Goal: Information Seeking & Learning: Learn about a topic

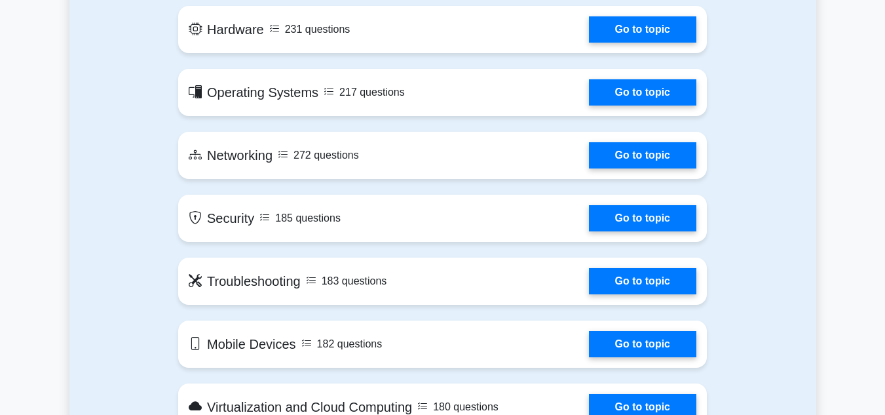
scroll to position [590, 0]
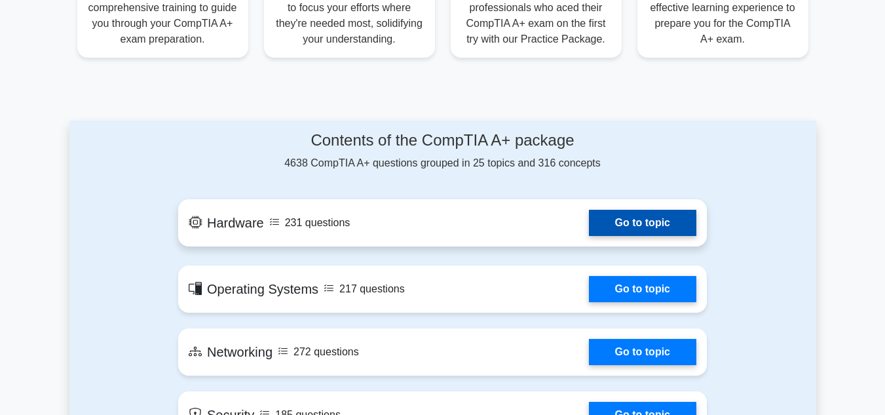
click at [682, 221] on link "Go to topic" at bounding box center [642, 223] width 107 height 26
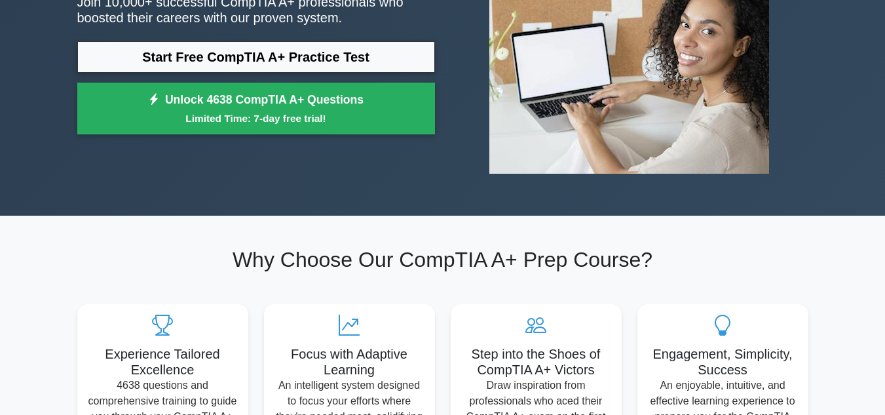
scroll to position [0, 0]
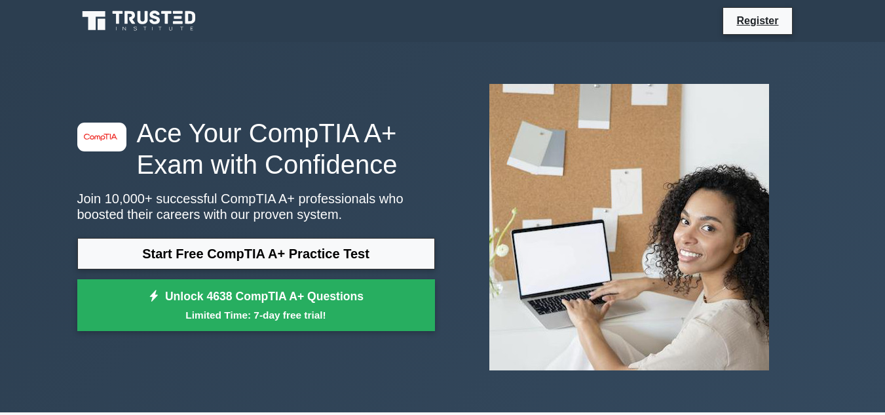
click at [813, 143] on div at bounding box center [629, 226] width 373 height 307
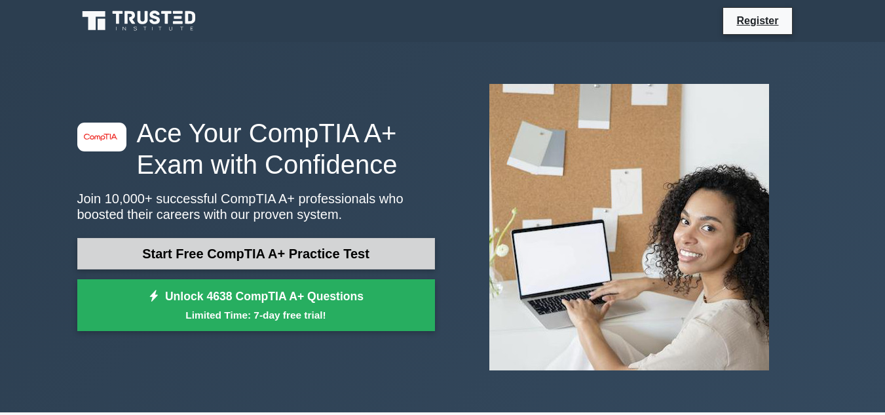
click at [408, 252] on link "Start Free CompTIA A+ Practice Test" at bounding box center [256, 253] width 358 height 31
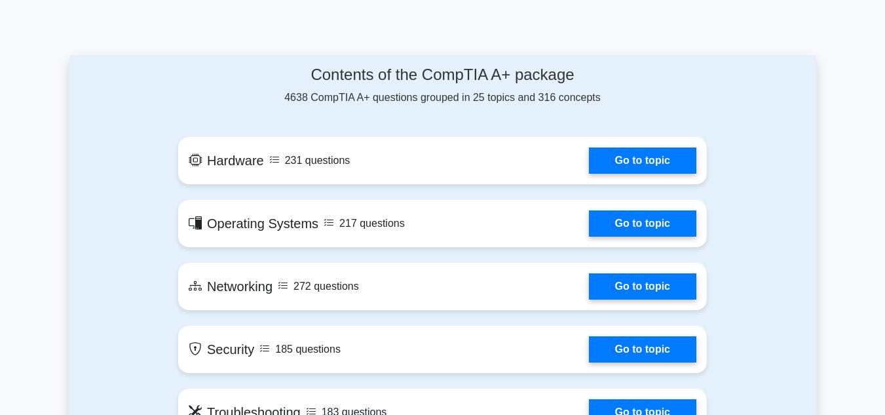
scroll to position [721, 0]
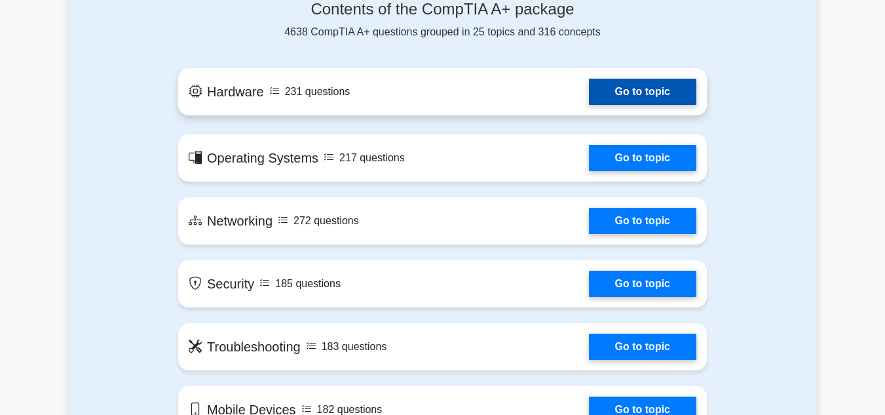
click at [638, 86] on link "Go to topic" at bounding box center [642, 92] width 107 height 26
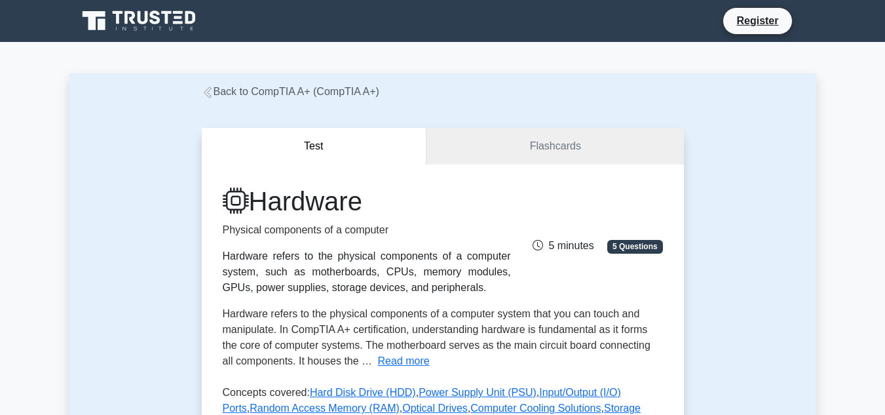
click at [595, 173] on div "Hardware Physical components of a computer Hardware refers to the physical comp…" at bounding box center [443, 368] width 482 height 408
click at [596, 162] on link "Flashcards" at bounding box center [555, 146] width 257 height 37
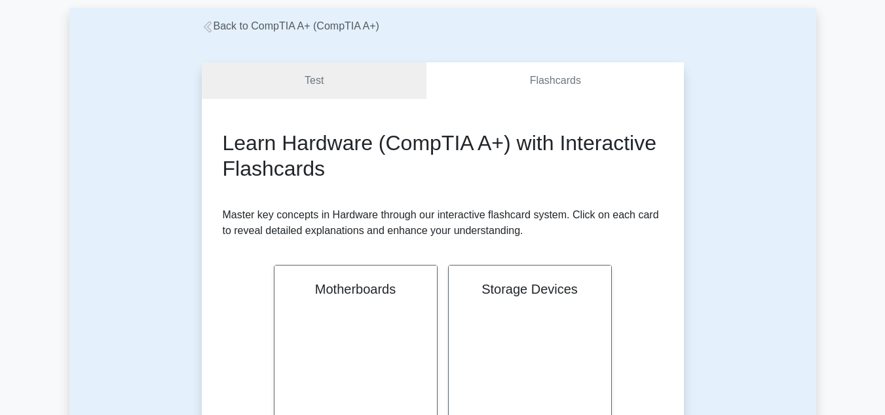
scroll to position [197, 0]
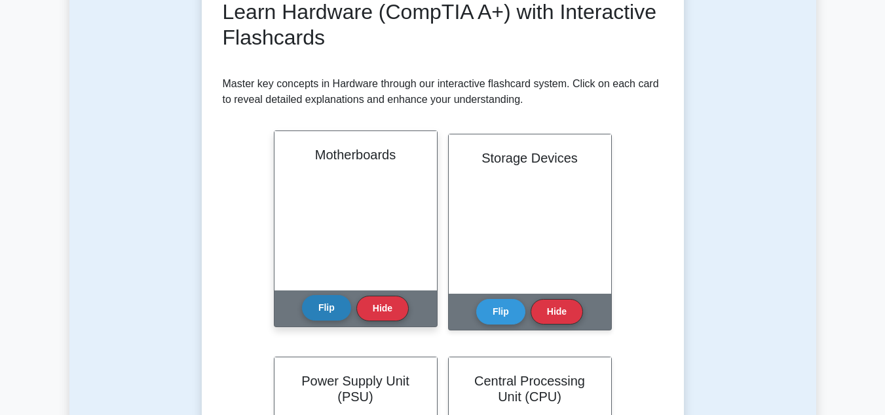
click at [322, 307] on button "Flip" at bounding box center [326, 308] width 49 height 26
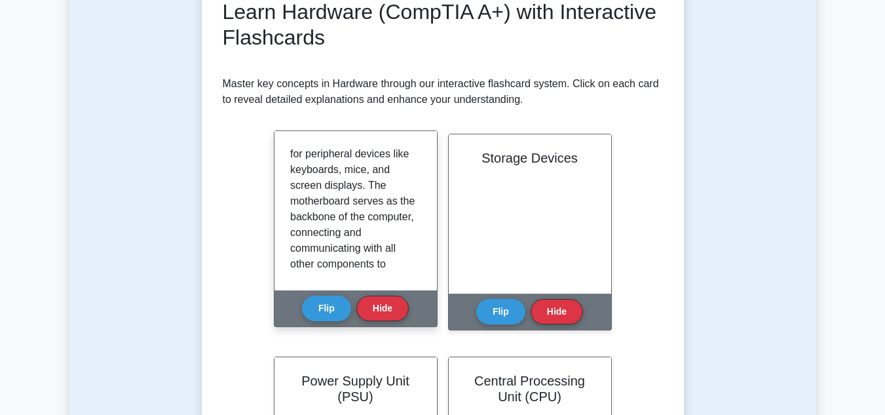
scroll to position [0, 0]
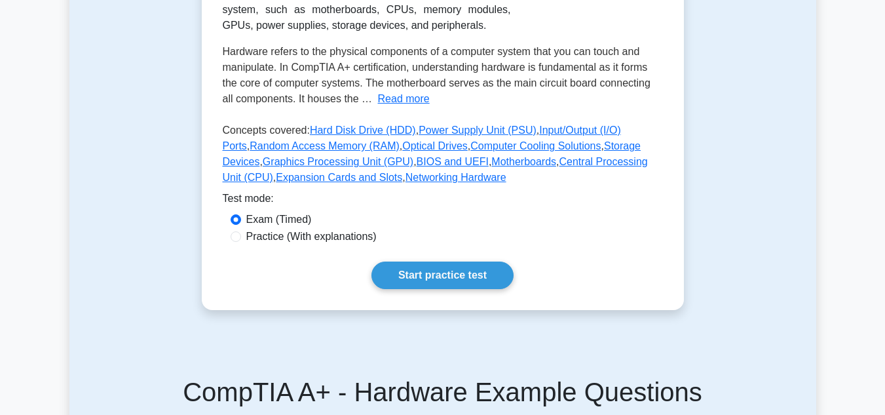
scroll to position [197, 0]
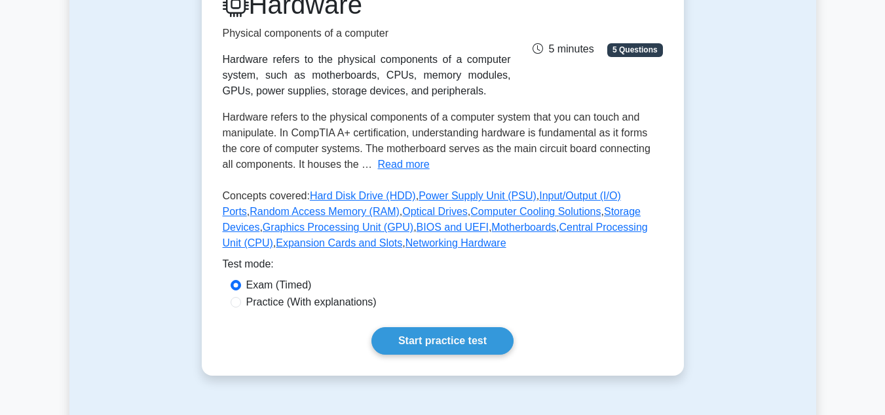
click at [241, 301] on div "Practice (With explanations)" at bounding box center [443, 302] width 425 height 16
click at [237, 302] on input "Practice (With explanations)" at bounding box center [236, 302] width 10 height 10
radio input "true"
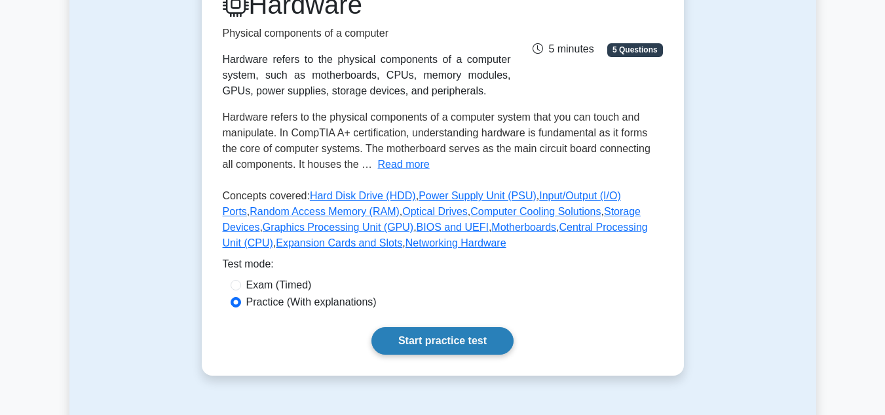
click at [425, 335] on link "Start practice test" at bounding box center [442, 341] width 142 height 28
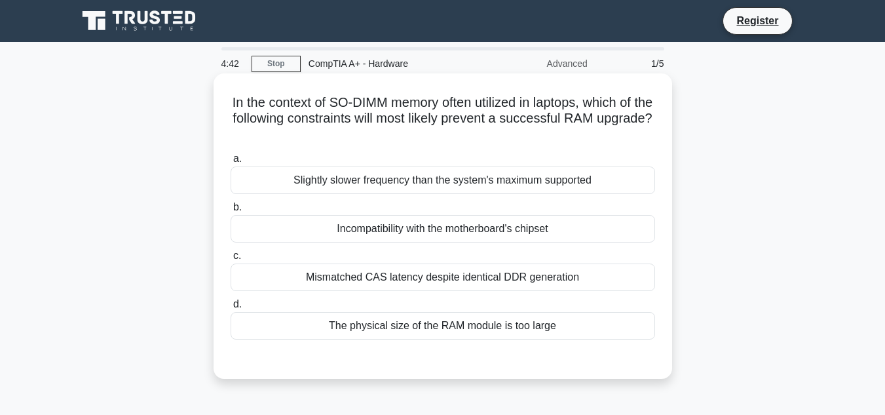
click at [373, 278] on div "Mismatched CAS latency despite identical DDR generation" at bounding box center [443, 277] width 425 height 28
click at [231, 260] on input "c. Mismatched CAS latency despite identical DDR generation" at bounding box center [231, 256] width 0 height 9
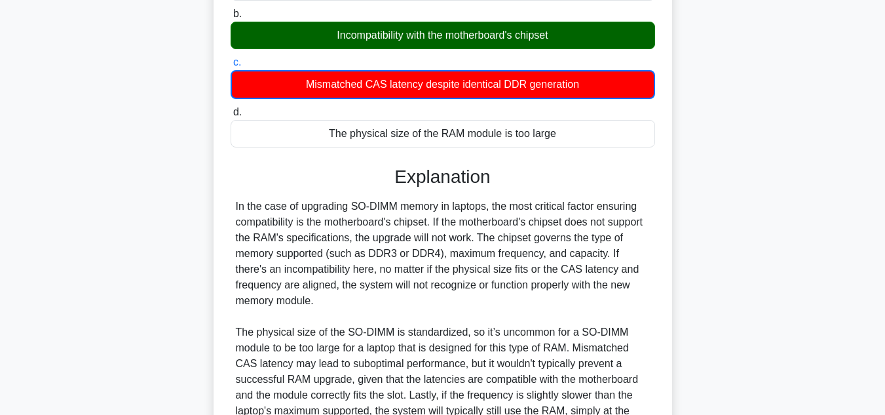
scroll to position [332, 0]
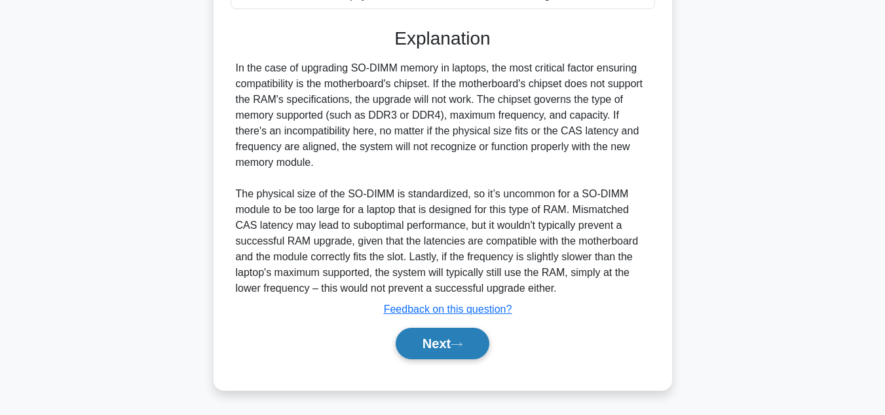
click at [439, 351] on button "Next" at bounding box center [443, 343] width 94 height 31
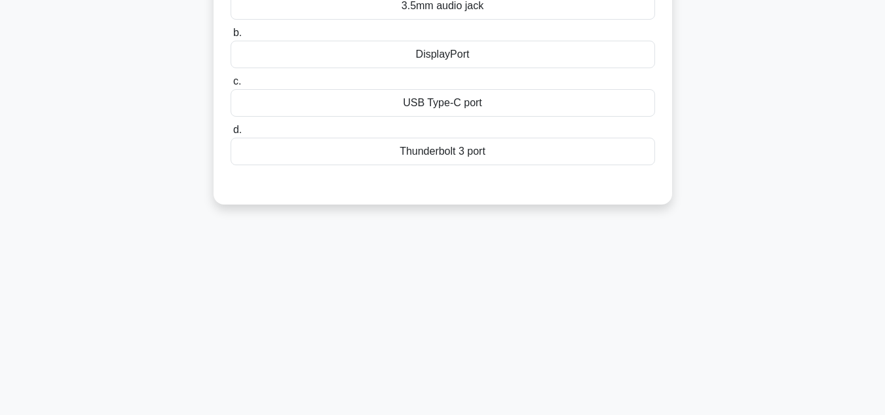
scroll to position [0, 0]
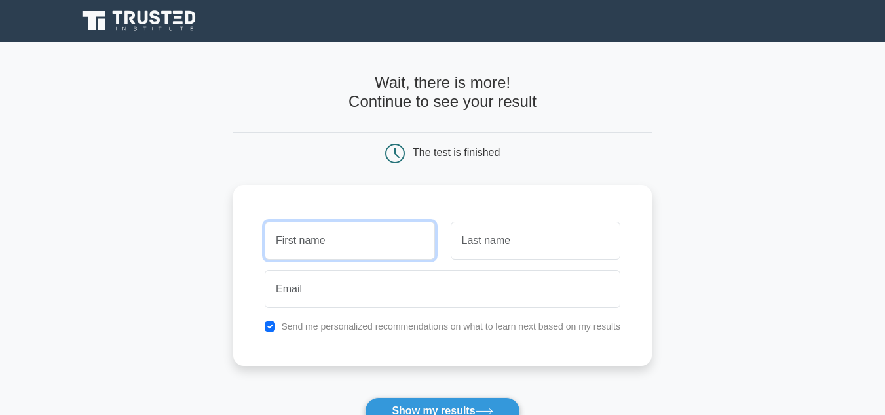
scroll to position [66, 0]
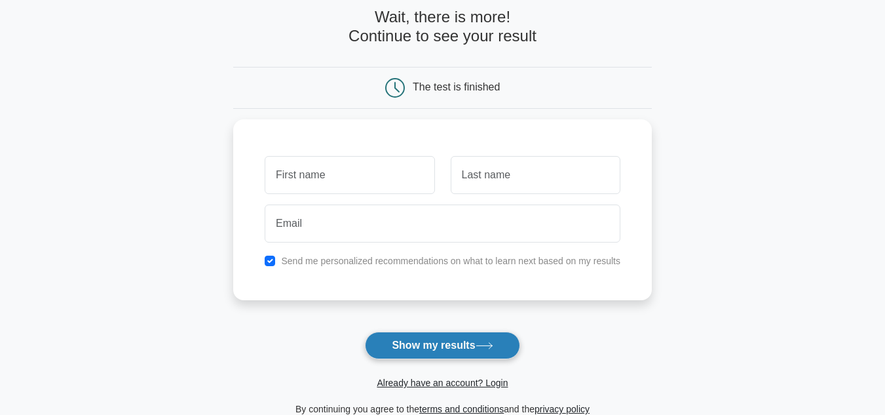
click at [458, 340] on button "Show my results" at bounding box center [442, 346] width 155 height 28
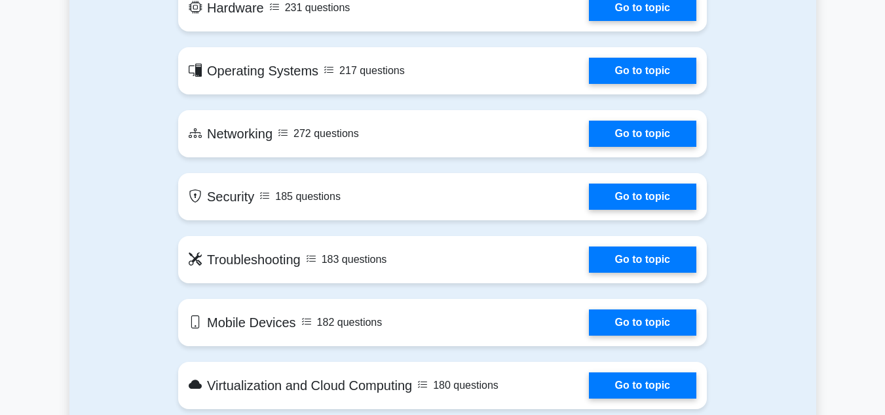
scroll to position [721, 0]
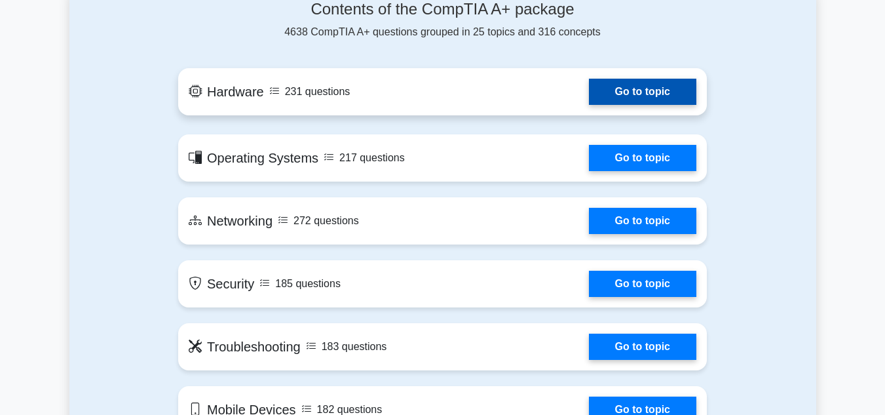
click at [675, 90] on link "Go to topic" at bounding box center [642, 92] width 107 height 26
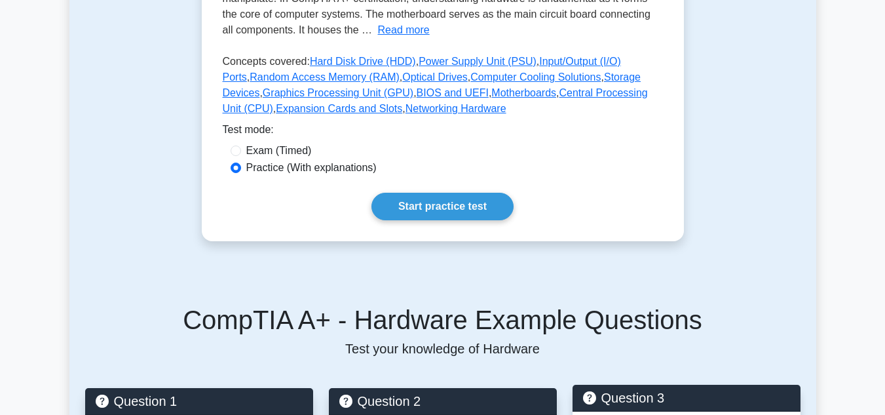
scroll to position [72, 0]
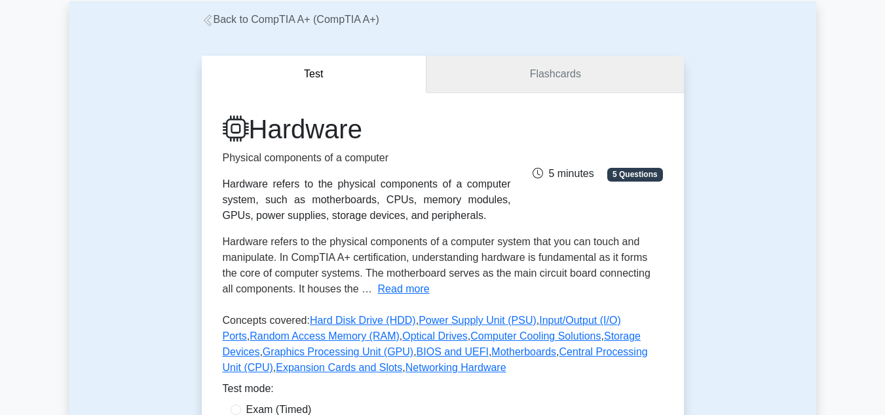
click at [619, 77] on link "Flashcards" at bounding box center [555, 74] width 257 height 37
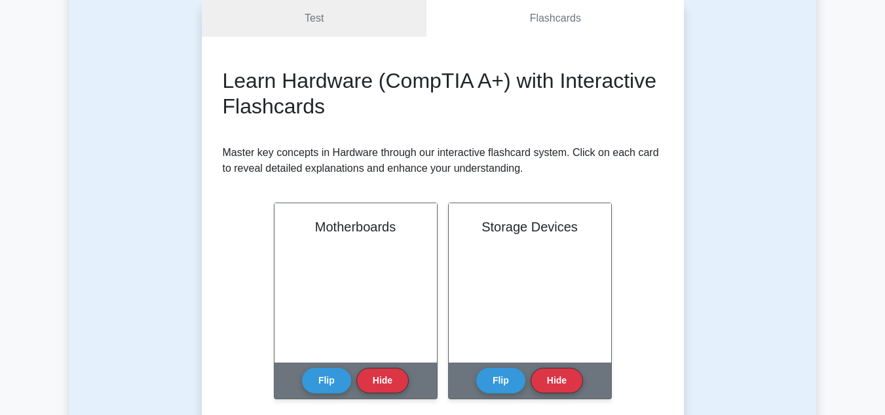
scroll to position [197, 0]
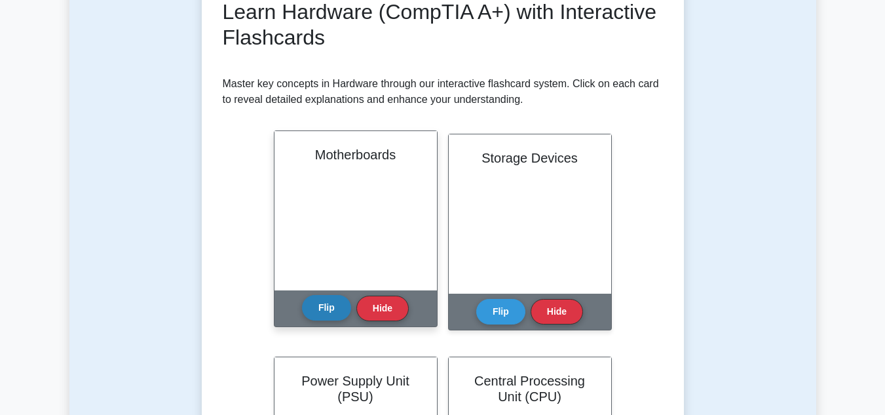
click at [316, 303] on button "Flip" at bounding box center [326, 308] width 49 height 26
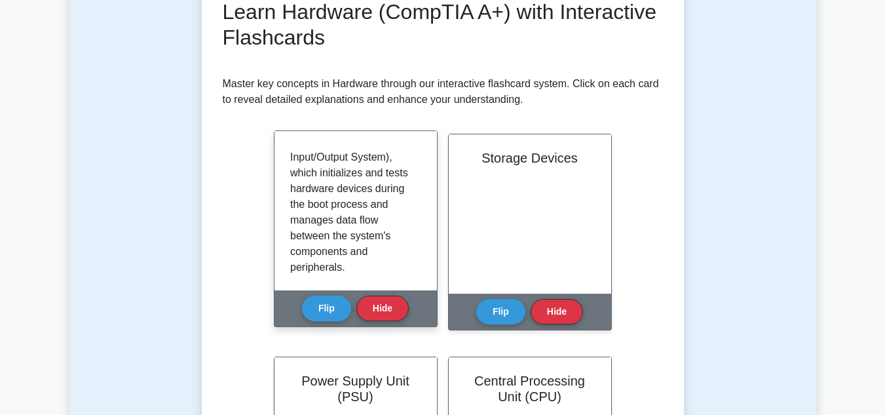
scroll to position [354, 0]
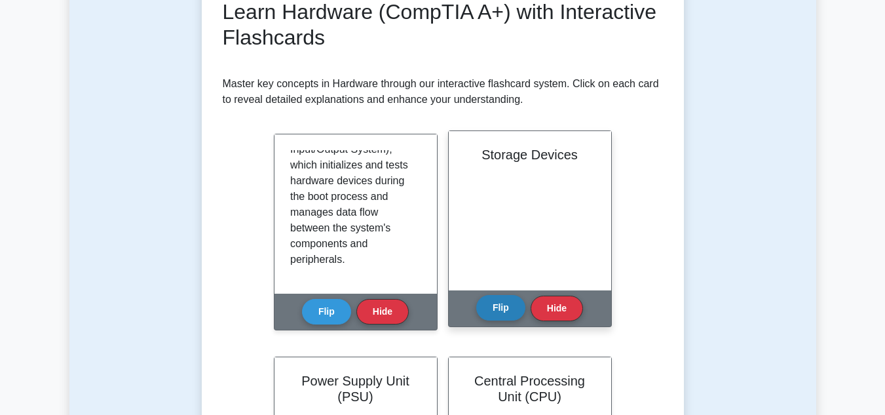
click at [507, 310] on button "Flip" at bounding box center [500, 308] width 49 height 26
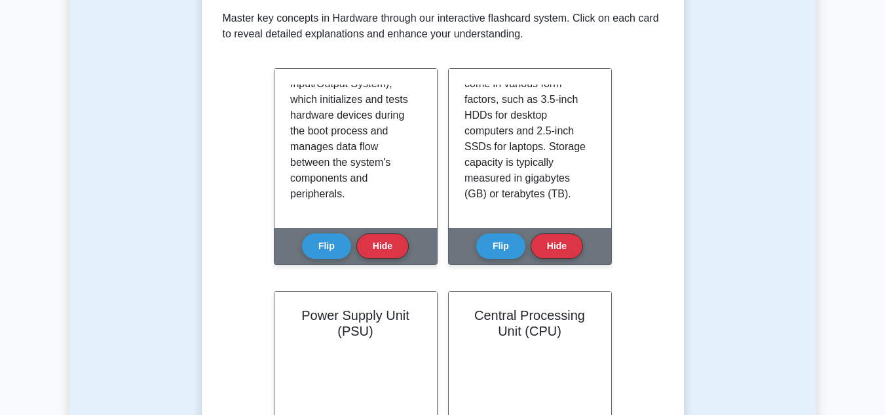
scroll to position [393, 0]
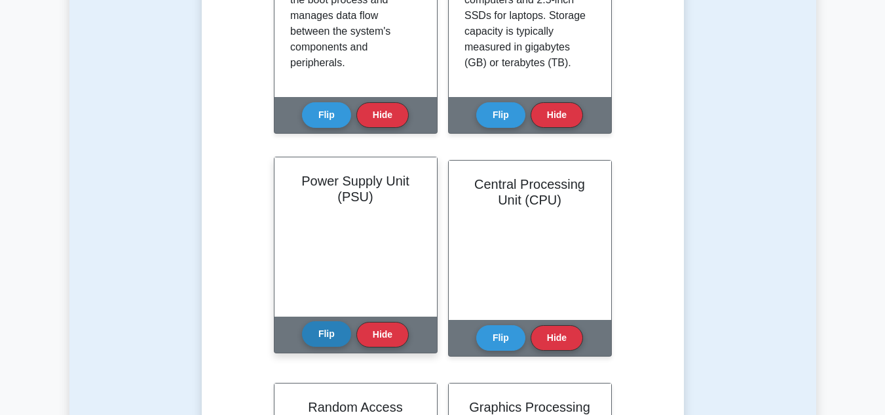
click at [340, 333] on button "Flip" at bounding box center [326, 334] width 49 height 26
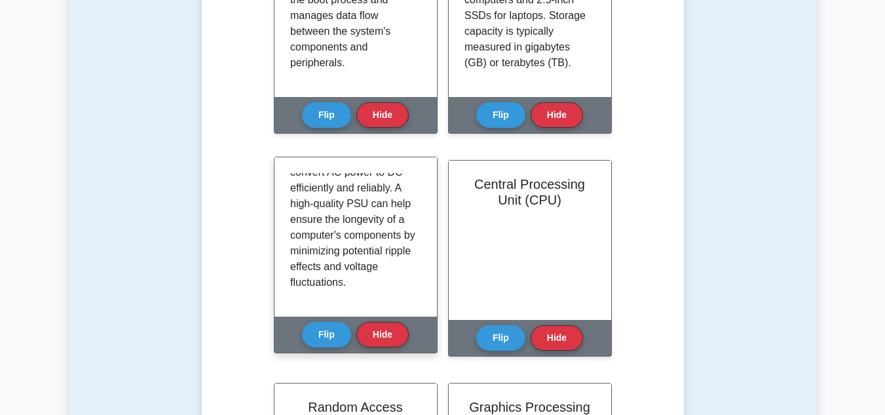
scroll to position [459, 0]
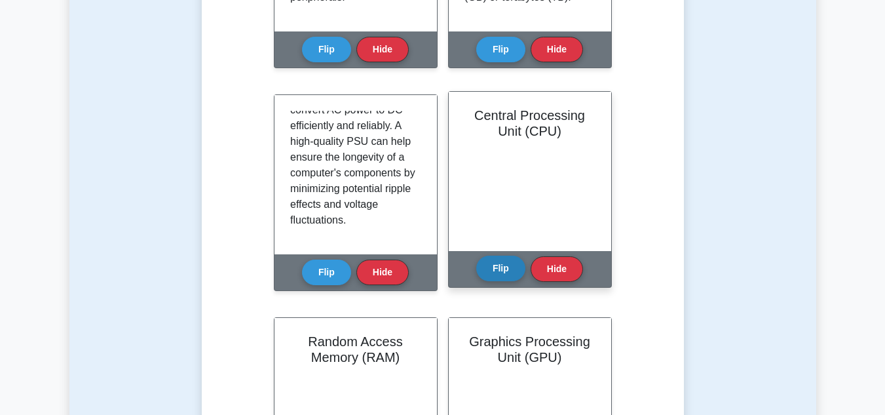
click at [493, 275] on button "Flip" at bounding box center [500, 269] width 49 height 26
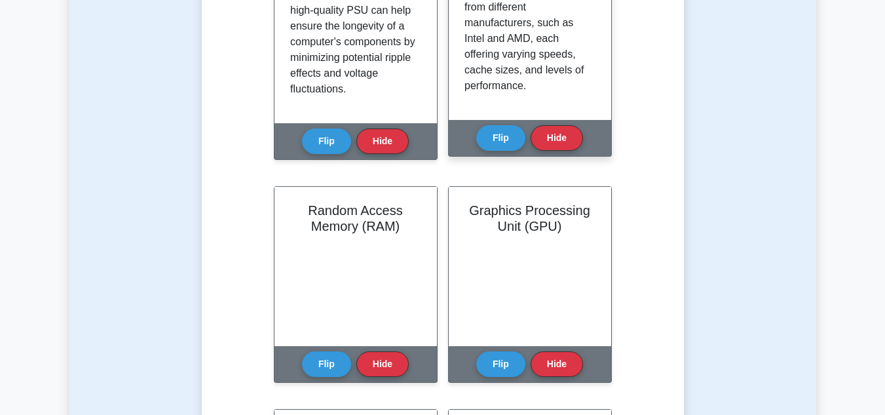
scroll to position [655, 0]
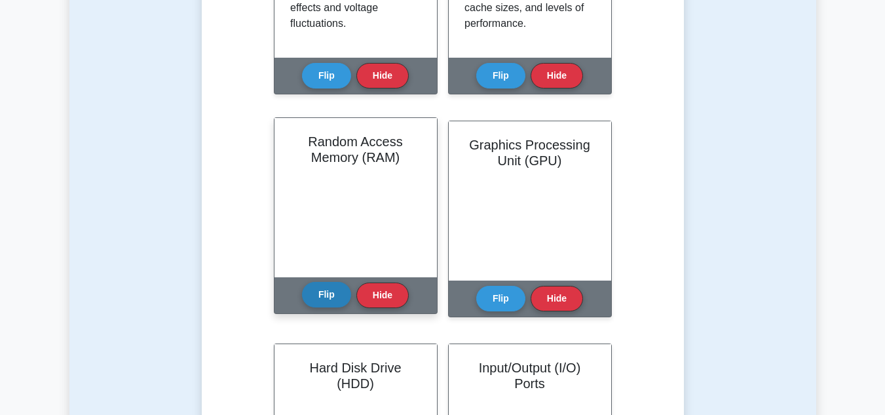
click at [323, 295] on button "Flip" at bounding box center [326, 295] width 49 height 26
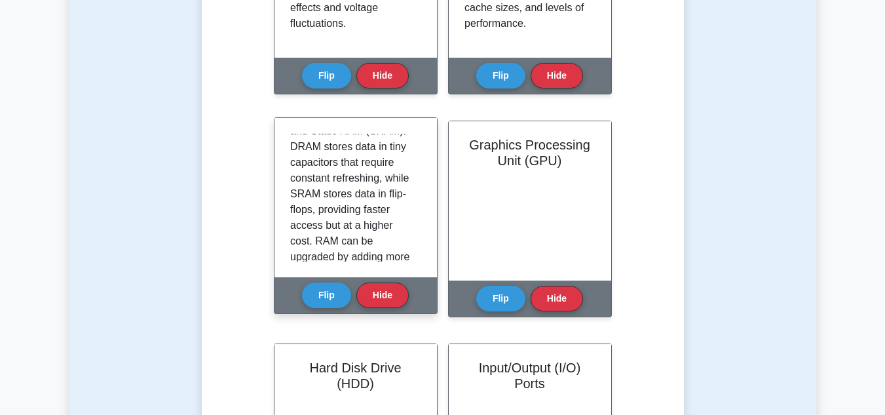
scroll to position [307, 0]
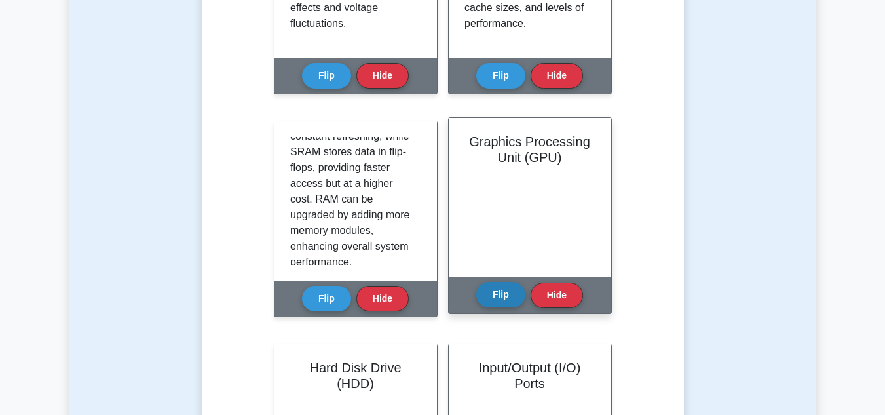
click at [505, 299] on button "Flip" at bounding box center [500, 295] width 49 height 26
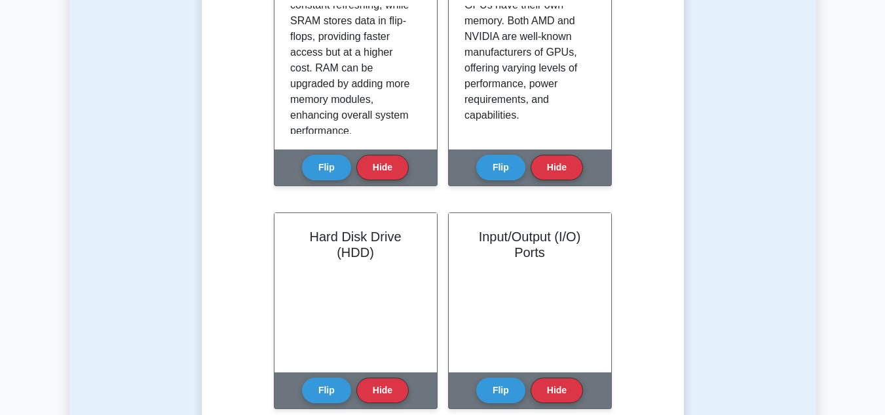
scroll to position [852, 0]
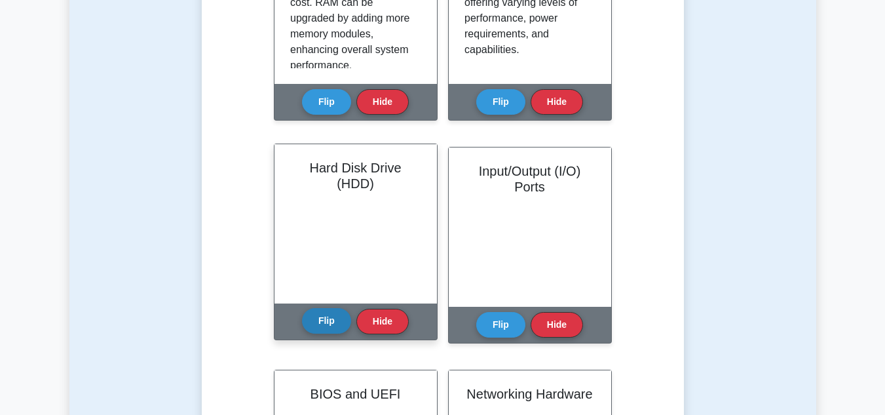
click at [313, 324] on button "Flip" at bounding box center [326, 321] width 49 height 26
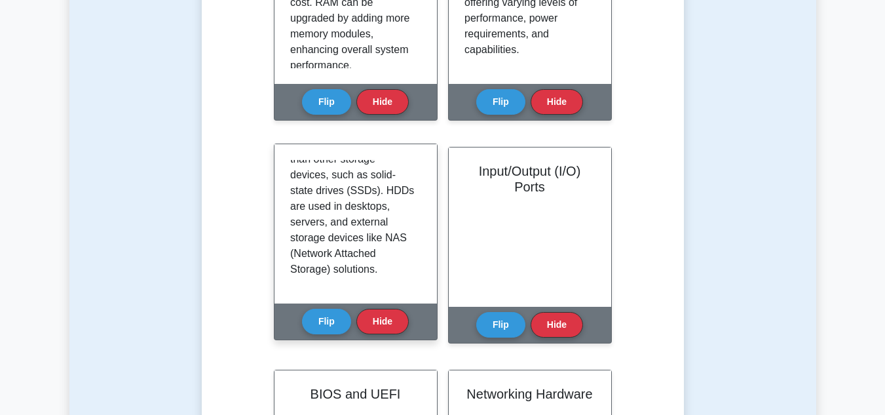
scroll to position [276, 0]
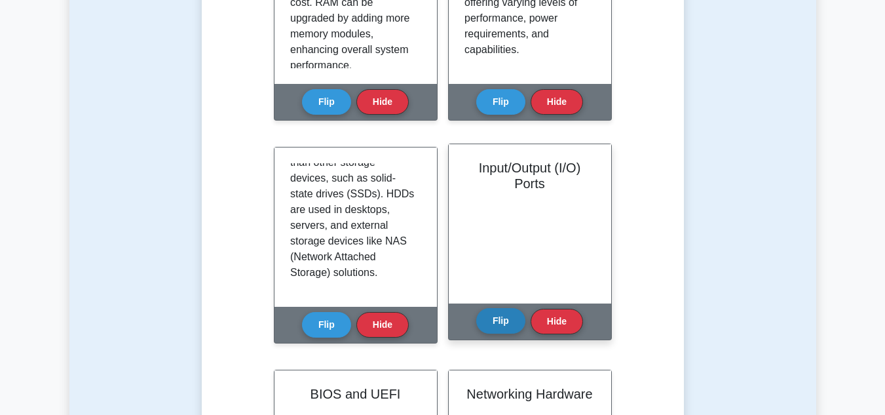
click at [501, 319] on button "Flip" at bounding box center [500, 321] width 49 height 26
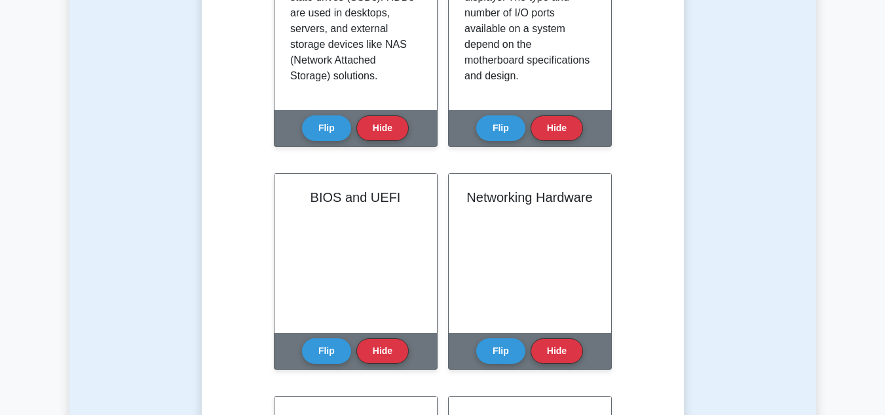
scroll to position [1114, 0]
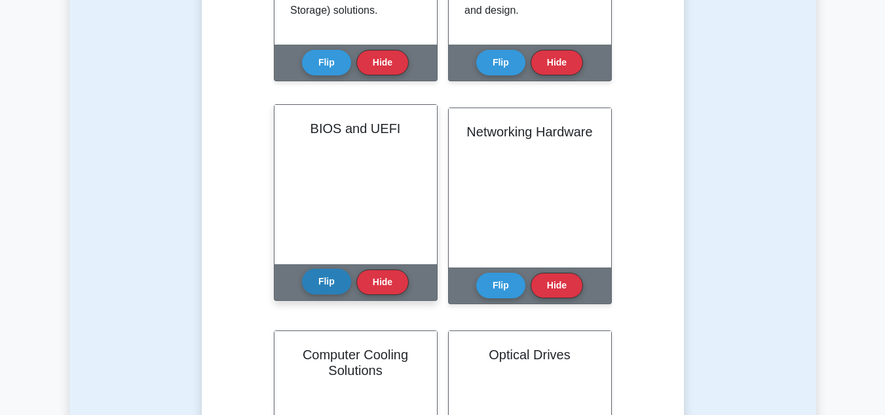
click at [322, 280] on button "Flip" at bounding box center [326, 282] width 49 height 26
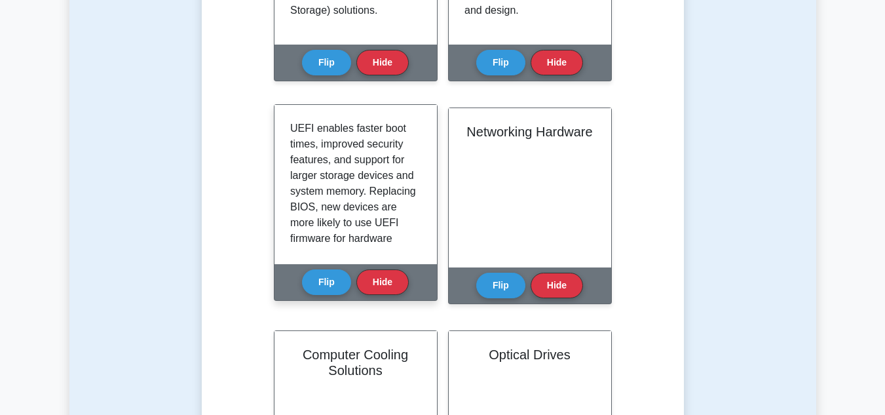
scroll to position [433, 0]
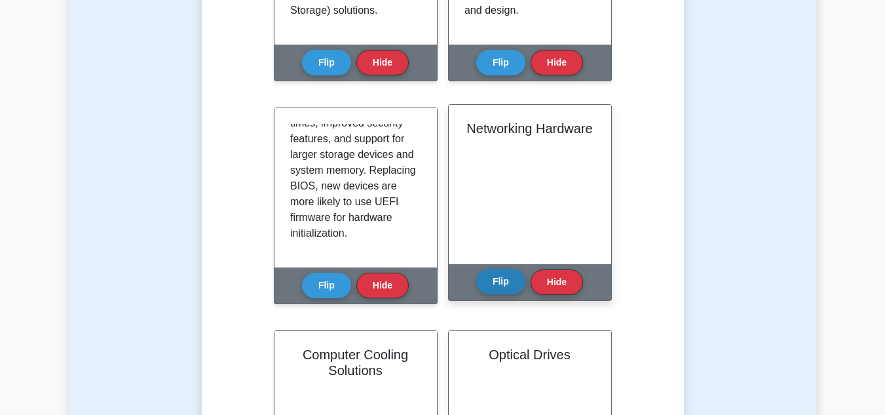
click at [500, 273] on button "Flip" at bounding box center [500, 282] width 49 height 26
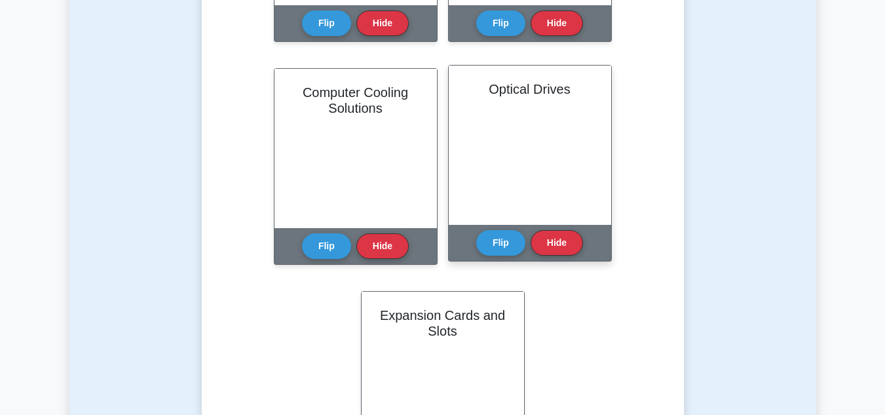
scroll to position [1310, 0]
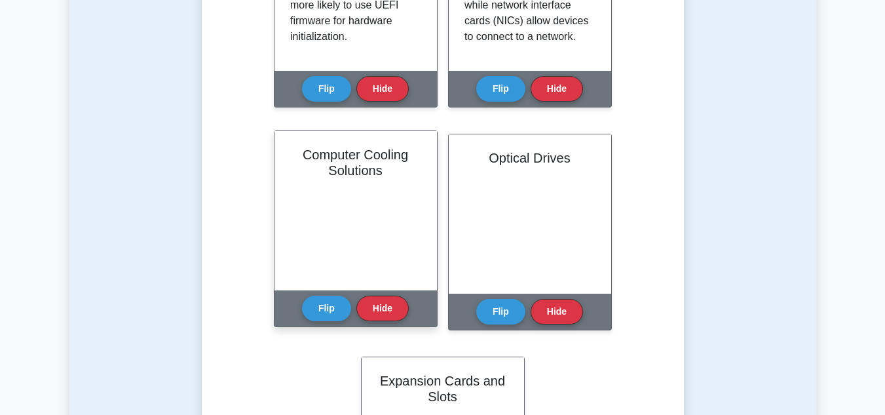
click at [303, 320] on div "Flip Hide" at bounding box center [355, 308] width 107 height 36
click at [314, 309] on button "Flip" at bounding box center [326, 308] width 49 height 26
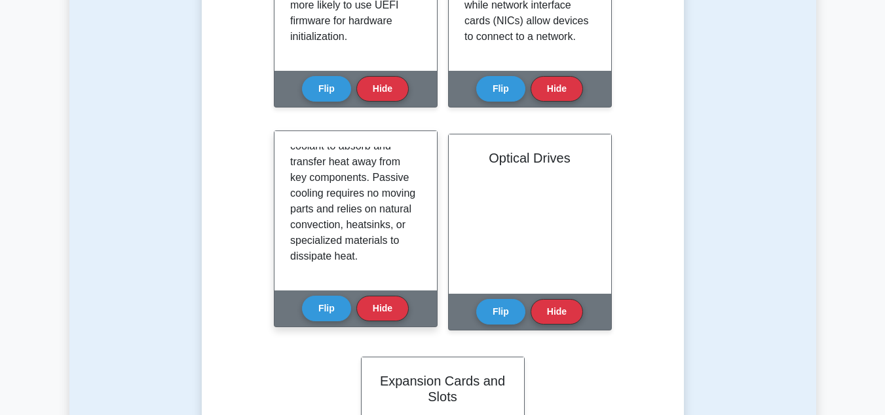
scroll to position [527, 0]
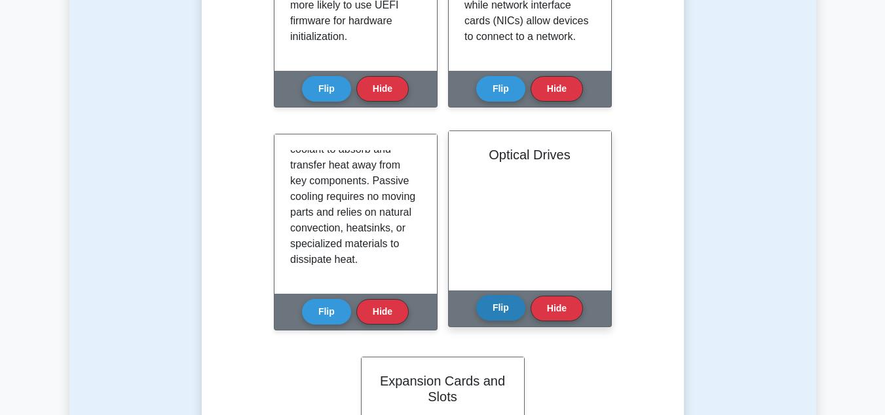
click at [508, 309] on button "Flip" at bounding box center [500, 308] width 49 height 26
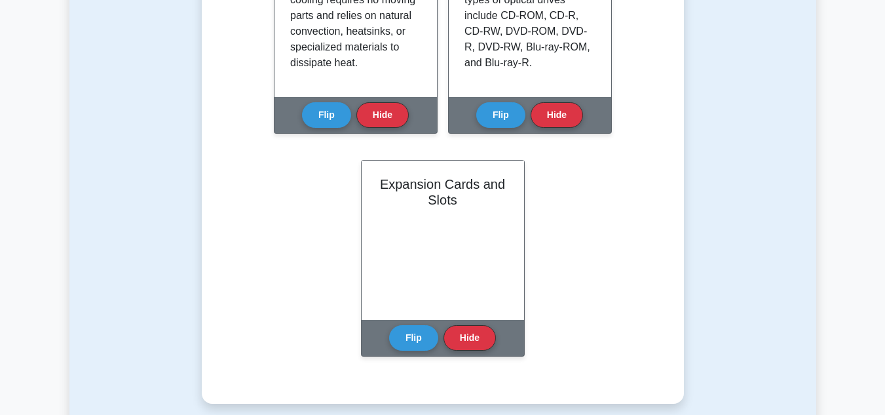
scroll to position [1572, 0]
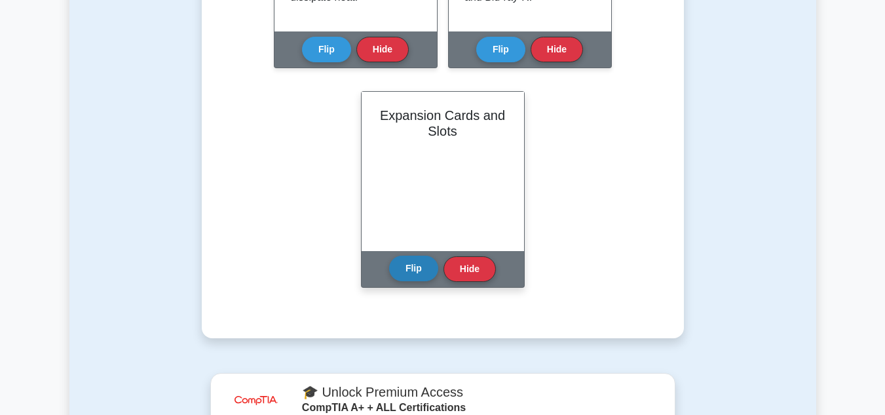
click at [397, 267] on button "Flip" at bounding box center [413, 269] width 49 height 26
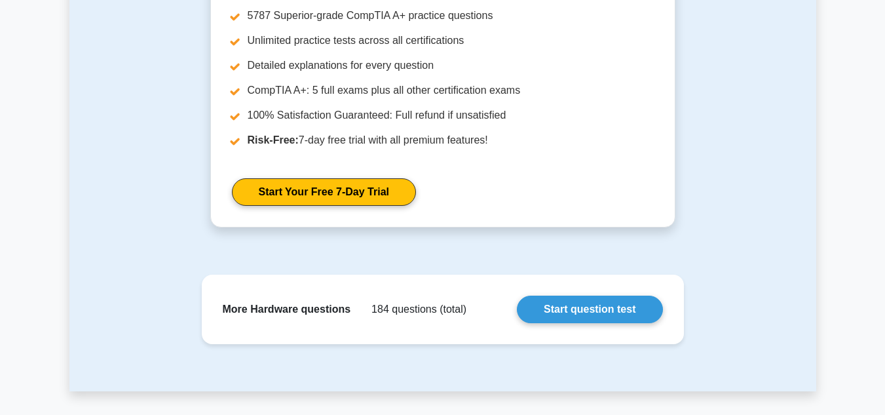
scroll to position [2097, 0]
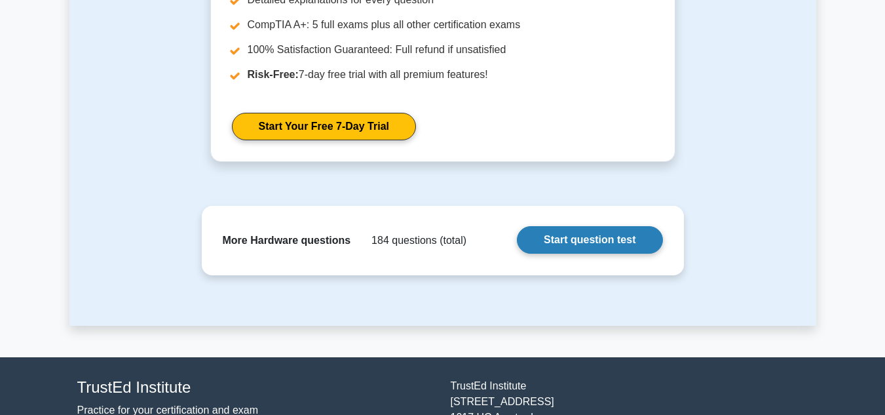
click at [609, 238] on link "Start question test" at bounding box center [589, 240] width 145 height 28
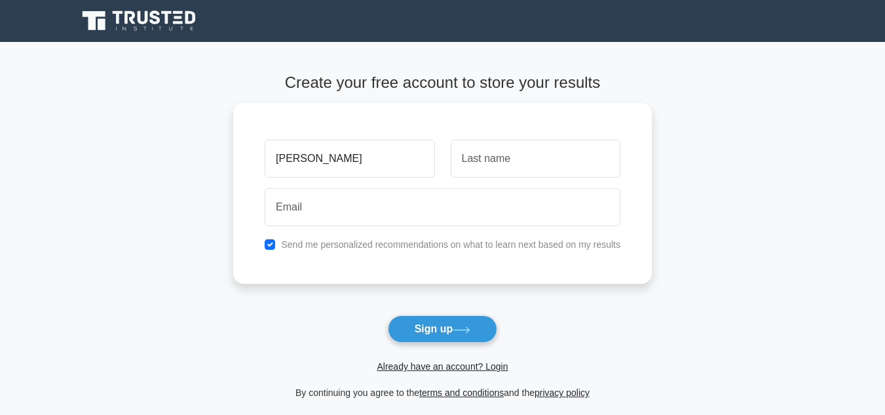
type input "[PERSON_NAME]"
type input "samsudin"
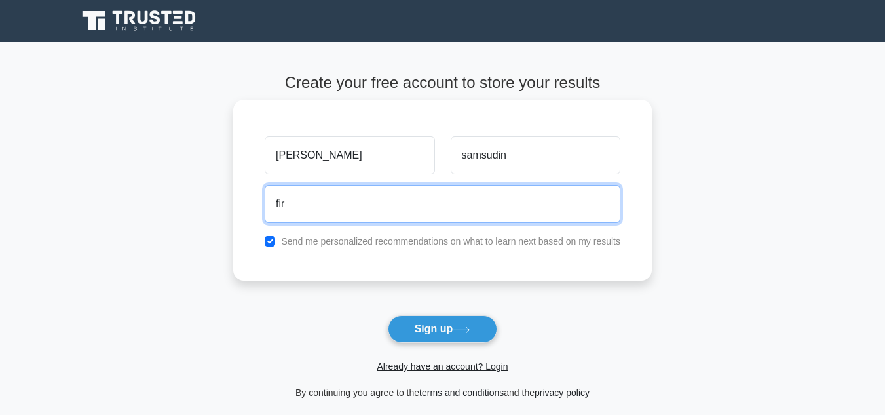
type input "[EMAIL_ADDRESS][DOMAIN_NAME]"
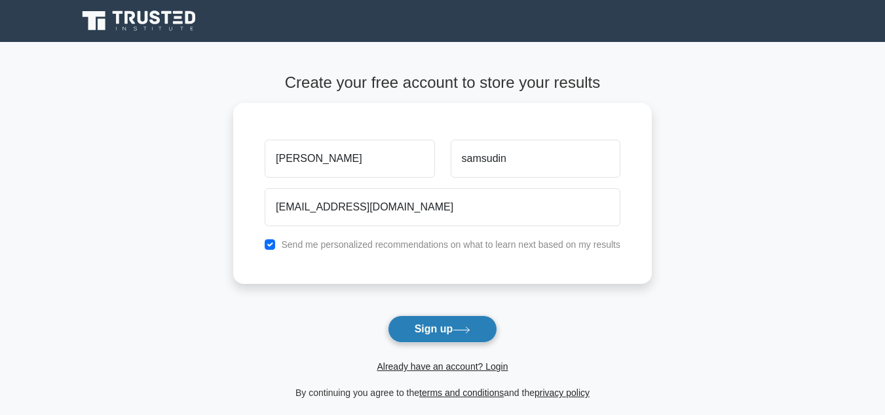
click at [471, 320] on button "Sign up" at bounding box center [443, 329] width 110 height 28
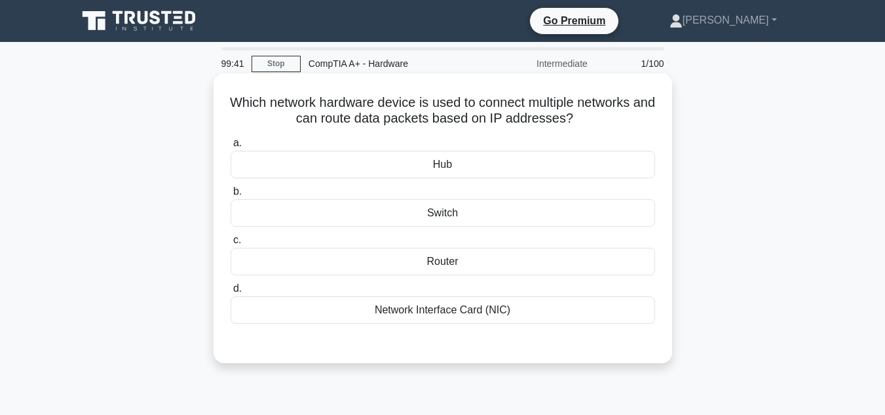
click at [424, 218] on div "Switch" at bounding box center [443, 213] width 425 height 28
click at [231, 196] on input "b. Switch" at bounding box center [231, 191] width 0 height 9
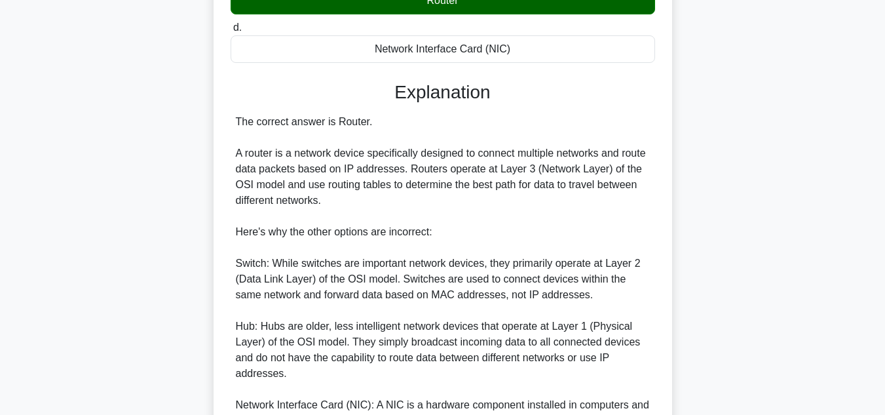
scroll to position [411, 0]
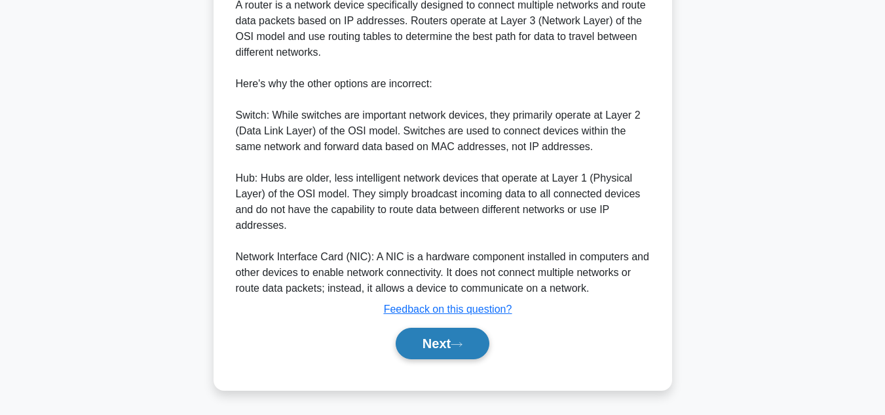
click at [471, 348] on button "Next" at bounding box center [443, 343] width 94 height 31
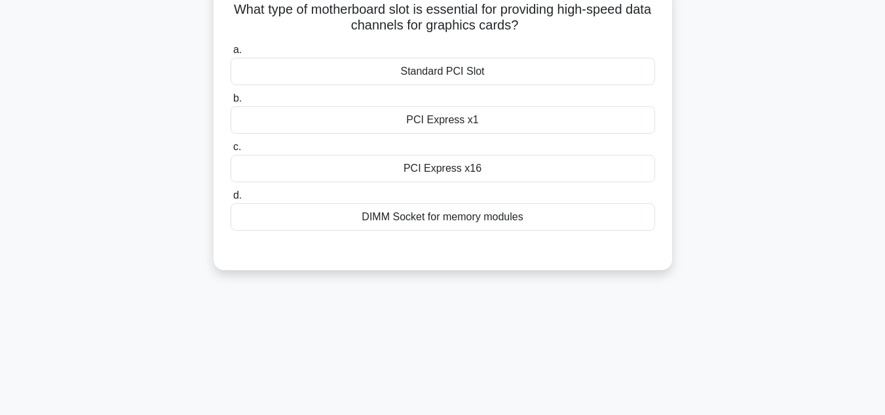
scroll to position [0, 0]
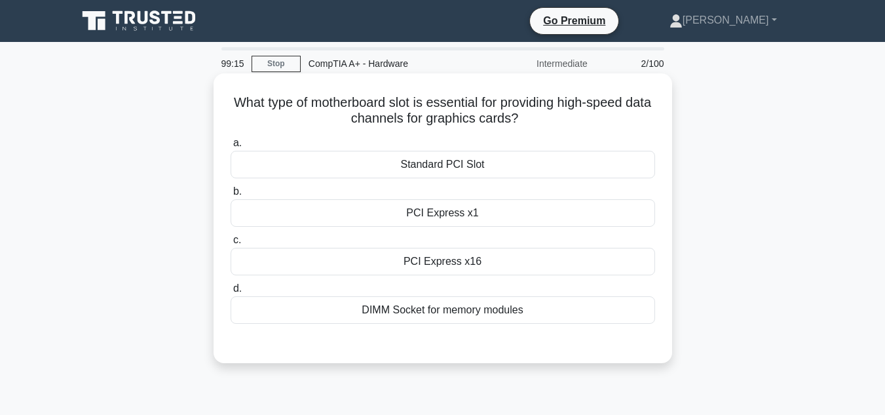
drag, startPoint x: 504, startPoint y: 268, endPoint x: 529, endPoint y: 256, distance: 28.4
click at [504, 268] on div "PCI Express x16" at bounding box center [443, 262] width 425 height 28
click at [231, 244] on input "c. PCI Express x16" at bounding box center [231, 240] width 0 height 9
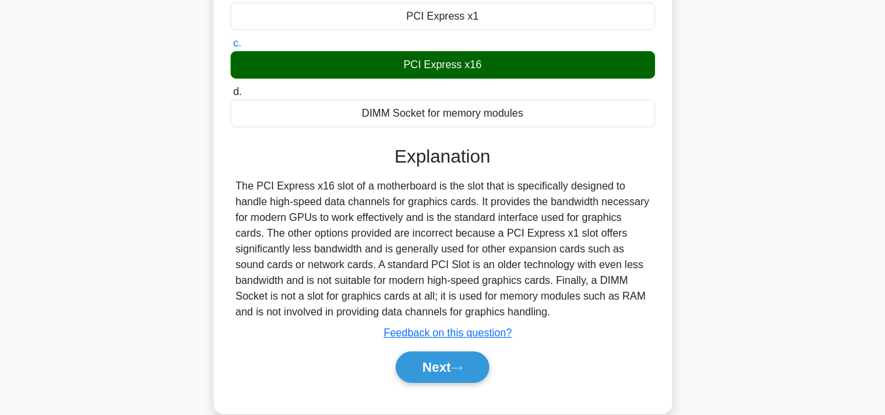
scroll to position [262, 0]
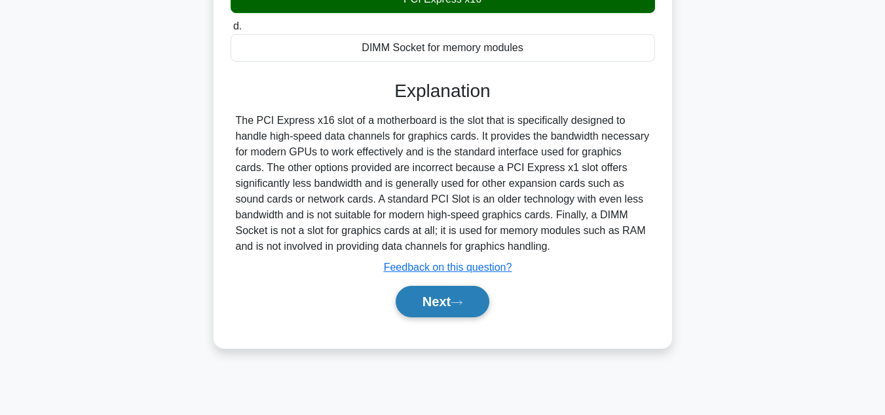
click at [453, 296] on button "Next" at bounding box center [443, 301] width 94 height 31
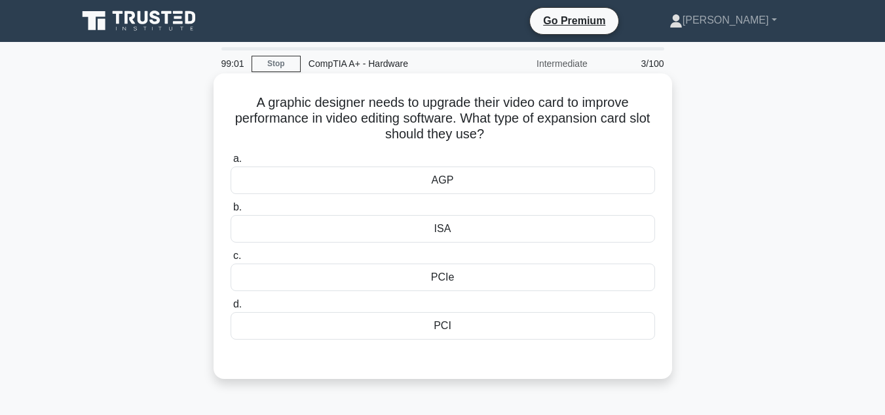
scroll to position [66, 0]
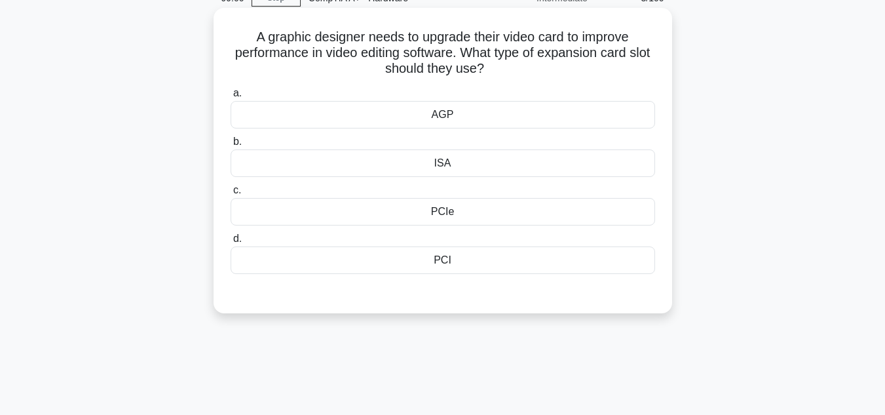
click at [514, 202] on div "PCIe" at bounding box center [443, 212] width 425 height 28
click at [231, 195] on input "c. PCIe" at bounding box center [231, 190] width 0 height 9
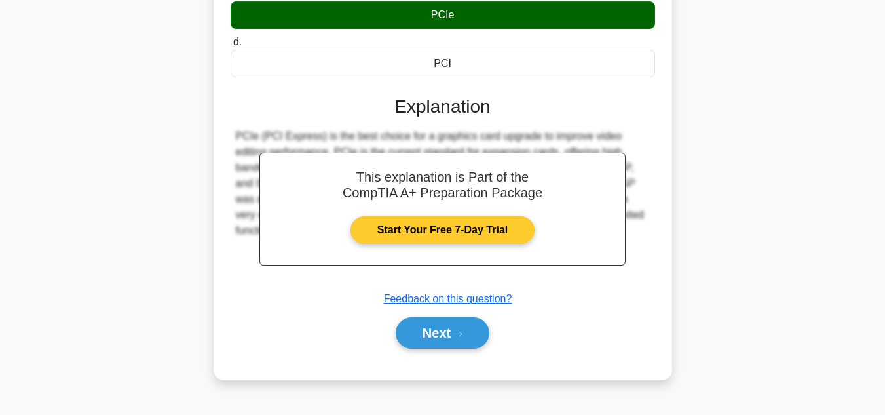
scroll to position [293, 0]
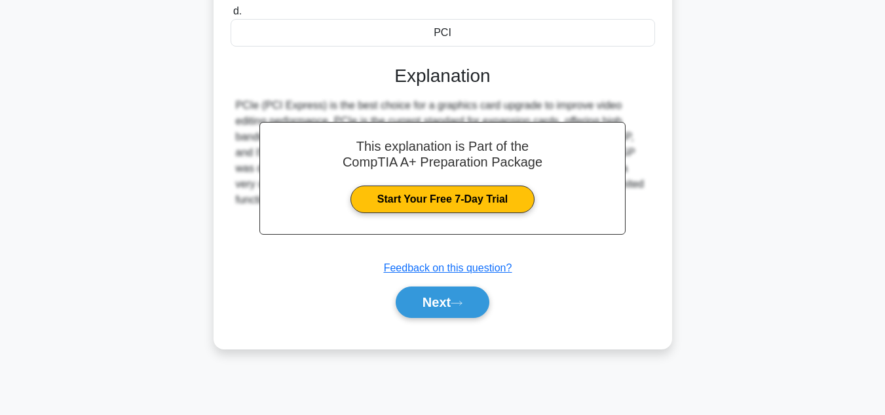
click at [457, 320] on div "Next" at bounding box center [443, 302] width 425 height 42
click at [463, 297] on button "Next" at bounding box center [443, 301] width 94 height 31
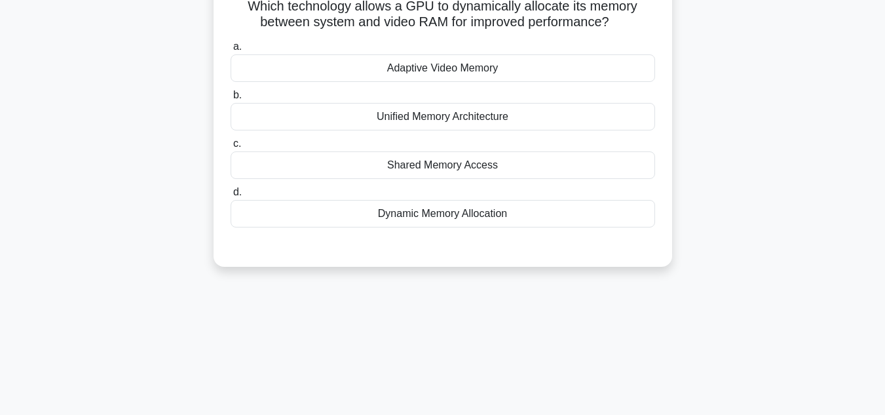
scroll to position [0, 0]
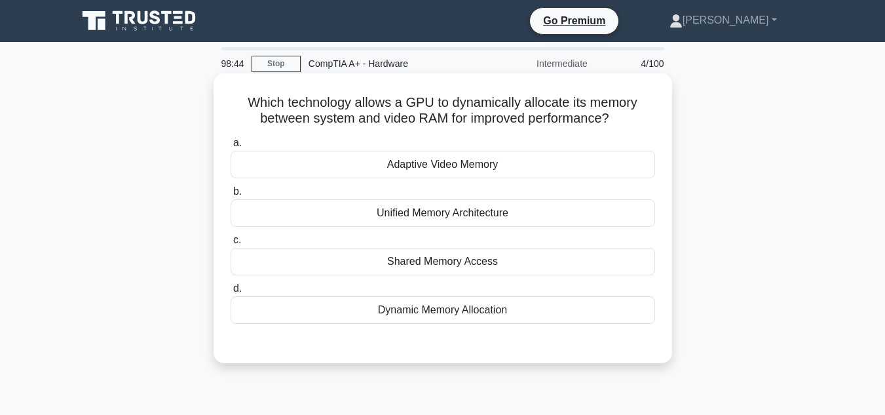
click at [465, 216] on div "Unified Memory Architecture" at bounding box center [443, 213] width 425 height 28
click at [231, 196] on input "b. Unified Memory Architecture" at bounding box center [231, 191] width 0 height 9
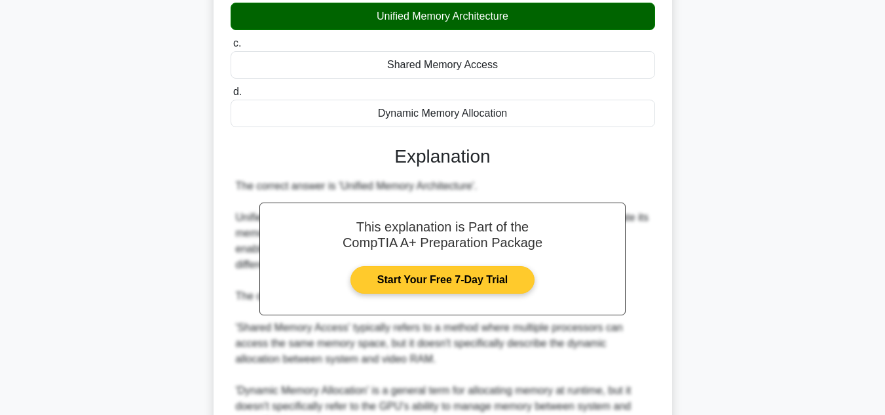
scroll to position [378, 0]
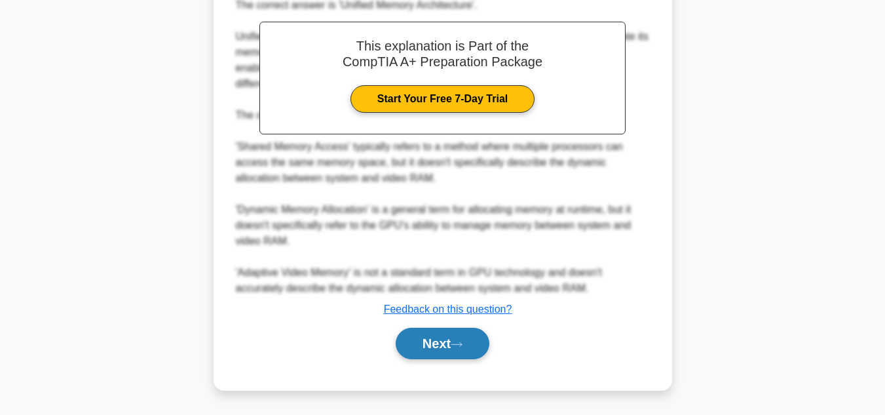
click at [463, 342] on icon at bounding box center [457, 344] width 12 height 7
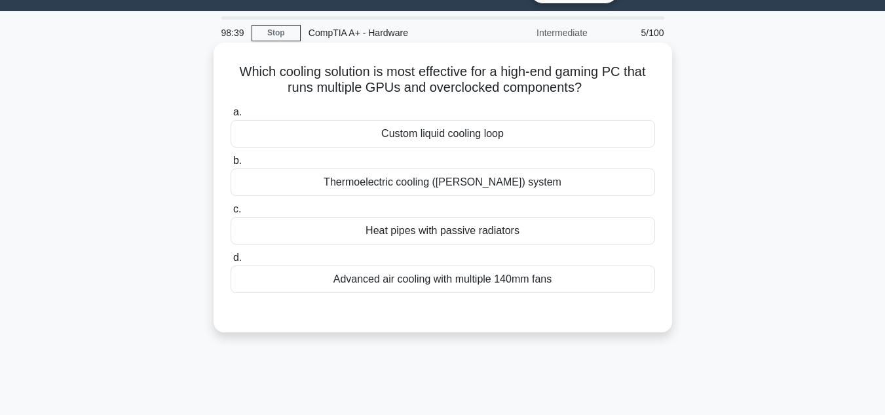
scroll to position [0, 0]
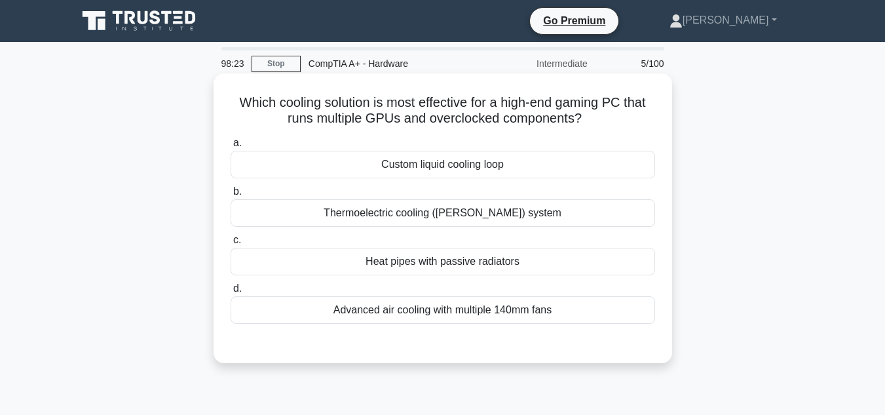
click at [581, 172] on div "Custom liquid cooling loop" at bounding box center [443, 165] width 425 height 28
click at [231, 147] on input "a. Custom liquid cooling loop" at bounding box center [231, 143] width 0 height 9
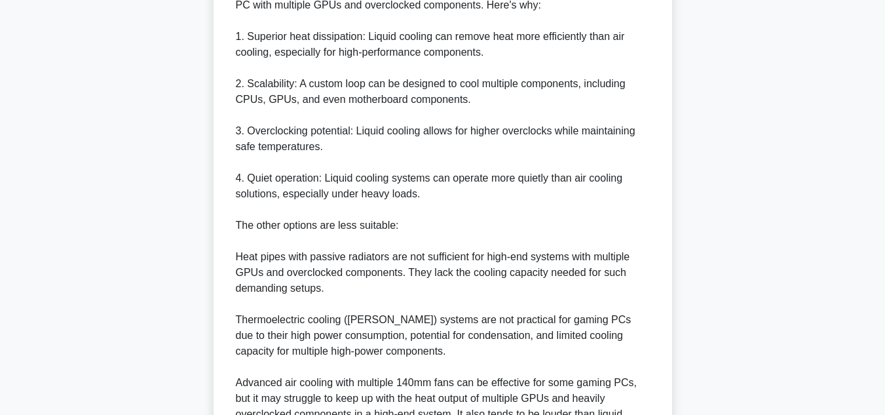
scroll to position [535, 0]
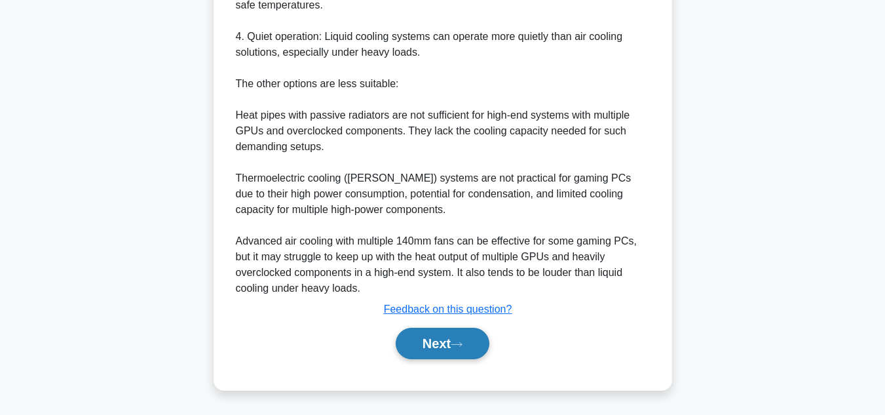
click at [436, 355] on button "Next" at bounding box center [443, 343] width 94 height 31
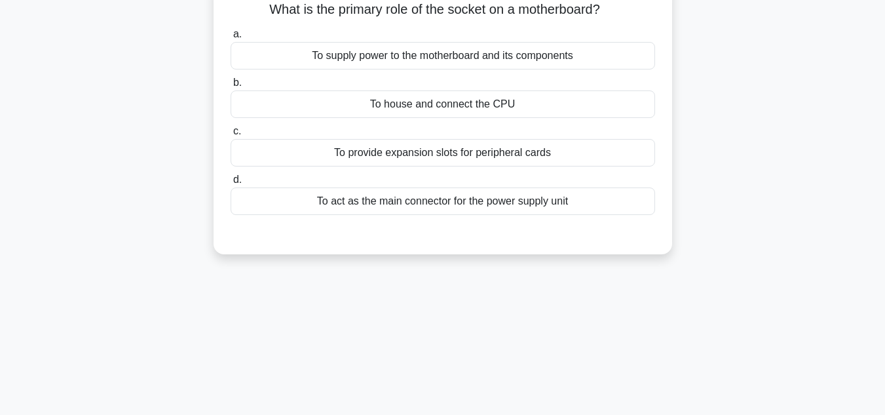
scroll to position [0, 0]
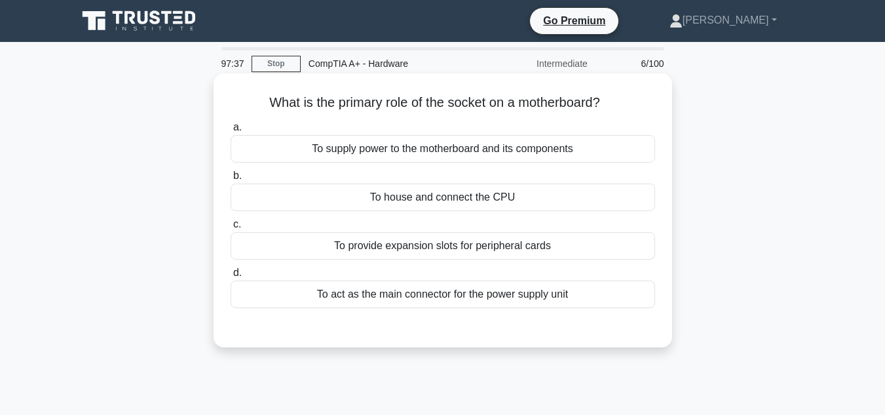
click at [581, 289] on div "To act as the main connector for the power supply unit" at bounding box center [443, 294] width 425 height 28
click at [231, 277] on input "d. To act as the main connector for the power supply unit" at bounding box center [231, 273] width 0 height 9
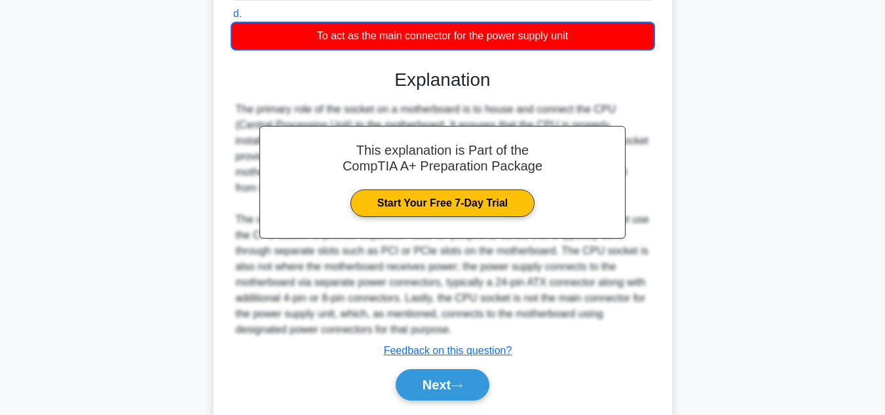
scroll to position [301, 0]
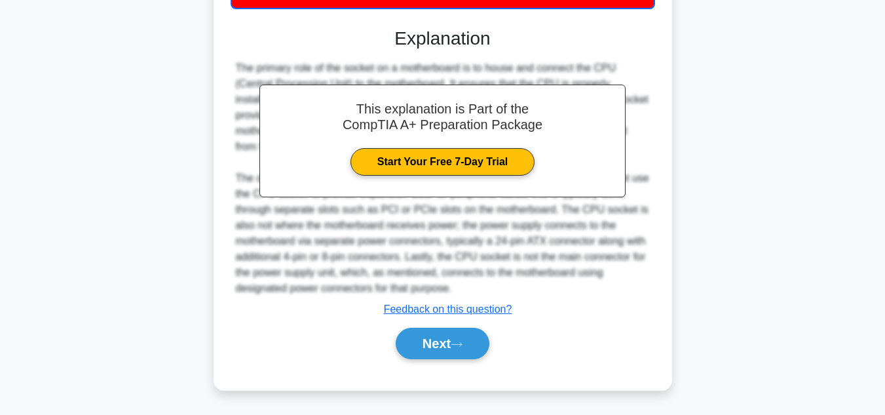
click at [436, 360] on div "Next" at bounding box center [443, 343] width 425 height 42
click at [445, 348] on button "Next" at bounding box center [443, 343] width 94 height 31
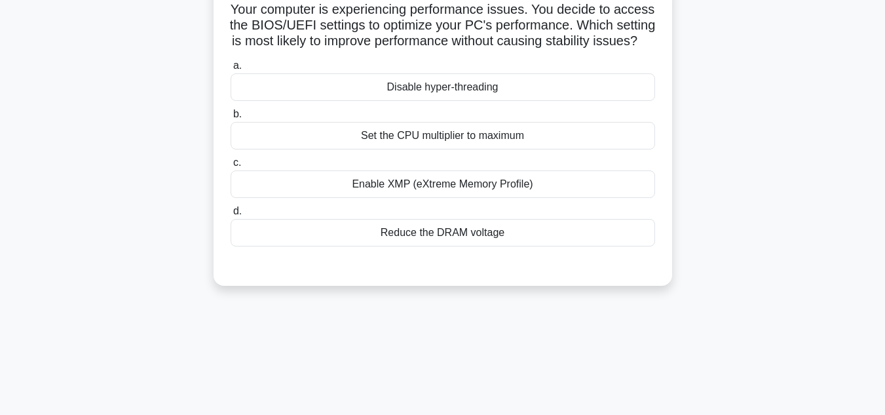
scroll to position [0, 0]
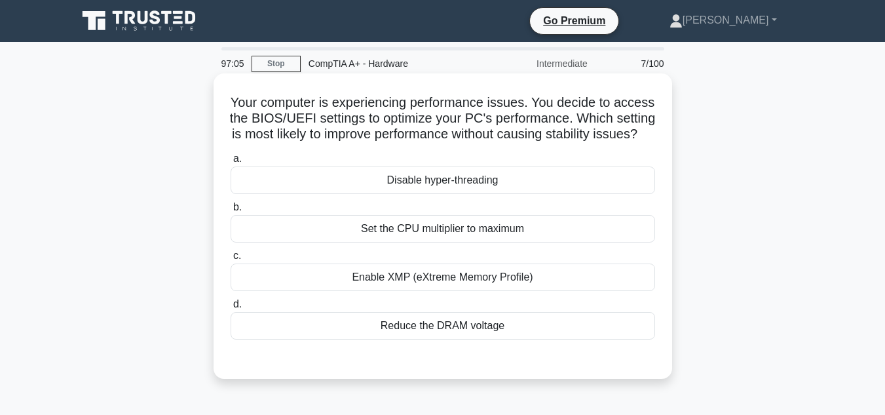
click at [508, 194] on div "Disable hyper-threading" at bounding box center [443, 180] width 425 height 28
click at [231, 163] on input "a. Disable hyper-threading" at bounding box center [231, 159] width 0 height 9
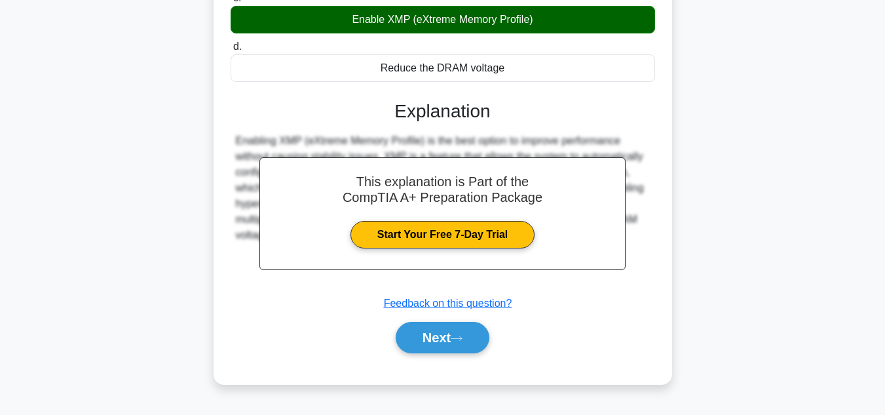
scroll to position [293, 0]
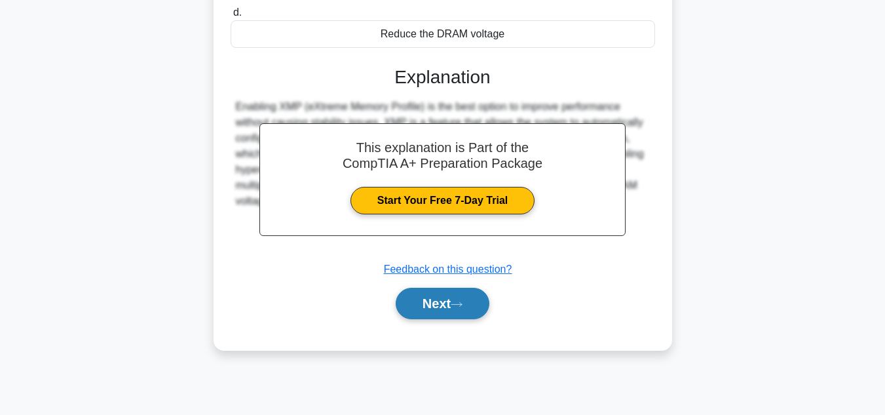
click at [442, 319] on button "Next" at bounding box center [443, 303] width 94 height 31
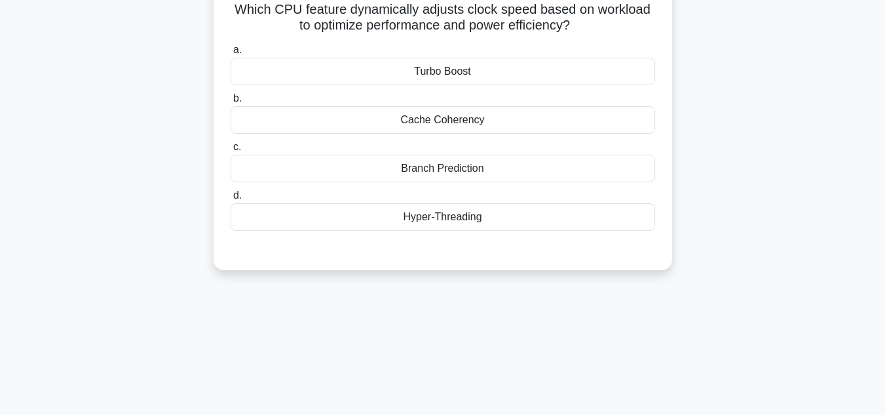
scroll to position [0, 0]
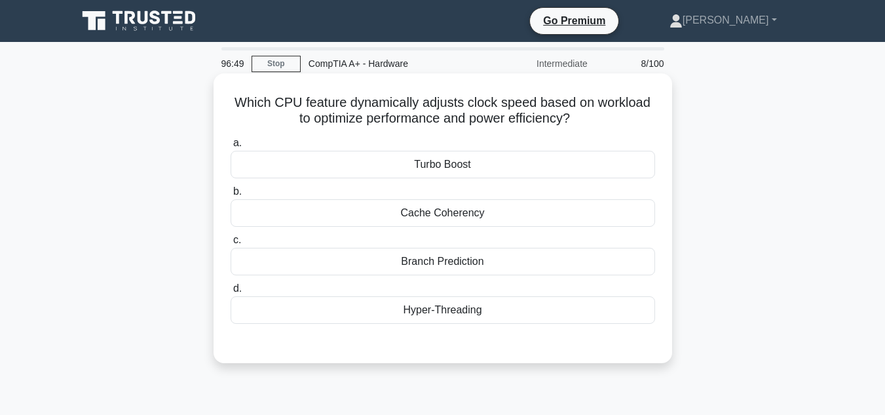
click at [569, 214] on div "Cache Coherency" at bounding box center [443, 213] width 425 height 28
click at [231, 196] on input "b. Cache Coherency" at bounding box center [231, 191] width 0 height 9
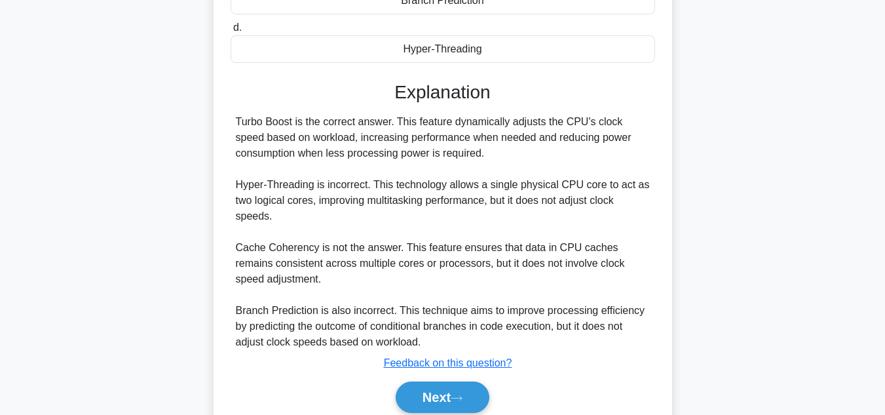
scroll to position [316, 0]
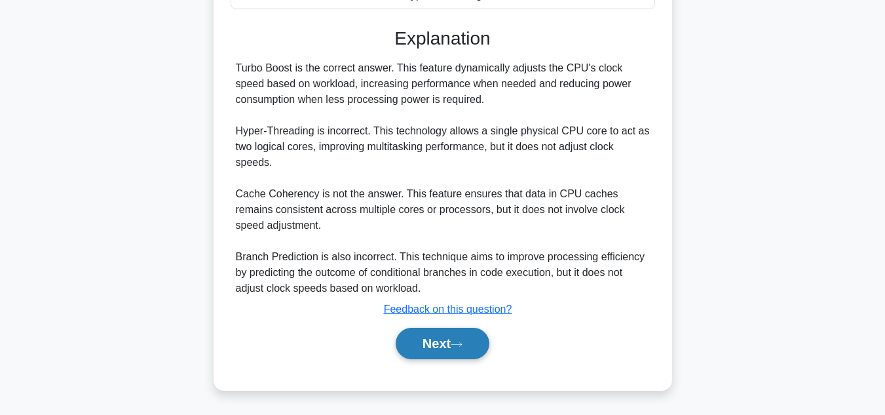
click at [479, 333] on button "Next" at bounding box center [443, 343] width 94 height 31
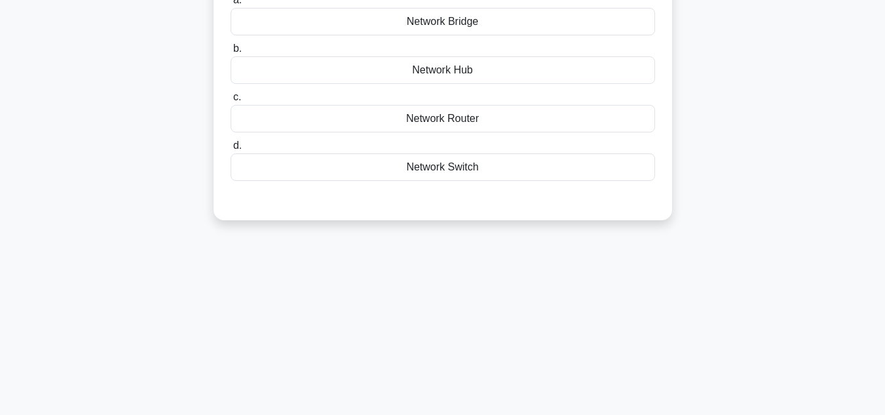
scroll to position [0, 0]
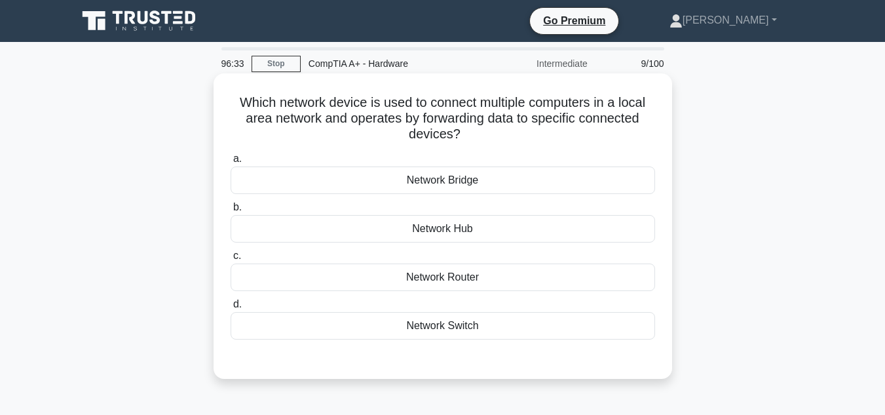
drag, startPoint x: 516, startPoint y: 325, endPoint x: 522, endPoint y: 322, distance: 7.3
click at [516, 325] on div "Network Switch" at bounding box center [443, 326] width 425 height 28
click at [231, 309] on input "d. Network Switch" at bounding box center [231, 304] width 0 height 9
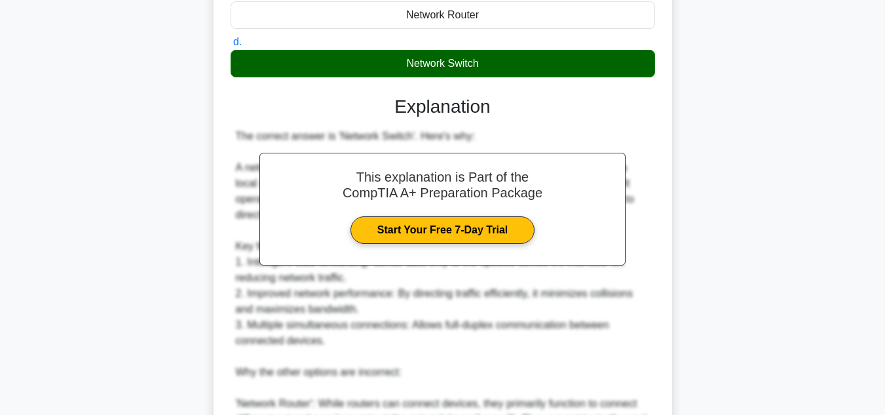
scroll to position [520, 0]
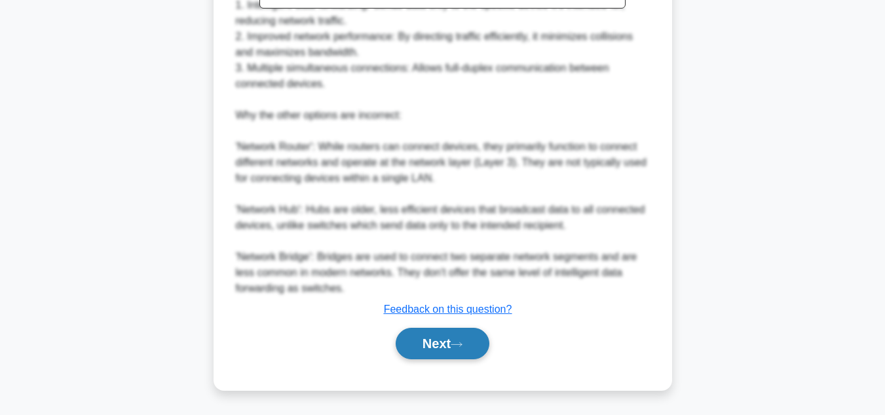
click at [445, 346] on button "Next" at bounding box center [443, 343] width 94 height 31
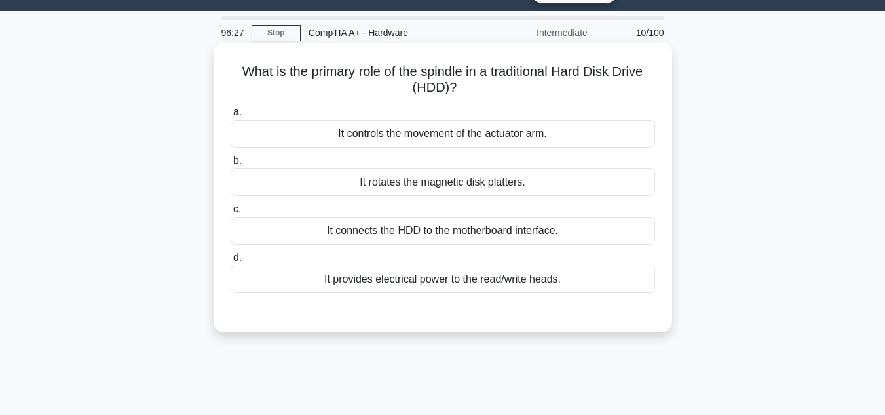
scroll to position [0, 0]
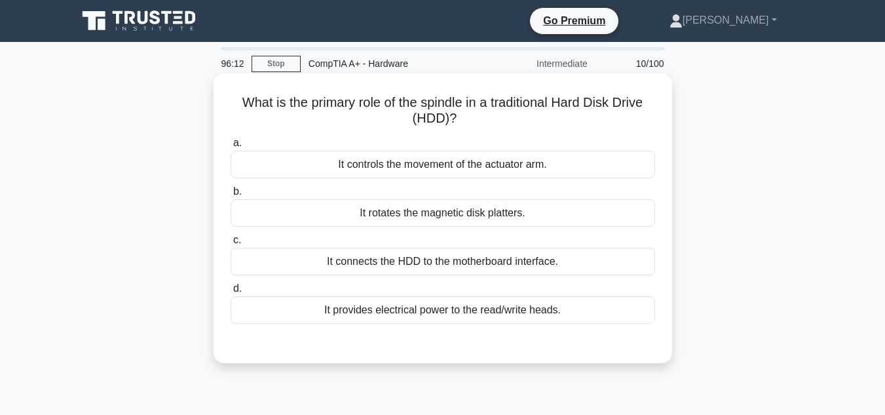
click at [411, 222] on div "It rotates the magnetic disk platters." at bounding box center [443, 213] width 425 height 28
click at [231, 196] on input "b. It rotates the magnetic disk platters." at bounding box center [231, 191] width 0 height 9
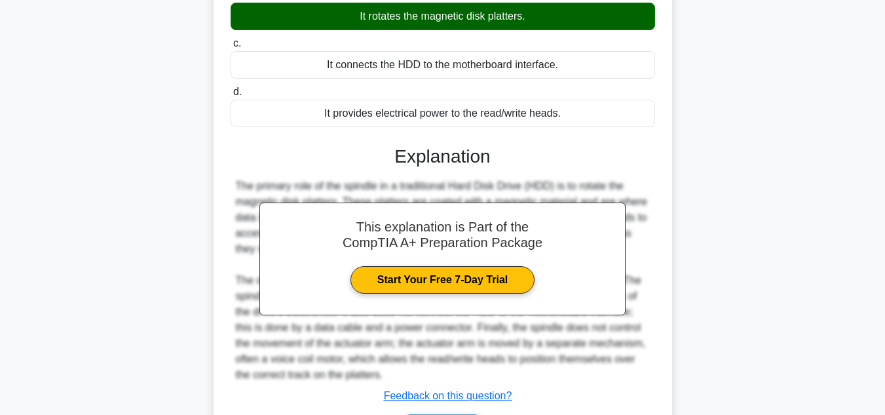
scroll to position [293, 0]
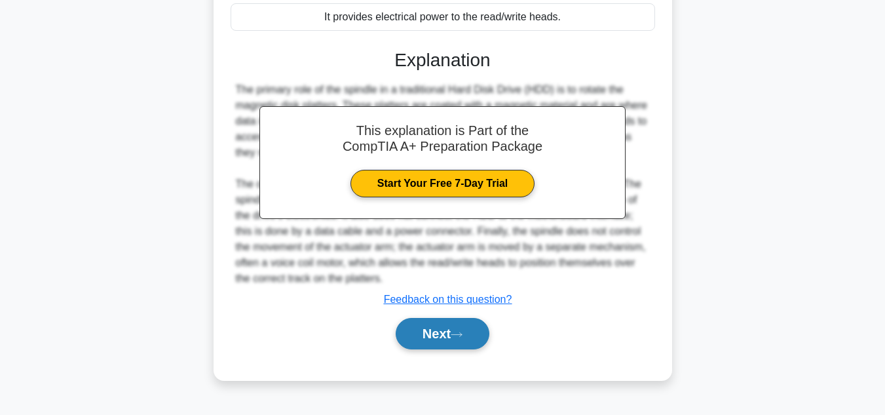
click at [455, 338] on button "Next" at bounding box center [443, 333] width 94 height 31
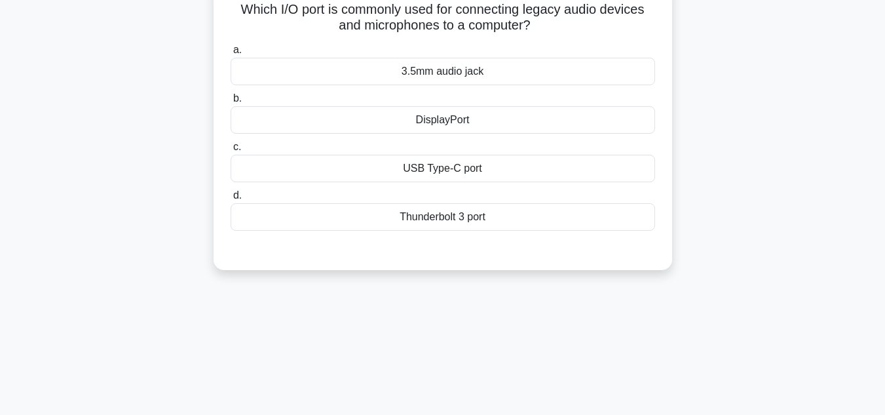
scroll to position [0, 0]
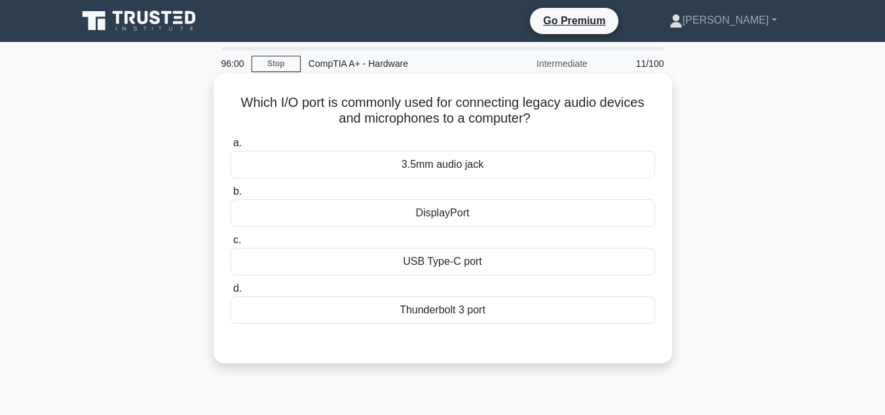
click at [548, 144] on label "a. 3.5mm audio jack" at bounding box center [443, 156] width 425 height 43
click at [231, 144] on input "a. 3.5mm audio jack" at bounding box center [231, 143] width 0 height 9
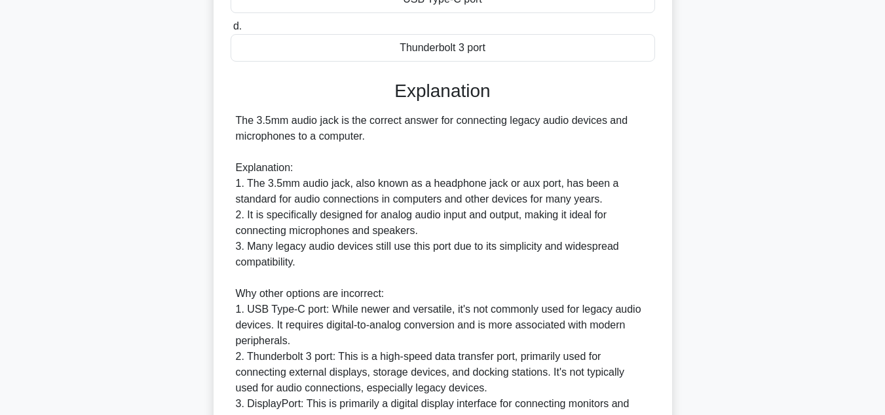
scroll to position [409, 0]
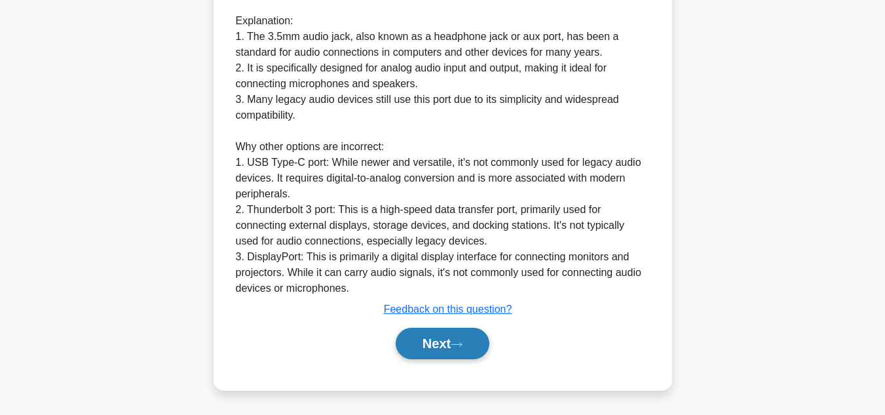
click at [459, 352] on button "Next" at bounding box center [443, 343] width 94 height 31
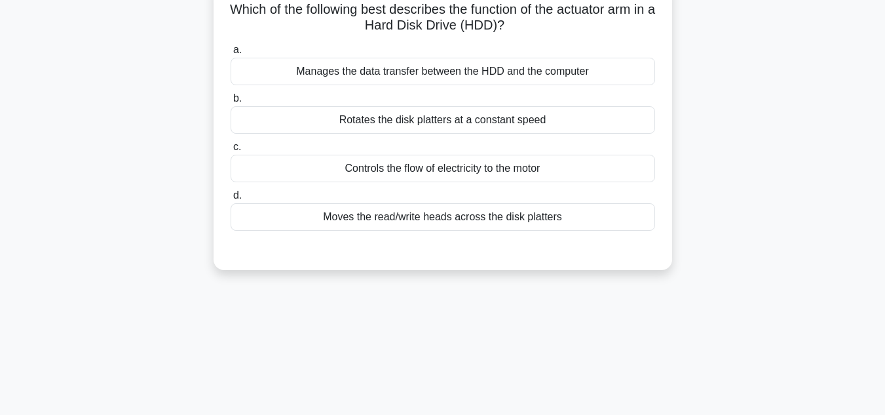
scroll to position [0, 0]
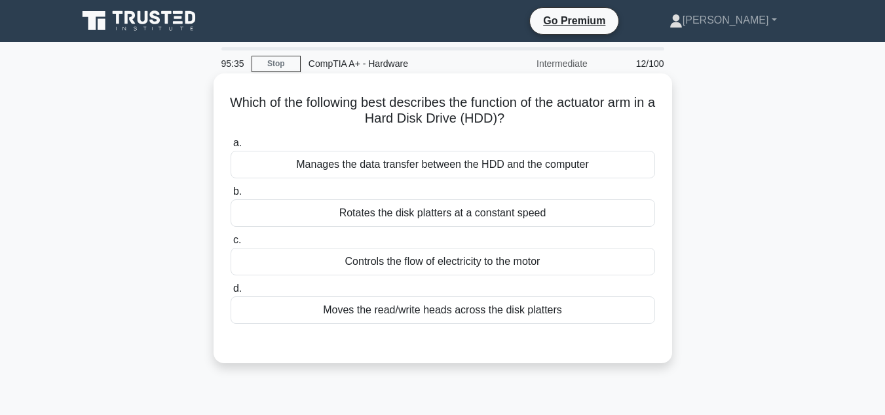
click at [578, 306] on div "Moves the read/write heads across the disk platters" at bounding box center [443, 310] width 425 height 28
click at [231, 293] on input "d. Moves the read/write heads across the disk platters" at bounding box center [231, 288] width 0 height 9
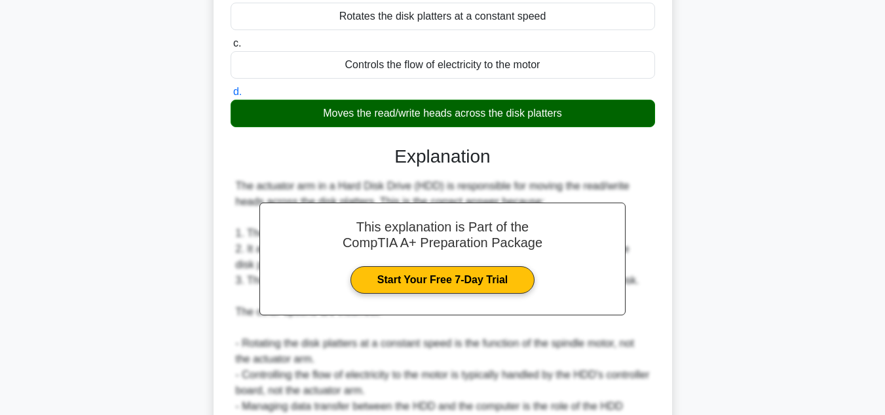
scroll to position [378, 0]
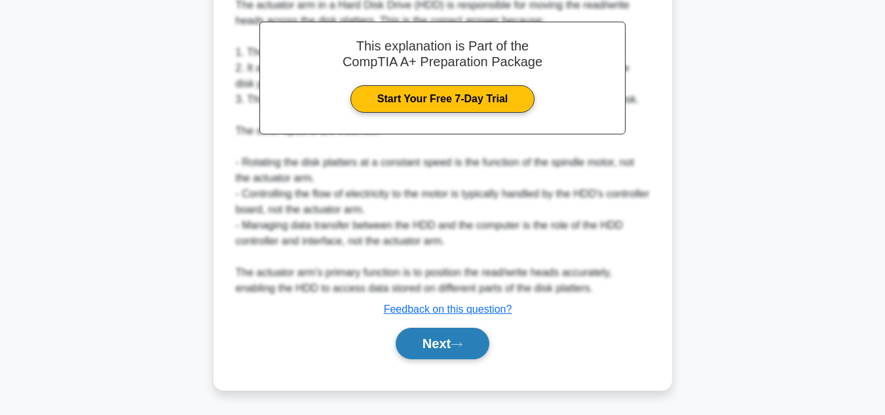
click at [470, 332] on button "Next" at bounding box center [443, 343] width 94 height 31
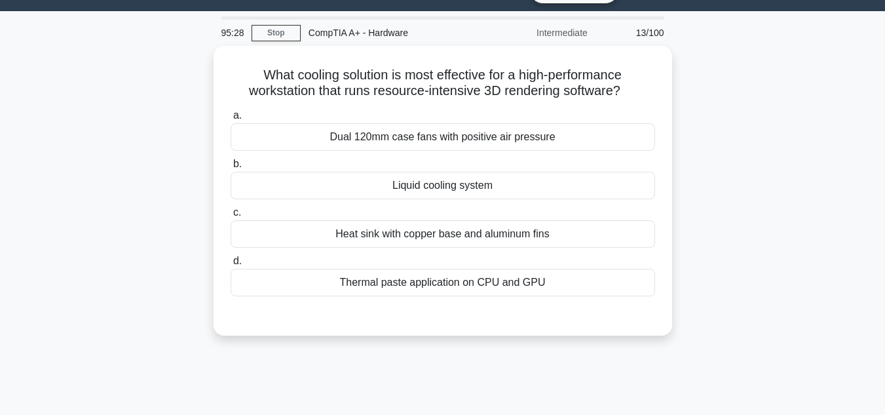
scroll to position [0, 0]
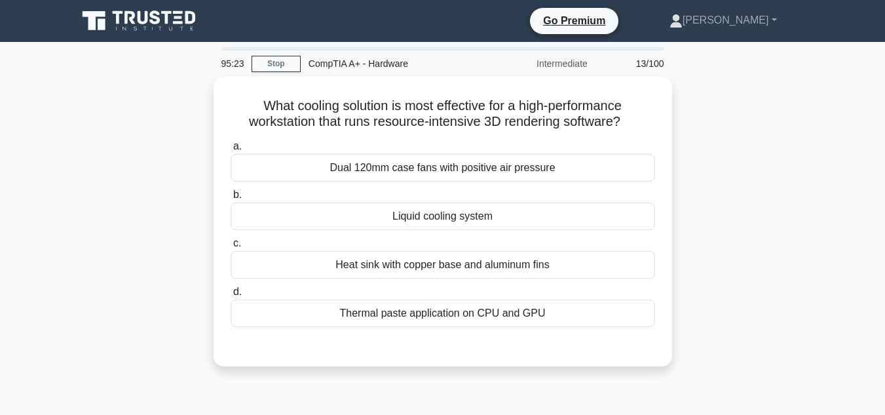
click at [628, 216] on div "Liquid cooling system" at bounding box center [443, 216] width 425 height 28
click at [231, 199] on input "b. Liquid cooling system" at bounding box center [231, 195] width 0 height 9
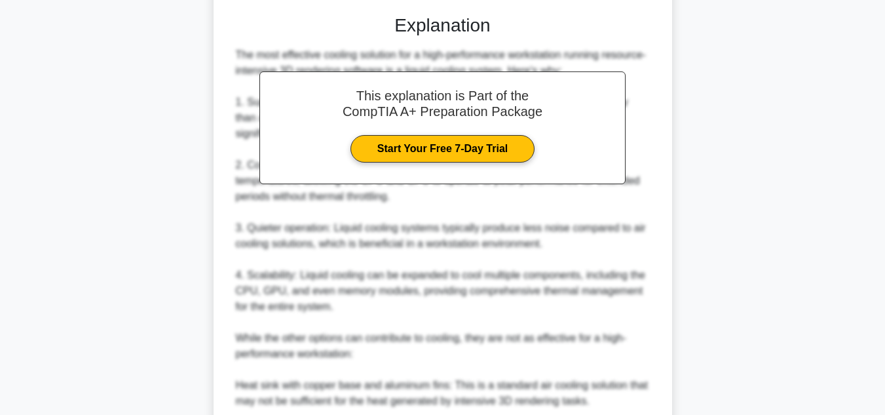
scroll to position [567, 0]
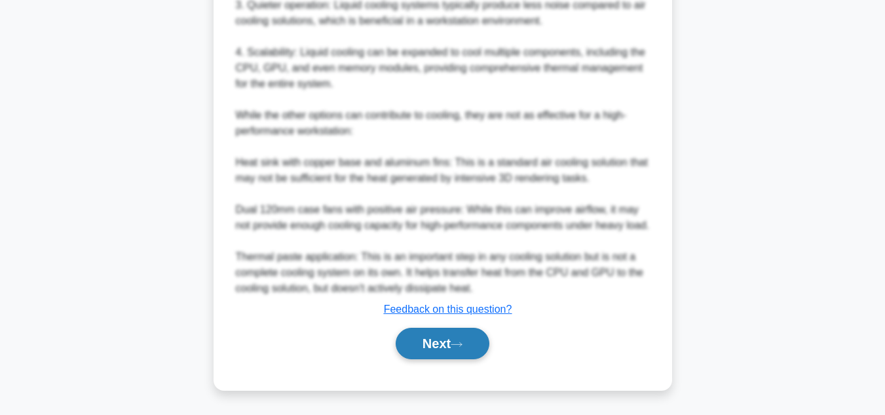
click at [452, 340] on button "Next" at bounding box center [443, 343] width 94 height 31
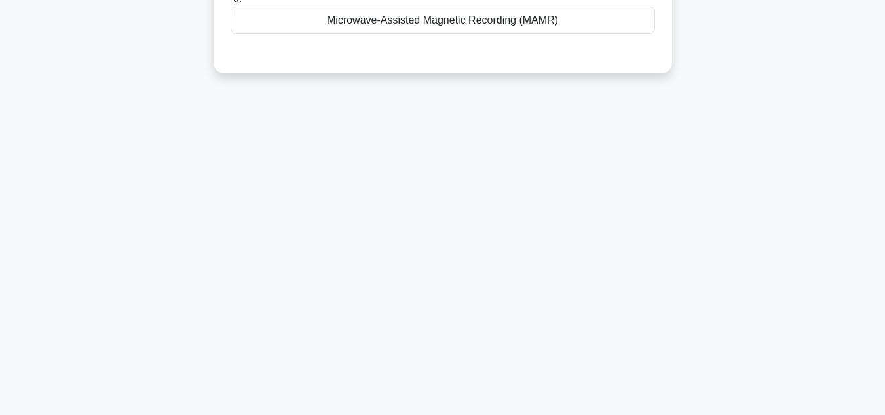
scroll to position [31, 0]
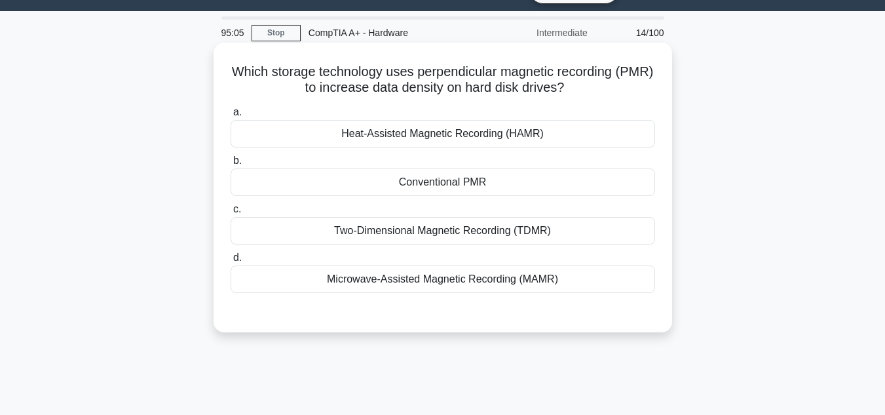
click at [421, 185] on div "Conventional PMR" at bounding box center [443, 182] width 425 height 28
click at [231, 165] on input "b. Conventional PMR" at bounding box center [231, 161] width 0 height 9
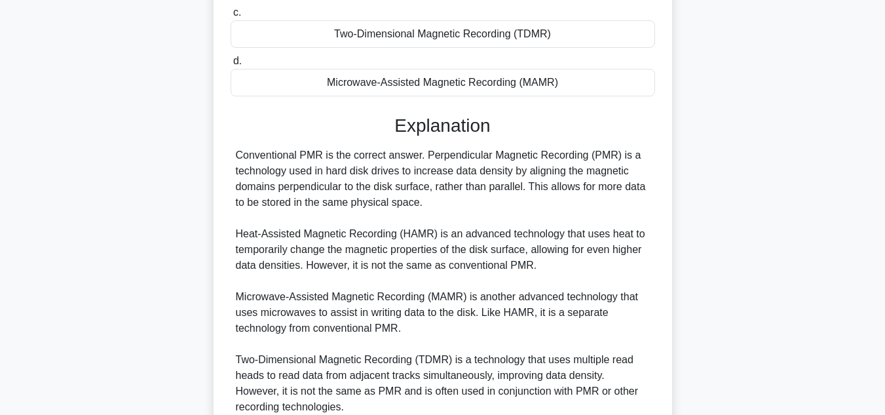
scroll to position [394, 0]
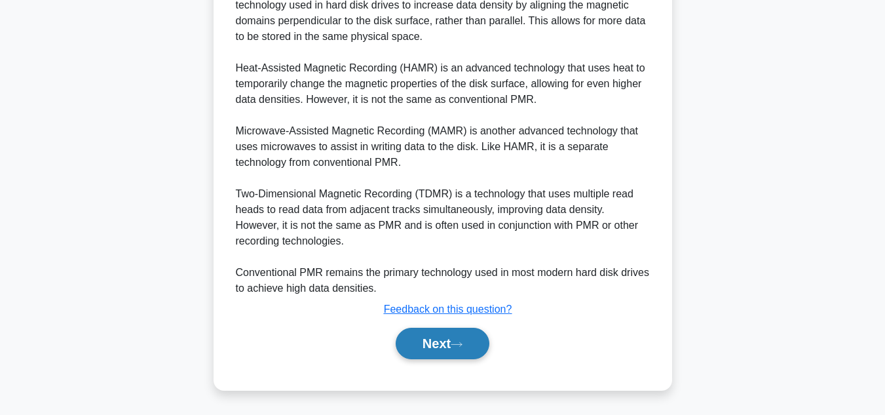
click at [485, 353] on button "Next" at bounding box center [443, 343] width 94 height 31
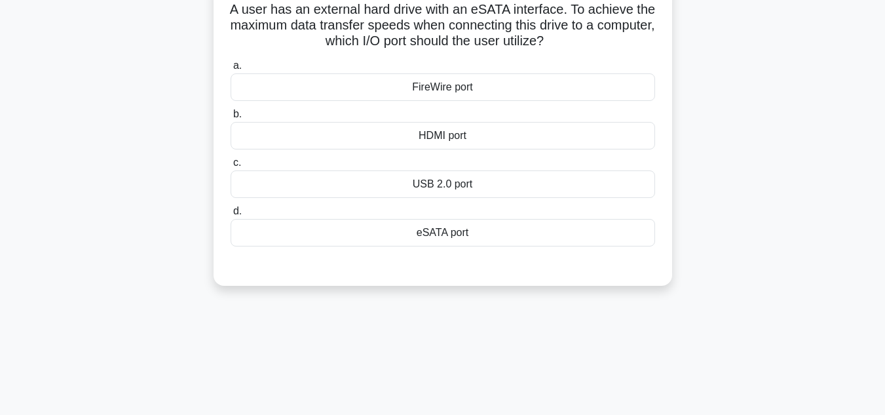
scroll to position [0, 0]
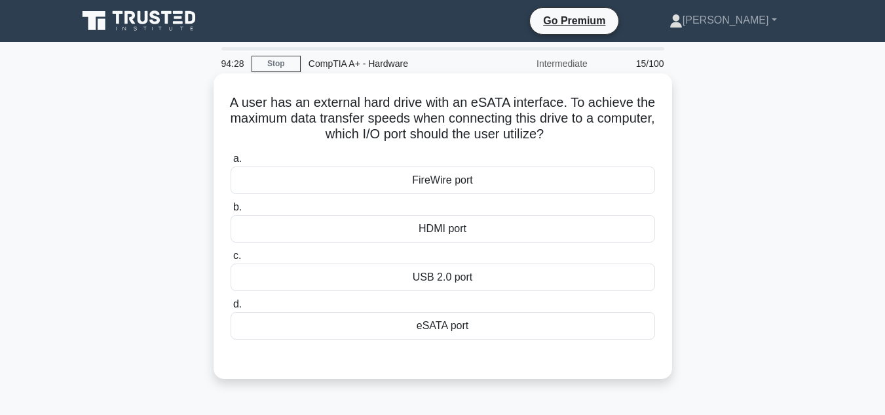
click at [476, 275] on div "USB 2.0 port" at bounding box center [443, 277] width 425 height 28
click at [231, 260] on input "c. USB 2.0 port" at bounding box center [231, 256] width 0 height 9
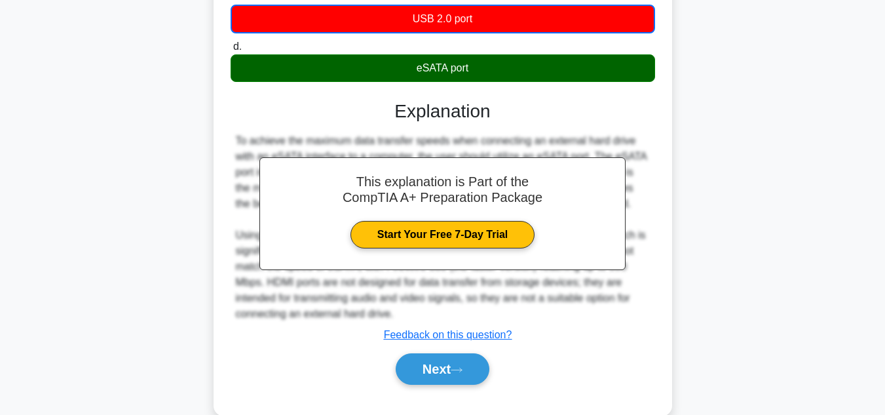
scroll to position [293, 0]
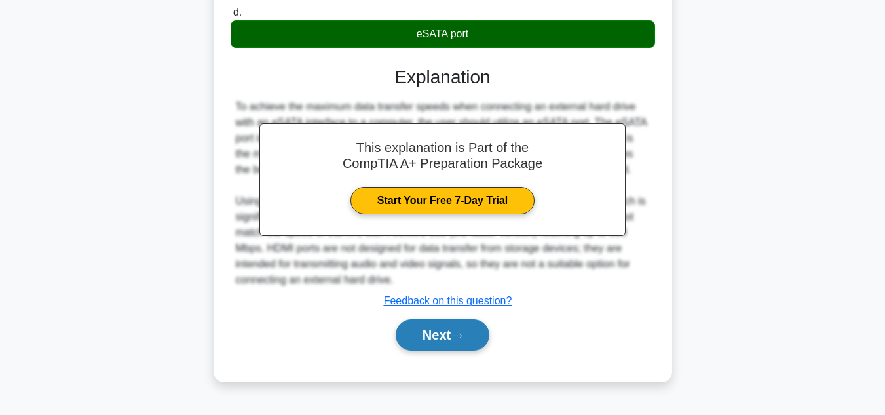
click at [456, 335] on icon at bounding box center [457, 335] width 12 height 7
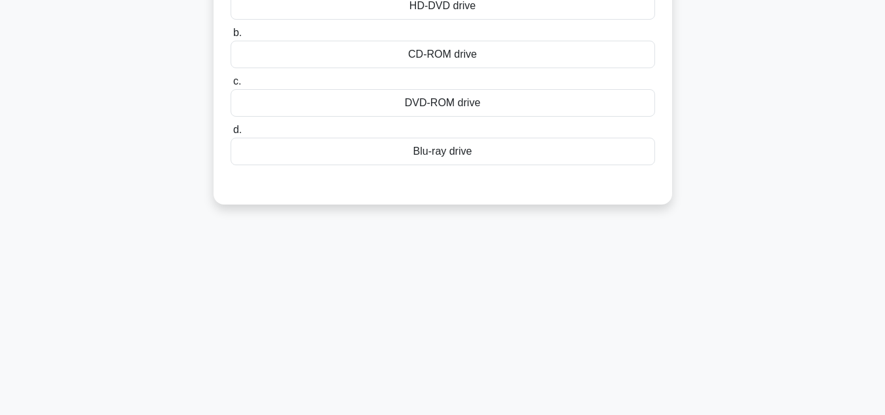
scroll to position [0, 0]
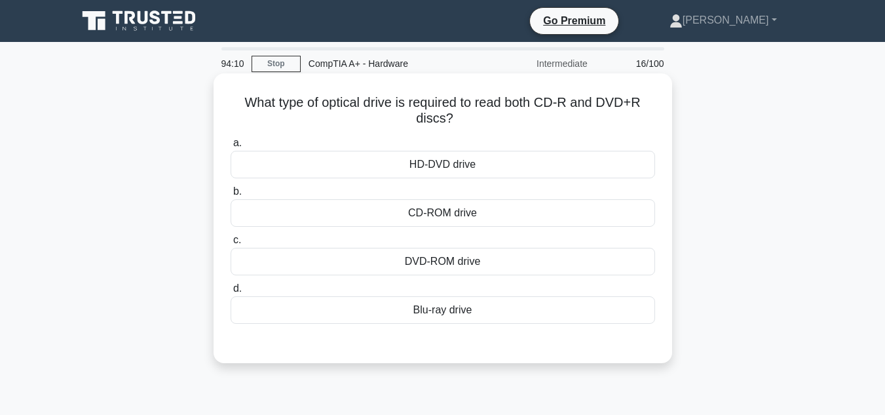
click at [507, 265] on div "DVD-ROM drive" at bounding box center [443, 262] width 425 height 28
click at [231, 244] on input "c. DVD-ROM drive" at bounding box center [231, 240] width 0 height 9
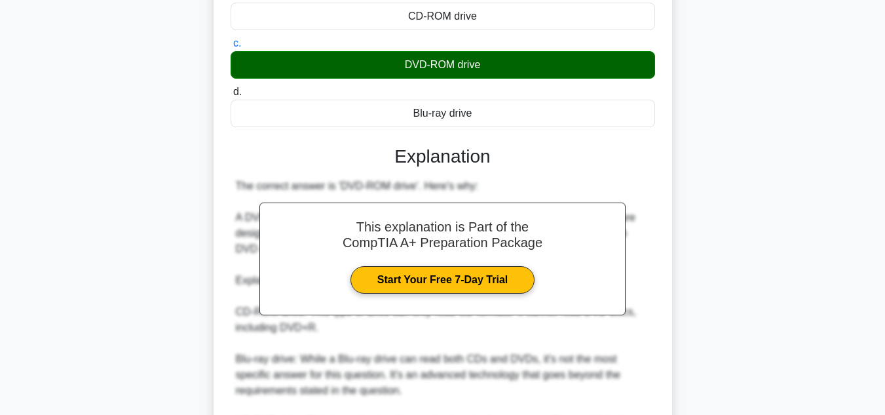
scroll to position [362, 0]
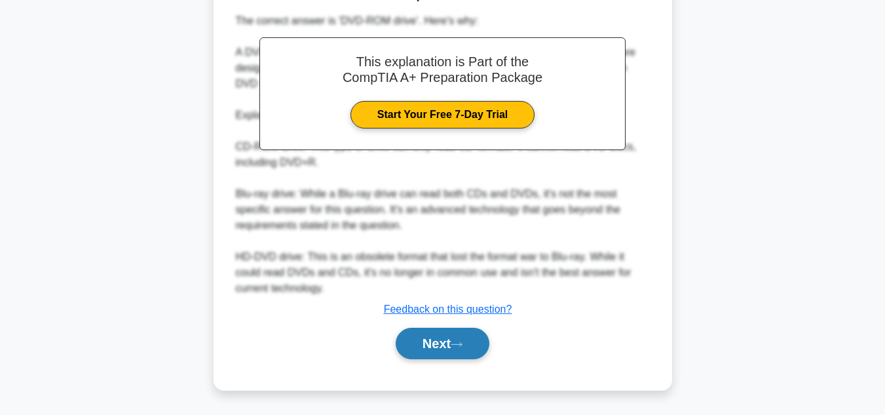
click at [462, 347] on icon at bounding box center [457, 344] width 12 height 7
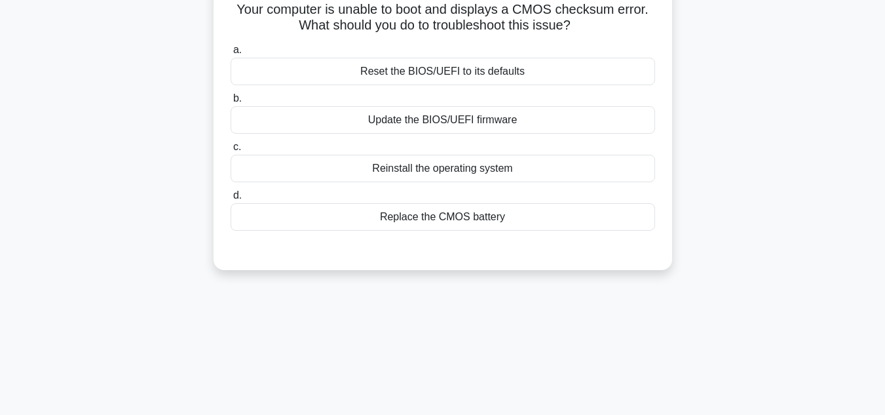
scroll to position [0, 0]
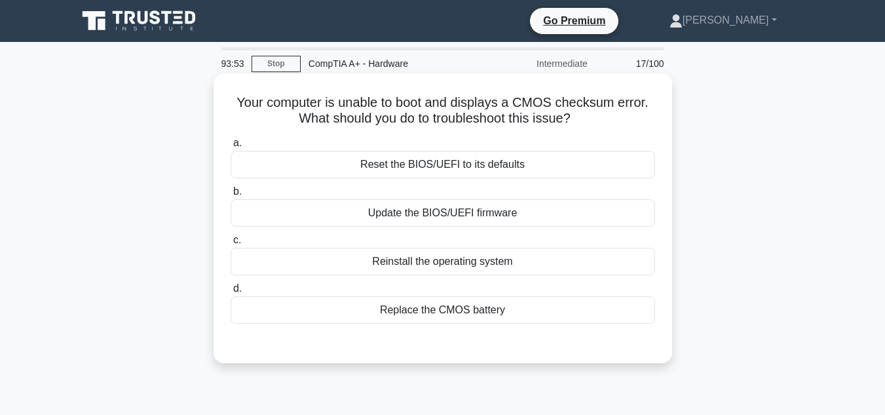
click at [525, 314] on div "Replace the CMOS battery" at bounding box center [443, 310] width 425 height 28
click at [231, 293] on input "d. Replace the CMOS battery" at bounding box center [231, 288] width 0 height 9
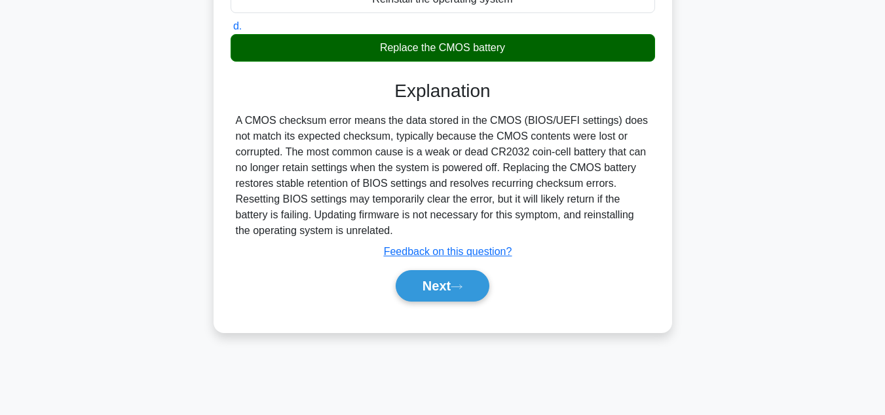
scroll to position [293, 0]
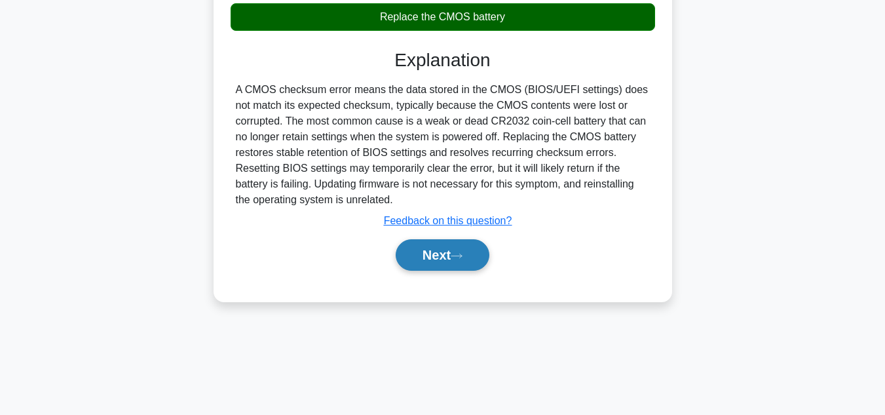
click at [428, 261] on button "Next" at bounding box center [443, 254] width 94 height 31
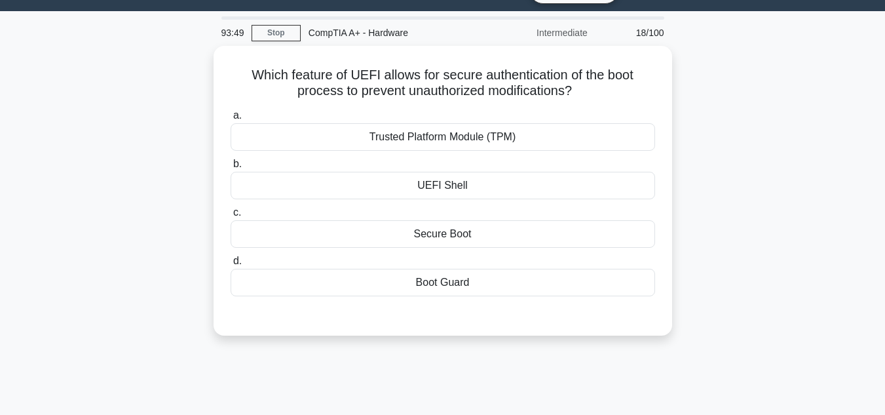
scroll to position [0, 0]
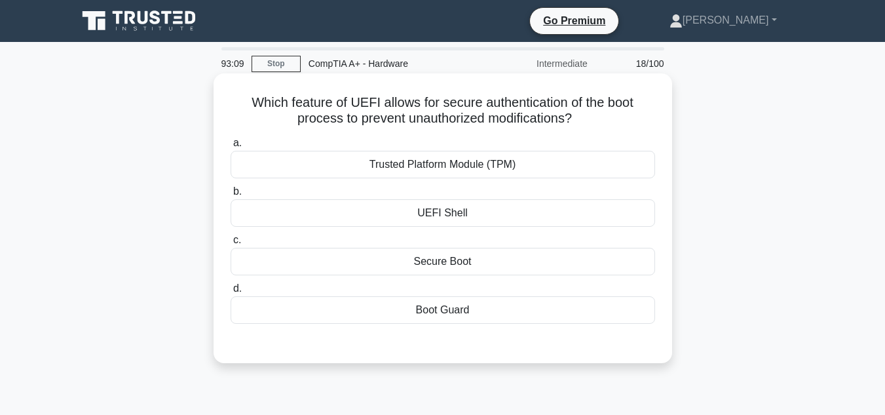
click at [422, 210] on div "UEFI Shell" at bounding box center [443, 213] width 425 height 28
click at [231, 196] on input "b. UEFI Shell" at bounding box center [231, 191] width 0 height 9
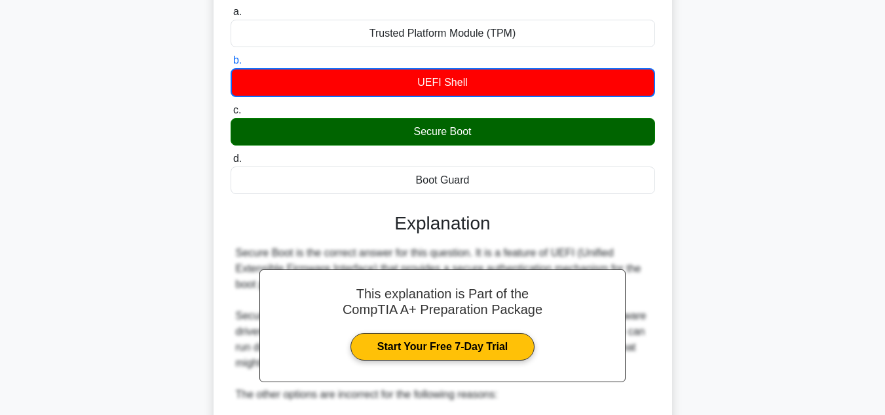
scroll to position [328, 0]
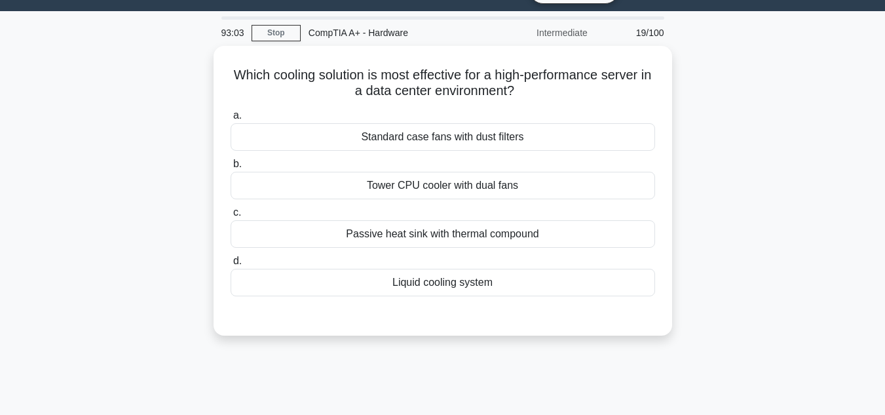
scroll to position [0, 0]
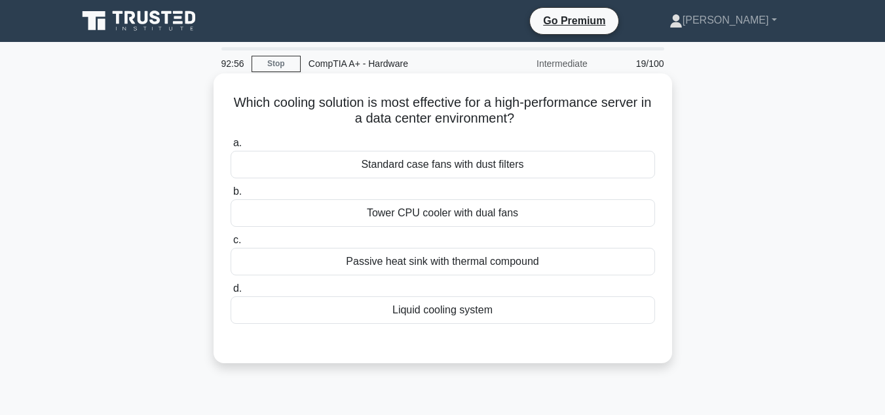
click at [505, 311] on div "Liquid cooling system" at bounding box center [443, 310] width 425 height 28
click at [231, 293] on input "d. Liquid cooling system" at bounding box center [231, 288] width 0 height 9
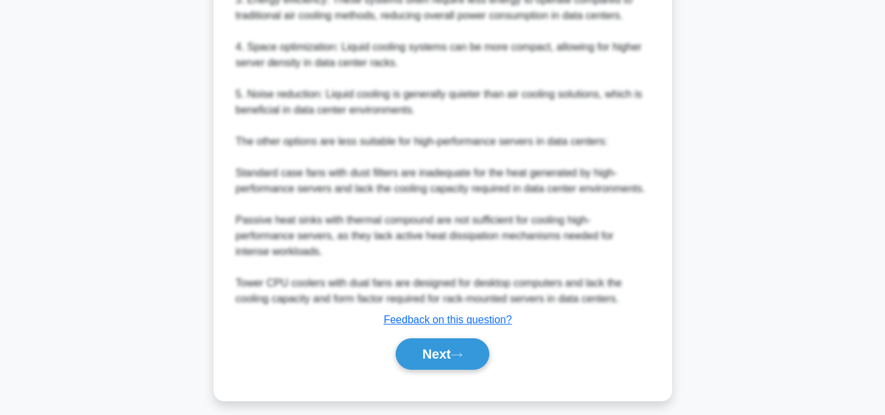
scroll to position [535, 0]
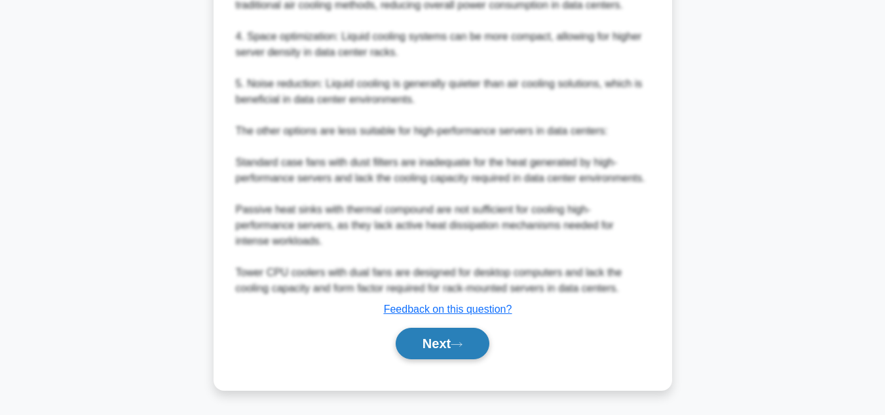
click at [432, 356] on button "Next" at bounding box center [443, 343] width 94 height 31
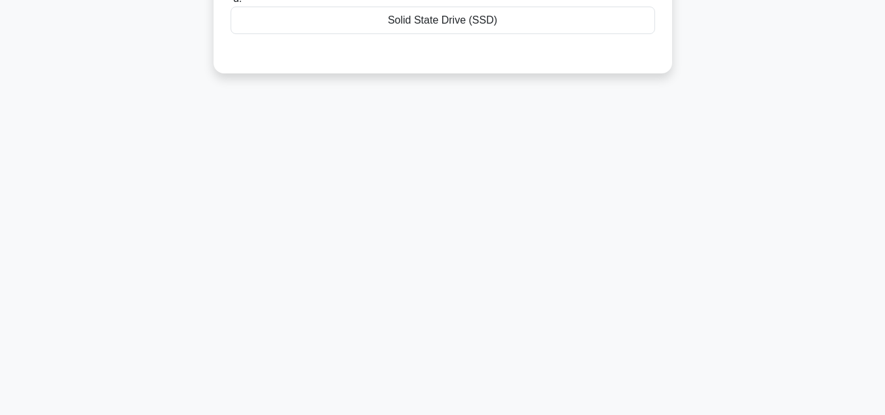
scroll to position [31, 0]
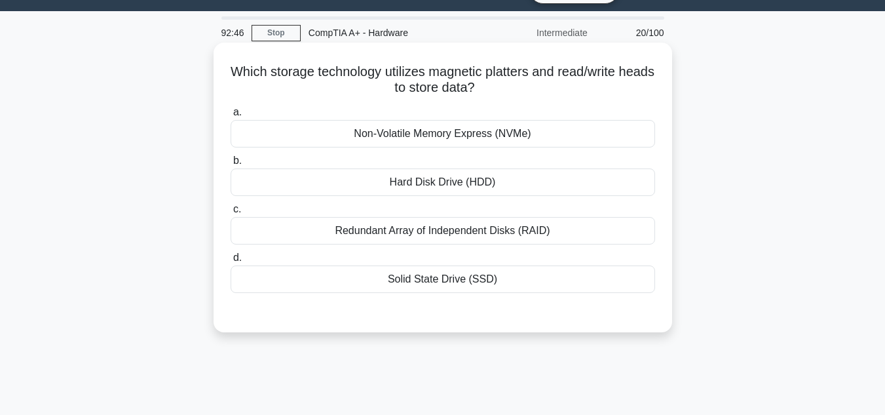
click at [585, 188] on div "Hard Disk Drive (HDD)" at bounding box center [443, 182] width 425 height 28
click at [231, 165] on input "b. Hard Disk Drive (HDD)" at bounding box center [231, 161] width 0 height 9
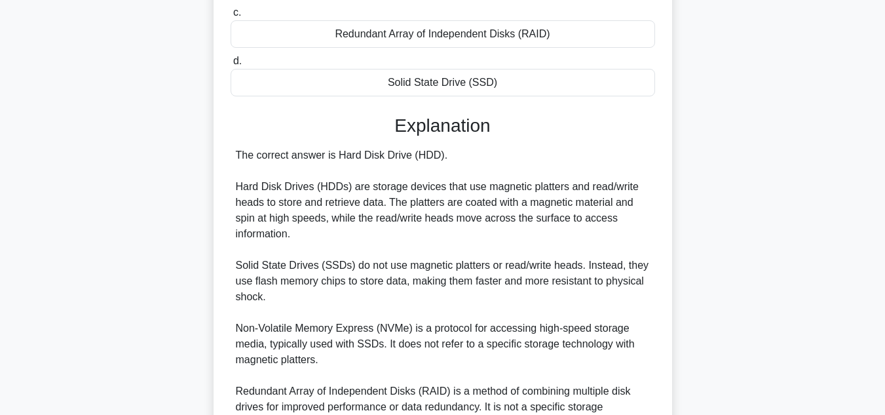
scroll to position [362, 0]
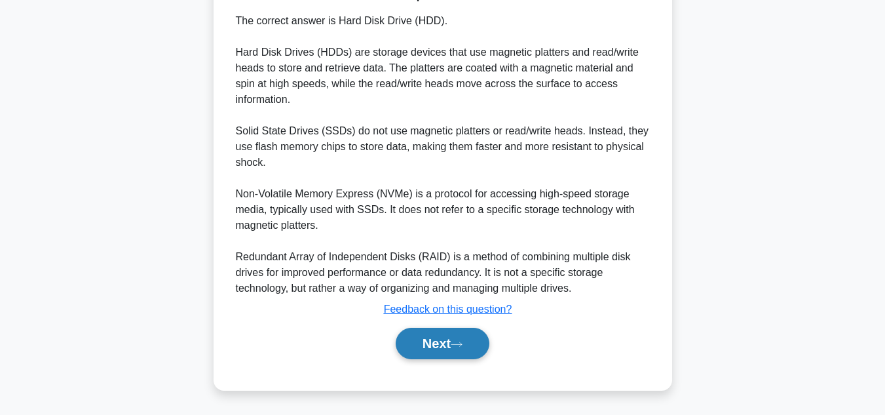
click at [444, 354] on button "Next" at bounding box center [443, 343] width 94 height 31
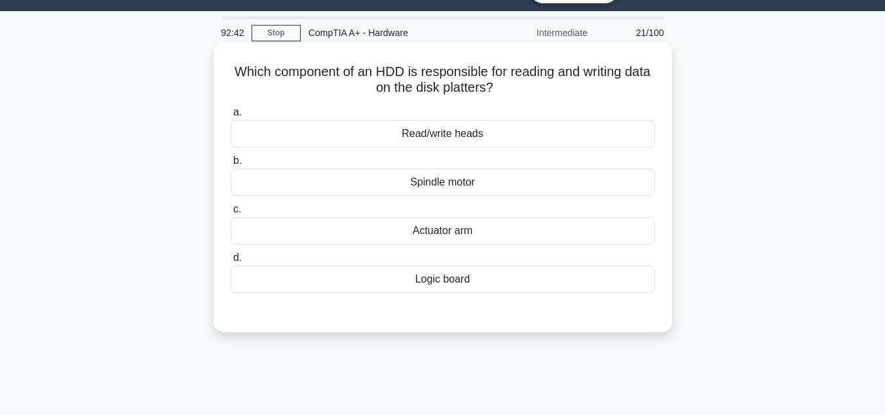
scroll to position [0, 0]
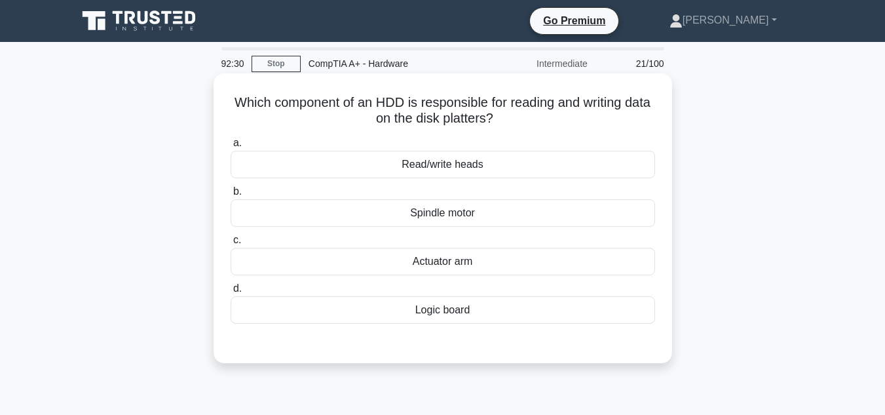
click at [475, 267] on div "Actuator arm" at bounding box center [443, 262] width 425 height 28
click at [231, 244] on input "c. Actuator arm" at bounding box center [231, 240] width 0 height 9
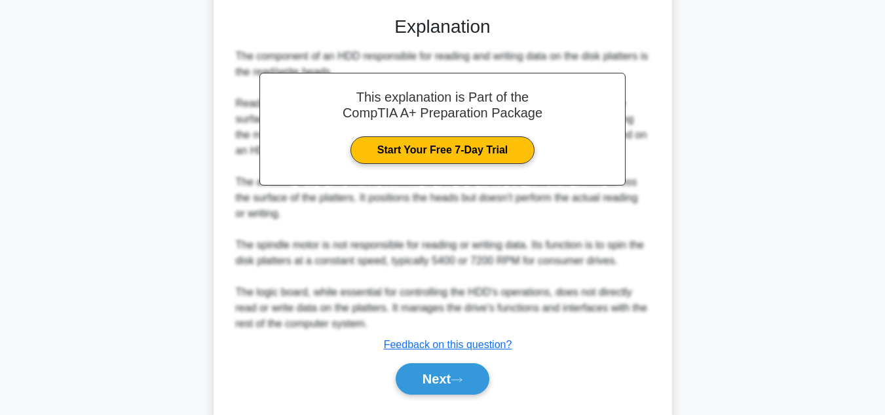
scroll to position [364, 0]
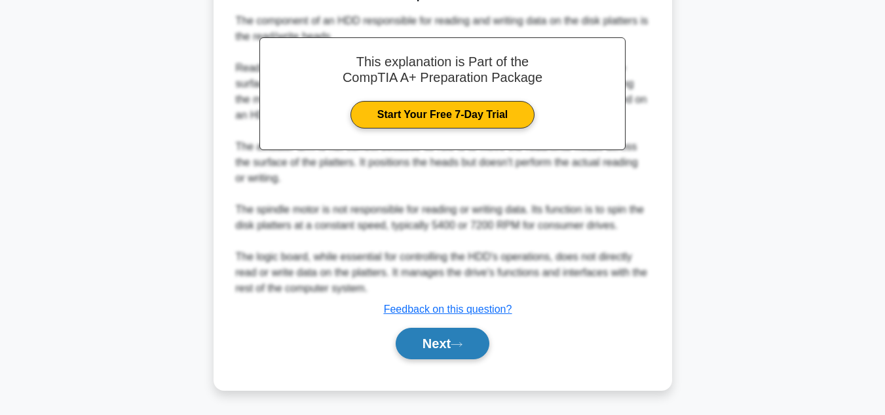
click at [454, 338] on button "Next" at bounding box center [443, 343] width 94 height 31
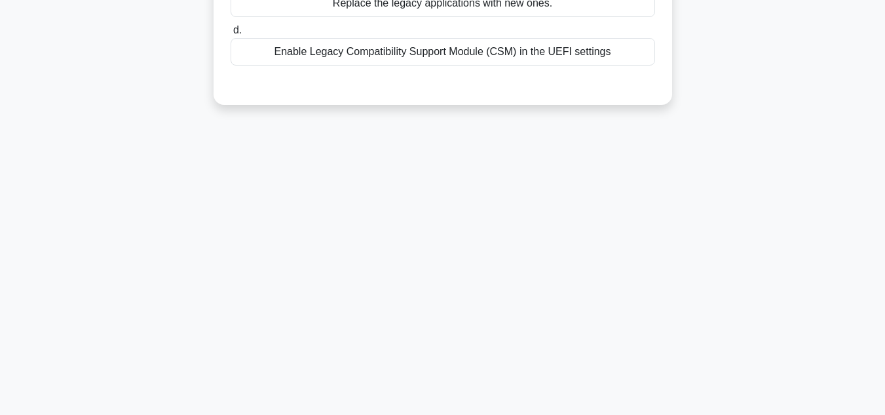
scroll to position [31, 0]
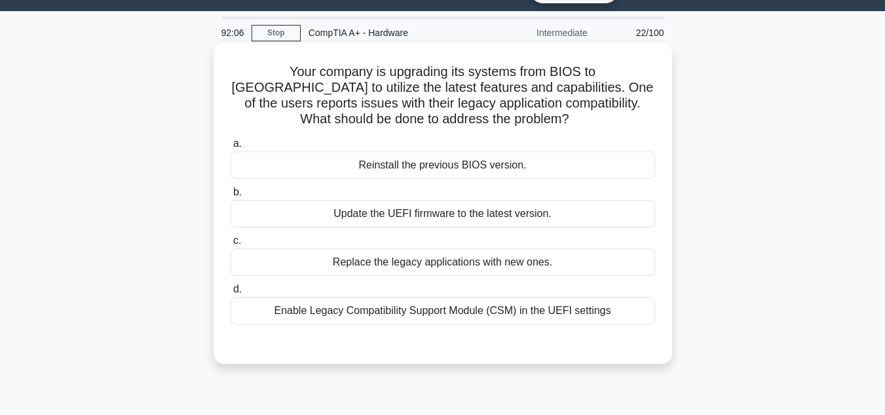
click at [588, 313] on div "Enable Legacy Compatibility Support Module (CSM) in the UEFI settings" at bounding box center [443, 311] width 425 height 28
click at [231, 294] on input "d. Enable Legacy Compatibility Support Module (CSM) in the UEFI settings" at bounding box center [231, 289] width 0 height 9
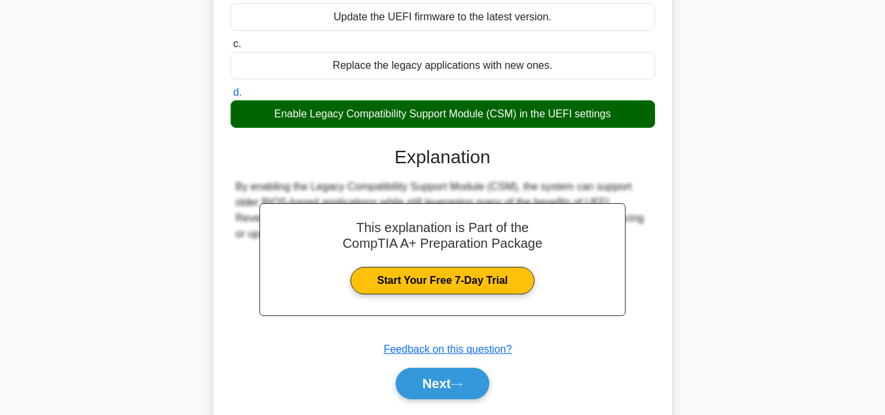
scroll to position [293, 0]
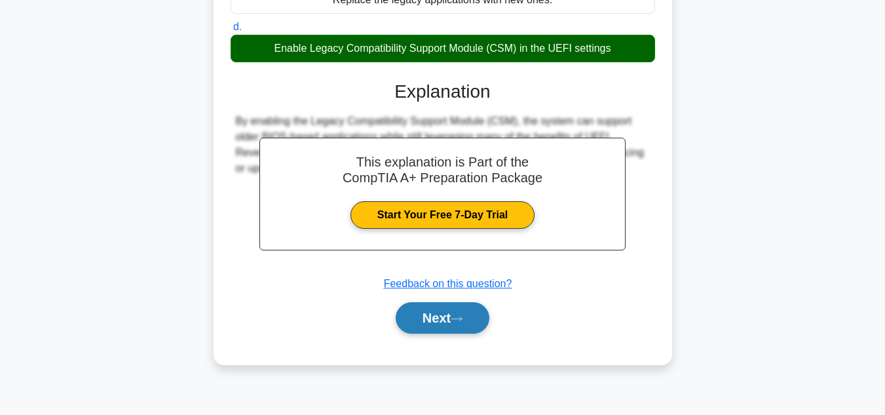
click at [447, 312] on button "Next" at bounding box center [443, 317] width 94 height 31
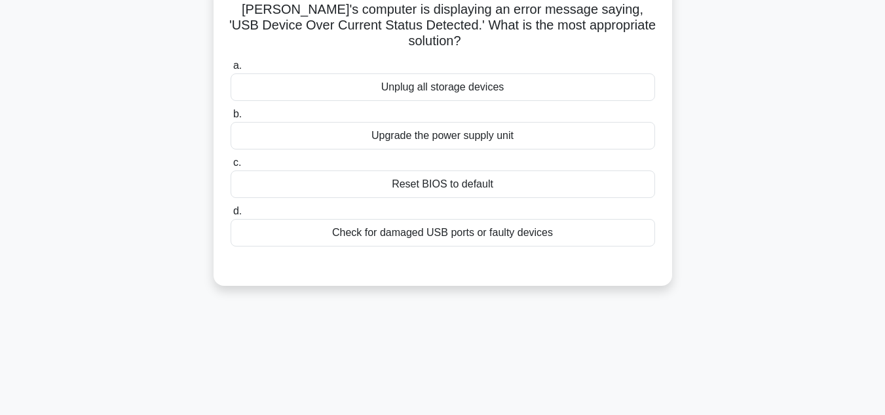
scroll to position [31, 0]
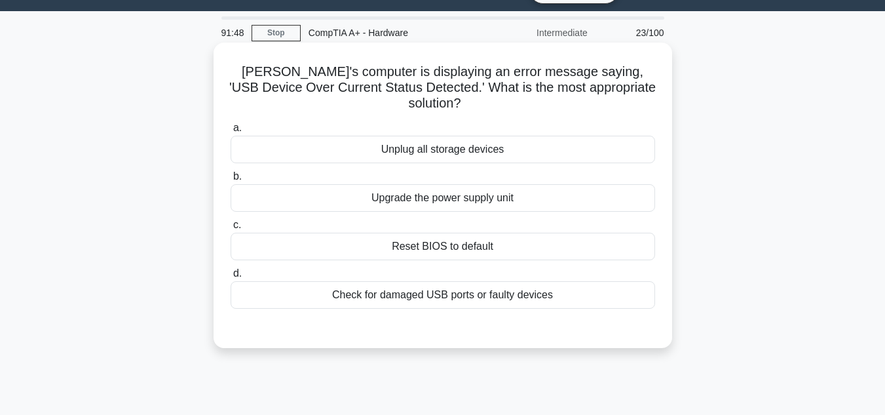
click at [557, 281] on div "Check for damaged USB ports or faulty devices" at bounding box center [443, 295] width 425 height 28
click at [231, 277] on input "d. Check for damaged USB ports or faulty devices" at bounding box center [231, 273] width 0 height 9
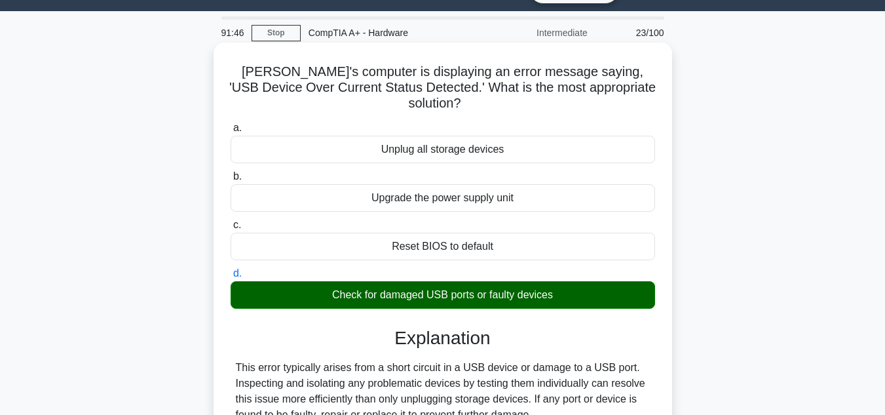
scroll to position [293, 0]
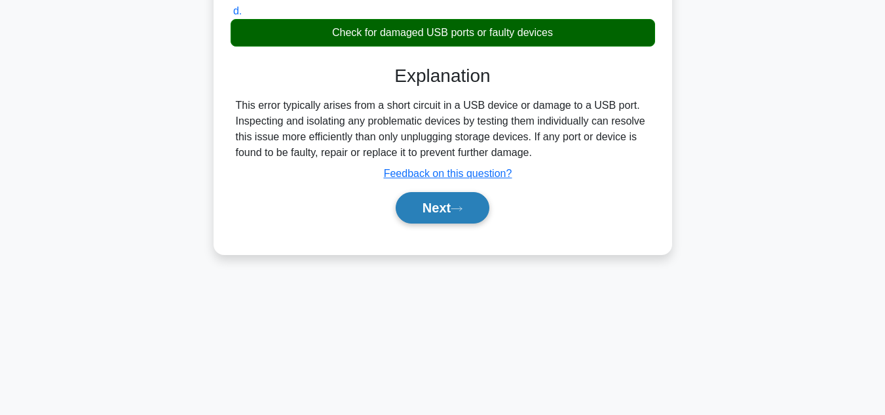
click at [451, 195] on button "Next" at bounding box center [443, 207] width 94 height 31
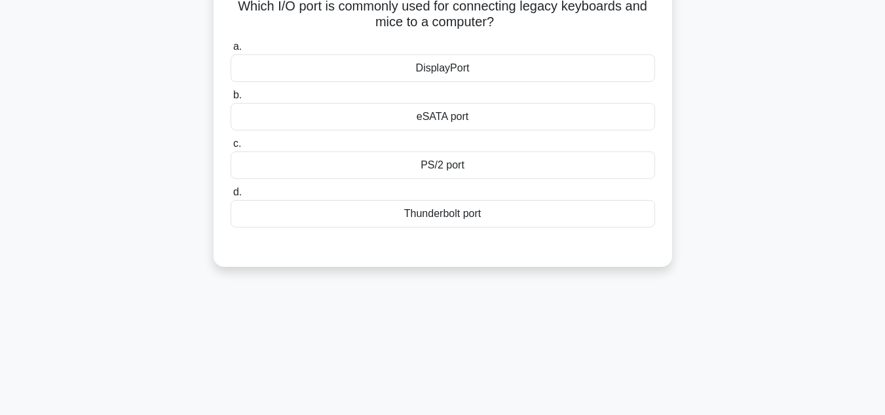
scroll to position [0, 0]
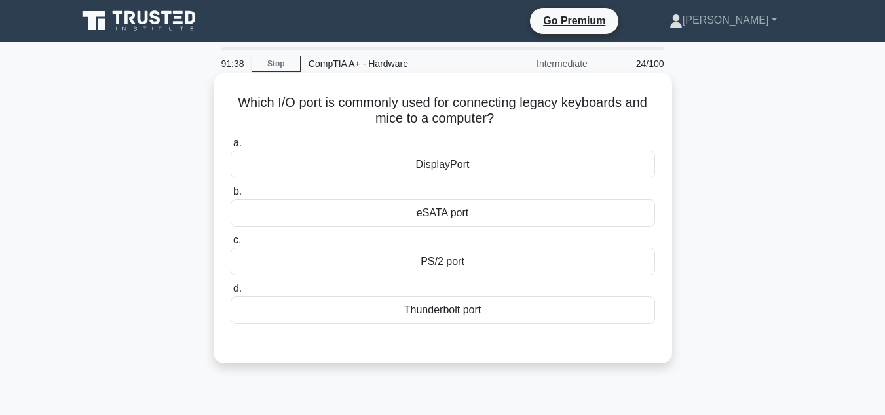
click at [500, 264] on div "PS/2 port" at bounding box center [443, 262] width 425 height 28
click at [231, 244] on input "c. PS/2 port" at bounding box center [231, 240] width 0 height 9
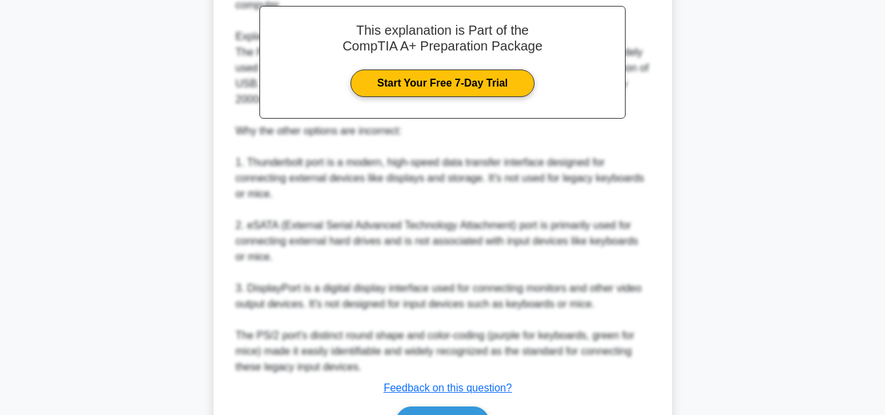
scroll to position [472, 0]
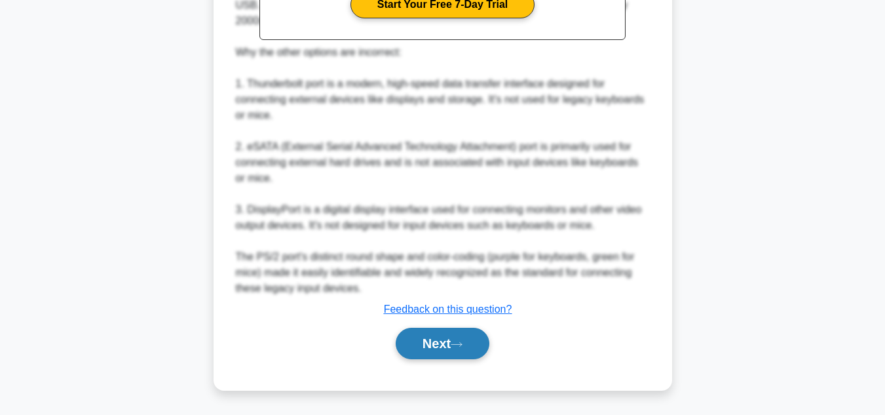
click at [467, 339] on button "Next" at bounding box center [443, 343] width 94 height 31
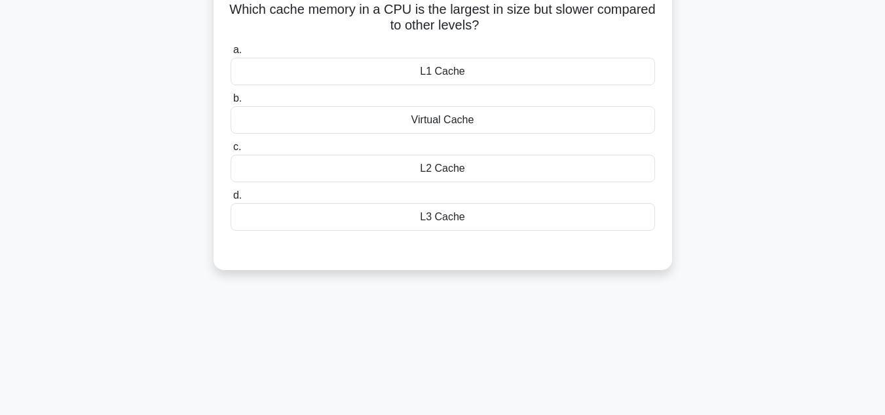
scroll to position [0, 0]
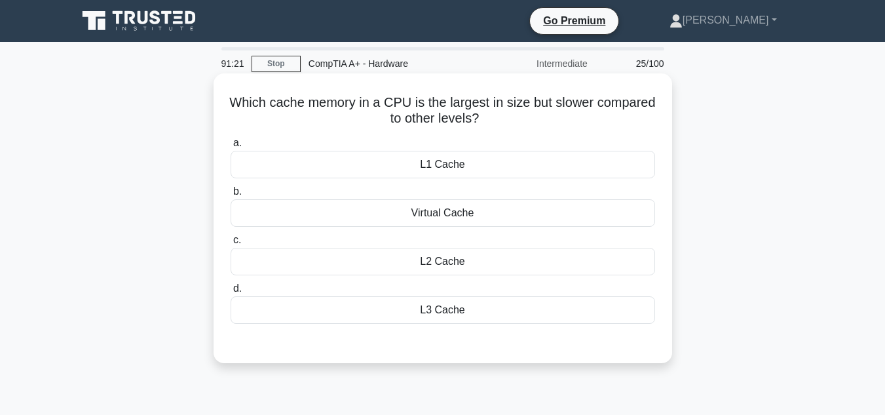
click at [475, 207] on div "Virtual Cache" at bounding box center [443, 213] width 425 height 28
click at [231, 196] on input "b. Virtual Cache" at bounding box center [231, 191] width 0 height 9
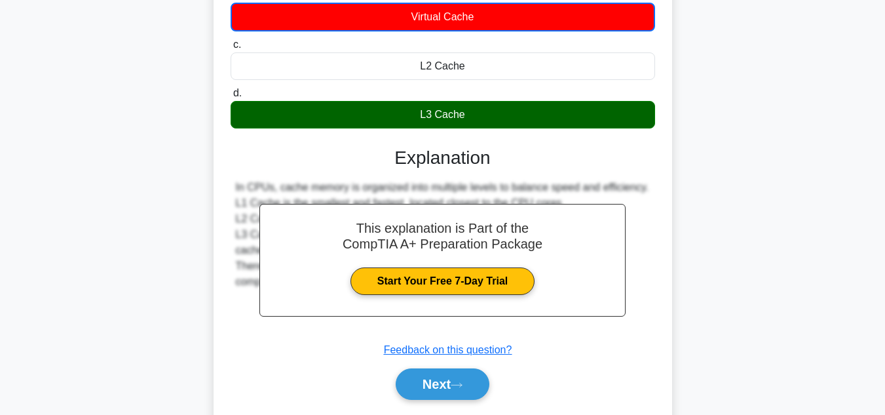
scroll to position [293, 0]
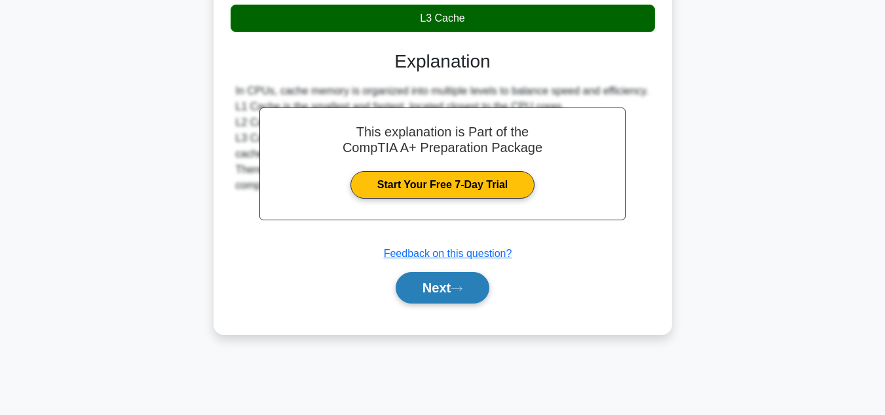
click at [476, 284] on button "Next" at bounding box center [443, 287] width 94 height 31
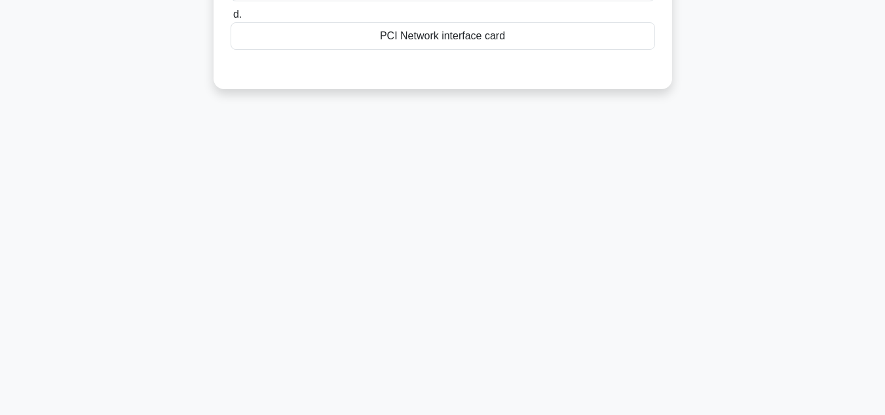
scroll to position [31, 0]
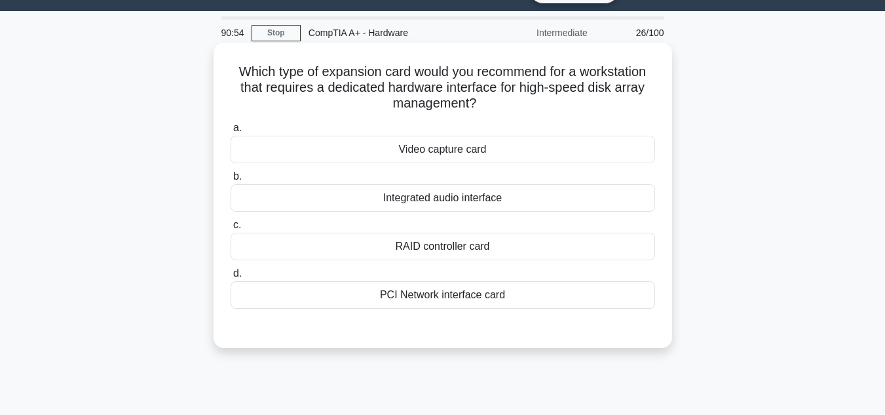
click at [403, 294] on div "PCI Network interface card" at bounding box center [443, 295] width 425 height 28
click at [231, 278] on input "d. PCI Network interface card" at bounding box center [231, 273] width 0 height 9
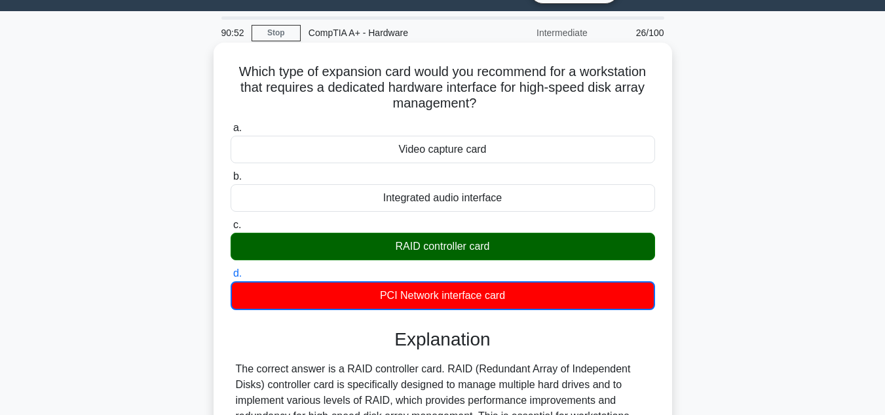
scroll to position [293, 0]
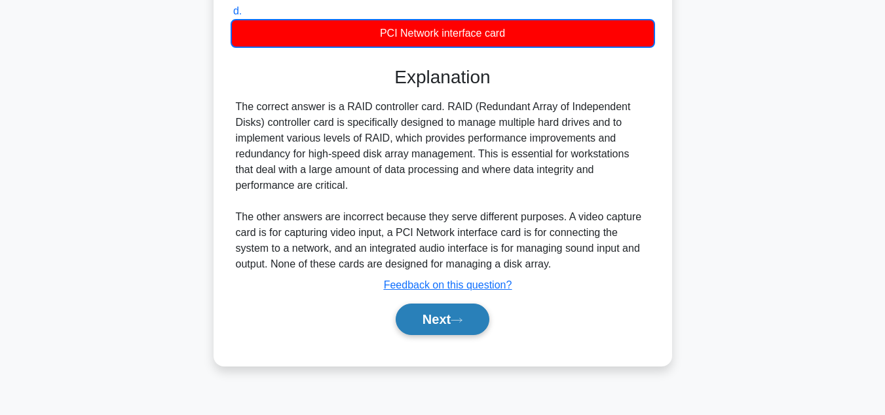
click at [462, 320] on icon at bounding box center [457, 319] width 12 height 7
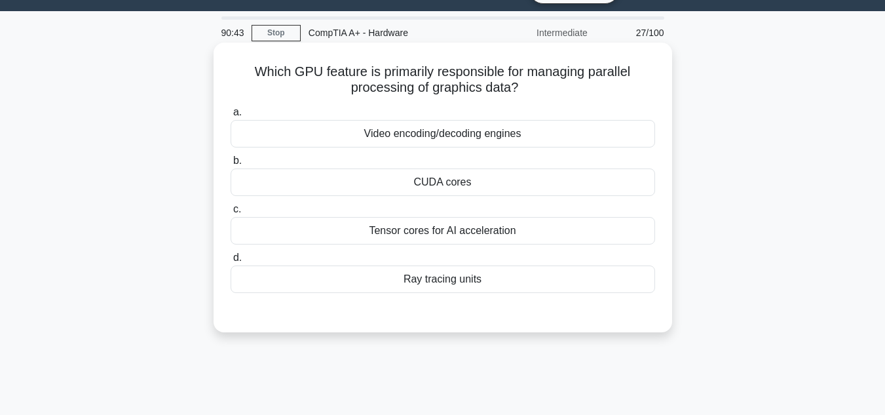
scroll to position [0, 0]
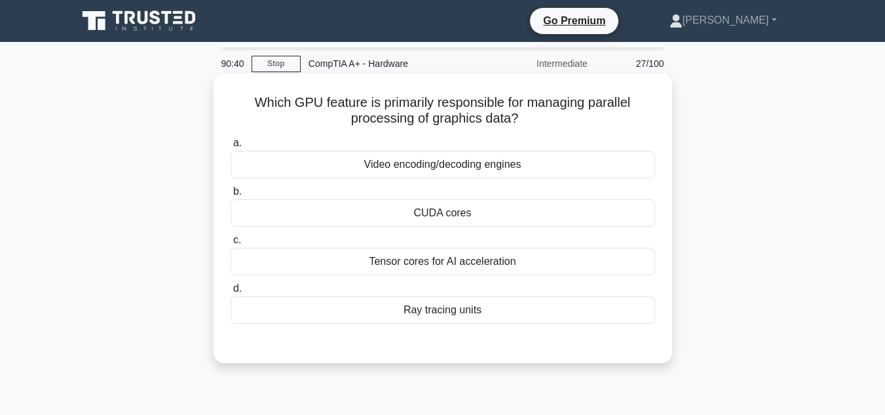
click at [462, 175] on div "Video encoding/decoding engines" at bounding box center [443, 165] width 425 height 28
click at [231, 147] on input "a. Video encoding/decoding engines" at bounding box center [231, 143] width 0 height 9
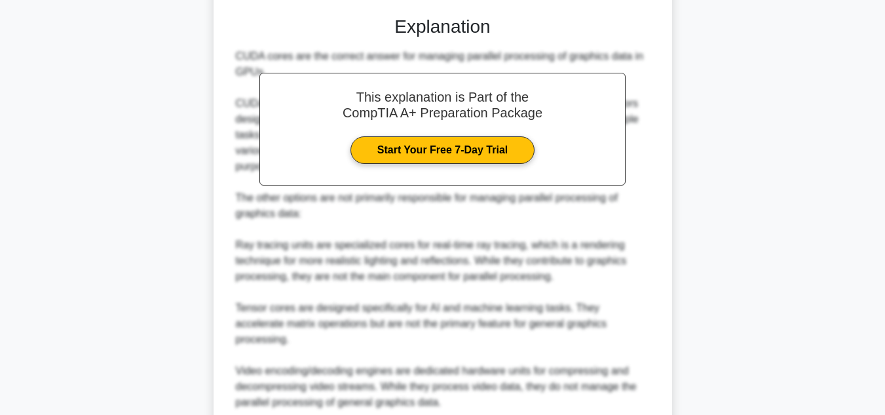
scroll to position [427, 0]
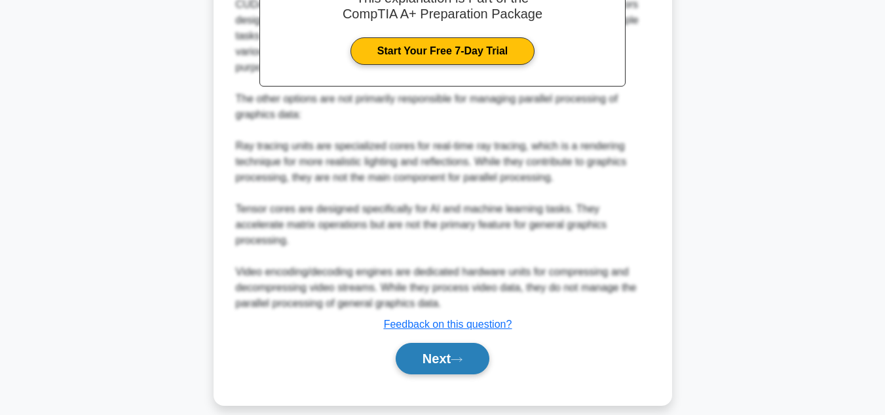
click at [438, 358] on button "Next" at bounding box center [443, 358] width 94 height 31
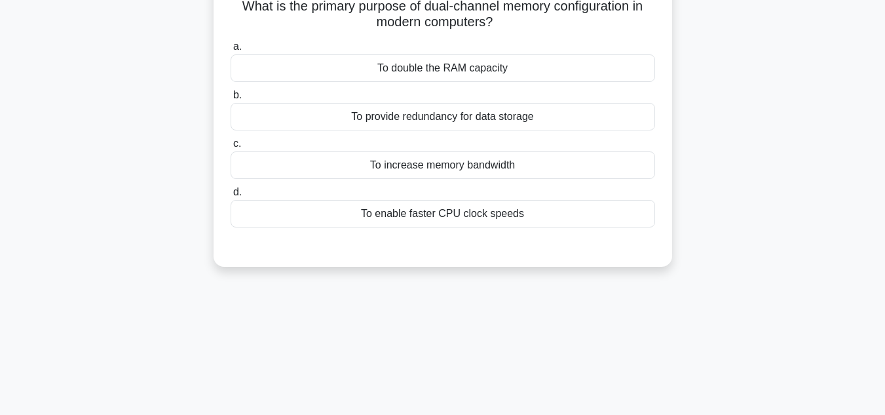
scroll to position [0, 0]
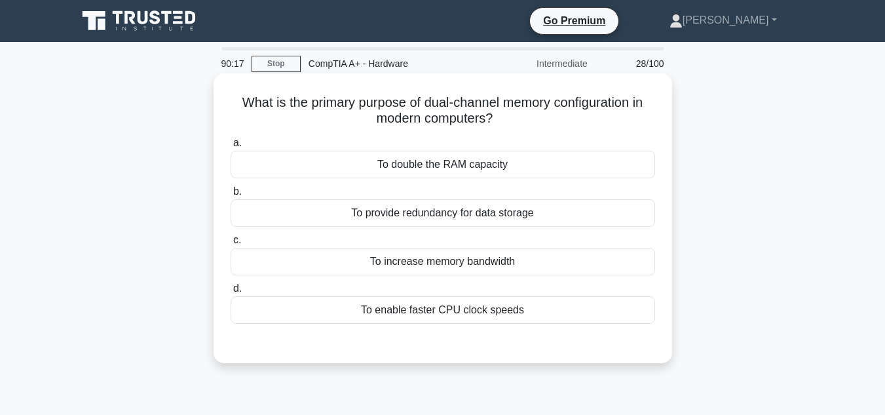
click at [585, 206] on div "To provide redundancy for data storage" at bounding box center [443, 213] width 425 height 28
click at [231, 196] on input "b. To provide redundancy for data storage" at bounding box center [231, 191] width 0 height 9
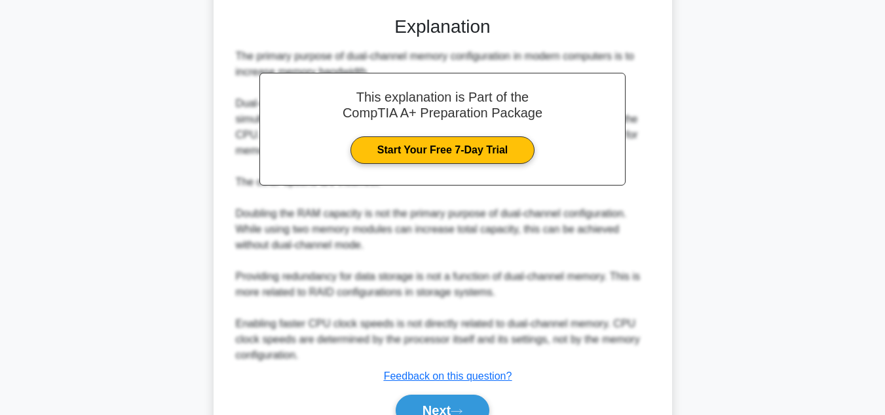
scroll to position [395, 0]
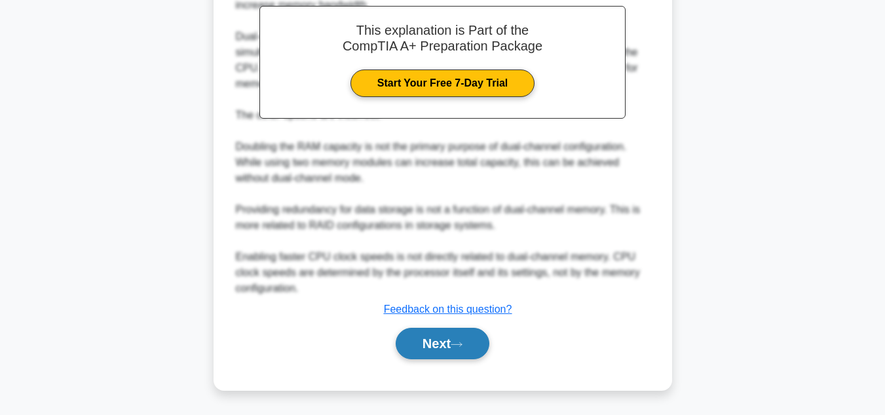
click at [468, 336] on button "Next" at bounding box center [443, 343] width 94 height 31
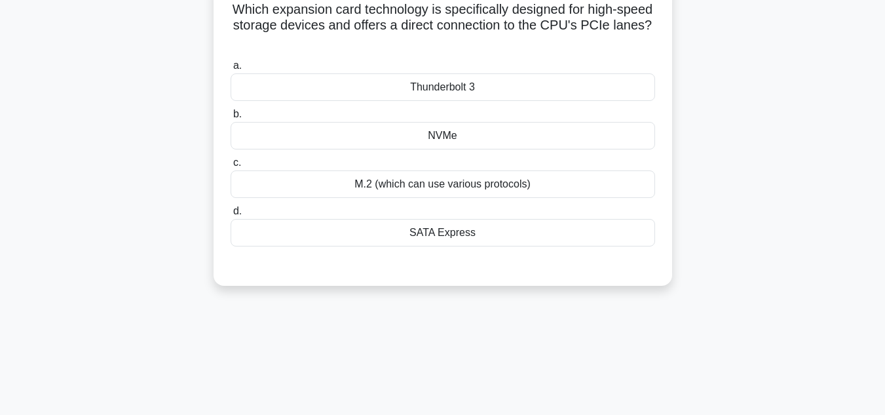
scroll to position [0, 0]
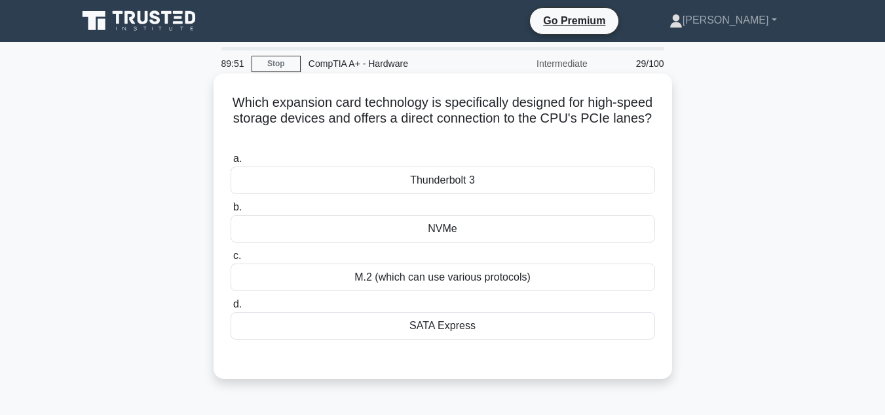
click at [491, 186] on div "Thunderbolt 3" at bounding box center [443, 180] width 425 height 28
click at [231, 163] on input "a. Thunderbolt 3" at bounding box center [231, 159] width 0 height 9
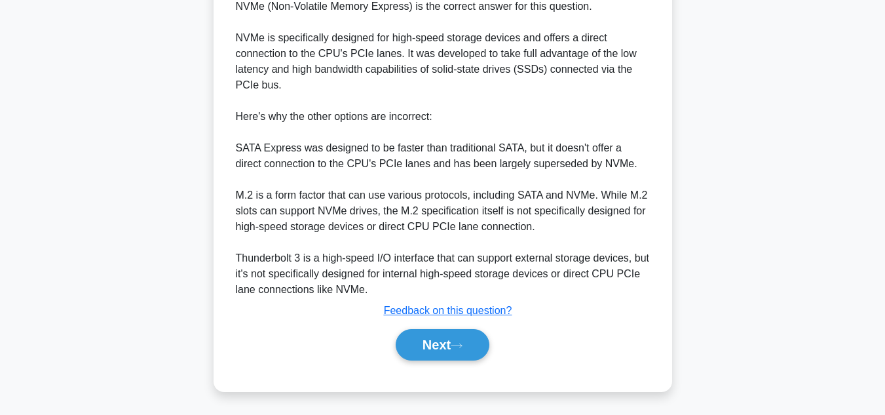
scroll to position [395, 0]
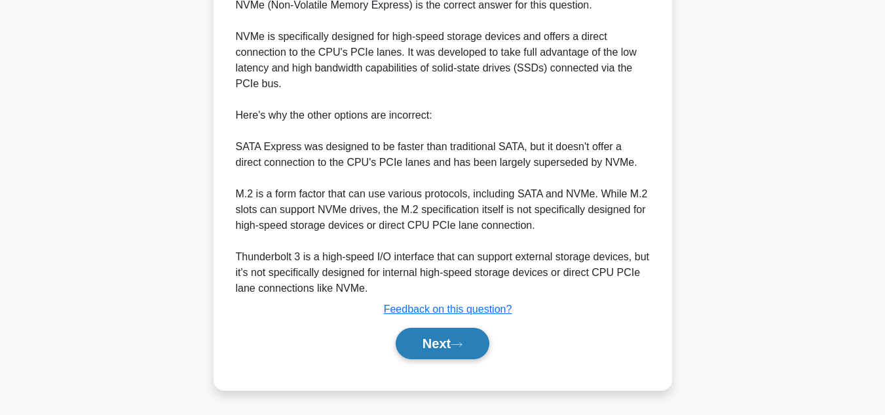
click at [439, 348] on button "Next" at bounding box center [443, 343] width 94 height 31
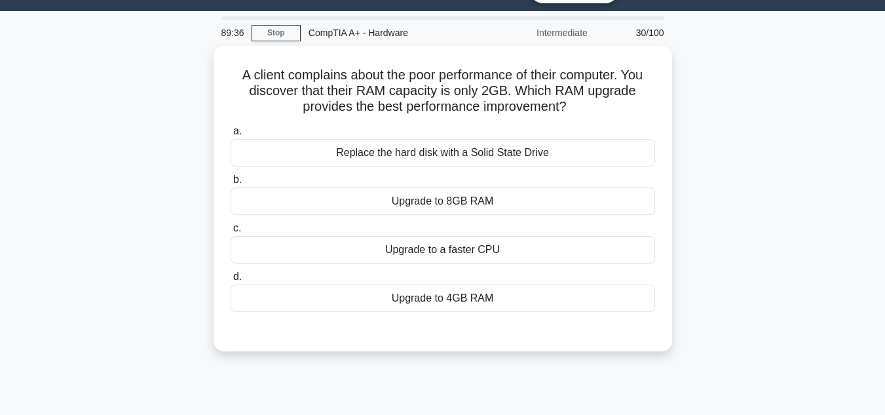
scroll to position [0, 0]
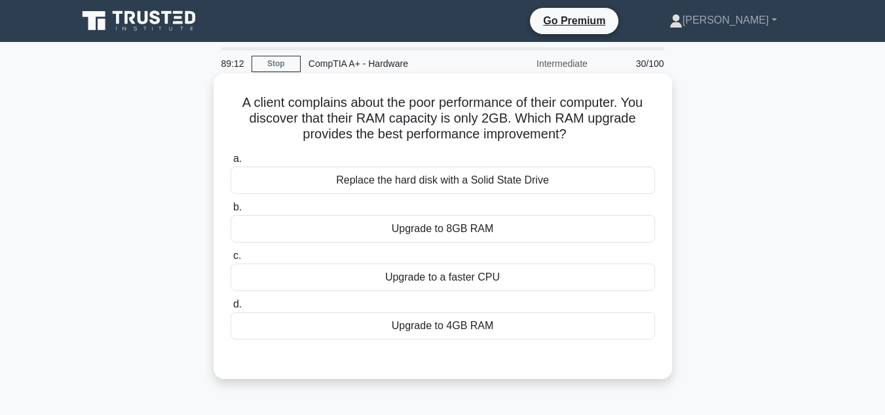
click at [449, 227] on div "Upgrade to 8GB RAM" at bounding box center [443, 229] width 425 height 28
click at [231, 212] on input "b. Upgrade to 8GB RAM" at bounding box center [231, 207] width 0 height 9
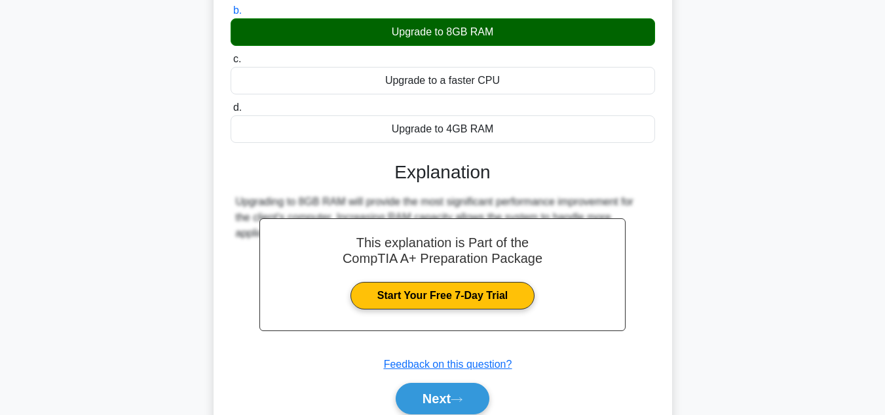
scroll to position [293, 0]
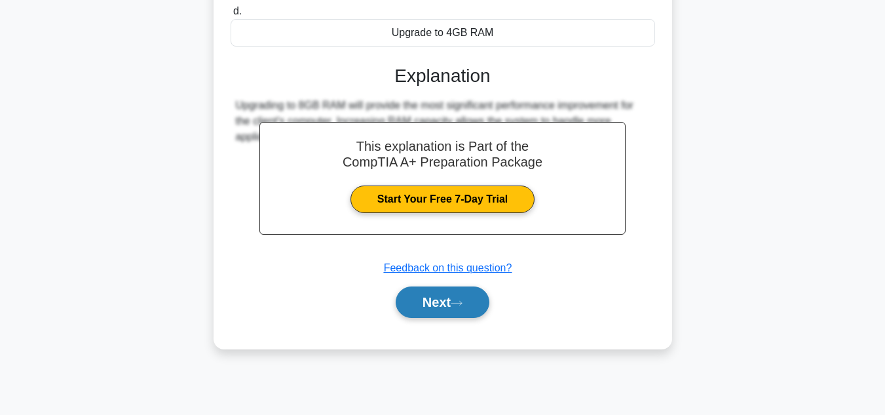
click at [415, 293] on button "Next" at bounding box center [443, 301] width 94 height 31
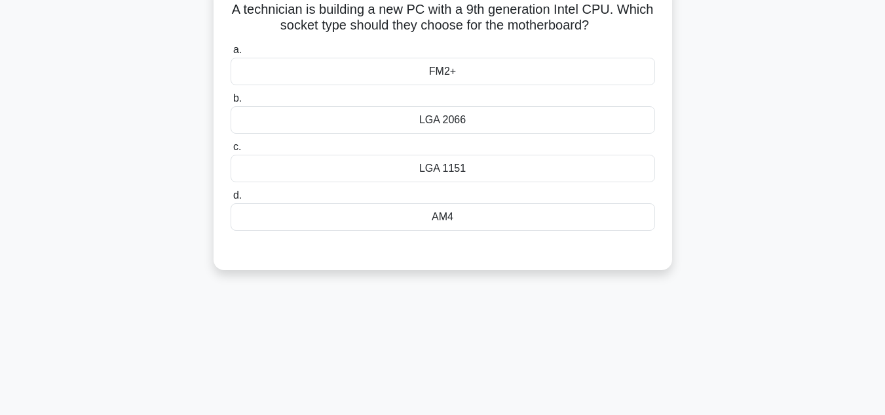
scroll to position [0, 0]
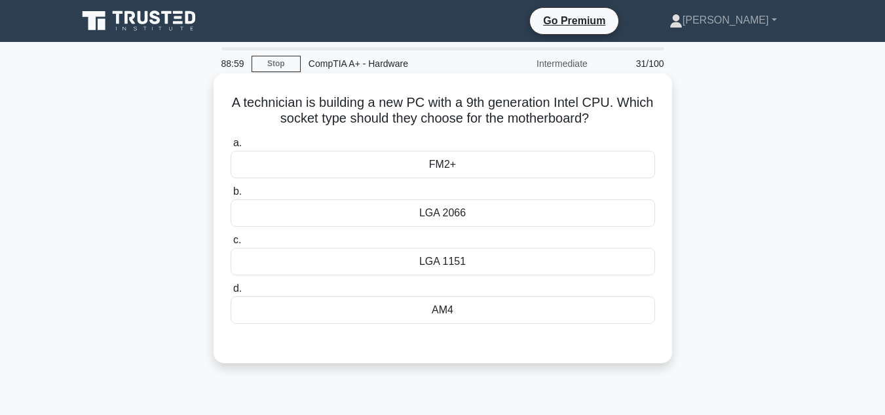
drag, startPoint x: 514, startPoint y: 206, endPoint x: 503, endPoint y: 208, distance: 11.4
click at [505, 208] on div "LGA 2066" at bounding box center [443, 213] width 425 height 28
click at [231, 196] on input "b. LGA 2066" at bounding box center [231, 191] width 0 height 9
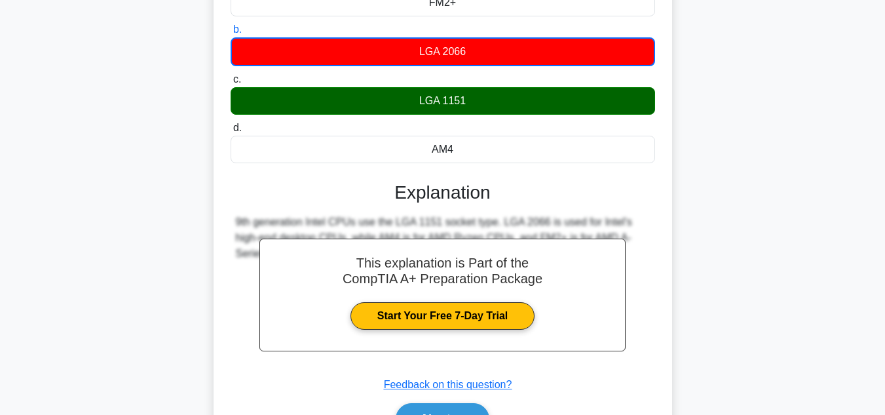
scroll to position [293, 0]
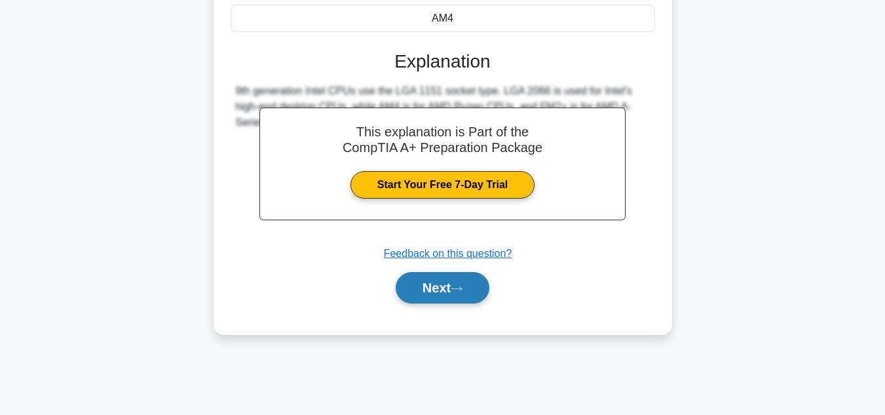
click at [429, 281] on button "Next" at bounding box center [443, 287] width 94 height 31
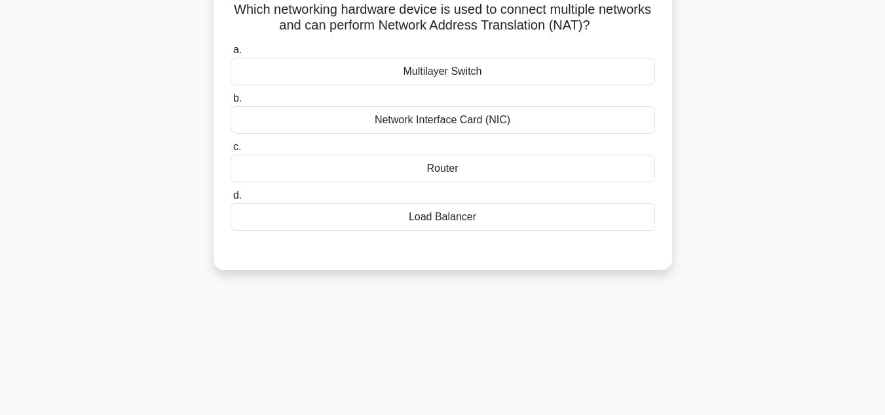
scroll to position [0, 0]
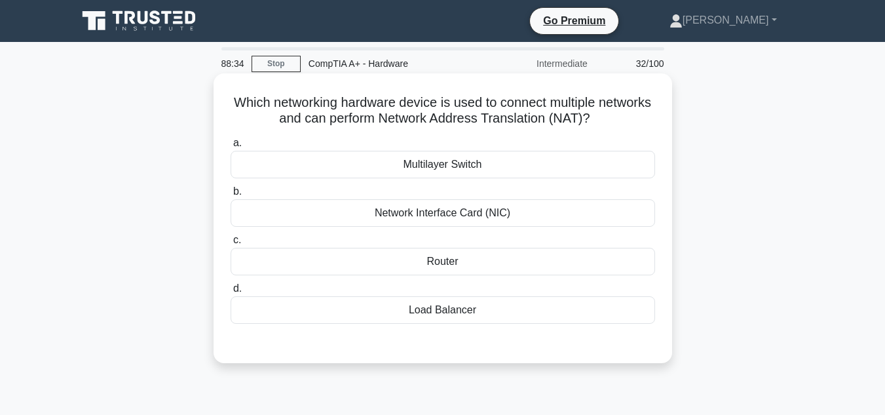
click at [470, 310] on div "Load Balancer" at bounding box center [443, 310] width 425 height 28
click at [231, 293] on input "d. Load Balancer" at bounding box center [231, 288] width 0 height 9
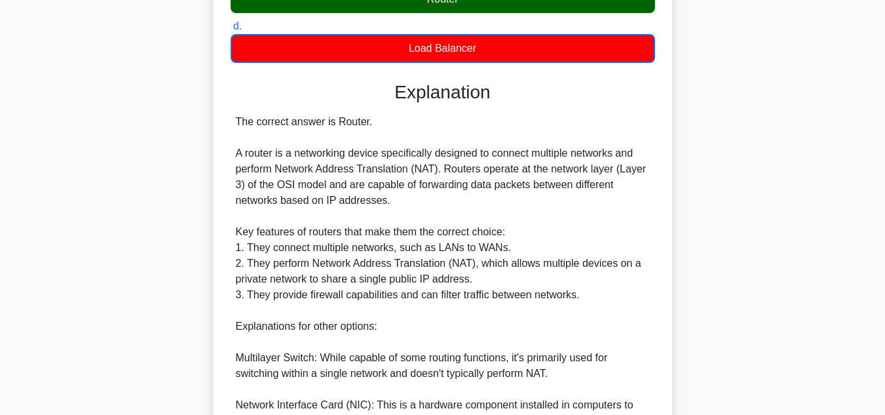
scroll to position [474, 0]
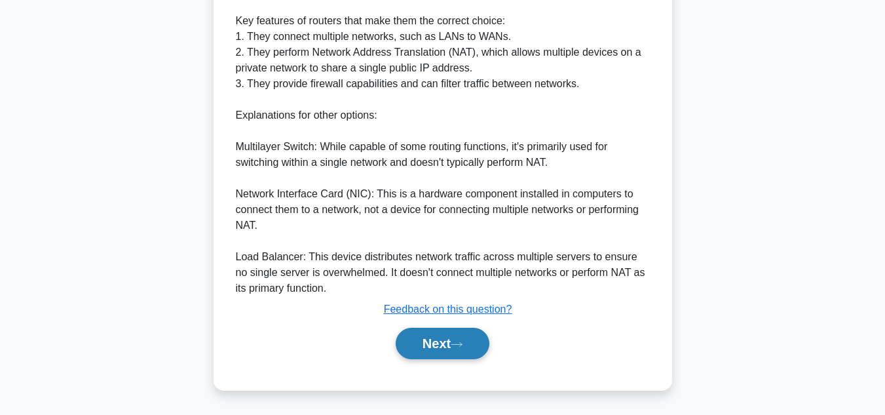
click at [476, 346] on button "Next" at bounding box center [443, 343] width 94 height 31
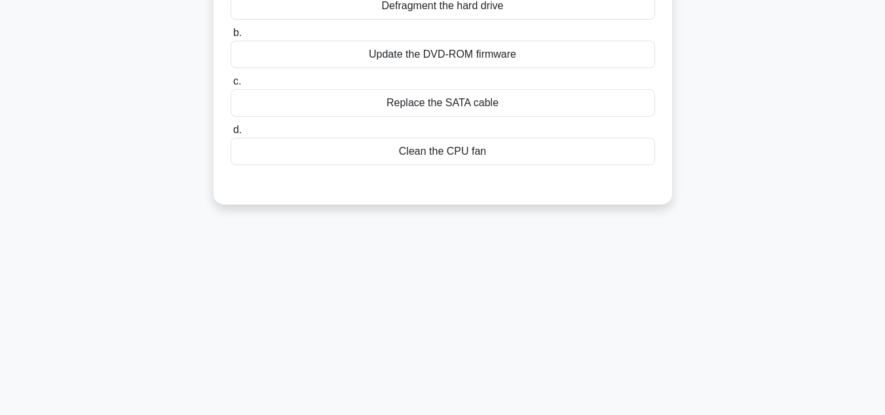
scroll to position [0, 0]
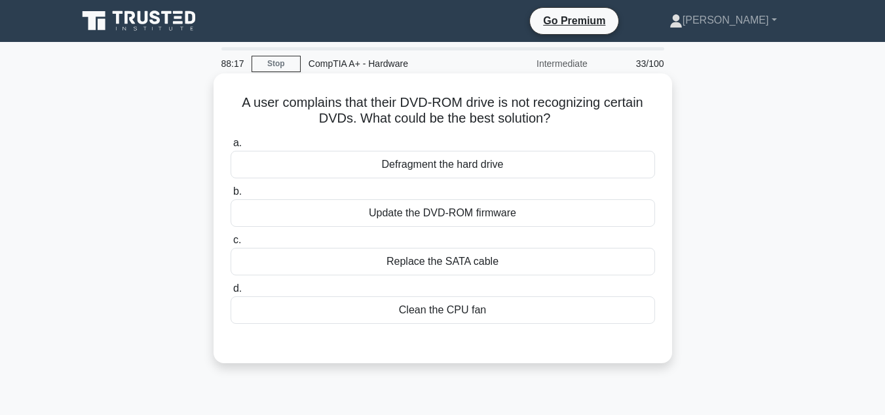
click at [440, 210] on div "Update the DVD-ROM firmware" at bounding box center [443, 213] width 425 height 28
click at [231, 196] on input "b. Update the DVD-ROM firmware" at bounding box center [231, 191] width 0 height 9
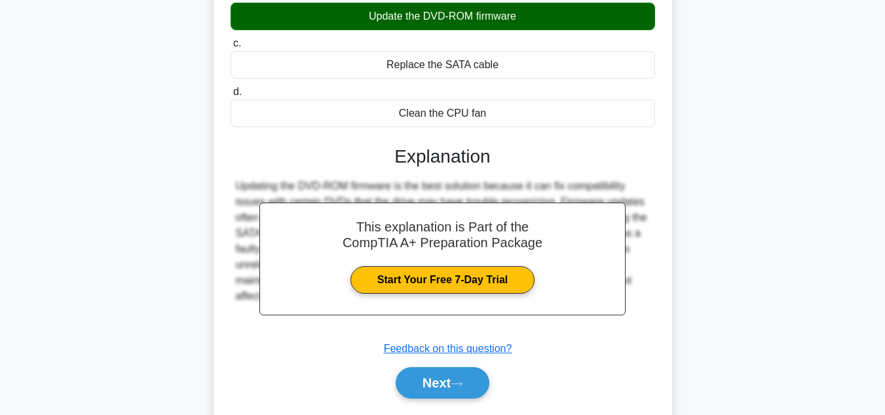
scroll to position [293, 0]
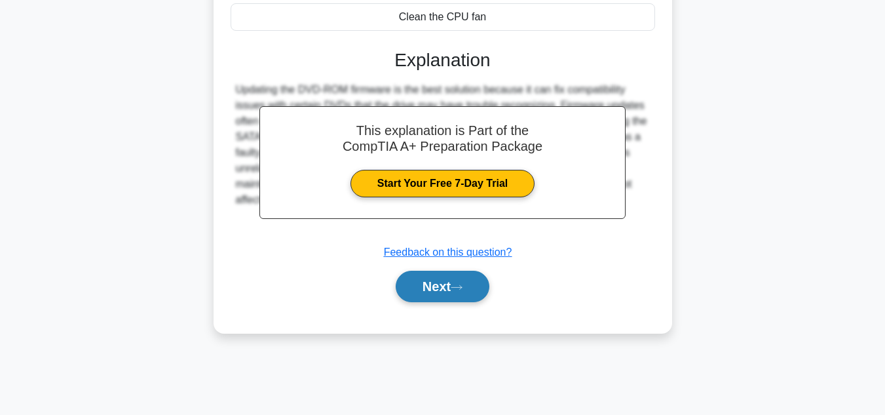
click at [470, 297] on button "Next" at bounding box center [443, 286] width 94 height 31
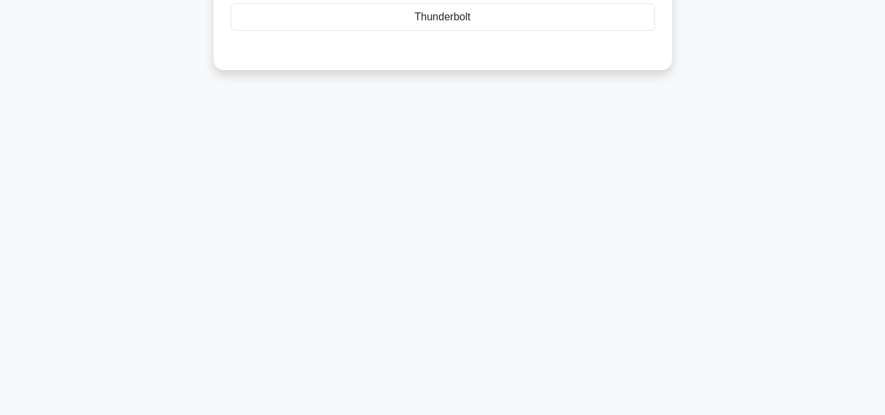
scroll to position [31, 0]
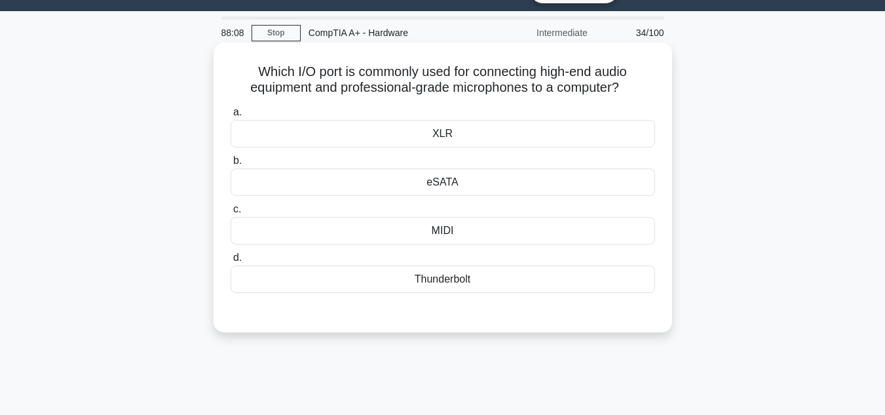
click at [484, 235] on div "MIDI" at bounding box center [443, 231] width 425 height 28
click at [231, 214] on input "c. MIDI" at bounding box center [231, 209] width 0 height 9
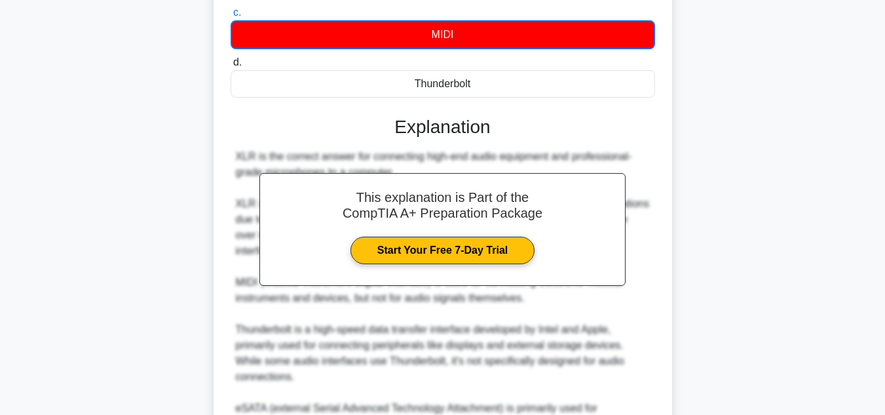
scroll to position [379, 0]
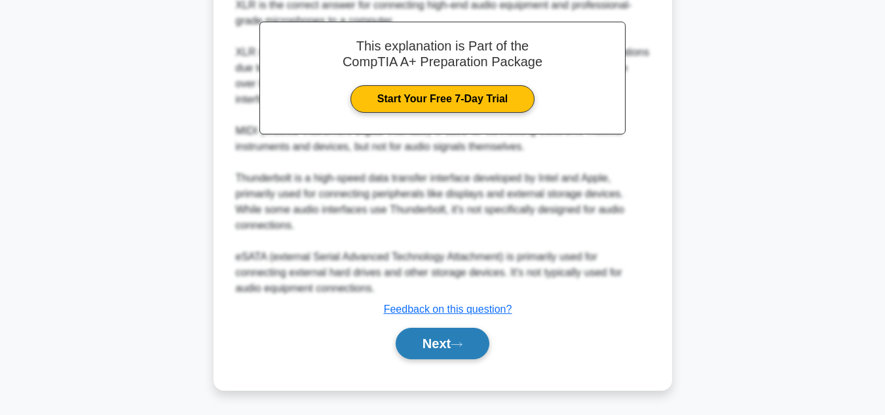
click at [456, 337] on button "Next" at bounding box center [443, 343] width 94 height 31
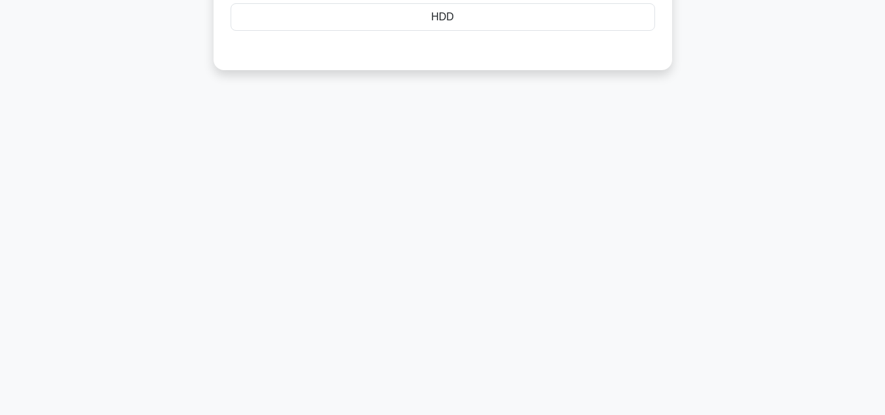
scroll to position [31, 0]
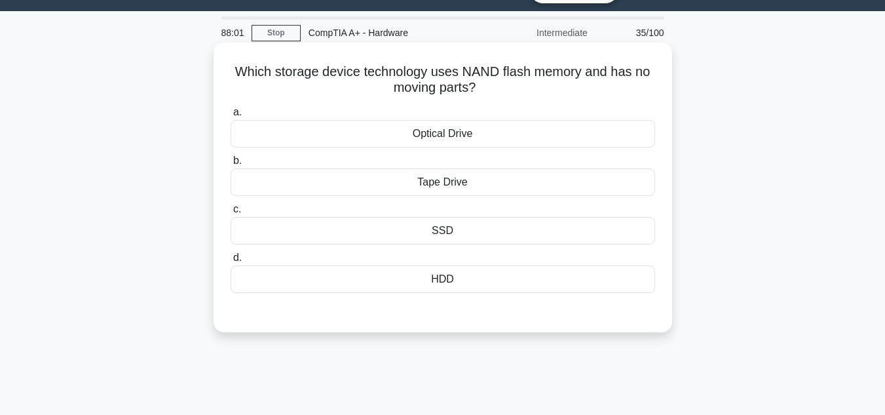
click at [489, 229] on div "SSD" at bounding box center [443, 231] width 425 height 28
click at [231, 214] on input "c. SSD" at bounding box center [231, 209] width 0 height 9
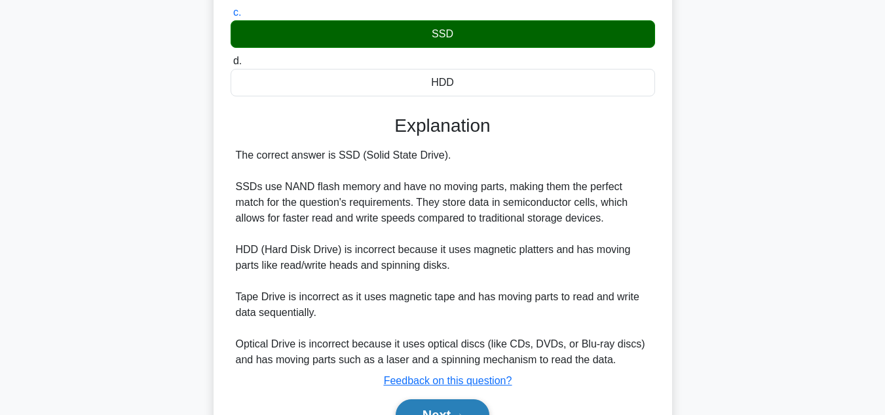
scroll to position [299, 0]
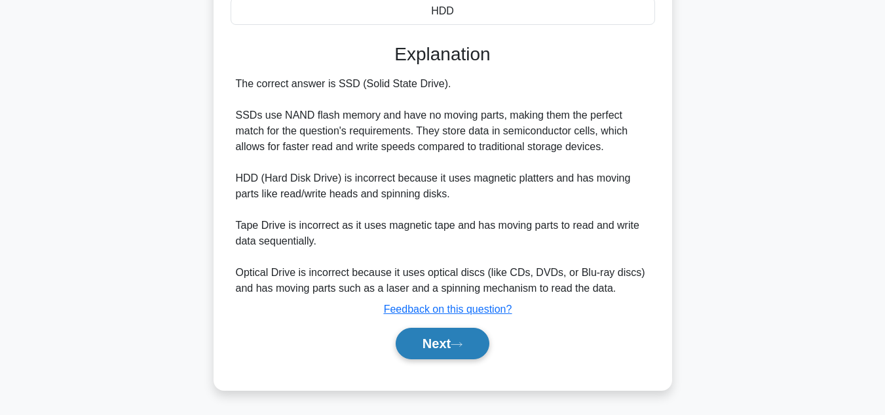
click at [460, 338] on button "Next" at bounding box center [443, 343] width 94 height 31
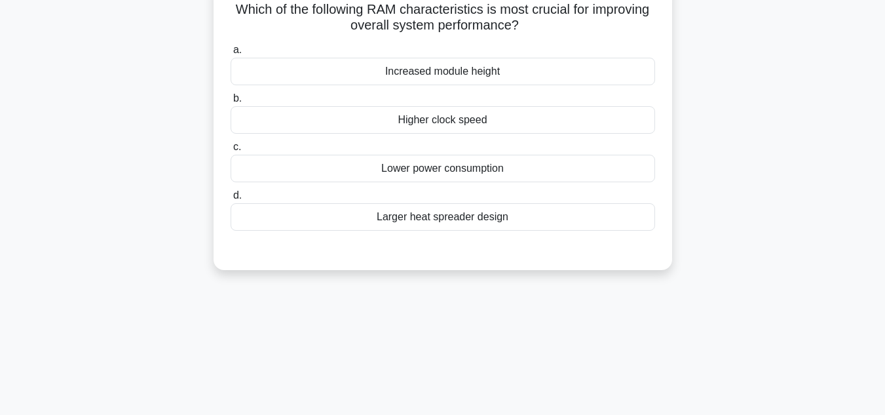
scroll to position [0, 0]
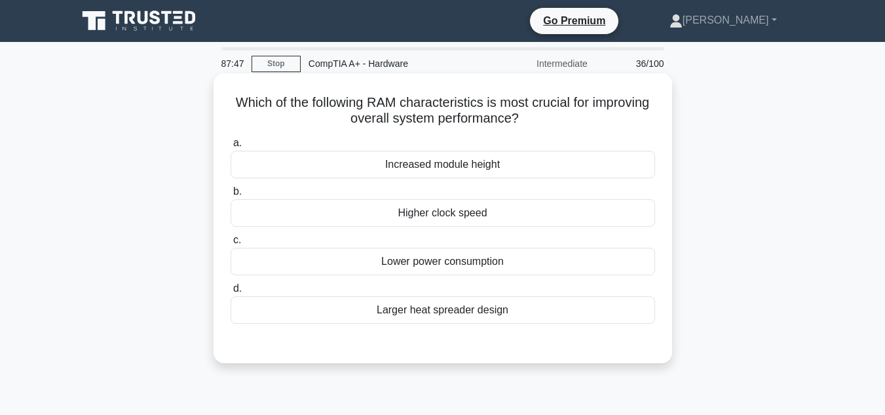
click at [442, 213] on div "Higher clock speed" at bounding box center [443, 213] width 425 height 28
click at [231, 196] on input "b. Higher clock speed" at bounding box center [231, 191] width 0 height 9
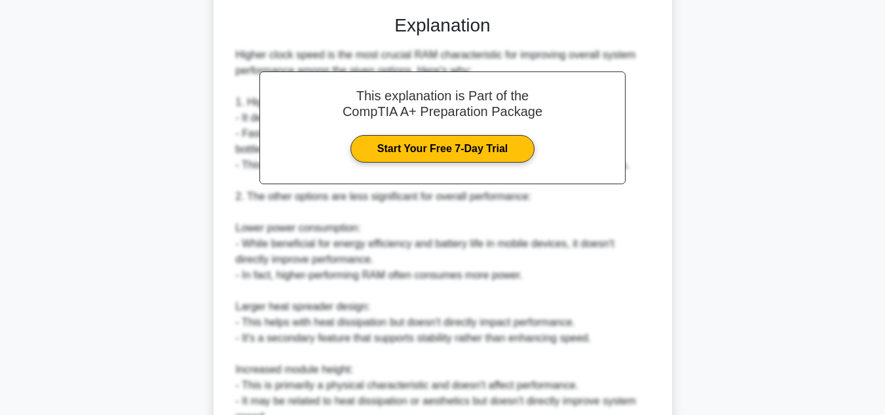
scroll to position [520, 0]
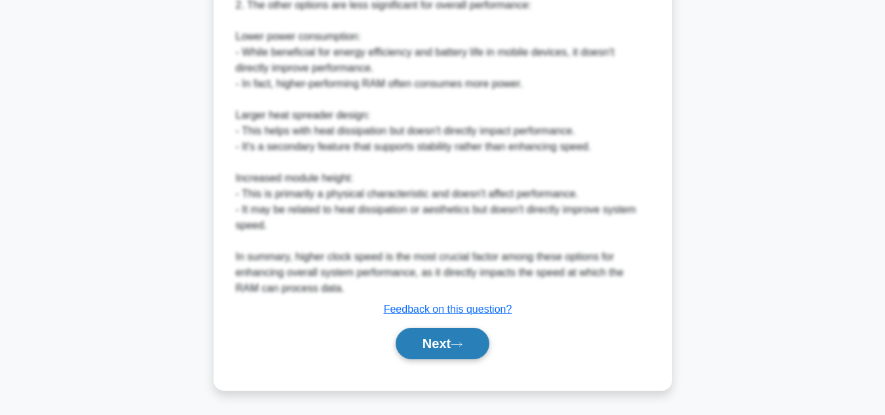
click at [459, 345] on icon at bounding box center [457, 344] width 12 height 7
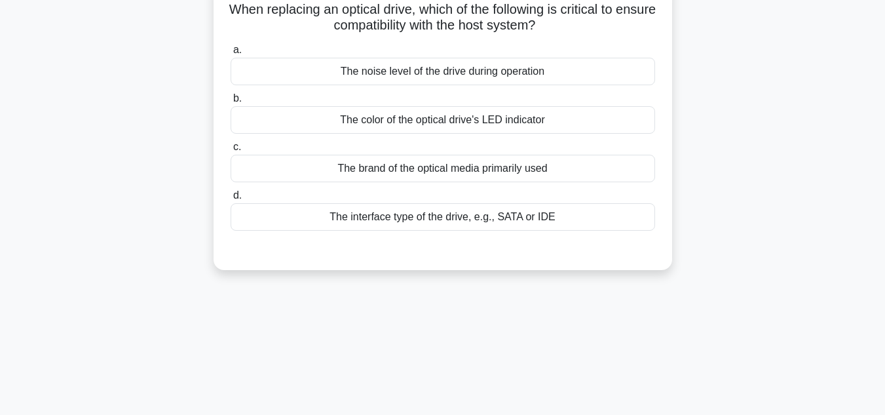
scroll to position [0, 0]
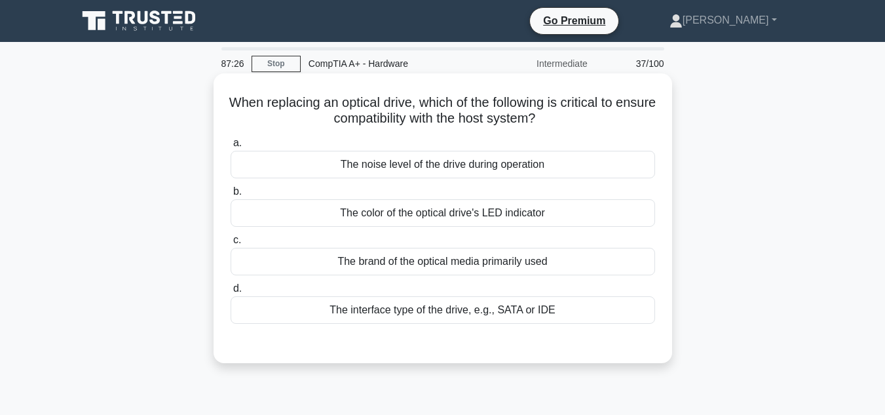
click at [428, 311] on div "The interface type of the drive, e.g., SATA or IDE" at bounding box center [443, 310] width 425 height 28
click at [231, 293] on input "d. The interface type of the drive, e.g., SATA or IDE" at bounding box center [231, 288] width 0 height 9
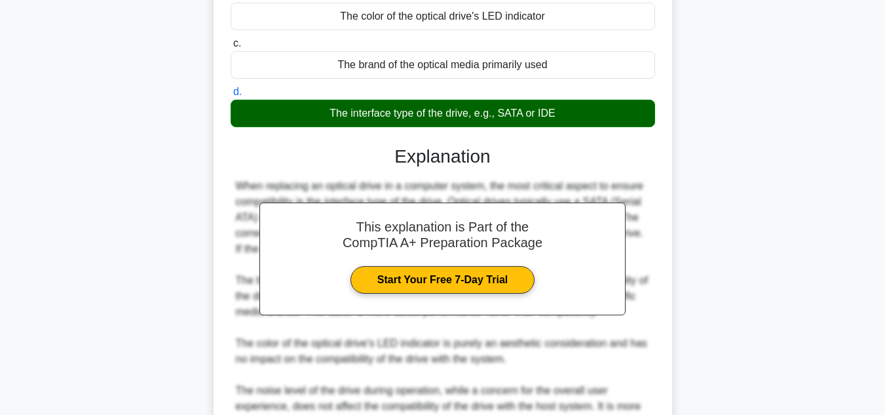
scroll to position [347, 0]
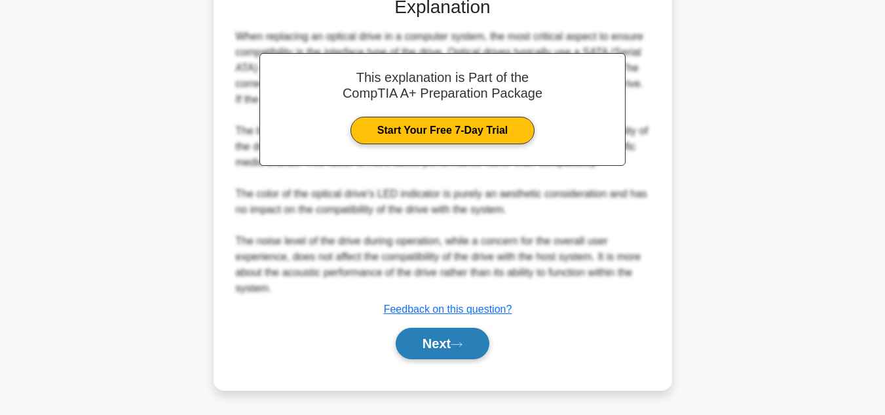
click at [467, 356] on button "Next" at bounding box center [443, 343] width 94 height 31
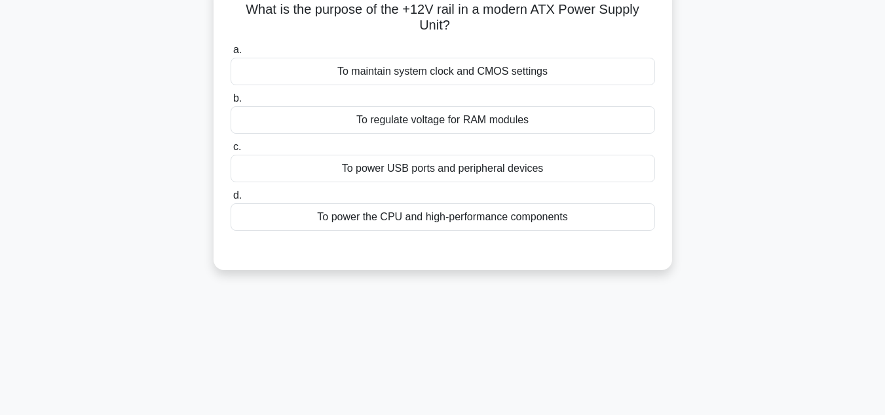
scroll to position [0, 0]
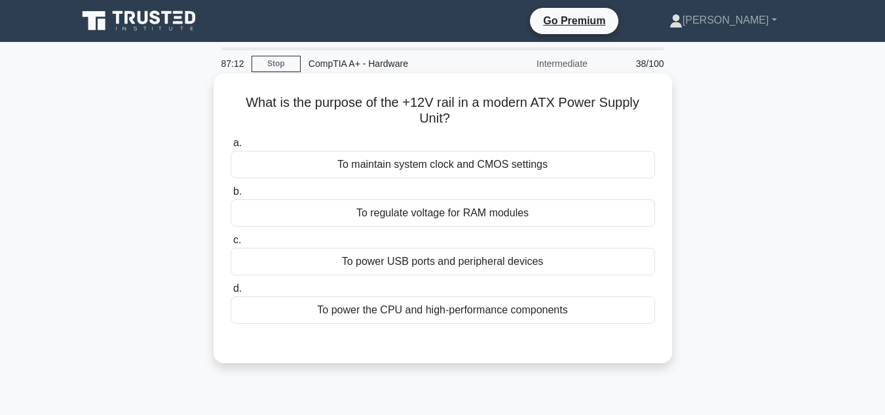
click at [517, 307] on div "To power the CPU and high-performance components" at bounding box center [443, 310] width 425 height 28
click at [231, 293] on input "d. To power the CPU and high-performance components" at bounding box center [231, 288] width 0 height 9
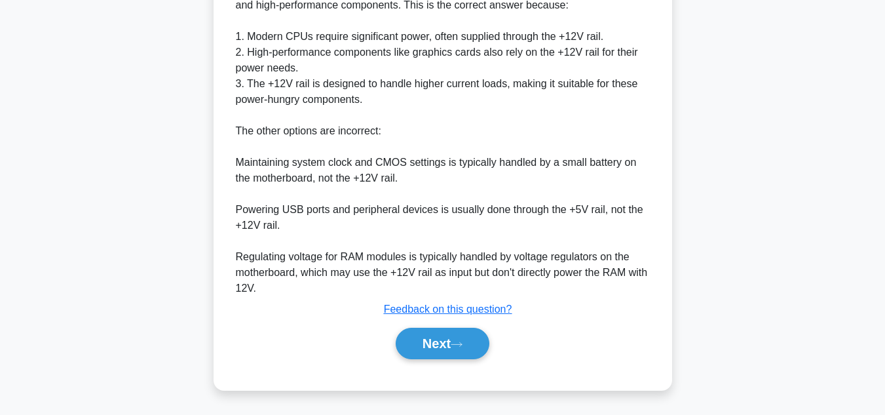
scroll to position [394, 0]
click at [463, 341] on icon at bounding box center [457, 344] width 12 height 7
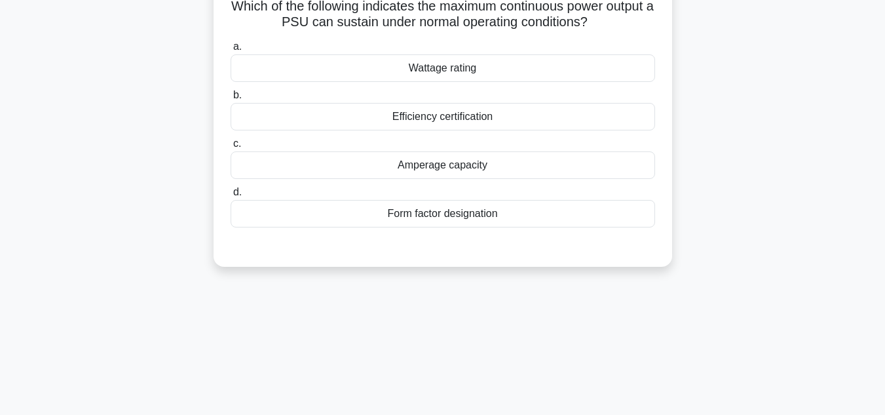
scroll to position [0, 0]
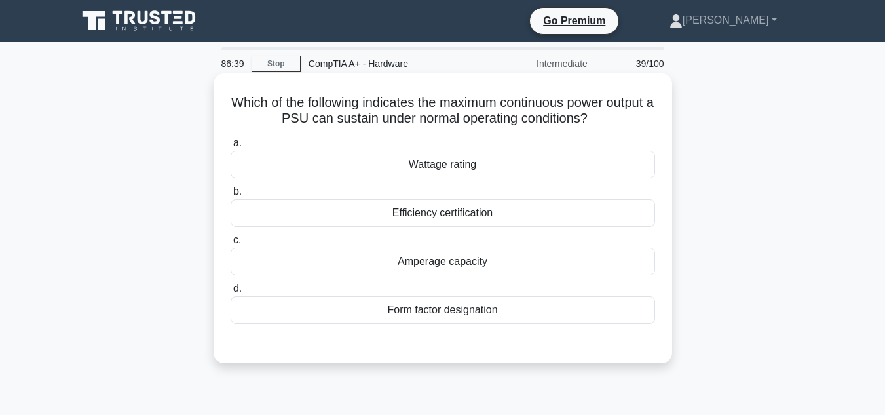
click at [449, 217] on div "Efficiency certification" at bounding box center [443, 213] width 425 height 28
click at [231, 196] on input "b. Efficiency certification" at bounding box center [231, 191] width 0 height 9
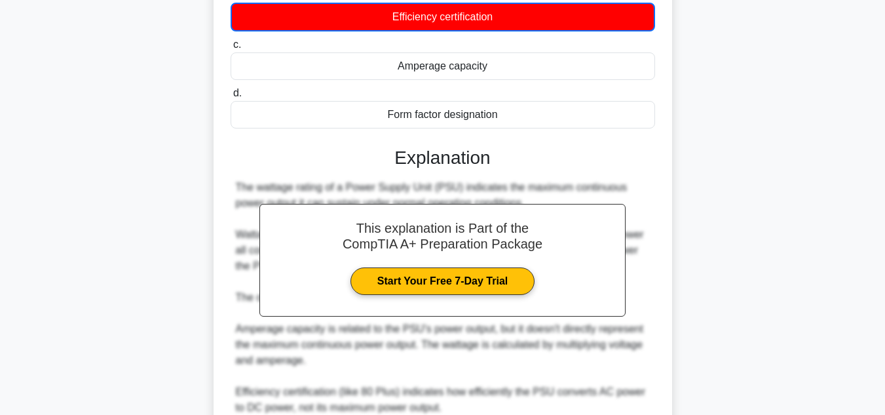
scroll to position [364, 0]
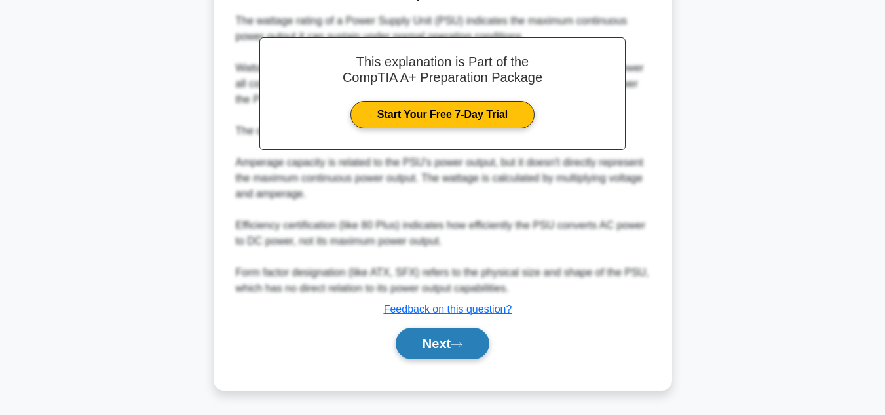
click at [482, 330] on button "Next" at bounding box center [443, 343] width 94 height 31
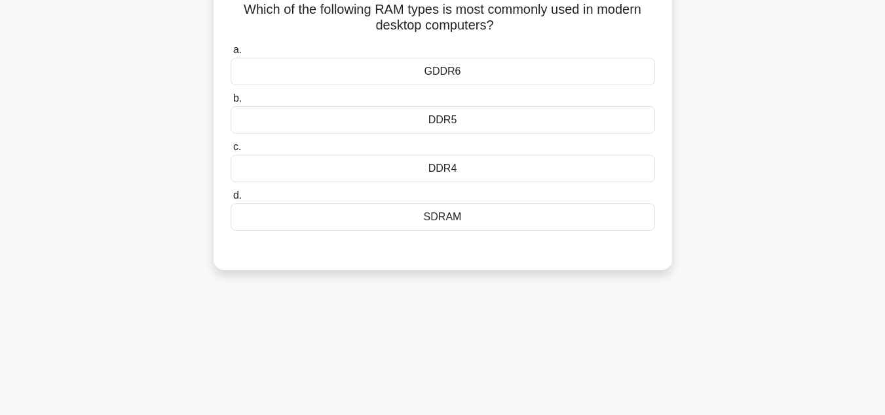
scroll to position [0, 0]
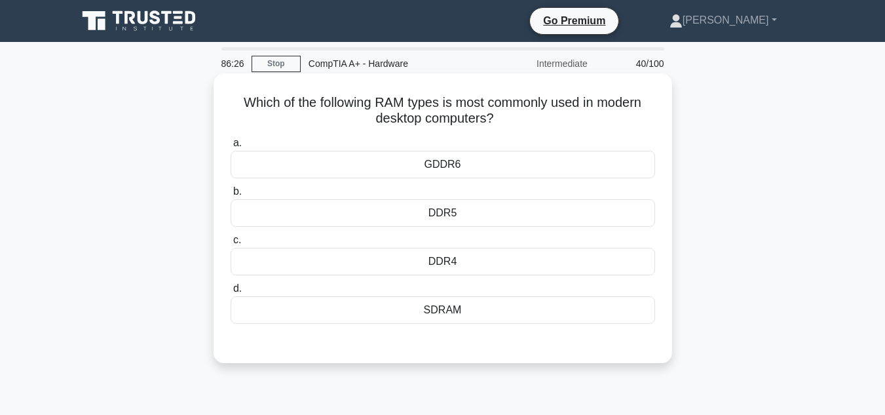
click at [576, 205] on div "DDR5" at bounding box center [443, 213] width 425 height 28
click at [231, 196] on input "b. DDR5" at bounding box center [231, 191] width 0 height 9
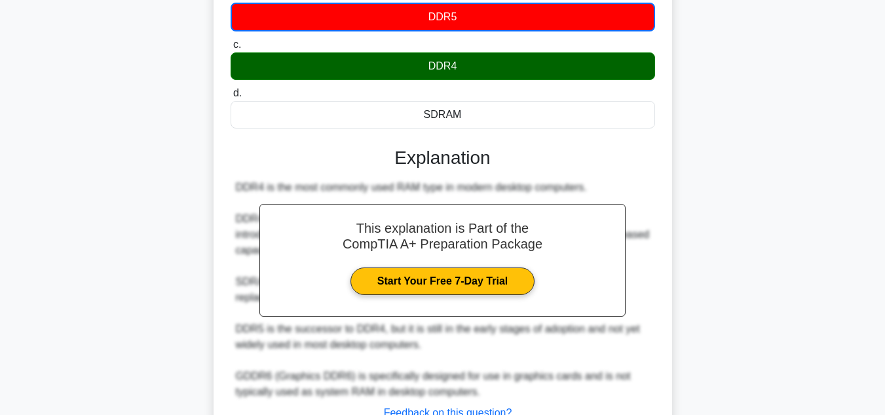
scroll to position [301, 0]
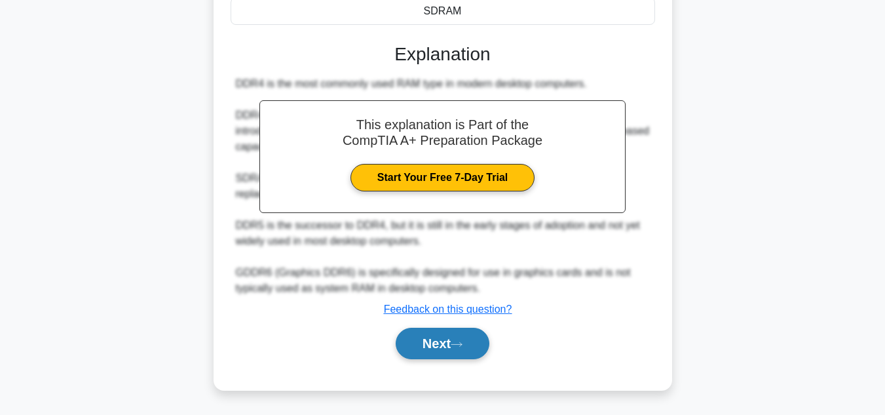
click at [470, 335] on button "Next" at bounding box center [443, 343] width 94 height 31
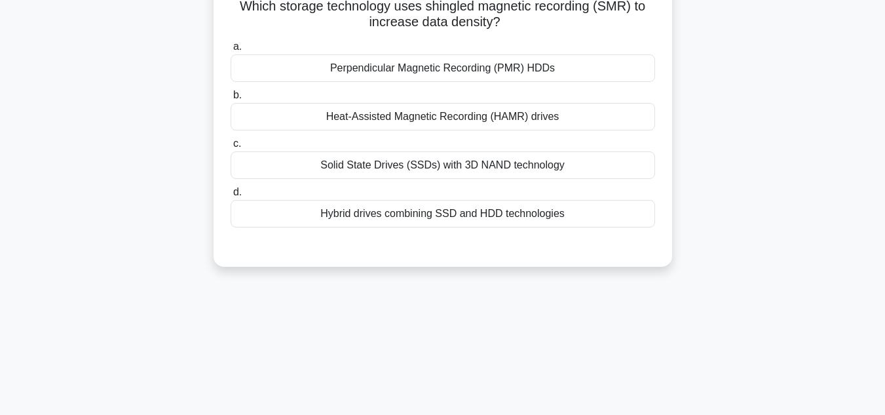
scroll to position [0, 0]
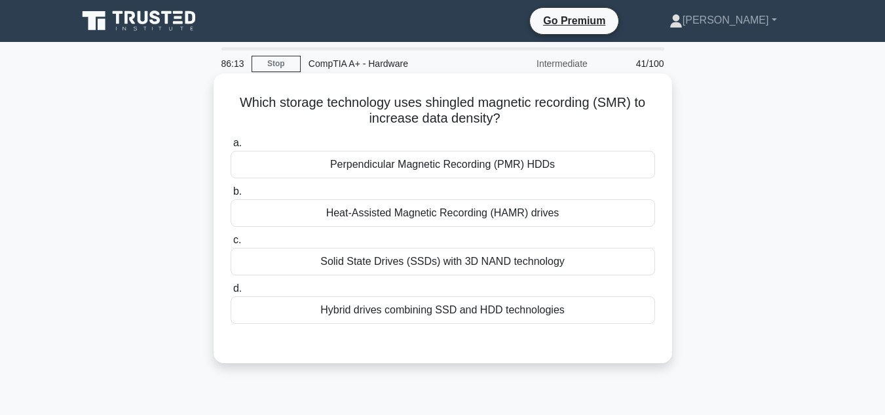
click at [500, 256] on div "Solid State Drives (SSDs) with 3D NAND technology" at bounding box center [443, 262] width 425 height 28
click at [231, 244] on input "c. Solid State Drives (SSDs) with 3D NAND technology" at bounding box center [231, 240] width 0 height 9
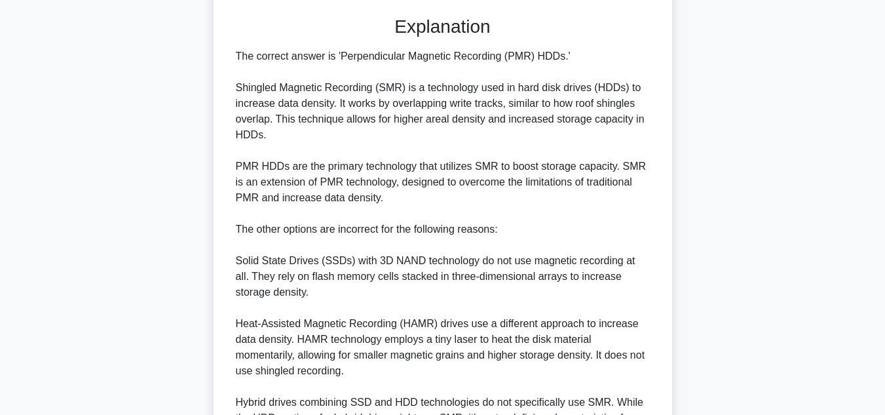
scroll to position [489, 0]
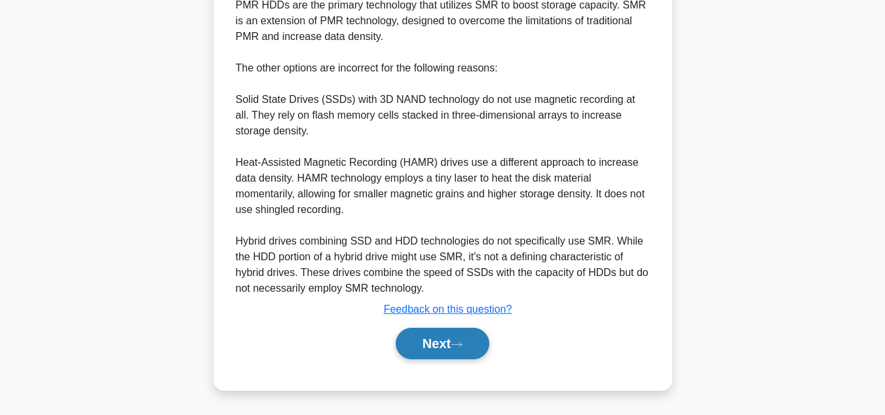
click at [453, 351] on button "Next" at bounding box center [443, 343] width 94 height 31
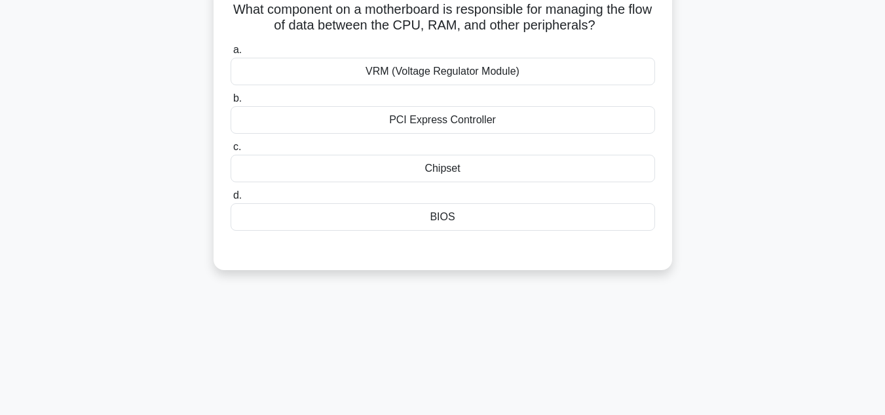
scroll to position [0, 0]
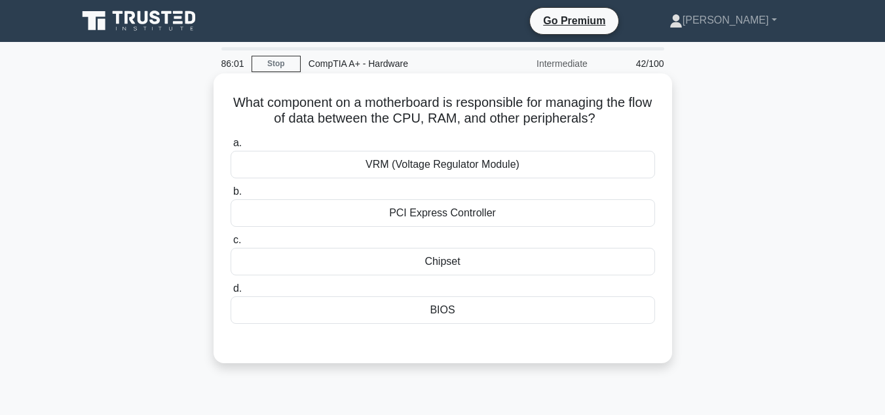
click at [413, 259] on div "Chipset" at bounding box center [443, 262] width 425 height 28
click at [231, 244] on input "c. Chipset" at bounding box center [231, 240] width 0 height 9
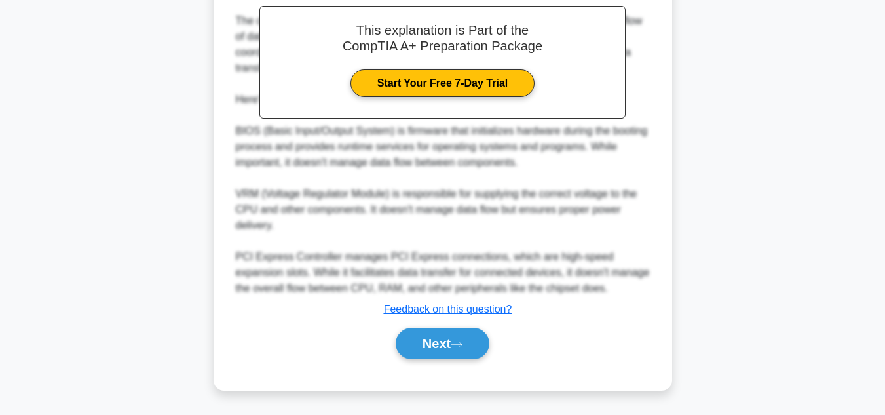
scroll to position [394, 0]
click at [463, 342] on icon at bounding box center [457, 344] width 12 height 7
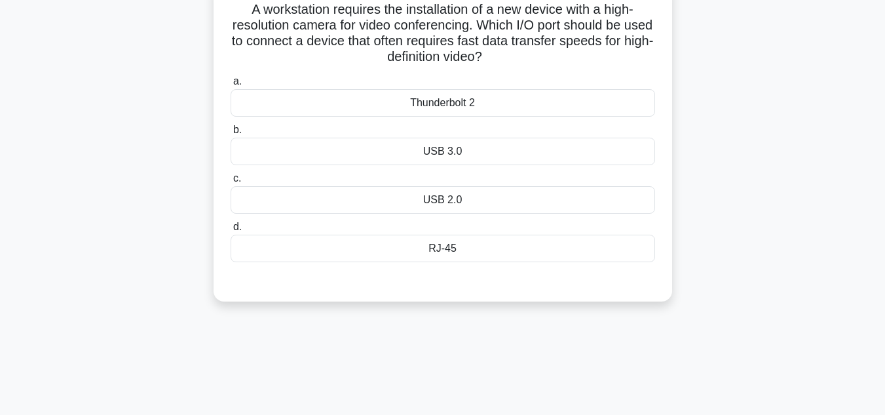
scroll to position [0, 0]
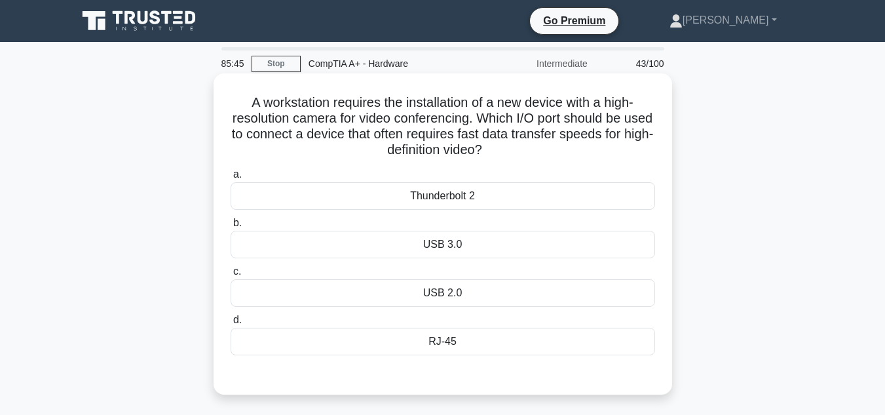
click at [439, 244] on div "USB 3.0" at bounding box center [443, 245] width 425 height 28
click at [231, 227] on input "b. USB 3.0" at bounding box center [231, 223] width 0 height 9
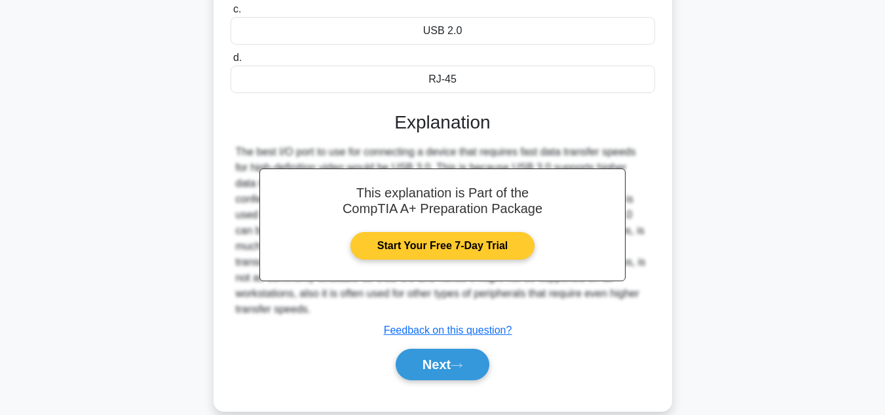
scroll to position [293, 0]
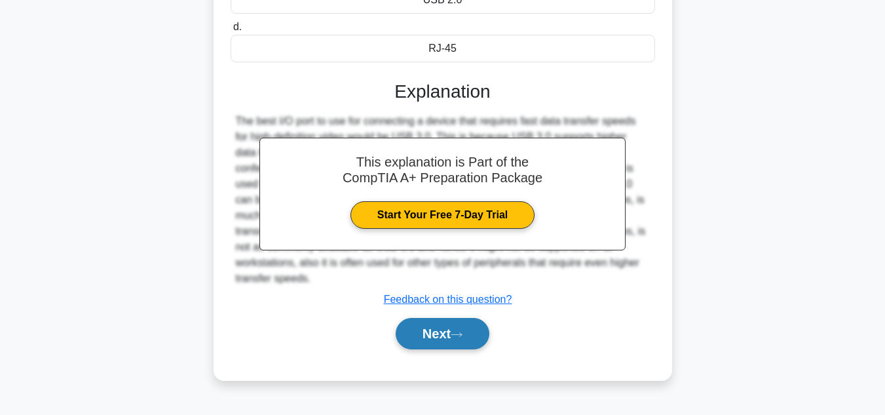
click at [466, 341] on button "Next" at bounding box center [443, 333] width 94 height 31
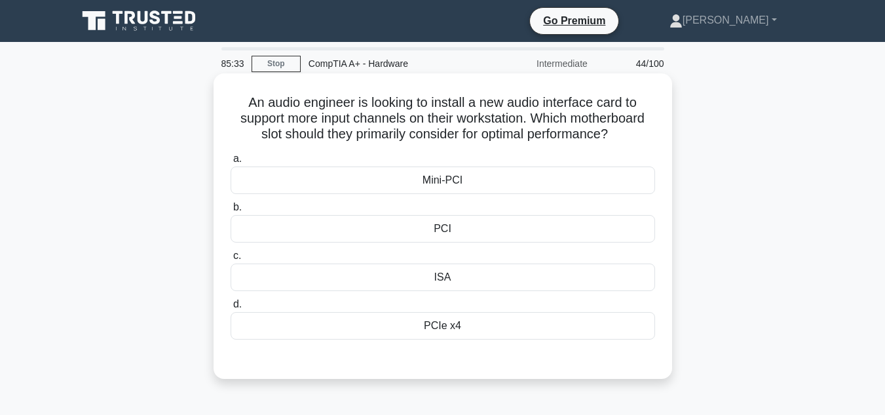
scroll to position [66, 0]
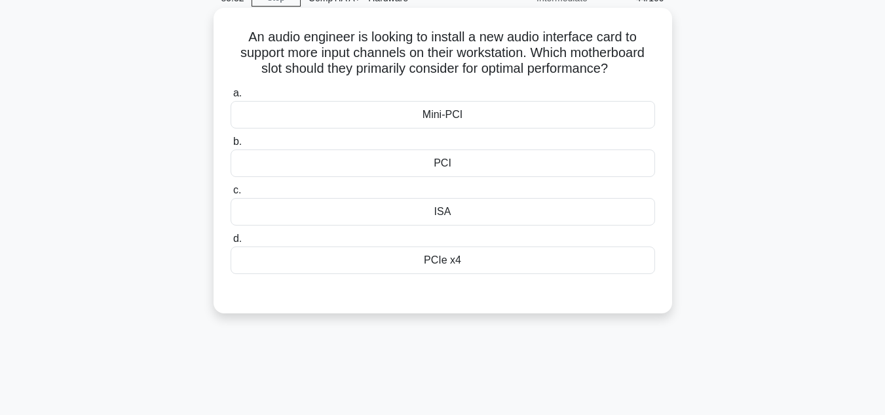
click at [554, 274] on div "PCIe x4" at bounding box center [443, 260] width 425 height 28
click at [231, 243] on input "d. PCIe x4" at bounding box center [231, 239] width 0 height 9
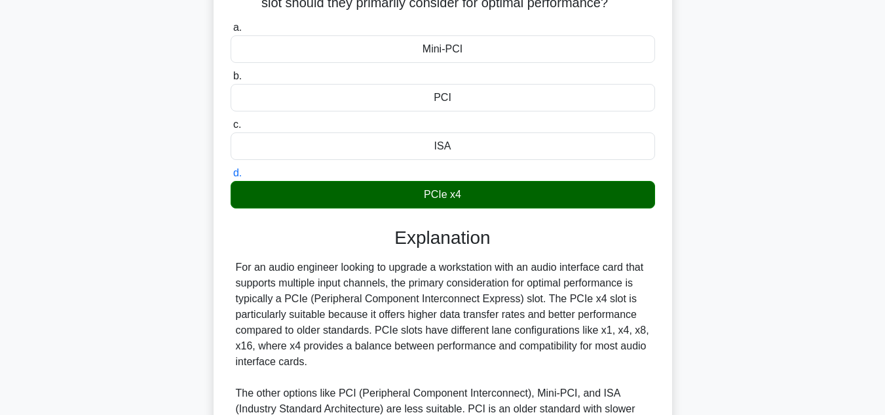
scroll to position [328, 0]
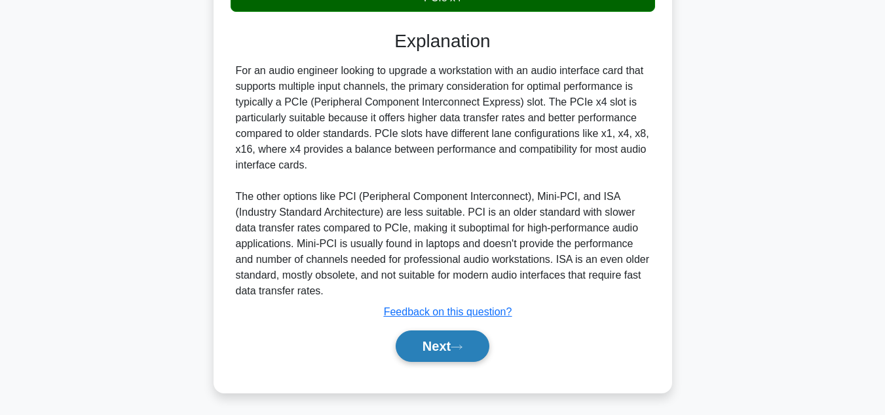
click at [480, 341] on button "Next" at bounding box center [443, 345] width 94 height 31
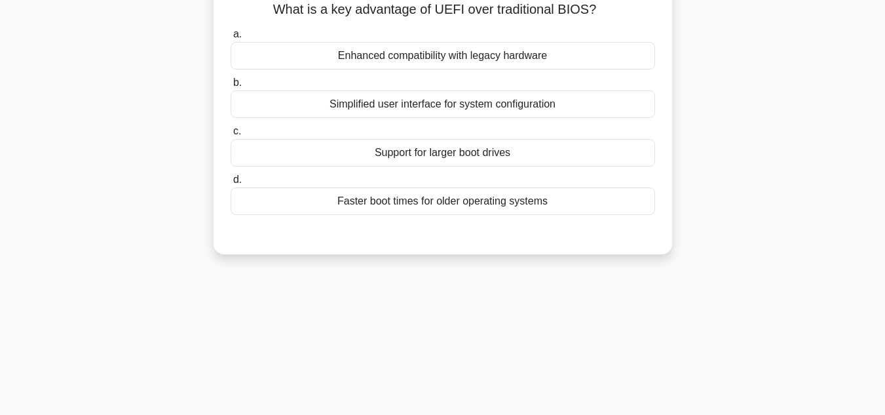
scroll to position [0, 0]
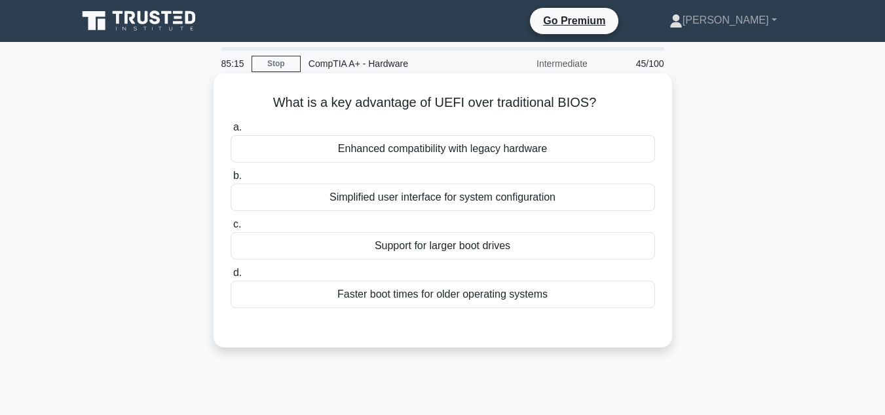
click at [531, 159] on div "Enhanced compatibility with legacy hardware" at bounding box center [443, 149] width 425 height 28
click at [231, 132] on input "a. Enhanced compatibility with legacy hardware" at bounding box center [231, 127] width 0 height 9
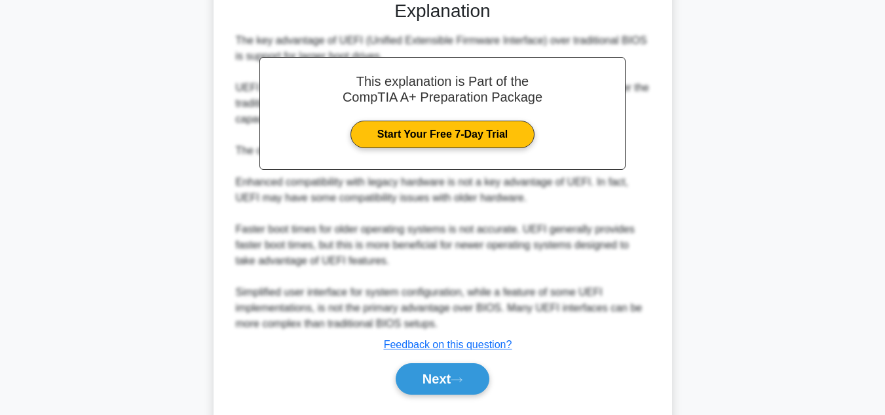
scroll to position [364, 0]
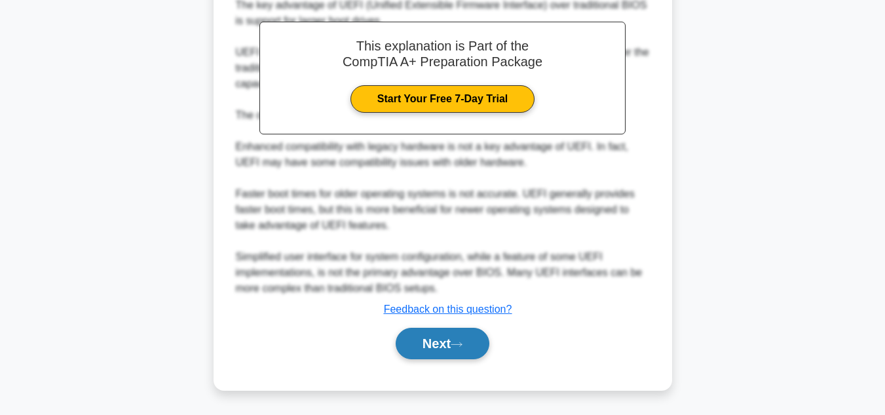
click at [472, 341] on button "Next" at bounding box center [443, 343] width 94 height 31
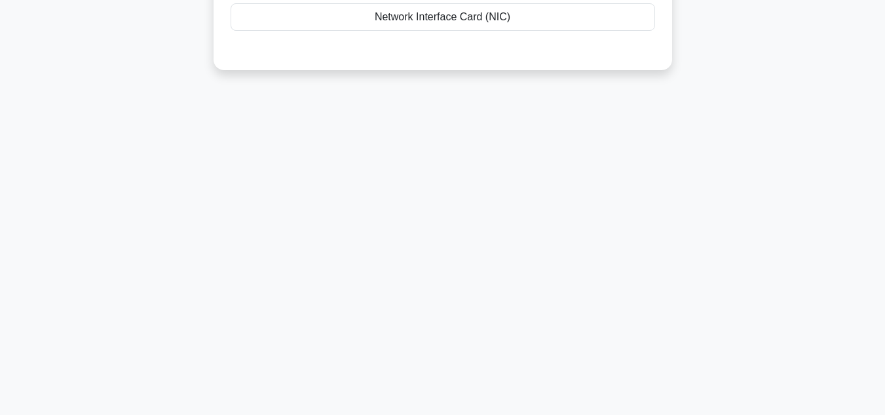
scroll to position [31, 0]
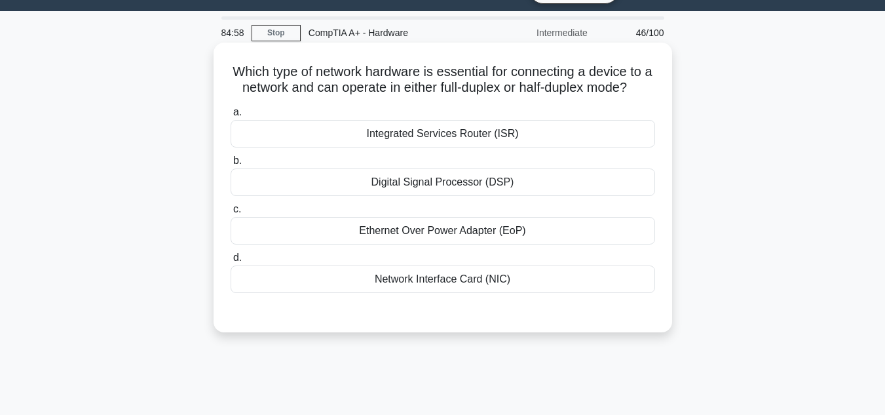
click at [470, 293] on div "Network Interface Card (NIC)" at bounding box center [443, 279] width 425 height 28
click at [231, 262] on input "d. Network Interface Card (NIC)" at bounding box center [231, 258] width 0 height 9
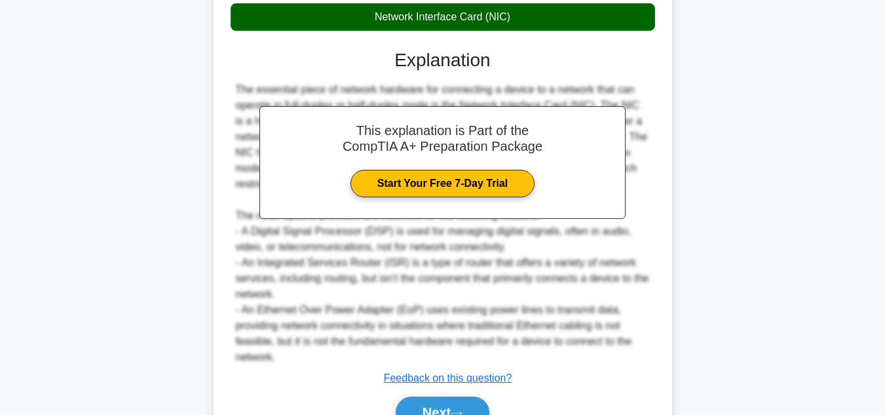
scroll to position [378, 0]
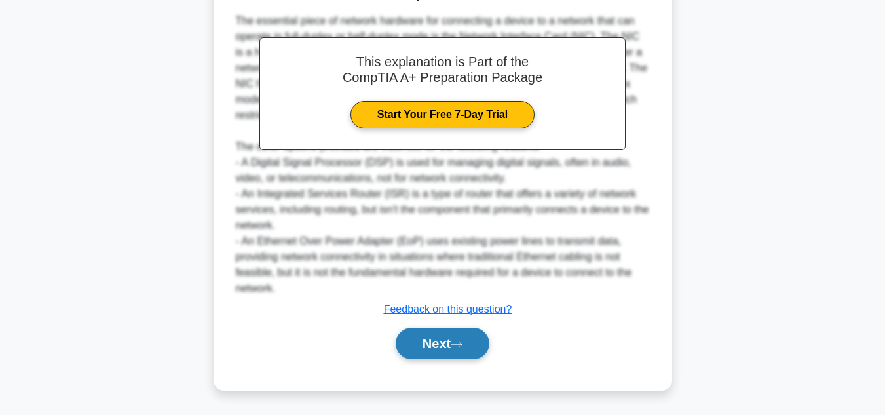
click at [470, 343] on button "Next" at bounding box center [443, 343] width 94 height 31
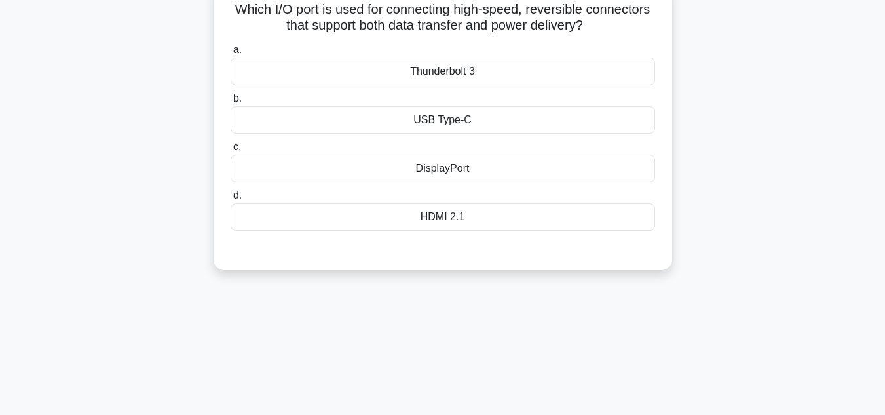
scroll to position [0, 0]
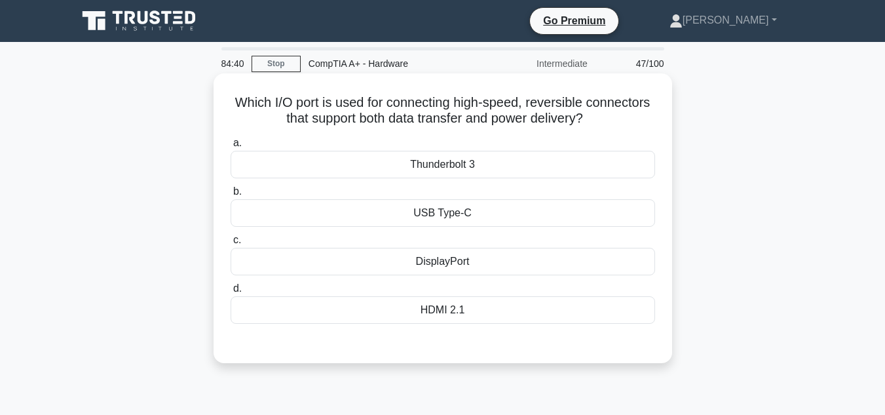
click at [514, 171] on div "Thunderbolt 3" at bounding box center [443, 165] width 425 height 28
click at [231, 147] on input "a. Thunderbolt 3" at bounding box center [231, 143] width 0 height 9
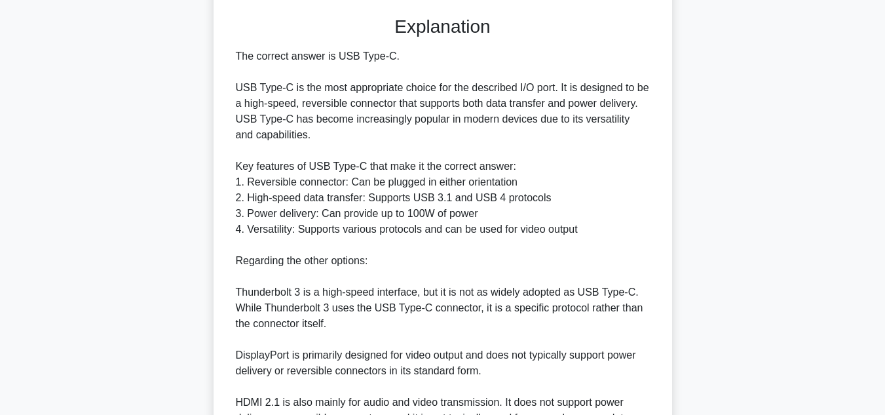
scroll to position [474, 0]
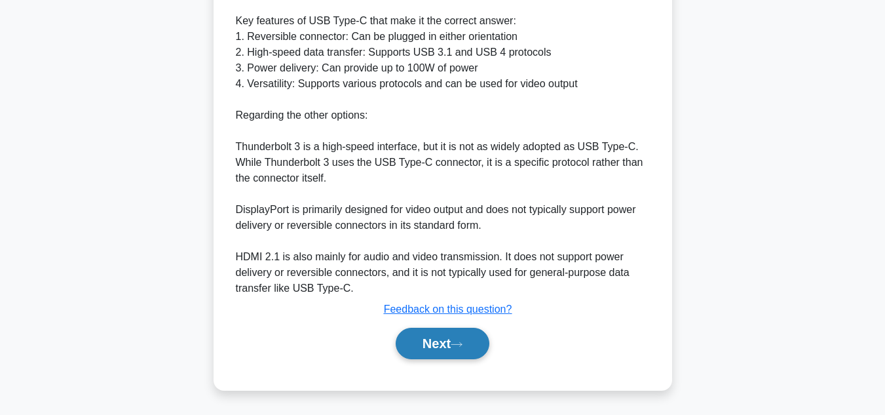
click at [484, 346] on button "Next" at bounding box center [443, 343] width 94 height 31
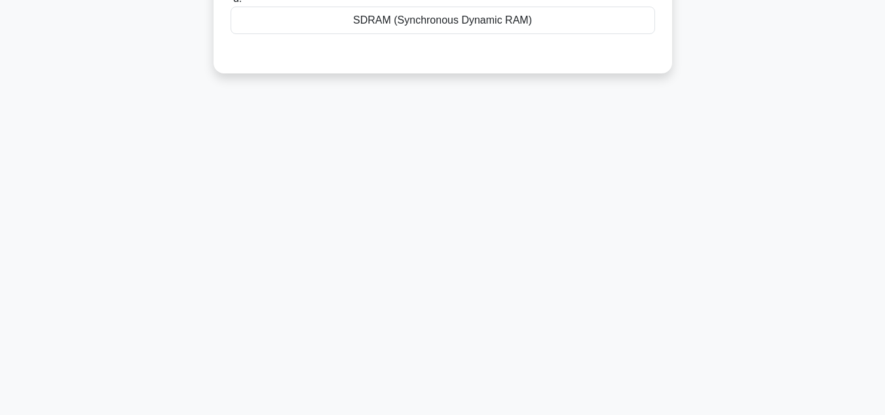
scroll to position [31, 0]
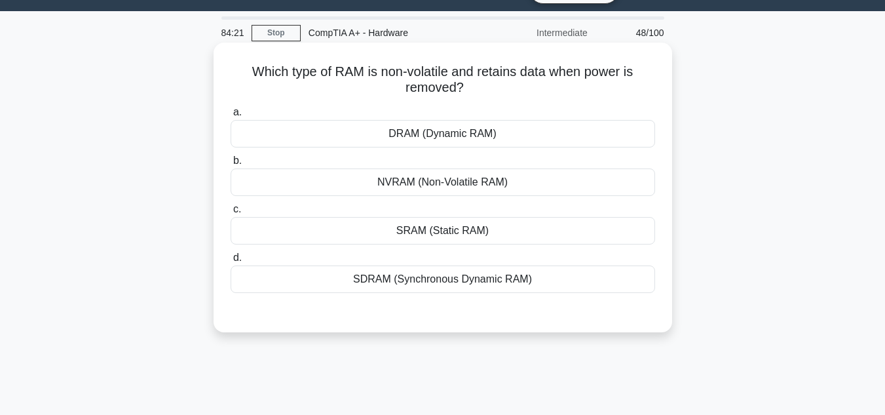
click at [520, 275] on div "SDRAM (Synchronous Dynamic RAM)" at bounding box center [443, 279] width 425 height 28
click at [231, 262] on input "d. SDRAM (Synchronous Dynamic RAM)" at bounding box center [231, 258] width 0 height 9
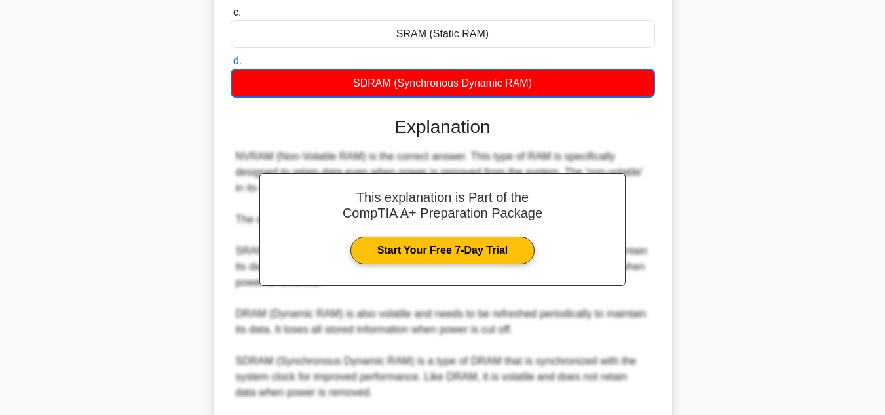
scroll to position [395, 0]
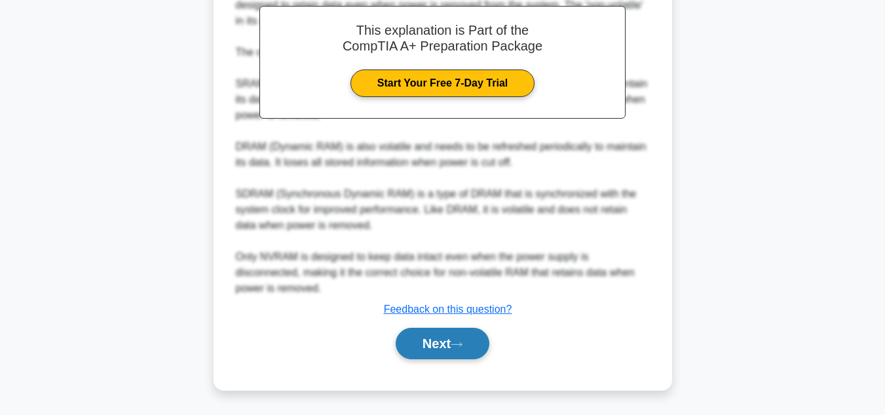
click at [479, 341] on button "Next" at bounding box center [443, 343] width 94 height 31
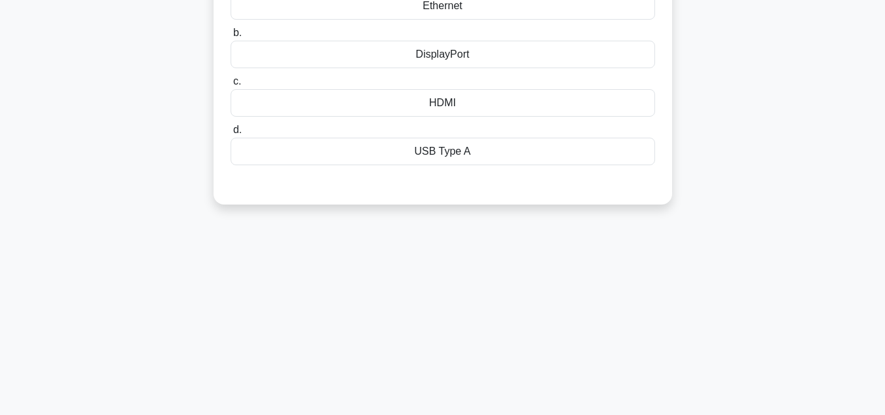
scroll to position [31, 0]
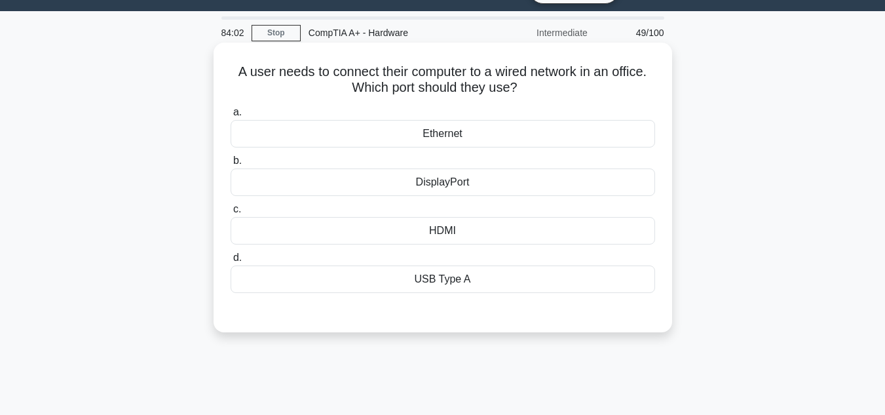
click at [539, 132] on div "Ethernet" at bounding box center [443, 134] width 425 height 28
click at [231, 117] on input "a. Ethernet" at bounding box center [231, 112] width 0 height 9
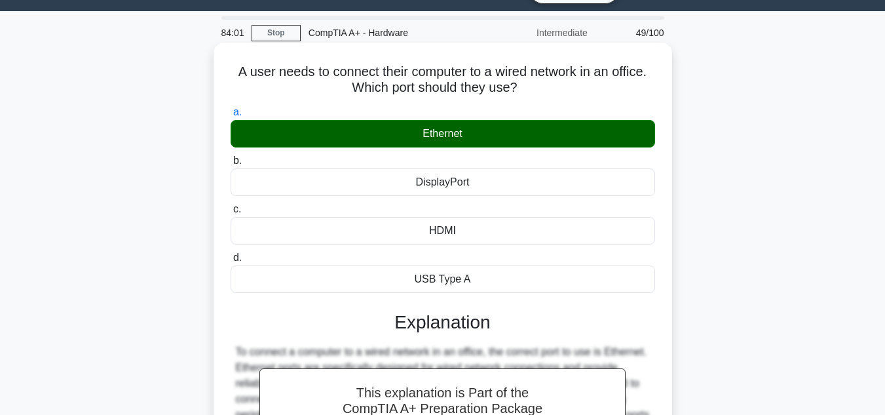
scroll to position [293, 0]
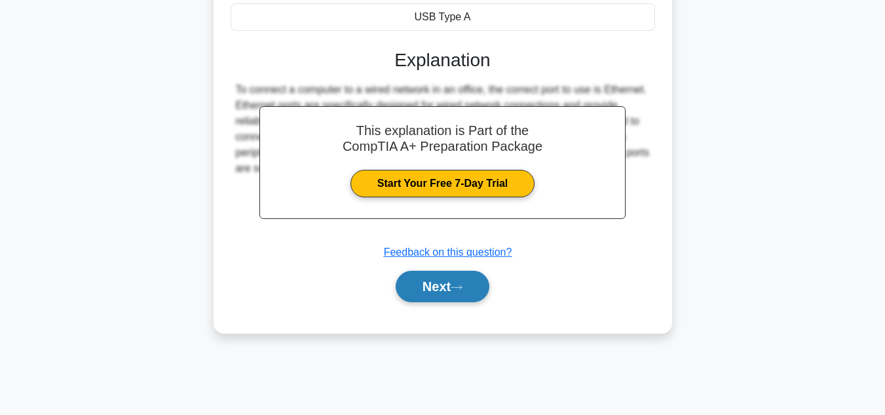
click at [472, 294] on button "Next" at bounding box center [443, 286] width 94 height 31
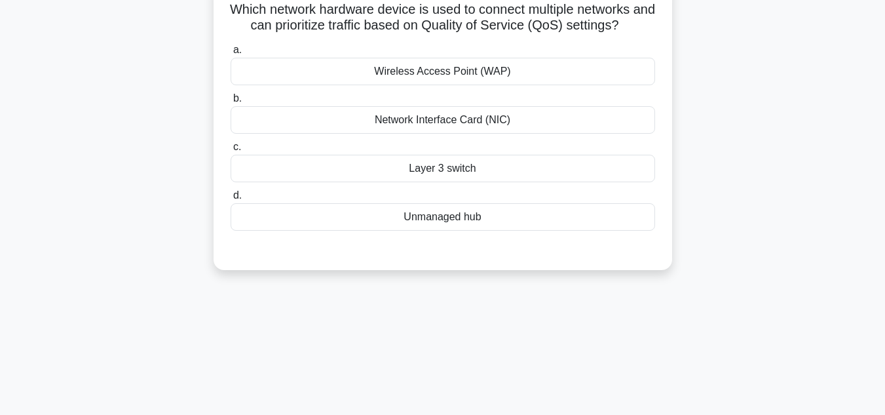
scroll to position [0, 0]
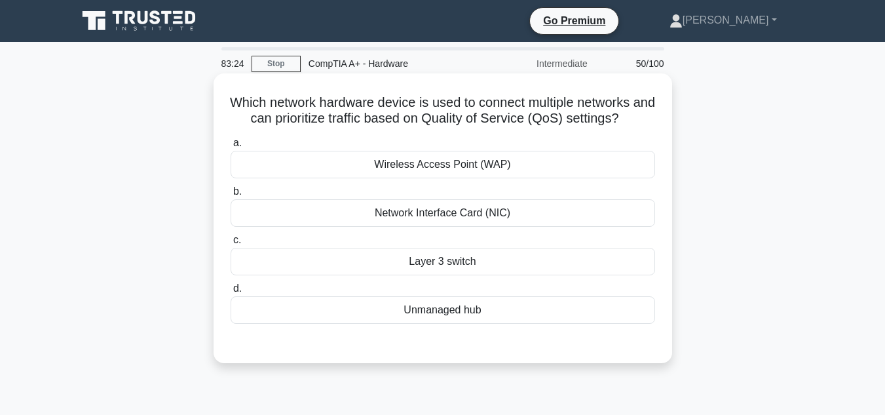
click at [494, 168] on div "Wireless Access Point (WAP)" at bounding box center [443, 165] width 425 height 28
click at [231, 147] on input "a. Wireless Access Point (WAP)" at bounding box center [231, 143] width 0 height 9
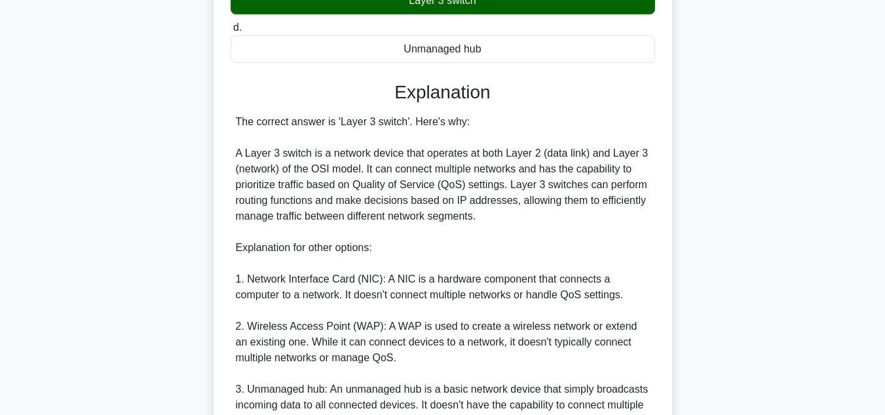
scroll to position [395, 0]
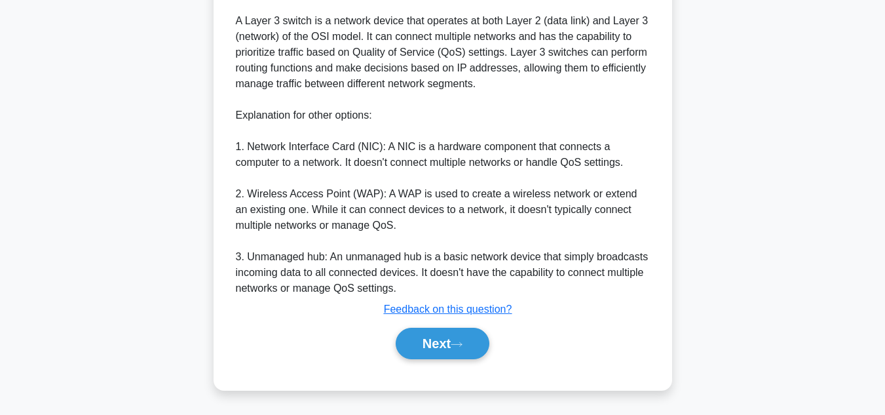
click at [425, 363] on div "Next" at bounding box center [443, 343] width 425 height 42
click at [426, 351] on button "Next" at bounding box center [443, 343] width 94 height 31
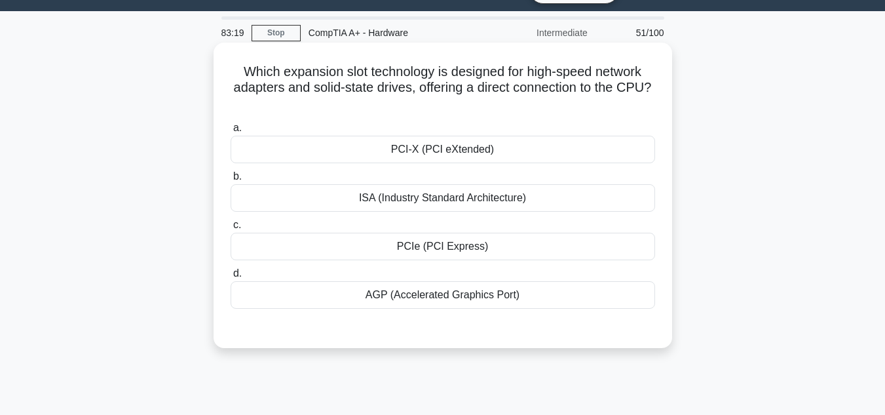
scroll to position [0, 0]
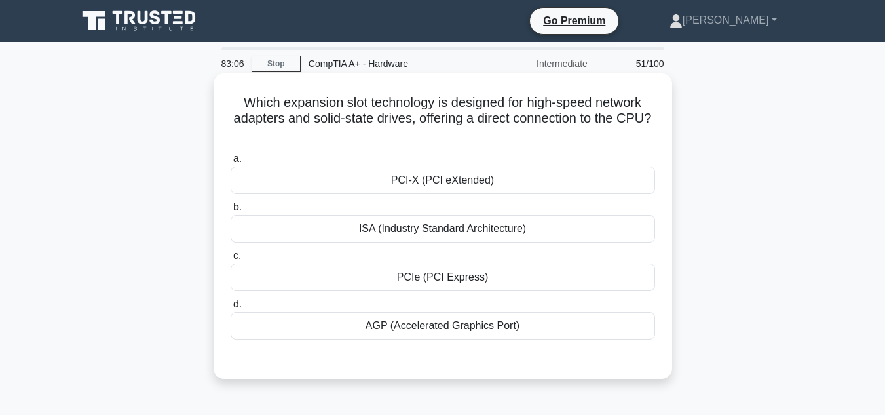
click at [348, 276] on div "PCIe (PCI Express)" at bounding box center [443, 277] width 425 height 28
click at [231, 260] on input "c. PCIe (PCI Express)" at bounding box center [231, 256] width 0 height 9
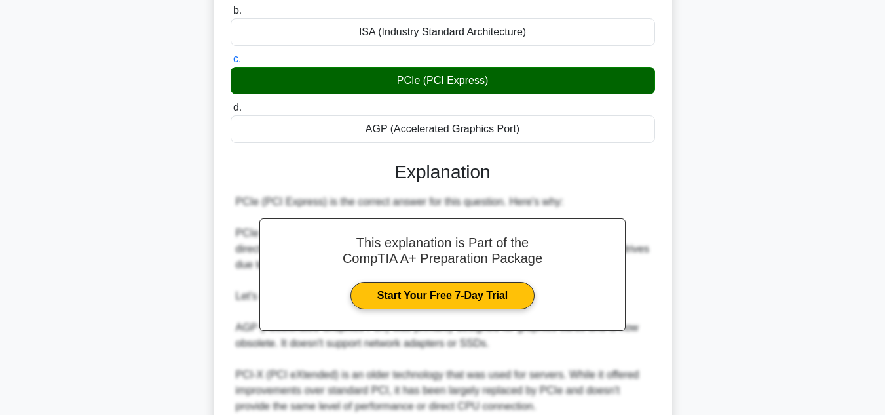
scroll to position [393, 0]
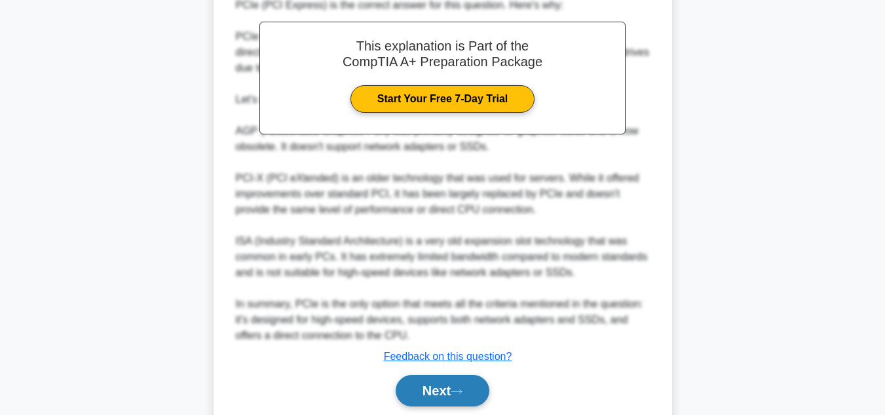
click at [446, 392] on button "Next" at bounding box center [443, 390] width 94 height 31
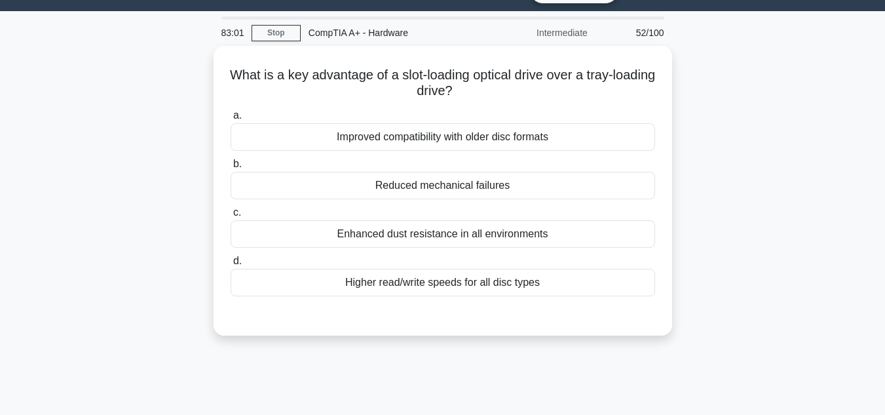
scroll to position [0, 0]
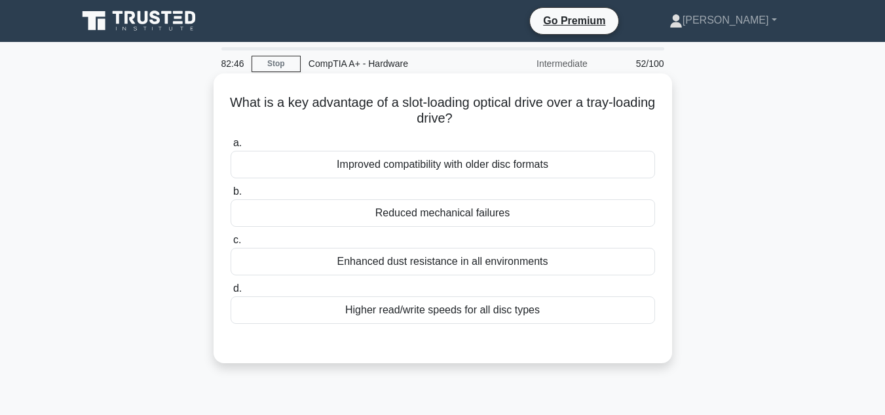
click at [433, 317] on div "Higher read/write speeds for all disc types" at bounding box center [443, 310] width 425 height 28
click at [231, 293] on input "d. Higher read/write speeds for all disc types" at bounding box center [231, 288] width 0 height 9
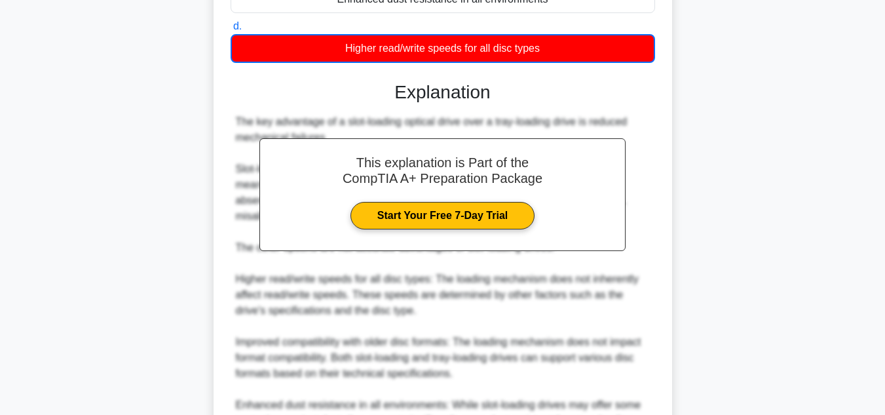
scroll to position [411, 0]
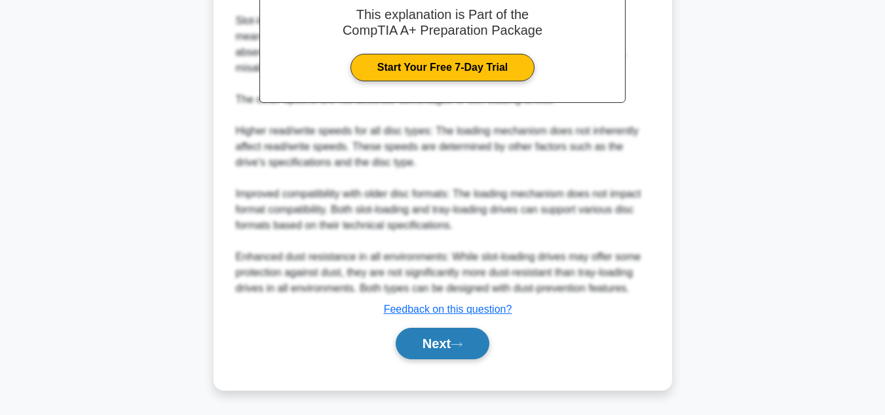
click at [473, 333] on button "Next" at bounding box center [443, 343] width 94 height 31
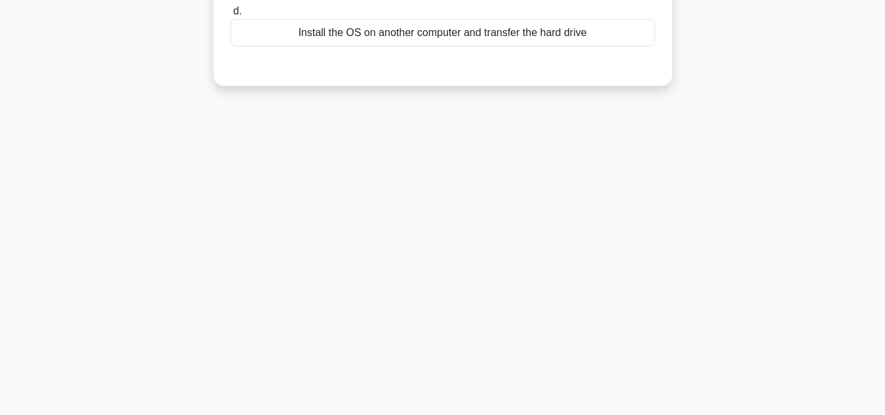
scroll to position [31, 0]
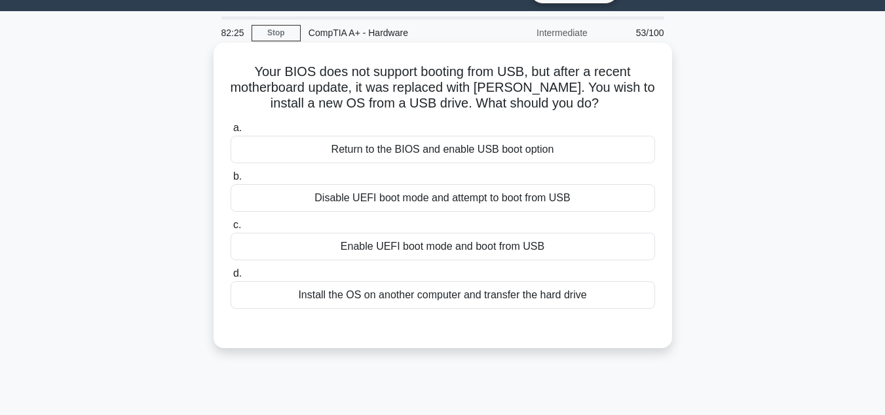
click at [409, 250] on div "Enable UEFI boot mode and boot from USB" at bounding box center [443, 247] width 425 height 28
click at [231, 229] on input "c. Enable UEFI boot mode and boot from USB" at bounding box center [231, 225] width 0 height 9
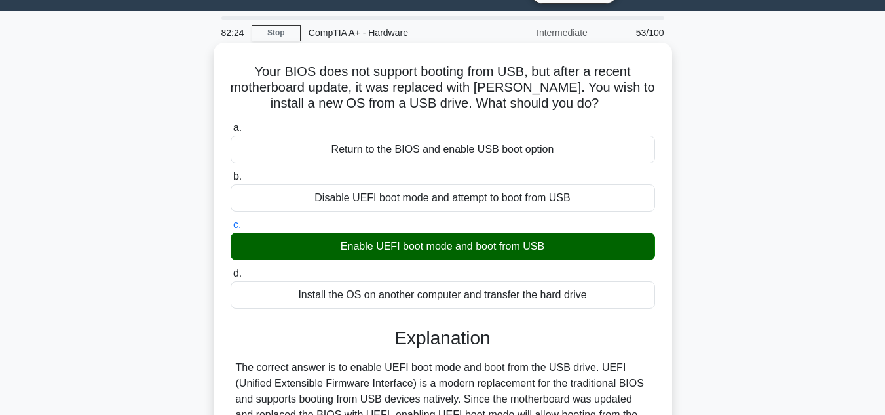
scroll to position [227, 0]
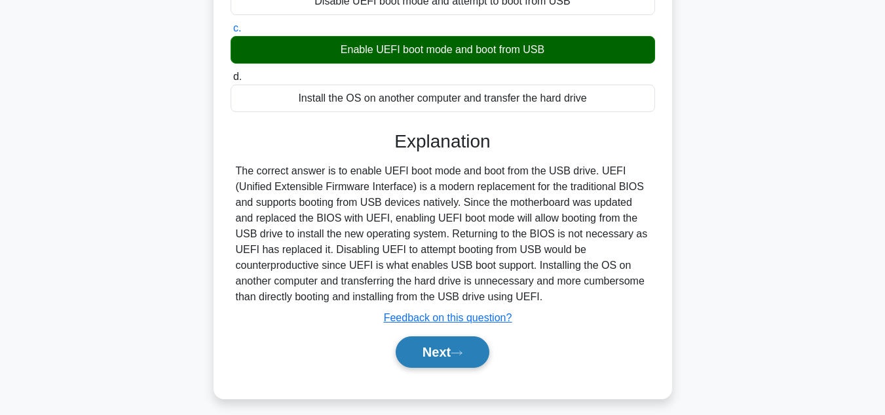
click at [470, 358] on button "Next" at bounding box center [443, 351] width 94 height 31
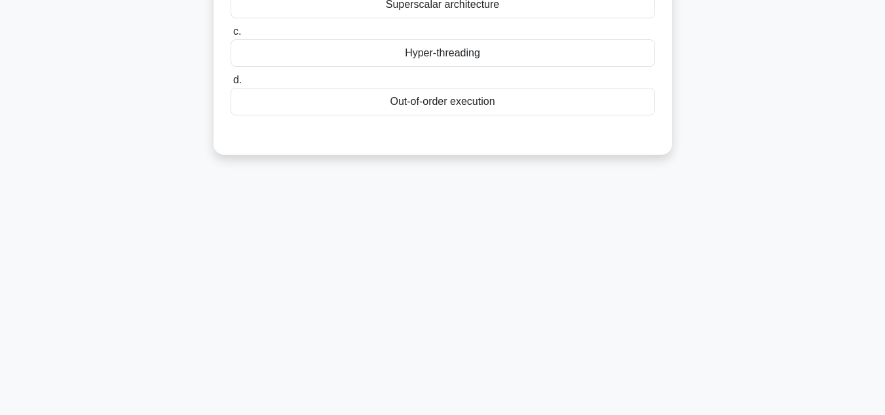
scroll to position [31, 0]
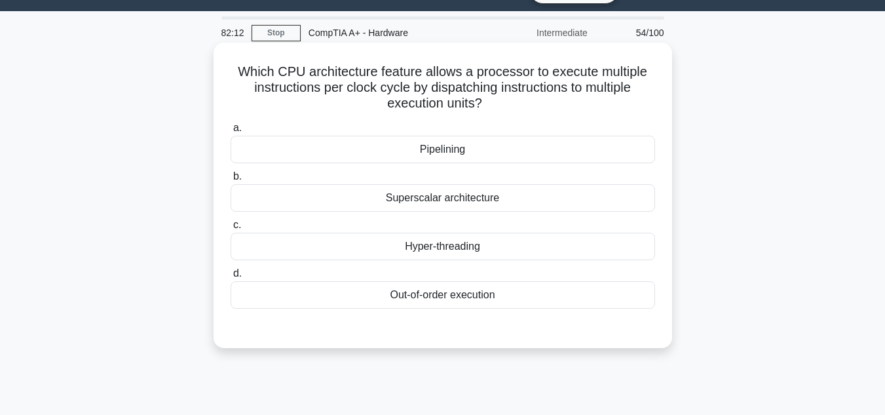
click at [499, 235] on div "Hyper-threading" at bounding box center [443, 247] width 425 height 28
click at [231, 229] on input "c. Hyper-threading" at bounding box center [231, 225] width 0 height 9
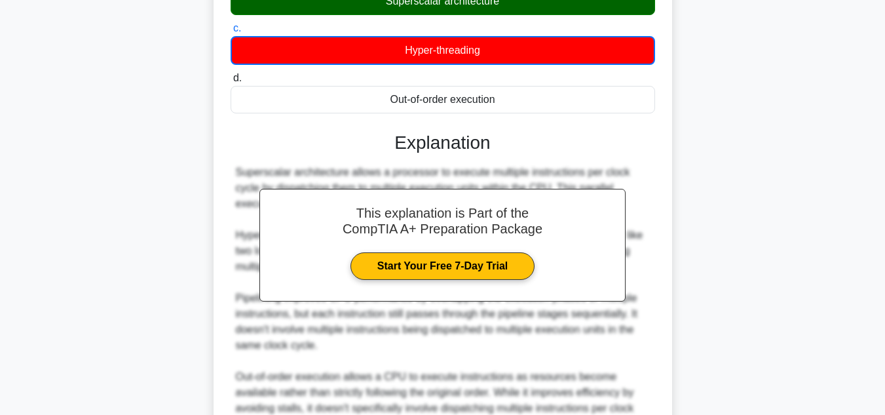
scroll to position [364, 0]
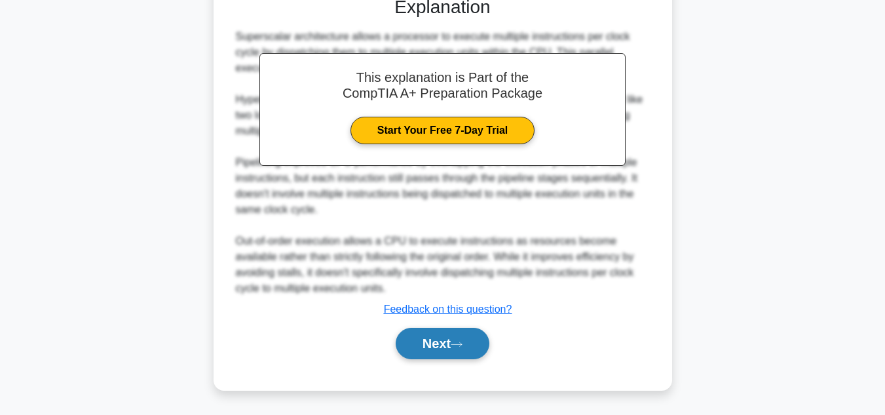
click at [481, 349] on button "Next" at bounding box center [443, 343] width 94 height 31
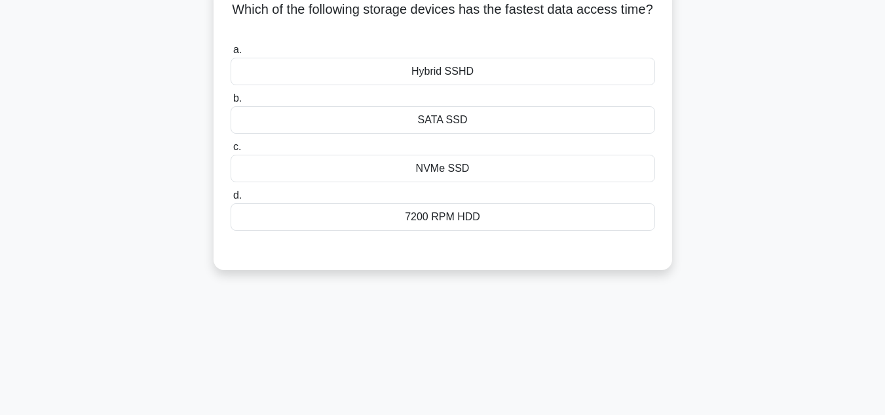
scroll to position [0, 0]
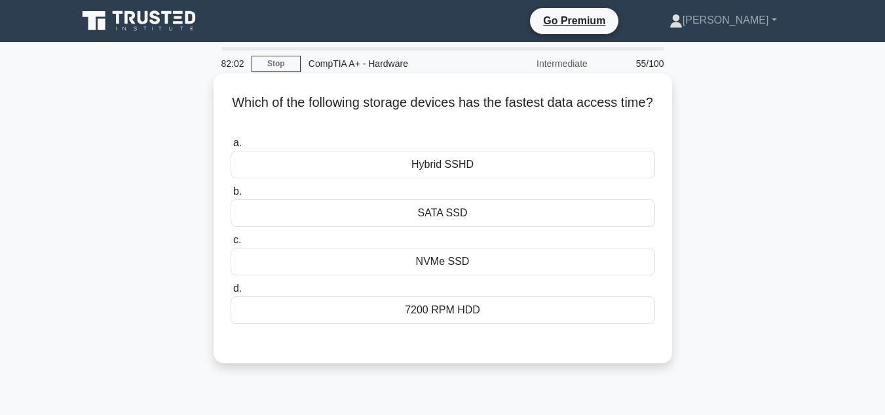
click at [505, 259] on div "NVMe SSD" at bounding box center [443, 262] width 425 height 28
click at [231, 244] on input "c. NVMe SSD" at bounding box center [231, 240] width 0 height 9
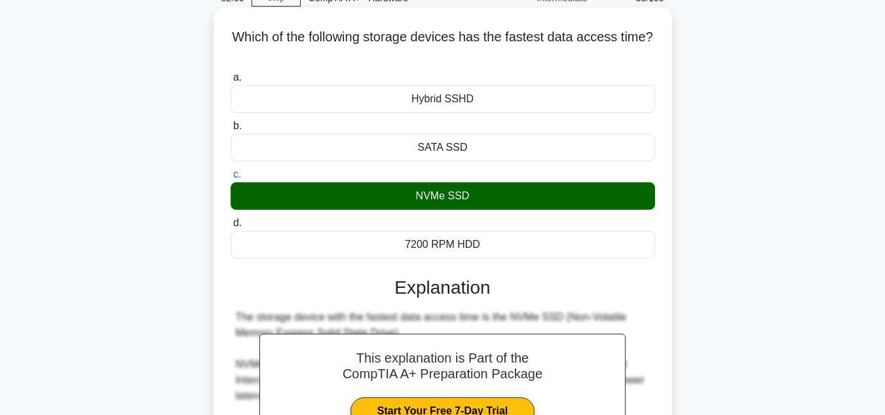
scroll to position [393, 0]
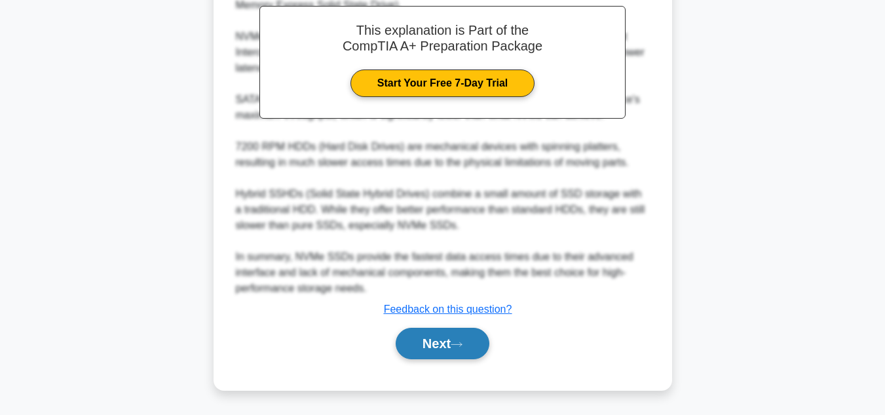
click at [484, 336] on button "Next" at bounding box center [443, 343] width 94 height 31
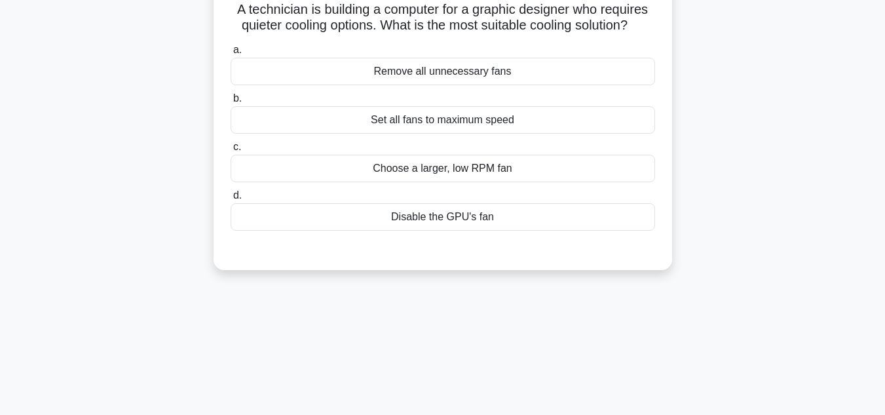
scroll to position [0, 0]
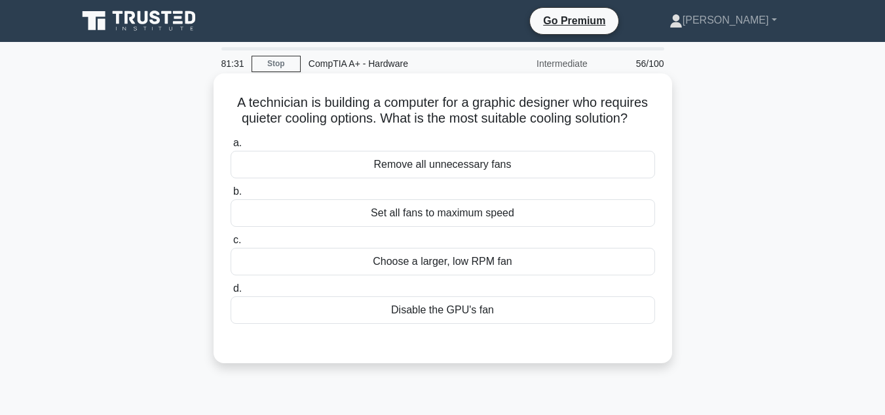
click at [442, 263] on div "Choose a larger, low RPM fan" at bounding box center [443, 262] width 425 height 28
click at [231, 244] on input "c. Choose a larger, low RPM fan" at bounding box center [231, 240] width 0 height 9
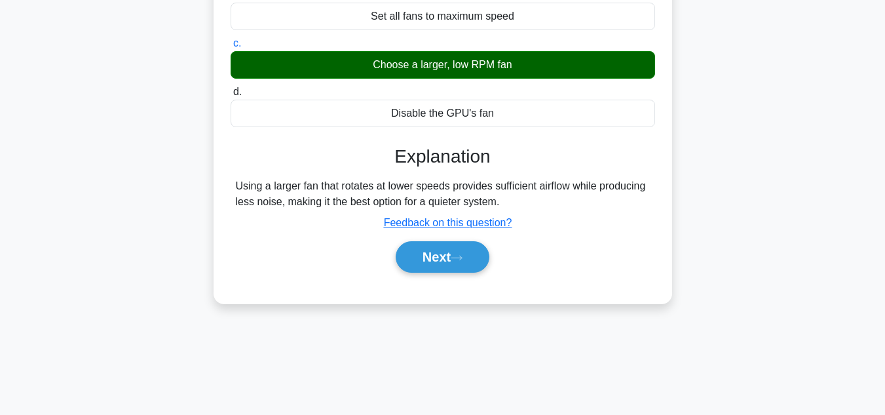
scroll to position [262, 0]
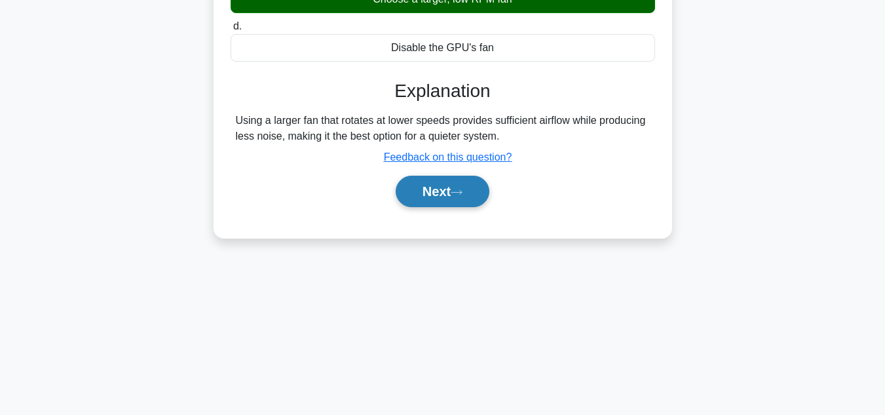
click at [466, 185] on button "Next" at bounding box center [443, 191] width 94 height 31
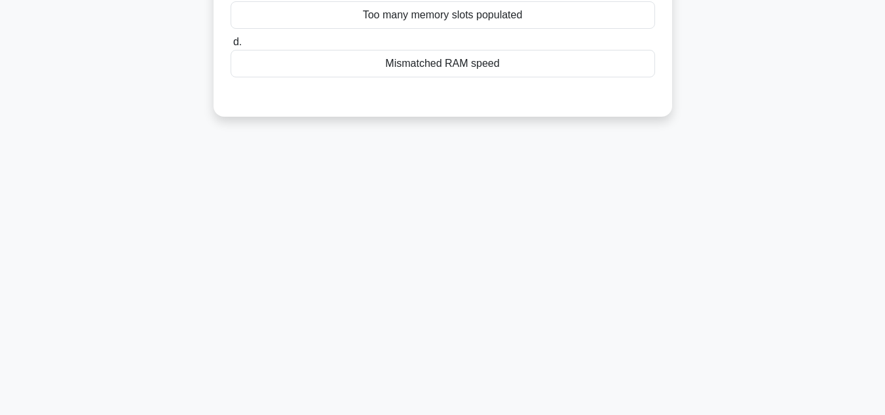
scroll to position [0, 0]
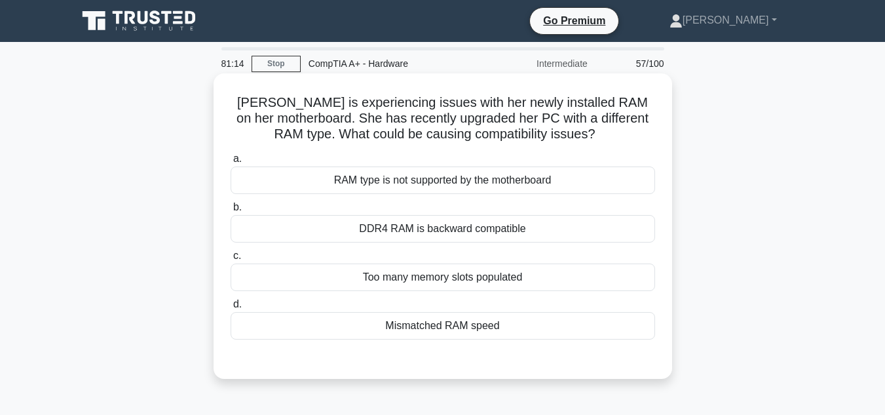
click at [465, 183] on div "RAM type is not supported by the motherboard" at bounding box center [443, 180] width 425 height 28
click at [231, 163] on input "a. RAM type is not supported by the motherboard" at bounding box center [231, 159] width 0 height 9
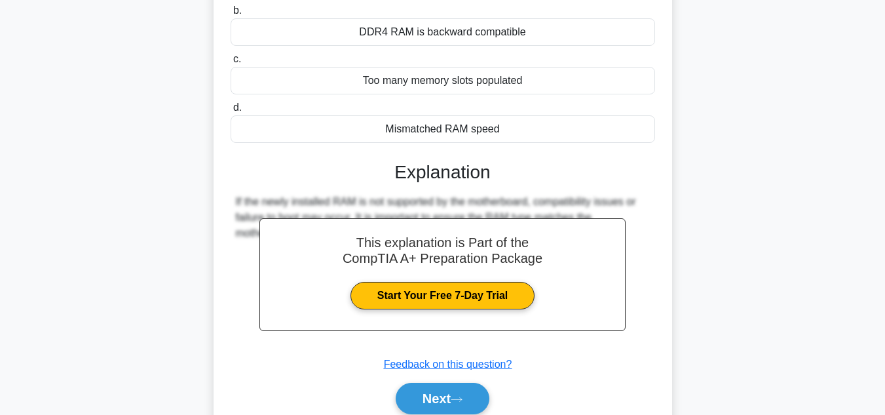
scroll to position [293, 0]
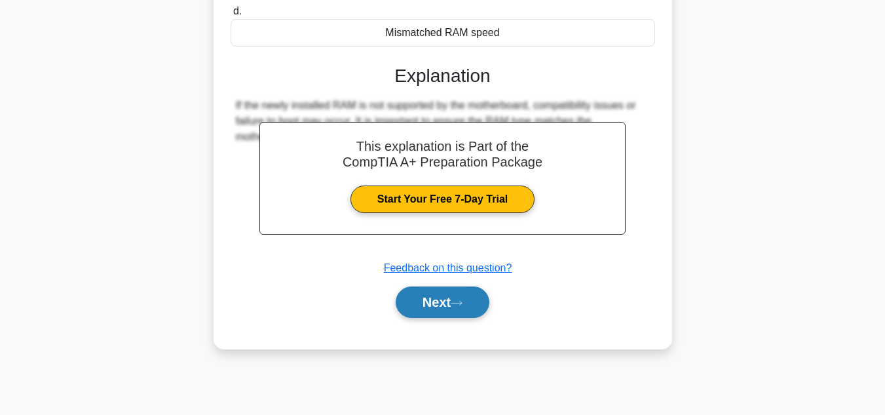
click at [472, 298] on button "Next" at bounding box center [443, 301] width 94 height 31
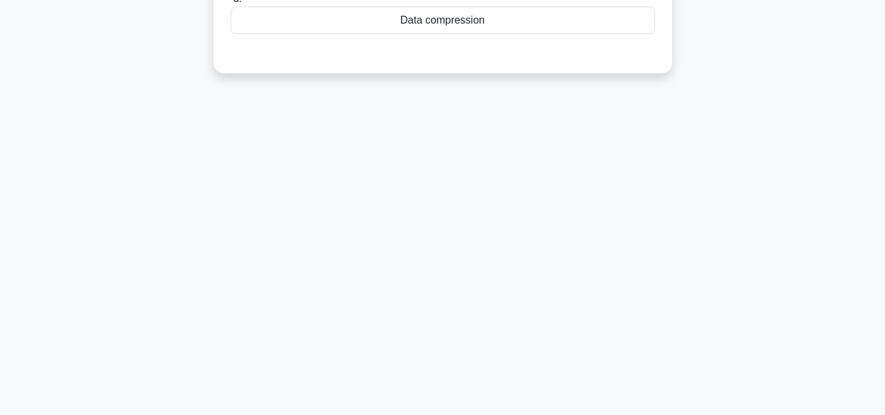
scroll to position [31, 0]
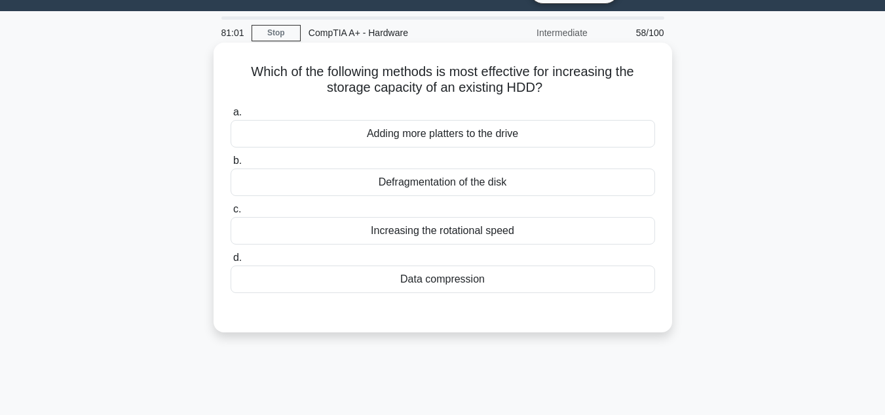
click at [463, 191] on div "Defragmentation of the disk" at bounding box center [443, 182] width 425 height 28
click at [231, 165] on input "b. Defragmentation of the disk" at bounding box center [231, 161] width 0 height 9
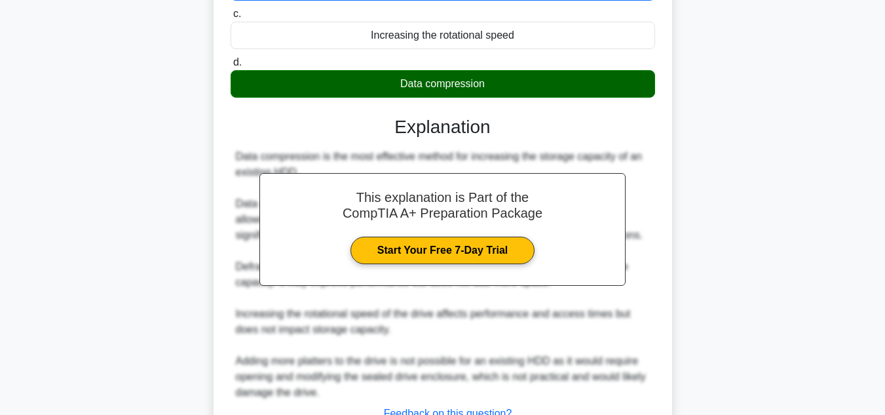
scroll to position [332, 0]
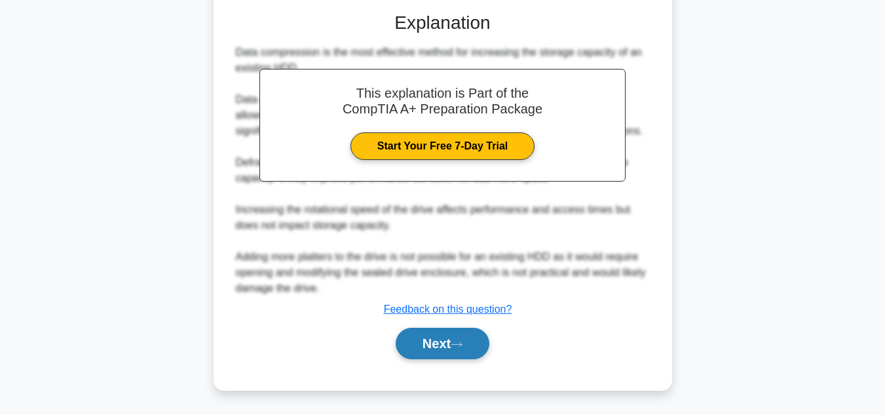
click at [458, 344] on icon at bounding box center [457, 344] width 12 height 7
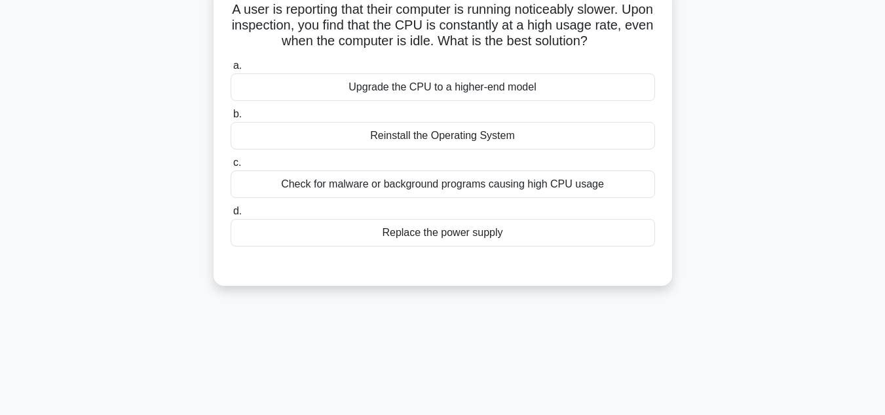
scroll to position [0, 0]
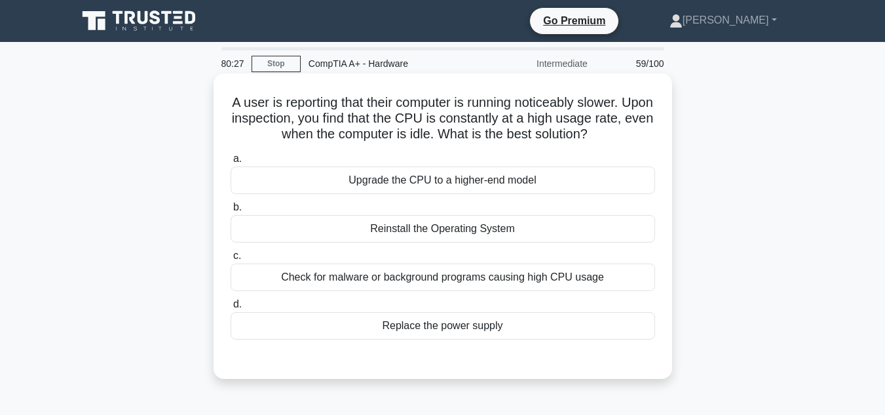
click at [473, 269] on div "Check for malware or background programs causing high CPU usage" at bounding box center [443, 277] width 425 height 28
click at [231, 260] on input "c. Check for malware or background programs causing high CPU usage" at bounding box center [231, 256] width 0 height 9
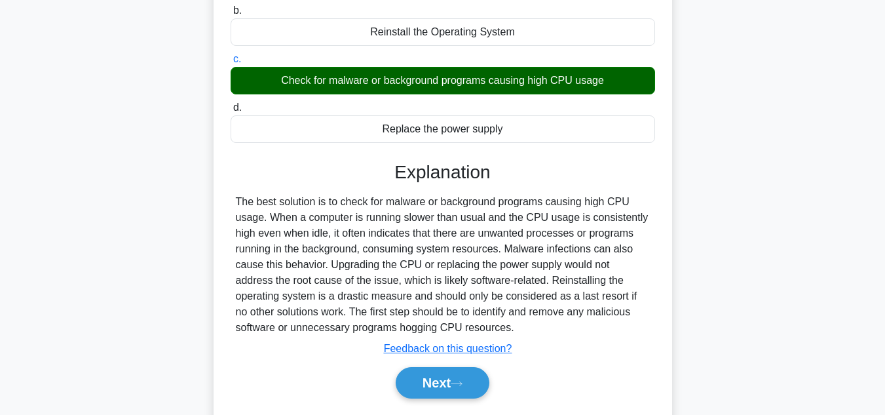
scroll to position [293, 0]
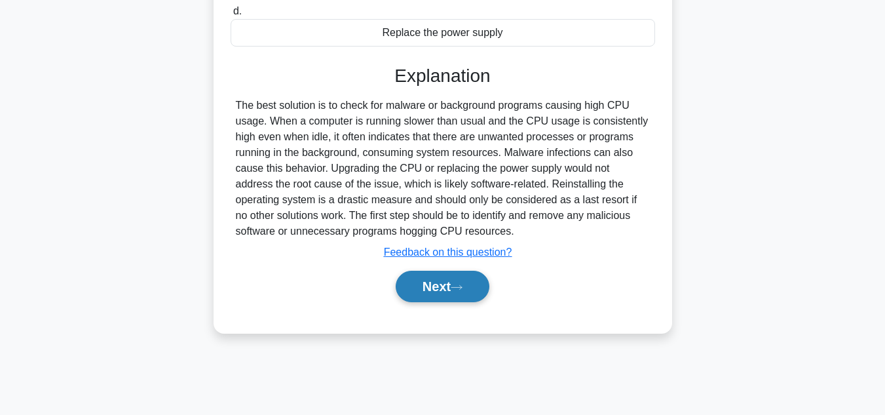
click at [428, 300] on button "Next" at bounding box center [443, 286] width 94 height 31
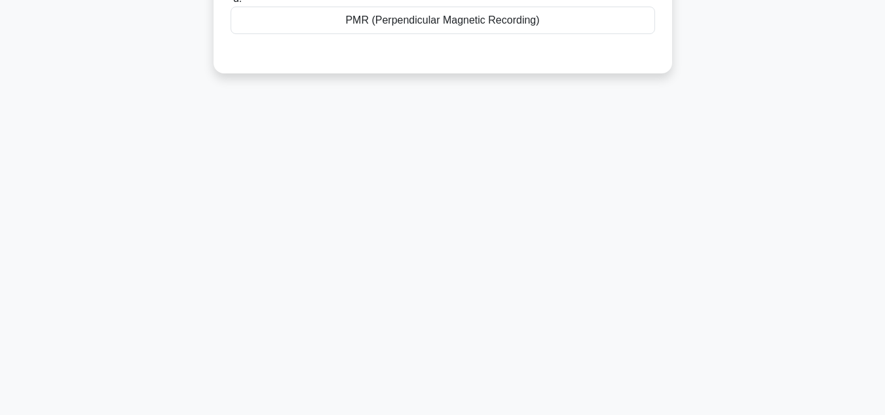
scroll to position [0, 0]
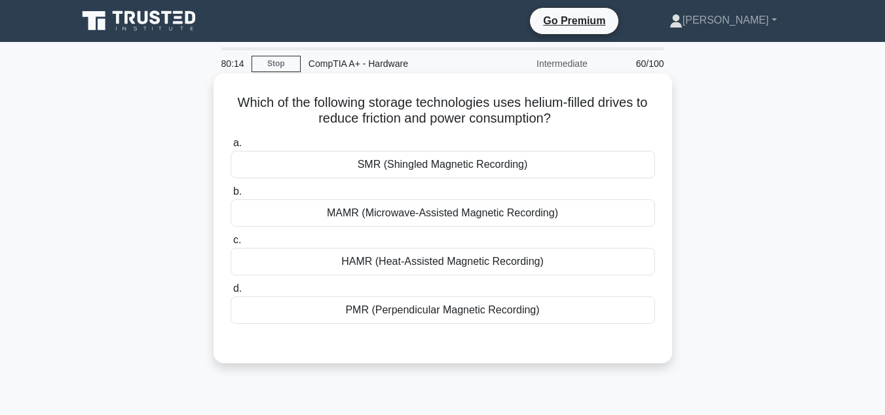
click at [468, 207] on div "MAMR (Microwave-Assisted Magnetic Recording)" at bounding box center [443, 213] width 425 height 28
click at [231, 196] on input "b. MAMR (Microwave-Assisted Magnetic Recording)" at bounding box center [231, 191] width 0 height 9
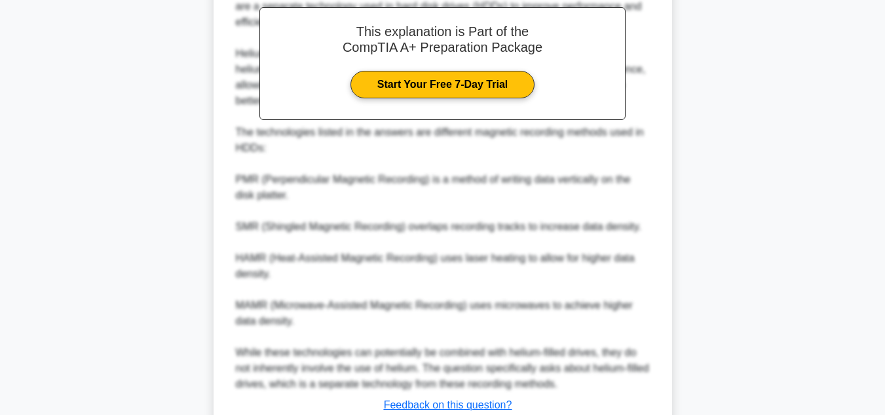
scroll to position [489, 0]
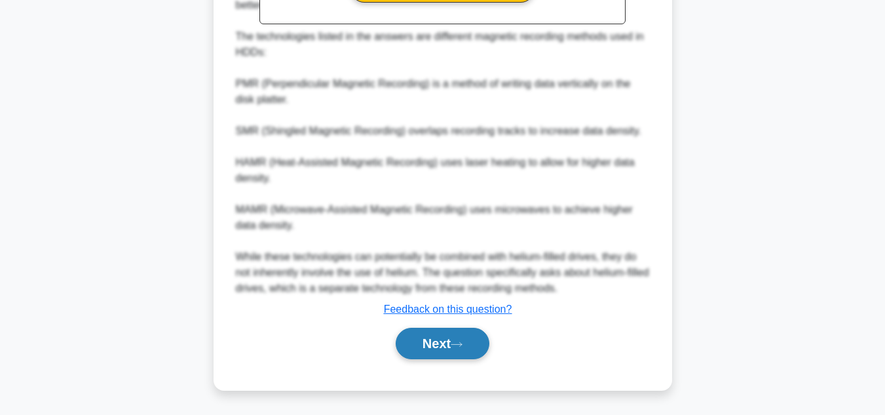
click at [479, 331] on button "Next" at bounding box center [443, 343] width 94 height 31
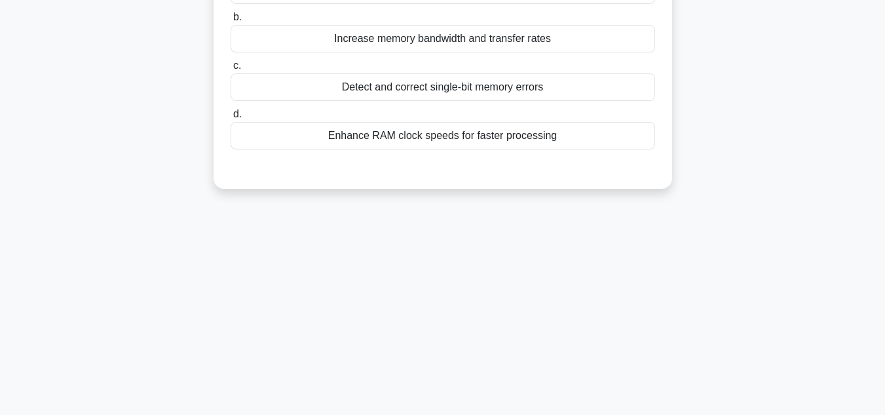
scroll to position [0, 0]
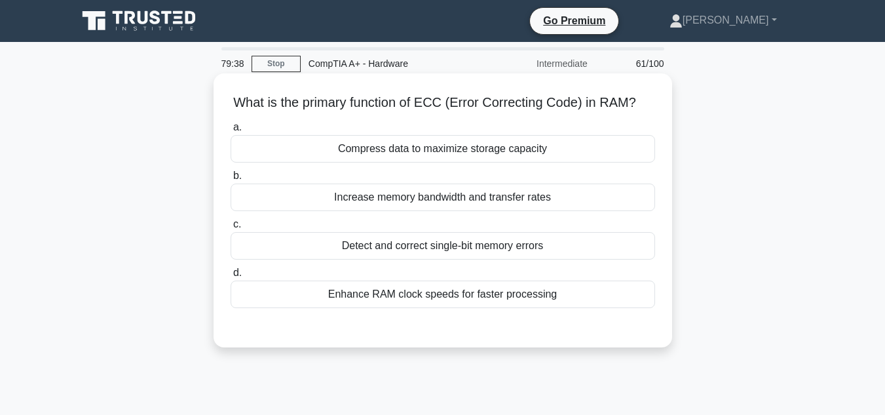
click at [519, 259] on div "Detect and correct single-bit memory errors" at bounding box center [443, 246] width 425 height 28
click at [231, 229] on input "c. Detect and correct single-bit memory errors" at bounding box center [231, 224] width 0 height 9
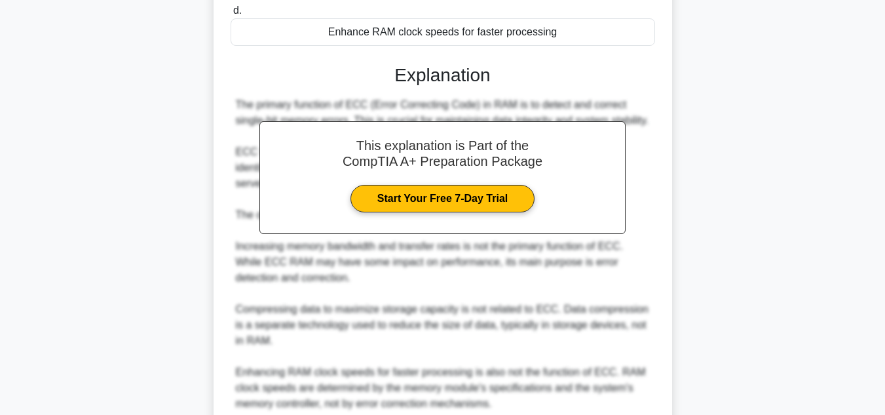
scroll to position [394, 0]
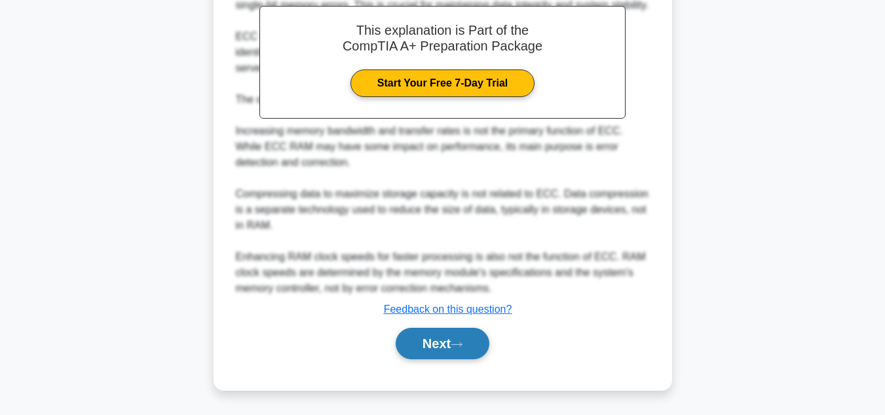
click at [446, 349] on button "Next" at bounding box center [443, 343] width 94 height 31
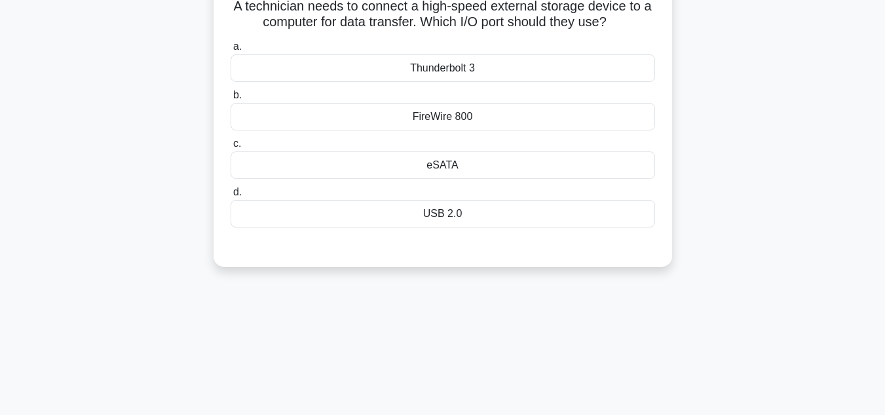
scroll to position [0, 0]
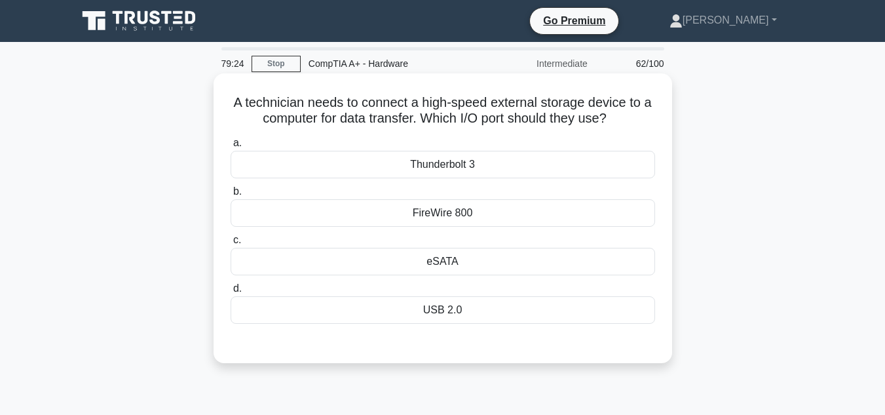
click at [529, 271] on div "eSATA" at bounding box center [443, 262] width 425 height 28
click at [231, 244] on input "c. eSATA" at bounding box center [231, 240] width 0 height 9
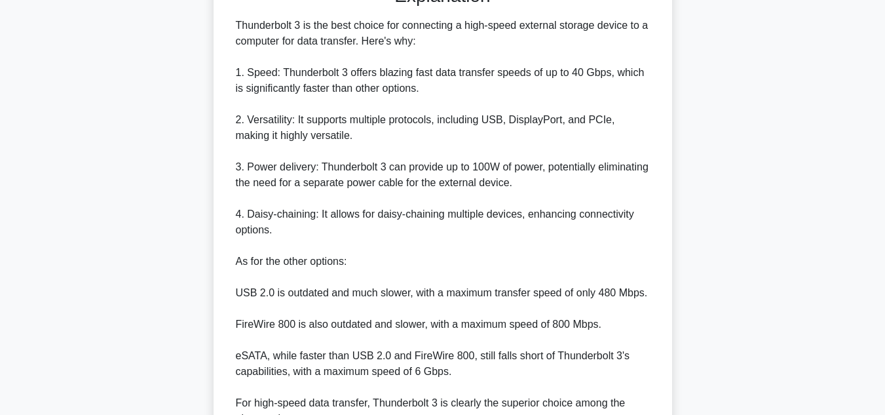
scroll to position [489, 0]
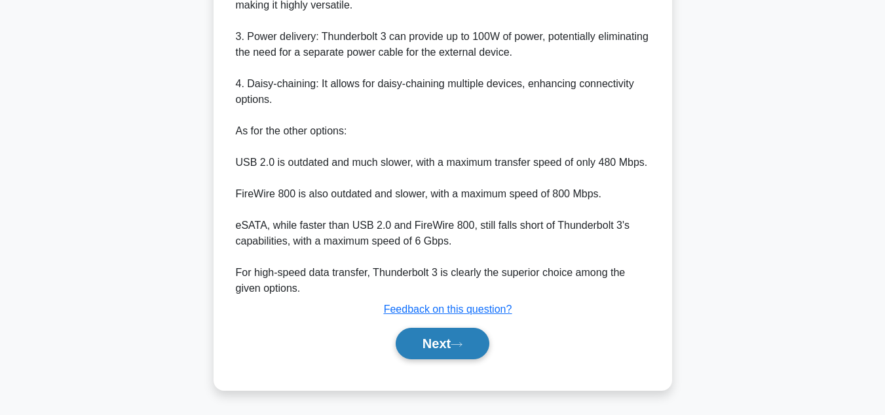
click at [475, 342] on button "Next" at bounding box center [443, 343] width 94 height 31
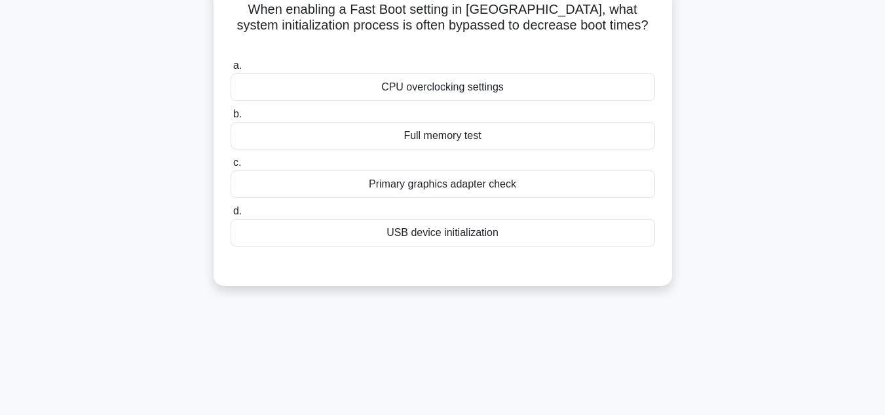
scroll to position [31, 0]
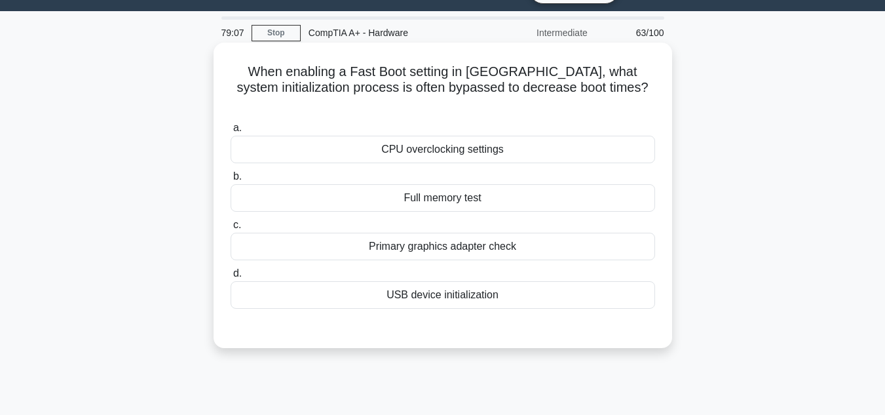
click at [598, 136] on div "CPU overclocking settings" at bounding box center [443, 150] width 425 height 28
click at [231, 132] on input "a. CPU overclocking settings" at bounding box center [231, 128] width 0 height 9
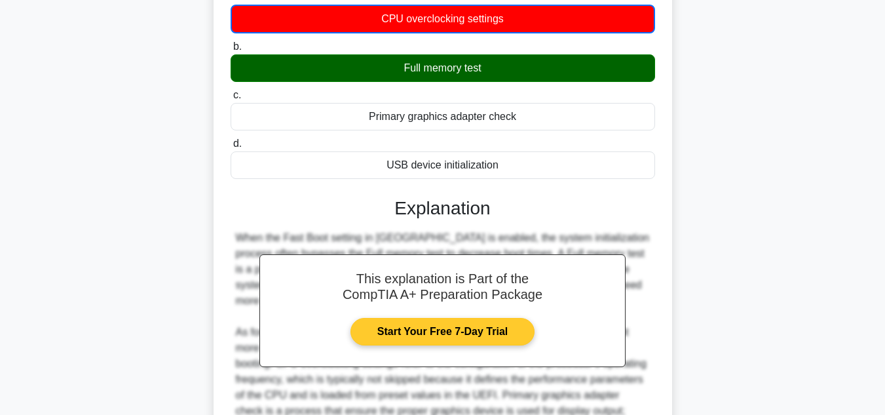
scroll to position [301, 0]
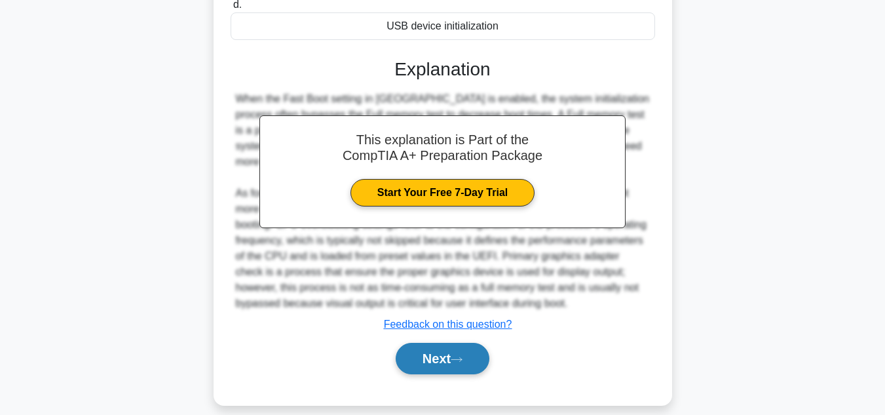
click at [473, 353] on button "Next" at bounding box center [443, 358] width 94 height 31
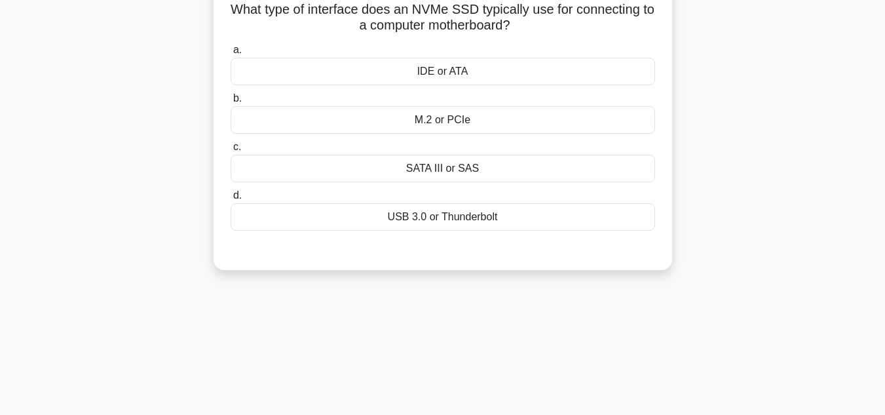
scroll to position [0, 0]
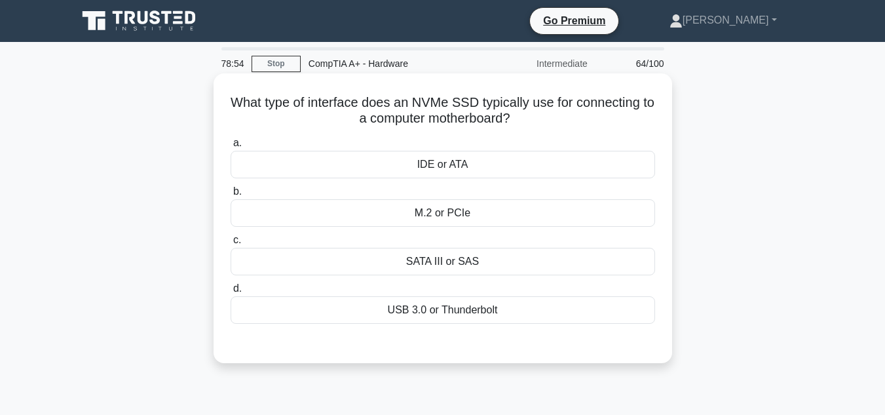
click at [604, 211] on div "M.2 or PCIe" at bounding box center [443, 213] width 425 height 28
click at [231, 196] on input "b. M.2 or PCIe" at bounding box center [231, 191] width 0 height 9
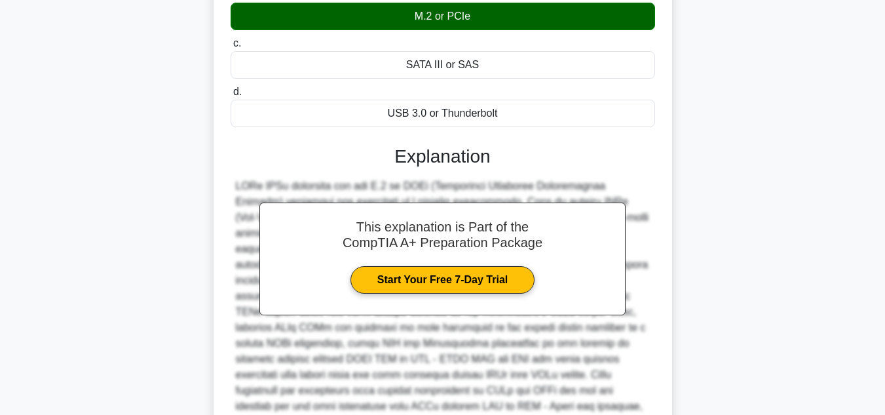
scroll to position [347, 0]
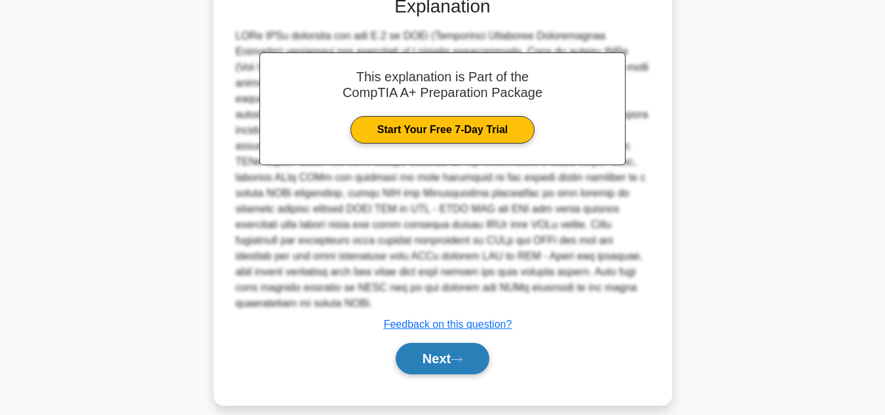
click at [447, 343] on button "Next" at bounding box center [443, 358] width 94 height 31
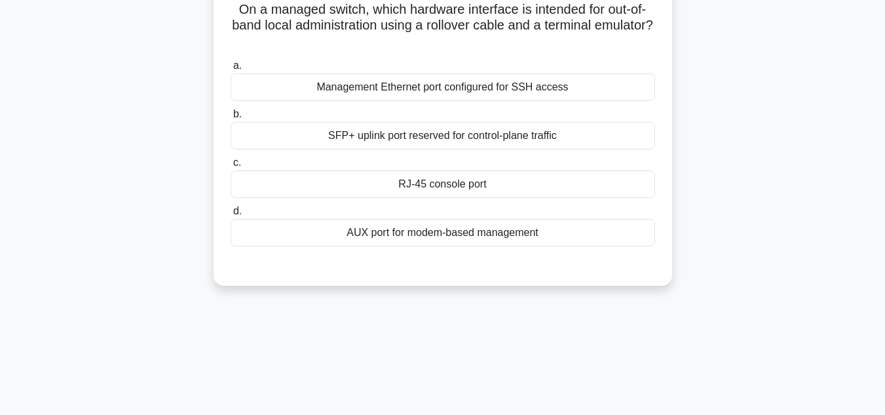
scroll to position [0, 0]
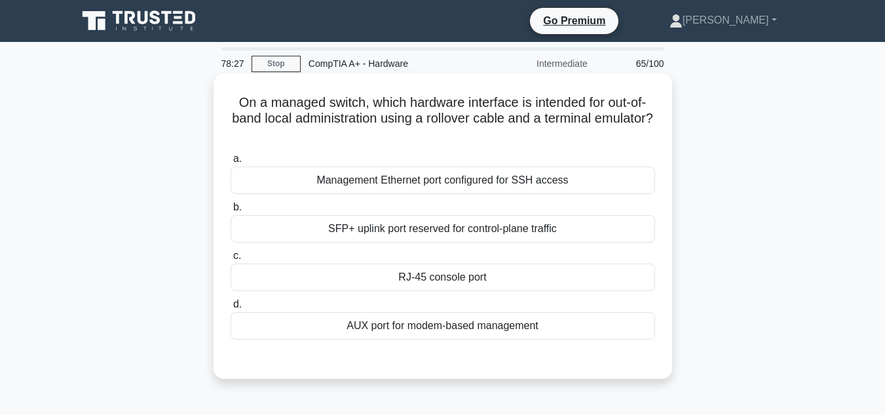
click at [528, 271] on div "RJ-45 console port" at bounding box center [443, 277] width 425 height 28
click at [231, 260] on input "c. RJ-45 console port" at bounding box center [231, 256] width 0 height 9
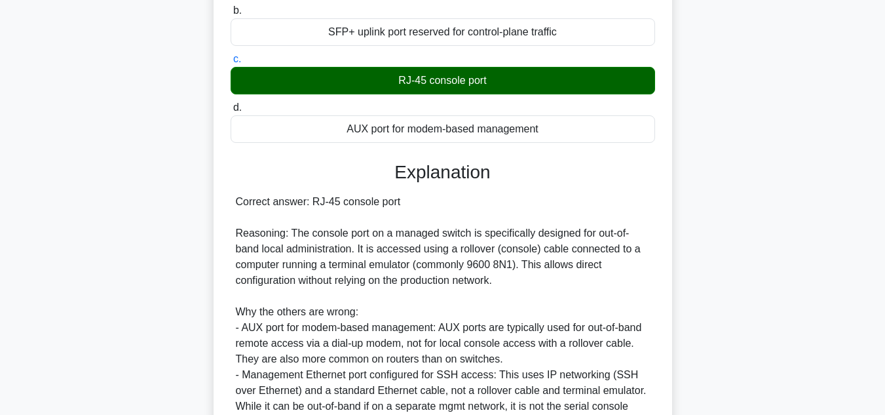
scroll to position [362, 0]
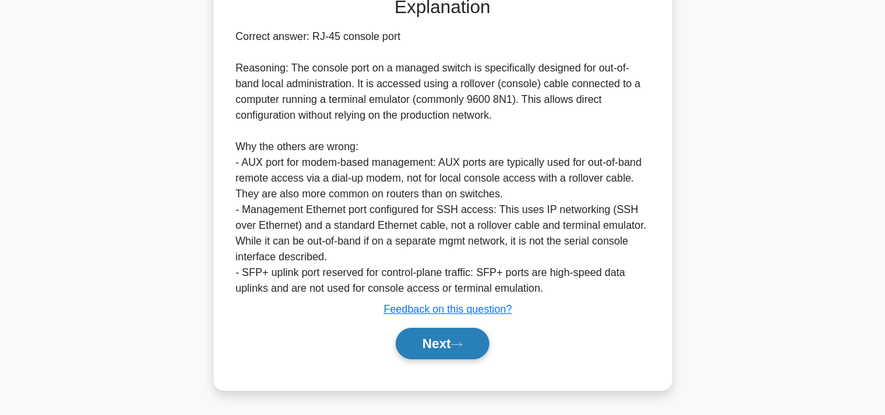
click at [440, 330] on button "Next" at bounding box center [443, 343] width 94 height 31
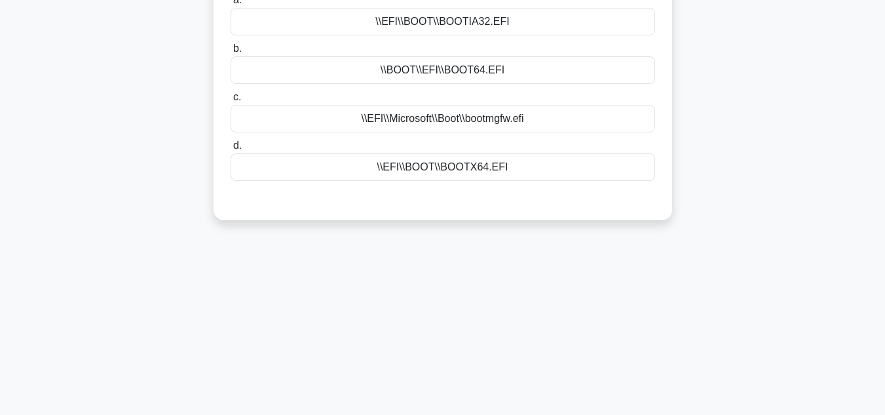
scroll to position [0, 0]
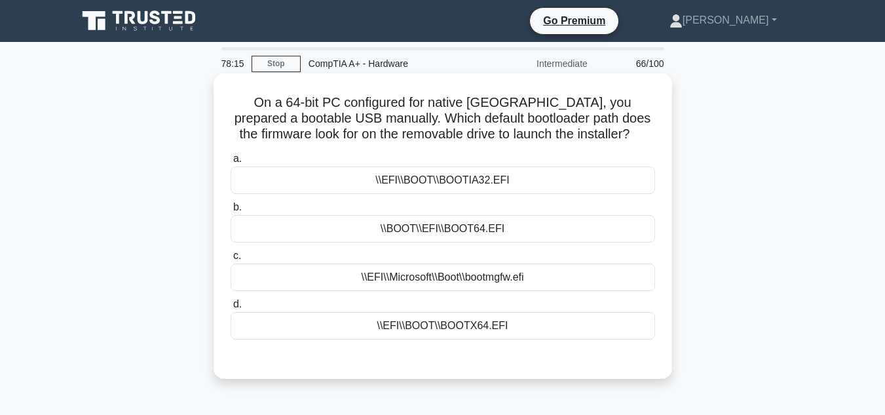
click at [433, 187] on div "\\EFI\\BOOT\\BOOTIA32.EFI" at bounding box center [443, 180] width 425 height 28
click at [231, 163] on input "a. \\EFI\\BOOT\\BOOTIA32.EFI" at bounding box center [231, 159] width 0 height 9
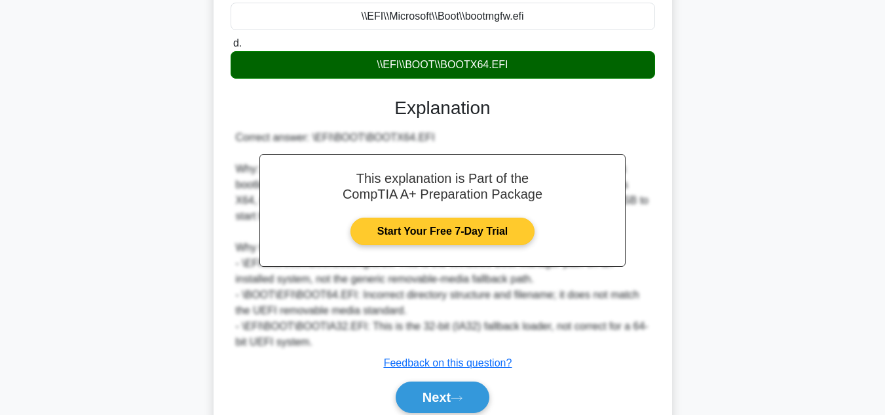
scroll to position [316, 0]
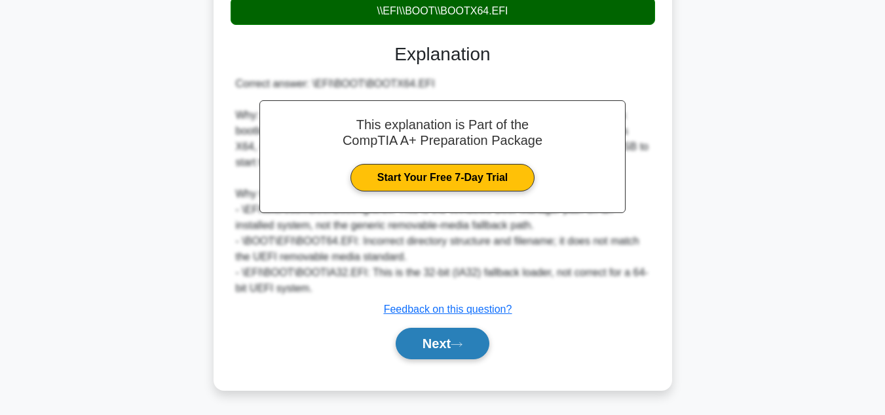
click at [455, 333] on button "Next" at bounding box center [443, 343] width 94 height 31
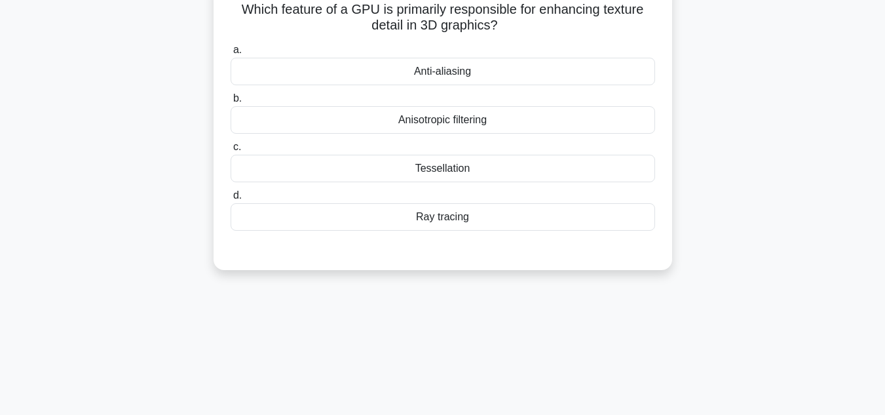
scroll to position [0, 0]
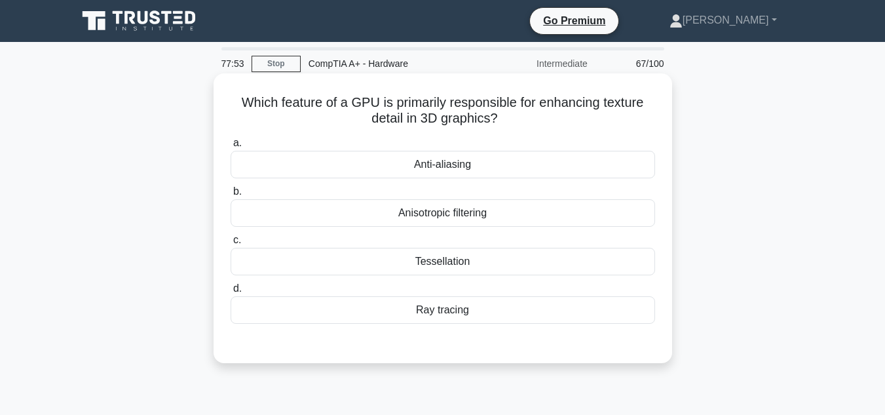
click at [470, 223] on div "Anisotropic filtering" at bounding box center [443, 213] width 425 height 28
click at [231, 196] on input "b. Anisotropic filtering" at bounding box center [231, 191] width 0 height 9
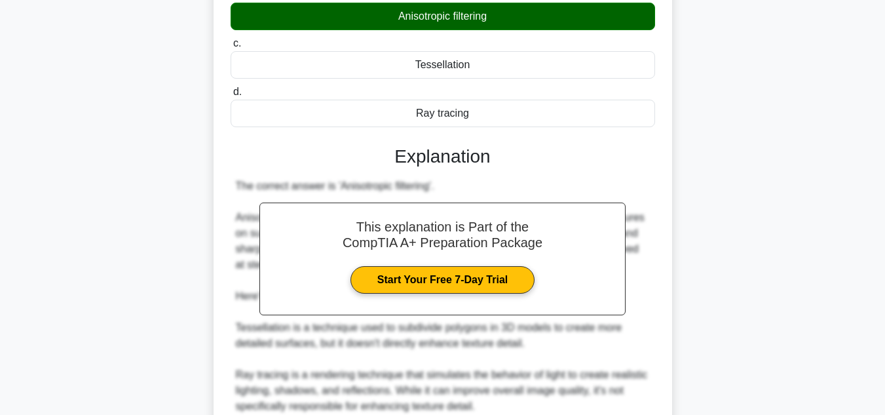
scroll to position [378, 0]
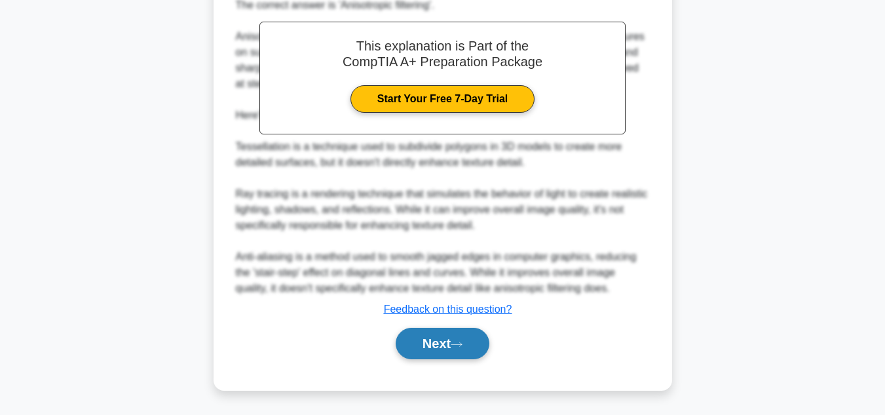
click at [474, 337] on button "Next" at bounding box center [443, 343] width 94 height 31
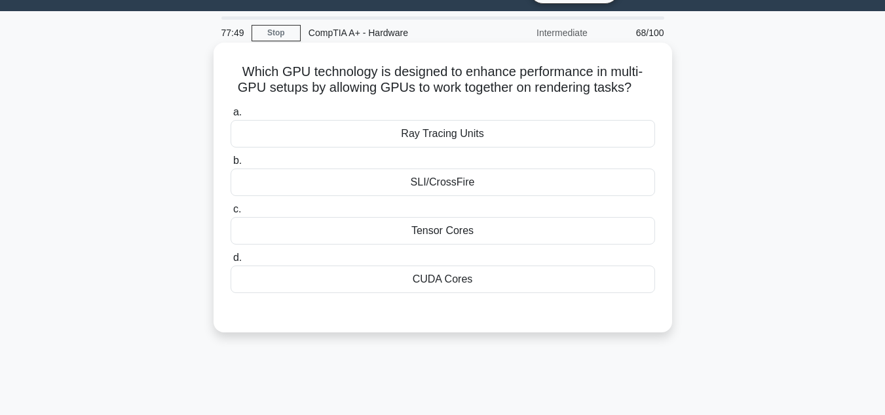
scroll to position [0, 0]
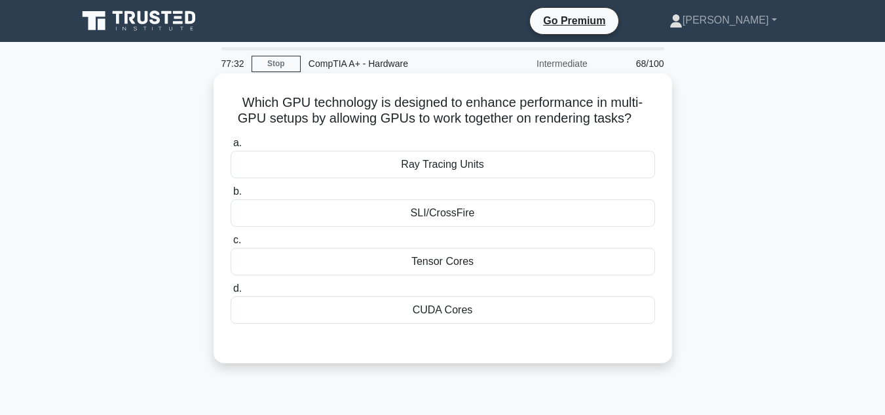
click at [433, 307] on div "CUDA Cores" at bounding box center [443, 310] width 425 height 28
click at [231, 293] on input "d. CUDA Cores" at bounding box center [231, 288] width 0 height 9
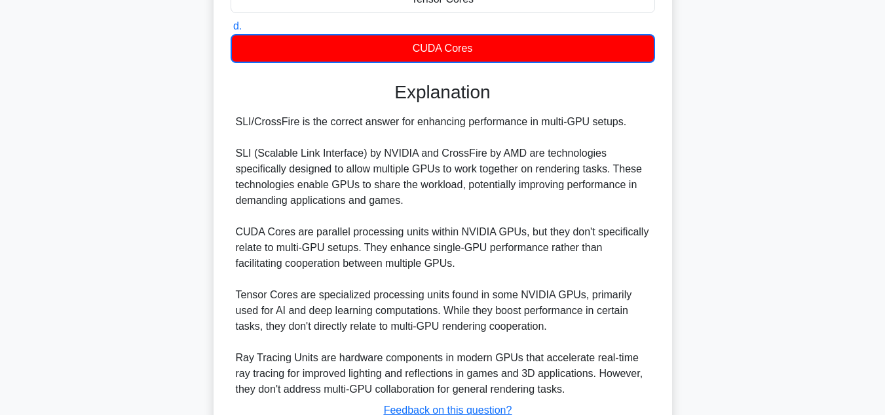
scroll to position [364, 0]
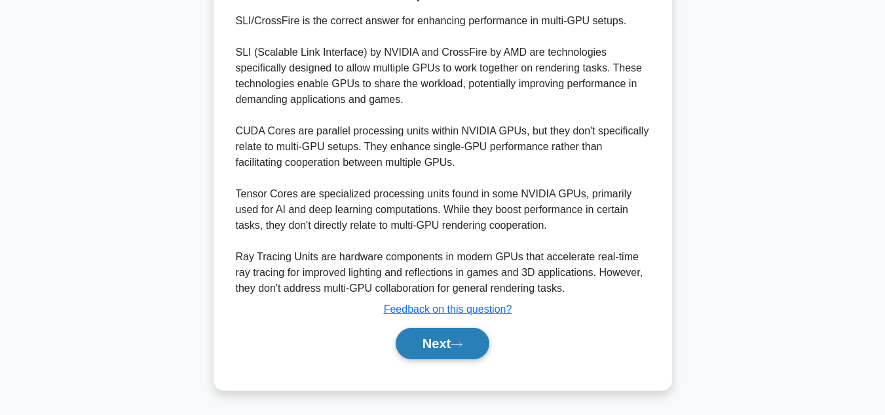
click at [451, 344] on button "Next" at bounding box center [443, 343] width 94 height 31
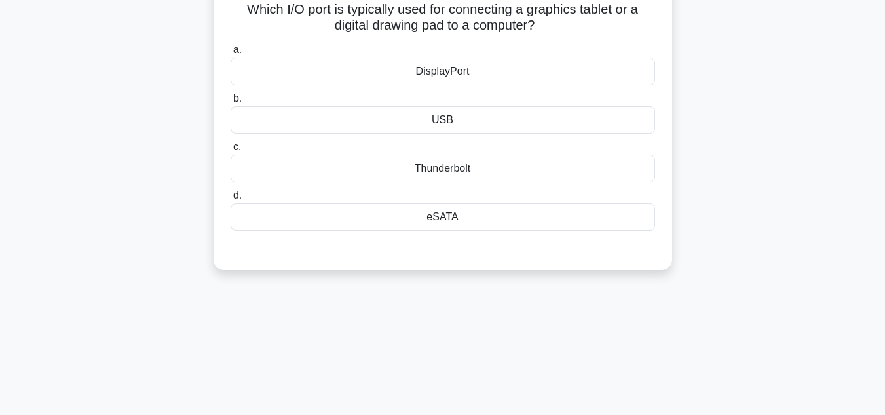
scroll to position [31, 0]
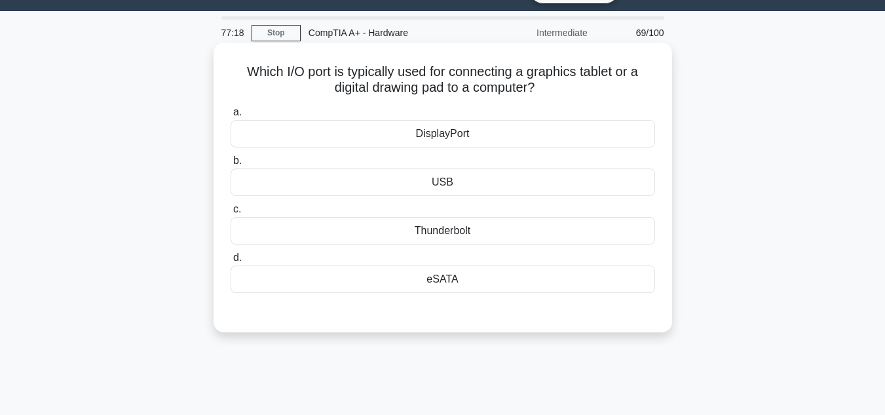
click at [472, 185] on div "USB" at bounding box center [443, 182] width 425 height 28
click at [231, 165] on input "b. USB" at bounding box center [231, 161] width 0 height 9
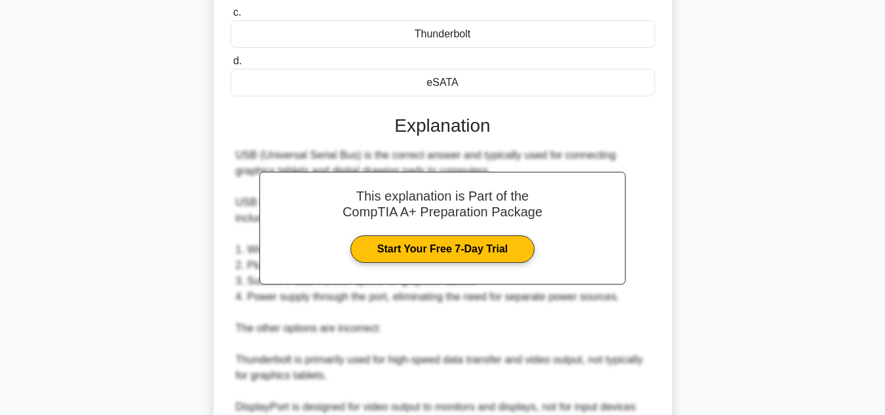
scroll to position [409, 0]
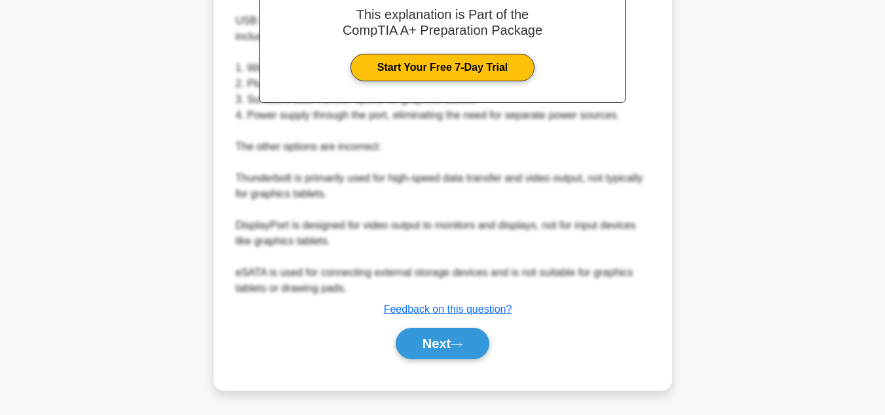
click at [434, 367] on div "a. DisplayPort b. USB c. d." at bounding box center [442, 49] width 427 height 651
click at [432, 349] on button "Next" at bounding box center [443, 343] width 94 height 31
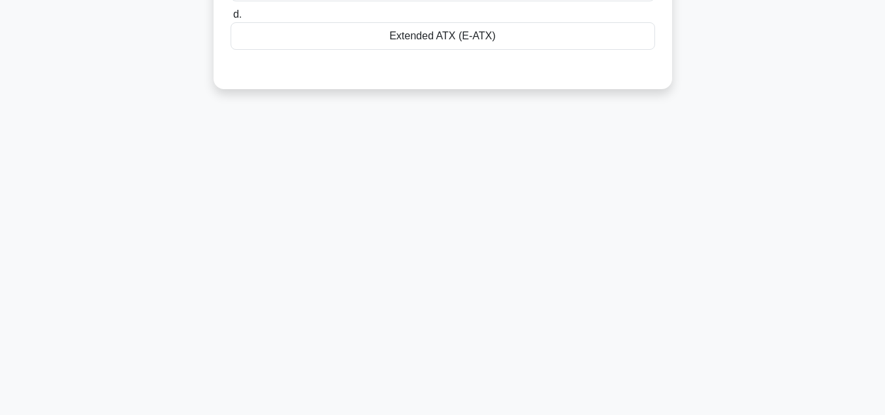
scroll to position [31, 0]
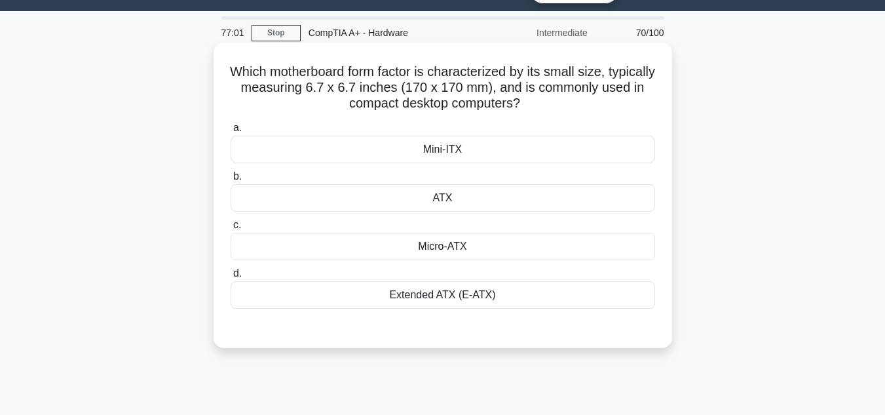
click at [485, 147] on div "Mini-ITX" at bounding box center [443, 150] width 425 height 28
click at [231, 132] on input "a. Mini-ITX" at bounding box center [231, 128] width 0 height 9
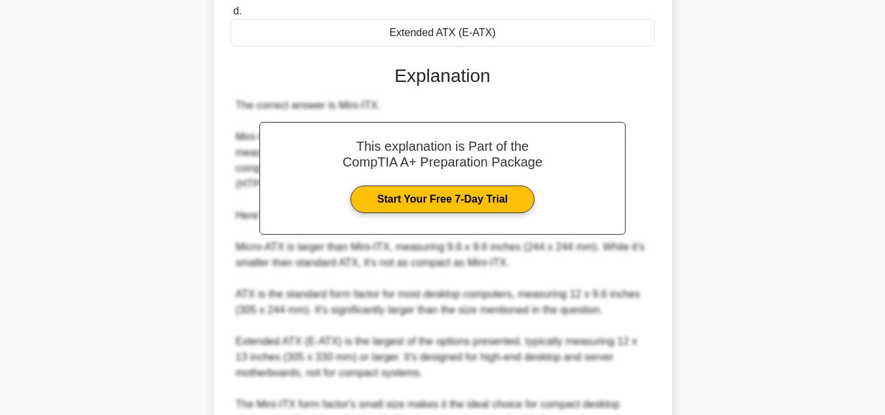
scroll to position [425, 0]
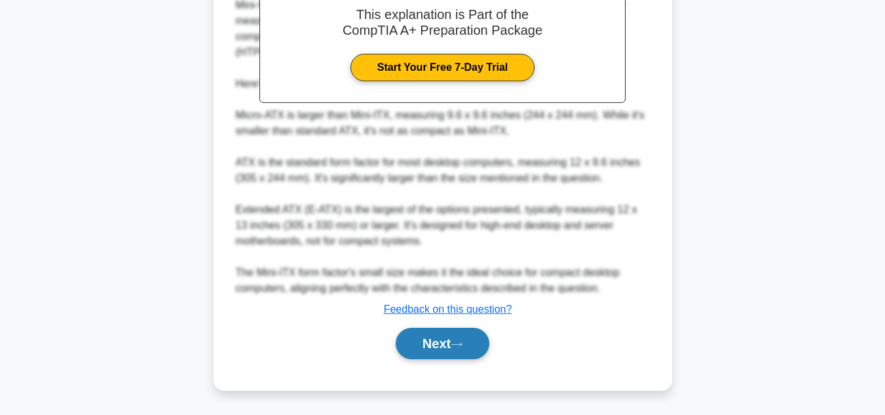
click at [469, 332] on button "Next" at bounding box center [443, 343] width 94 height 31
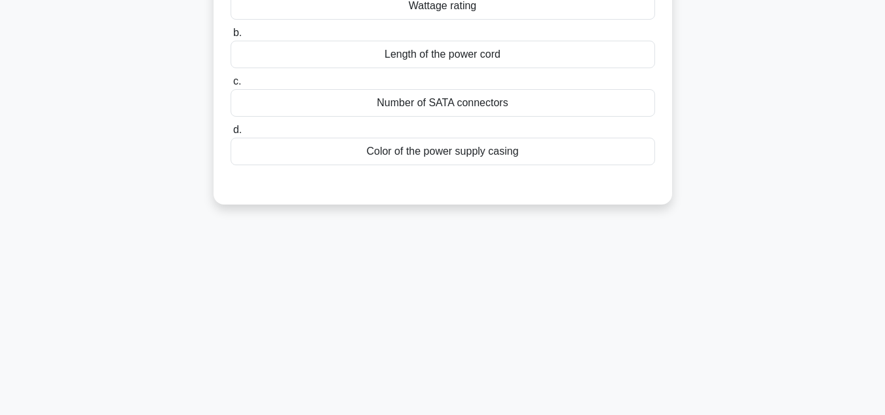
scroll to position [0, 0]
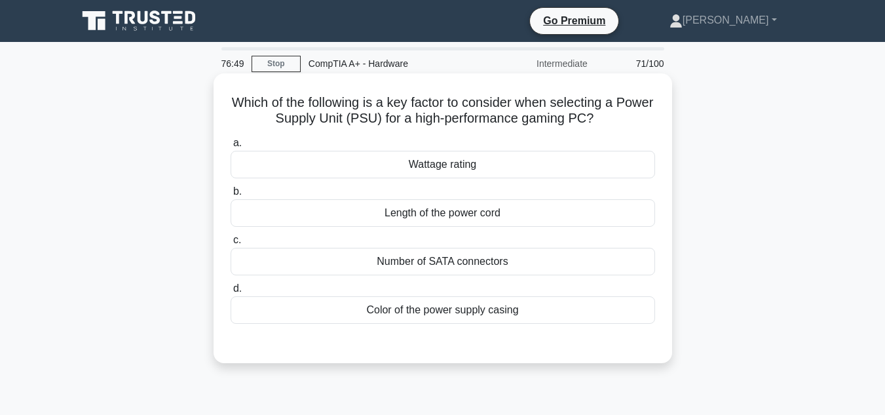
click at [489, 171] on div "Wattage rating" at bounding box center [443, 165] width 425 height 28
click at [231, 147] on input "a. Wattage rating" at bounding box center [231, 143] width 0 height 9
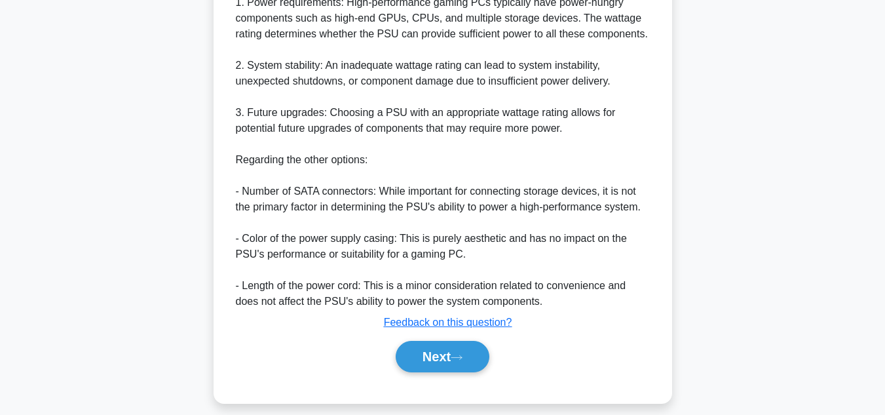
scroll to position [472, 0]
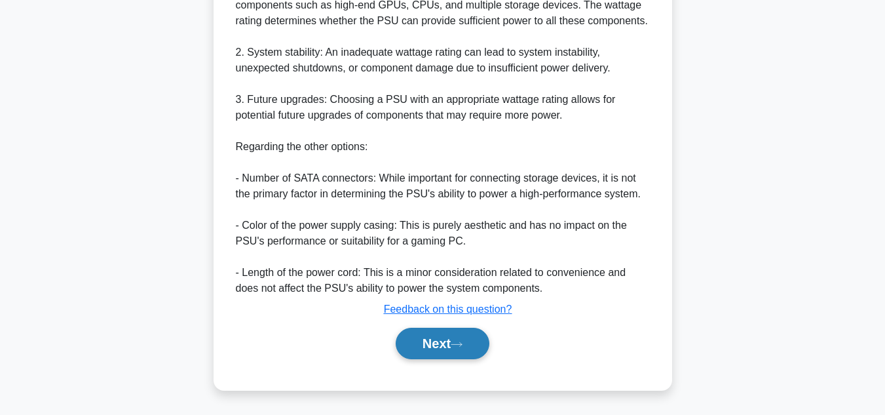
click at [459, 345] on icon at bounding box center [457, 344] width 12 height 7
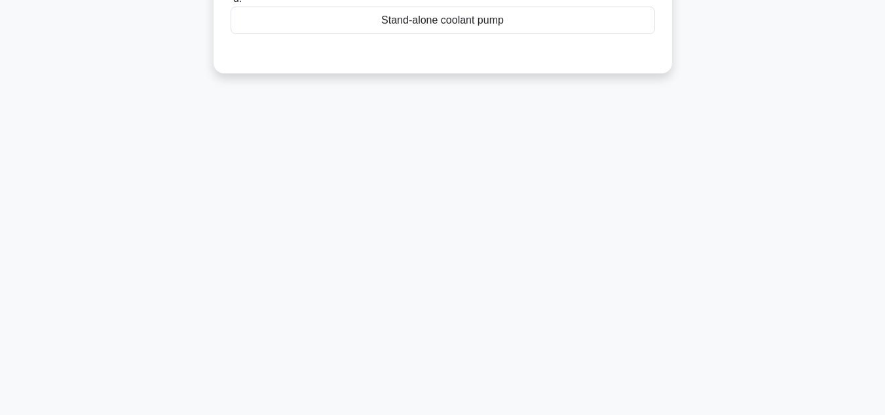
scroll to position [31, 0]
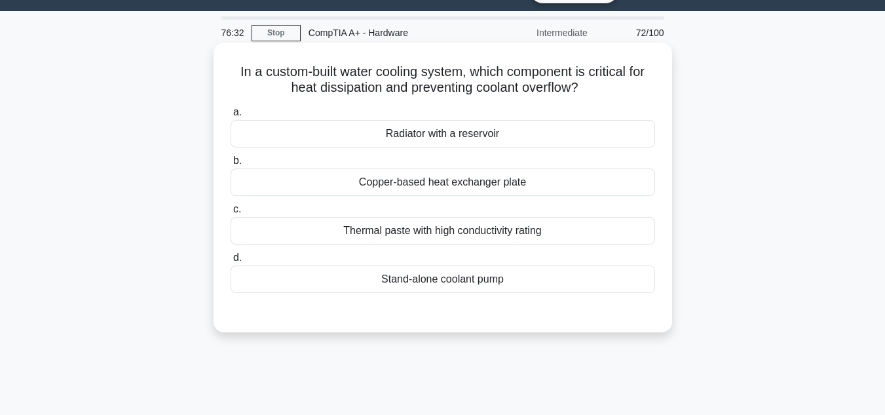
click at [536, 139] on div "Radiator with a reservoir" at bounding box center [443, 134] width 425 height 28
click at [231, 117] on input "a. Radiator with a reservoir" at bounding box center [231, 112] width 0 height 9
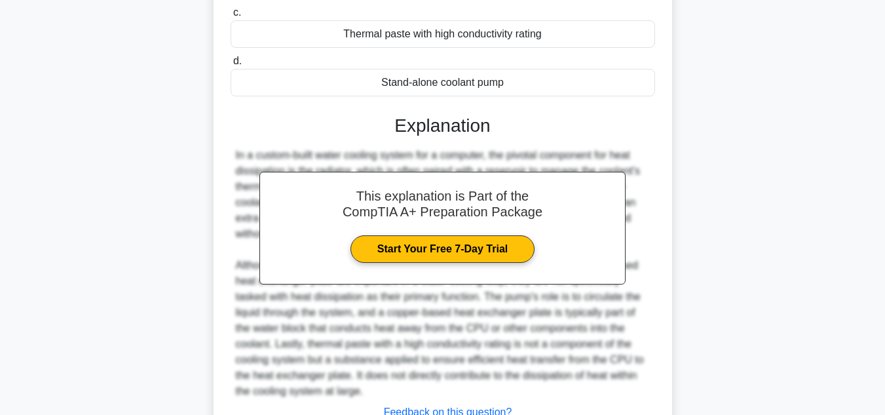
scroll to position [331, 0]
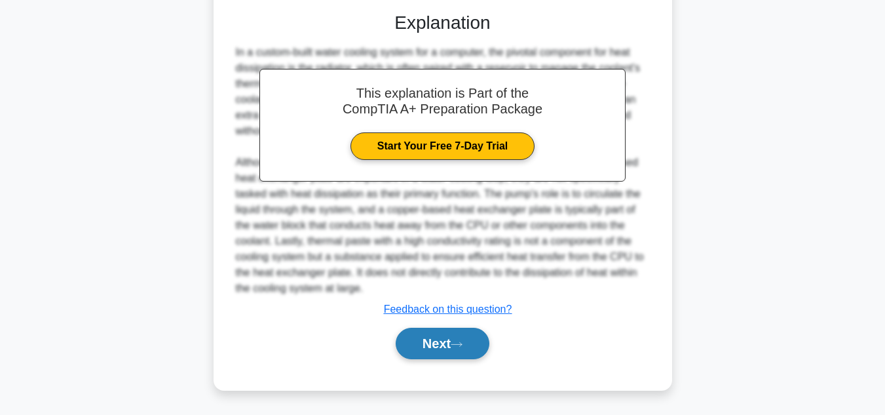
click at [423, 336] on button "Next" at bounding box center [443, 343] width 94 height 31
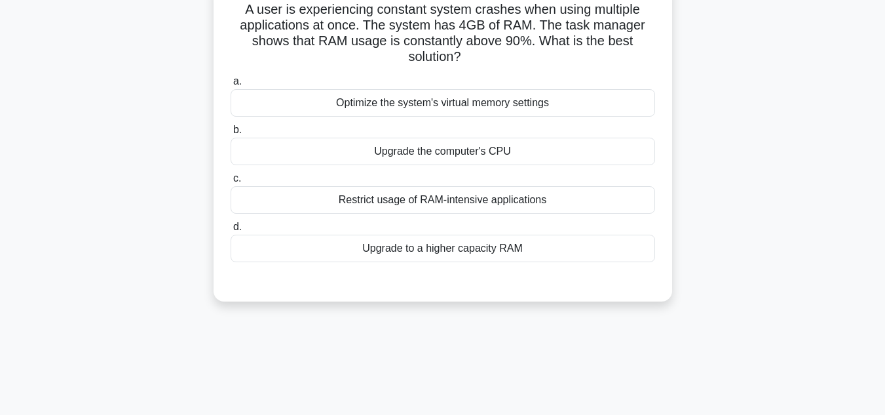
scroll to position [0, 0]
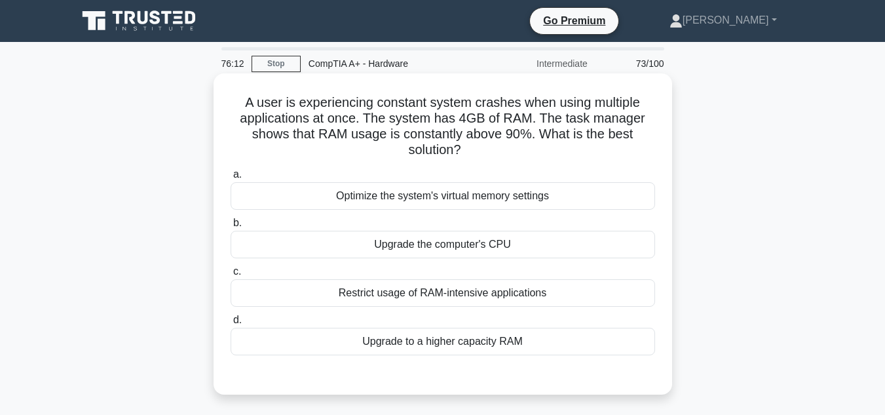
click at [408, 332] on div "Upgrade to a higher capacity RAM" at bounding box center [443, 342] width 425 height 28
click at [231, 324] on input "d. Upgrade to a higher capacity RAM" at bounding box center [231, 320] width 0 height 9
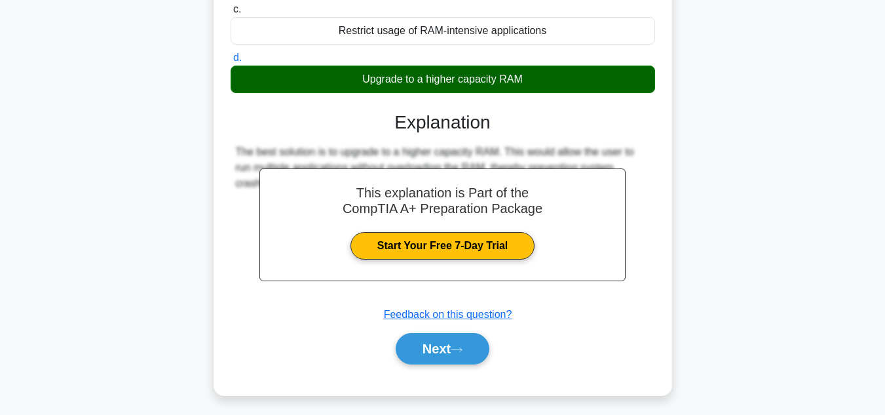
scroll to position [293, 0]
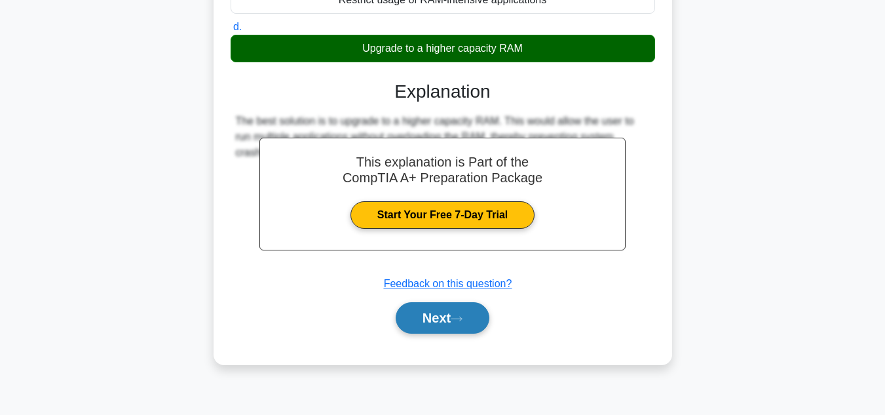
click at [472, 308] on button "Next" at bounding box center [443, 317] width 94 height 31
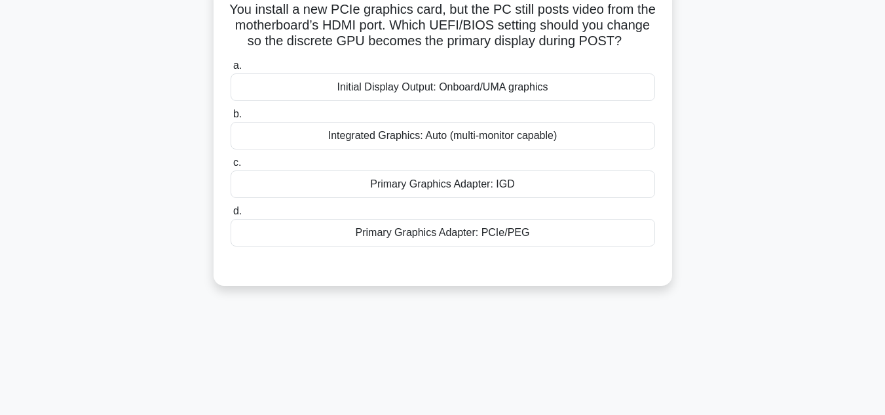
scroll to position [0, 0]
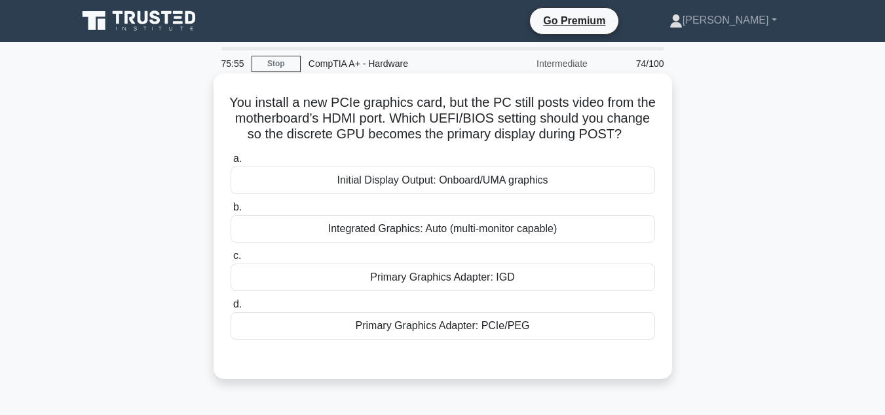
click at [374, 242] on div "Integrated Graphics: Auto (multi-monitor capable)" at bounding box center [443, 229] width 425 height 28
click at [231, 212] on input "b. Integrated Graphics: Auto (multi-monitor capable)" at bounding box center [231, 207] width 0 height 9
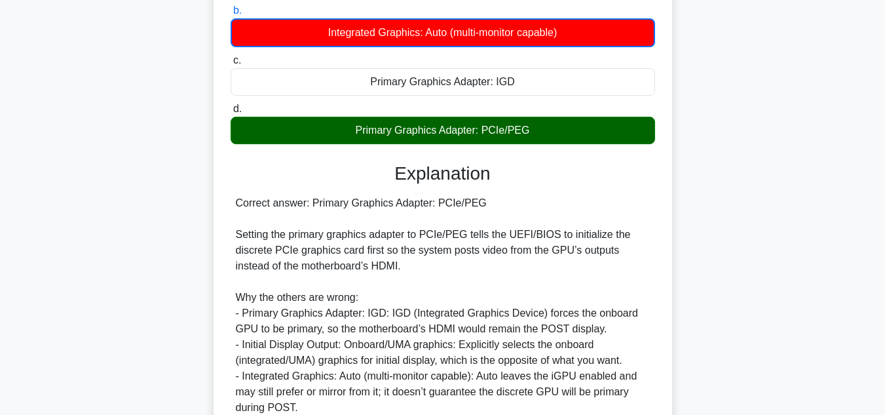
scroll to position [332, 0]
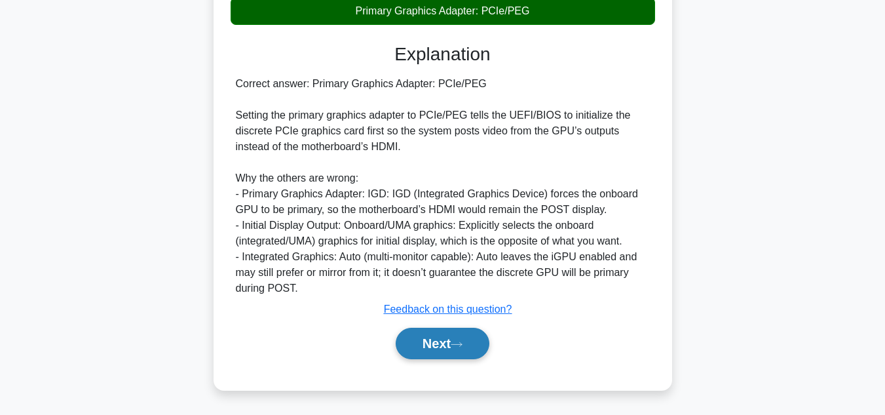
click at [468, 352] on button "Next" at bounding box center [443, 343] width 94 height 31
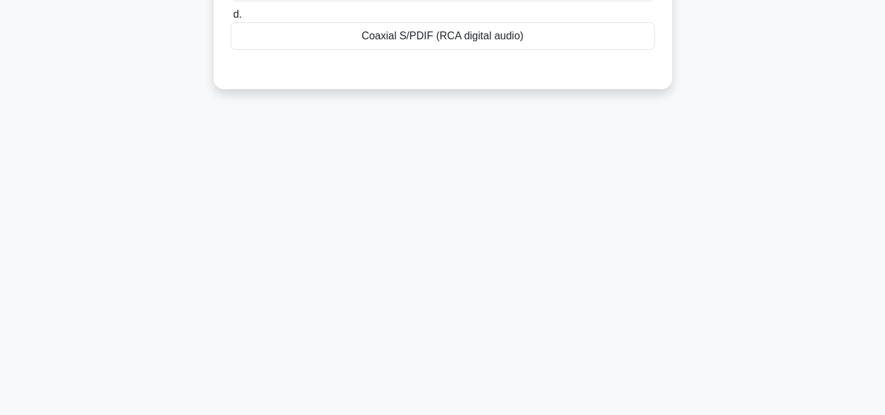
scroll to position [31, 0]
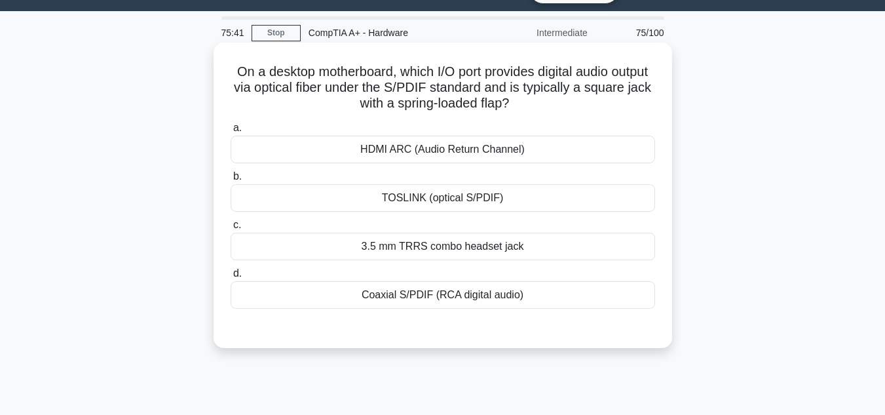
click at [512, 254] on div "3.5 mm TRRS combo headset jack" at bounding box center [443, 247] width 425 height 28
click at [231, 229] on input "c. 3.5 mm TRRS combo headset jack" at bounding box center [231, 225] width 0 height 9
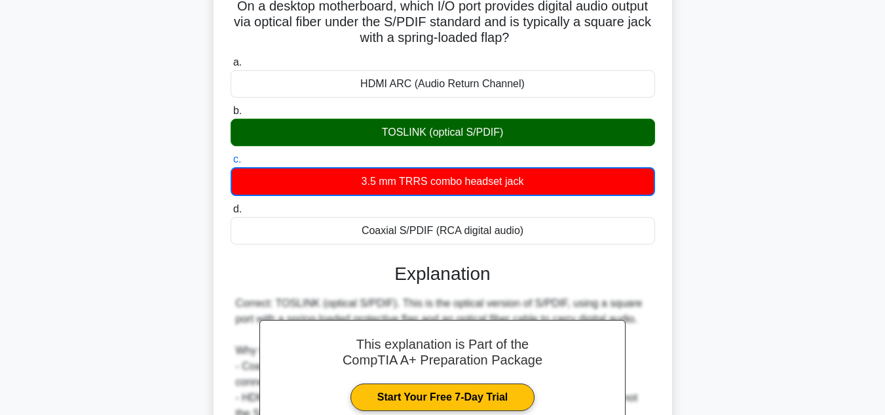
scroll to position [293, 0]
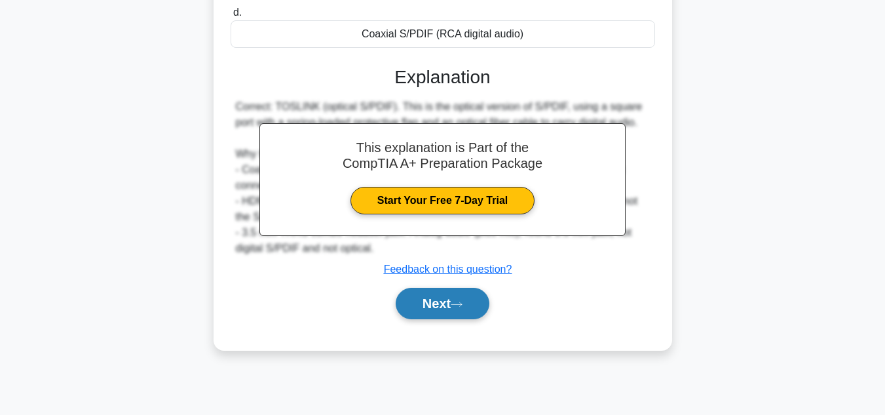
click at [459, 303] on icon at bounding box center [457, 304] width 12 height 7
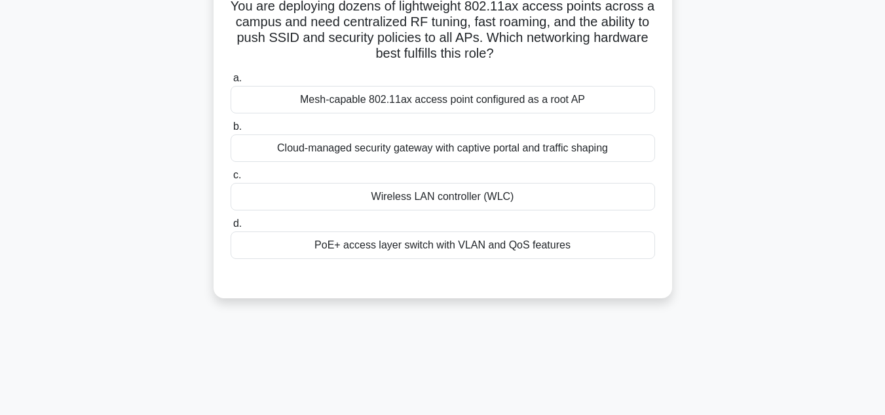
scroll to position [0, 0]
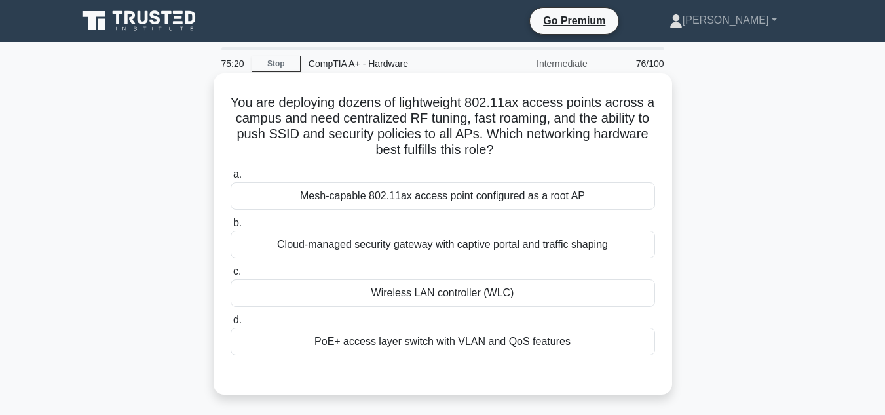
click at [431, 205] on div "Mesh-capable 802.11ax access point configured as a root AP" at bounding box center [443, 196] width 425 height 28
click at [231, 179] on input "a. Mesh-capable 802.11ax access point configured as a root AP" at bounding box center [231, 174] width 0 height 9
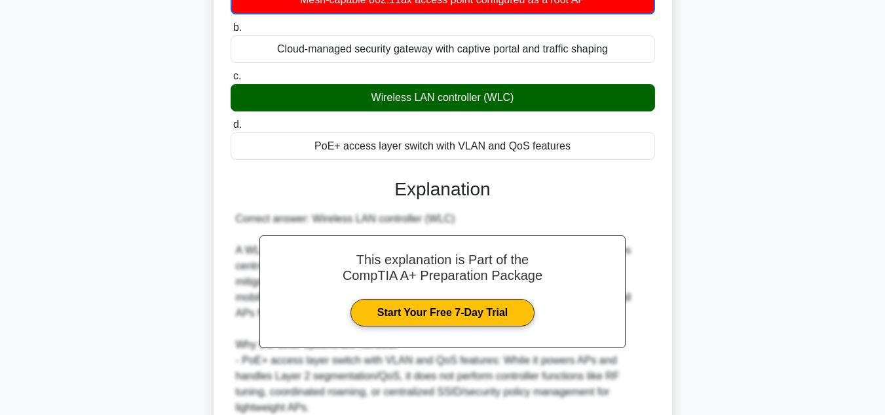
scroll to position [458, 0]
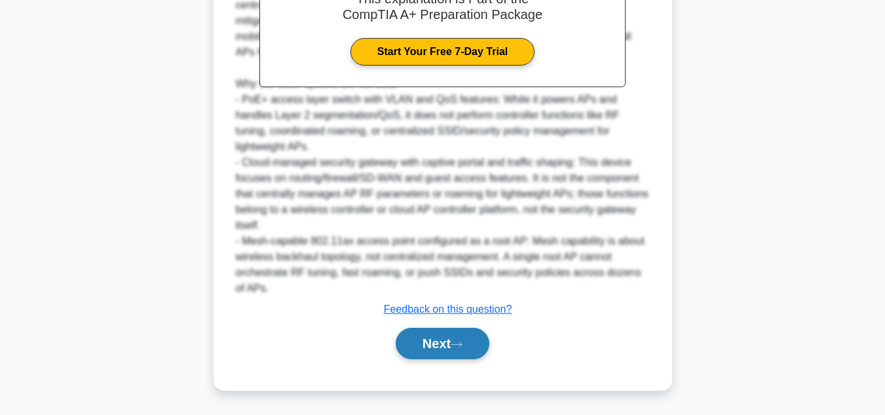
click at [489, 345] on button "Next" at bounding box center [443, 343] width 94 height 31
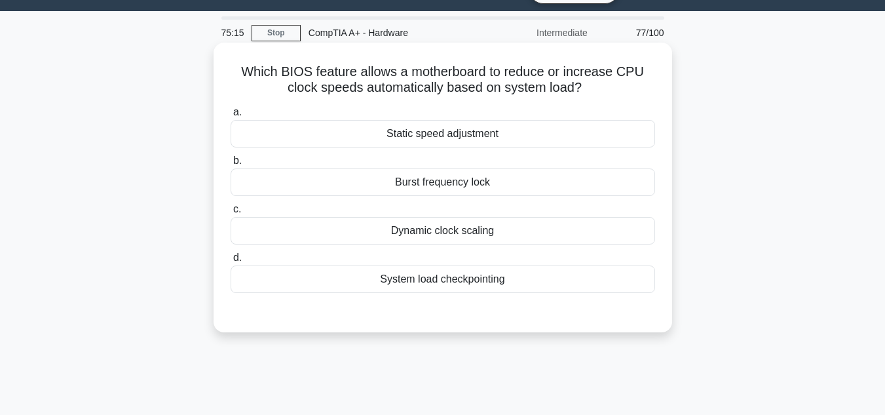
scroll to position [0, 0]
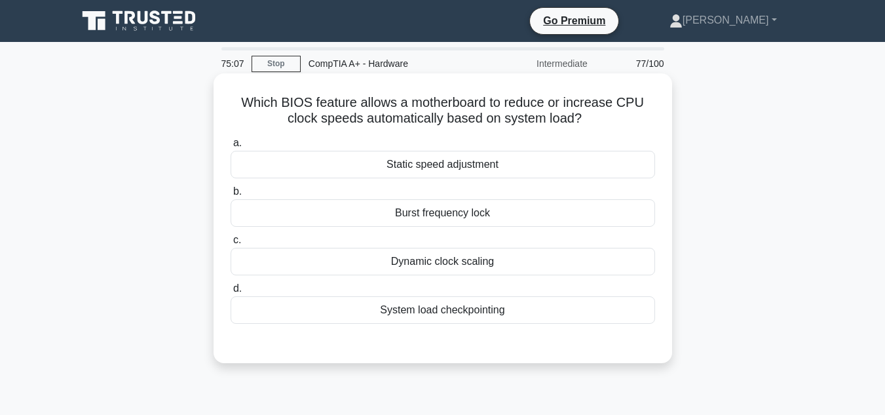
click at [522, 271] on div "Dynamic clock scaling" at bounding box center [443, 262] width 425 height 28
click at [231, 244] on input "c. Dynamic clock scaling" at bounding box center [231, 240] width 0 height 9
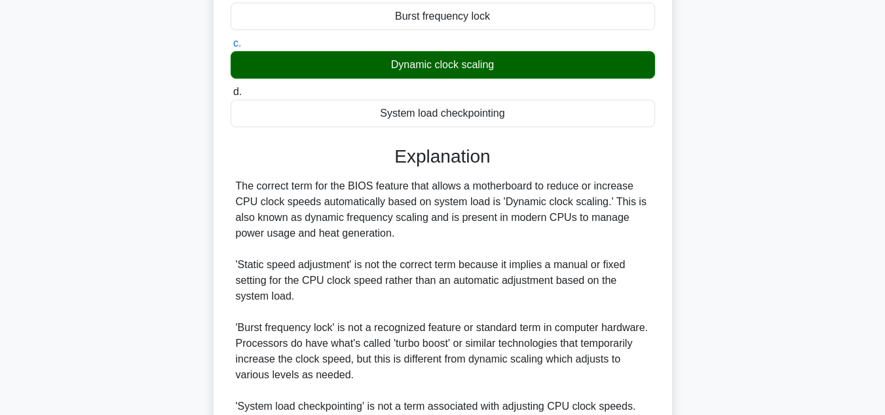
scroll to position [347, 0]
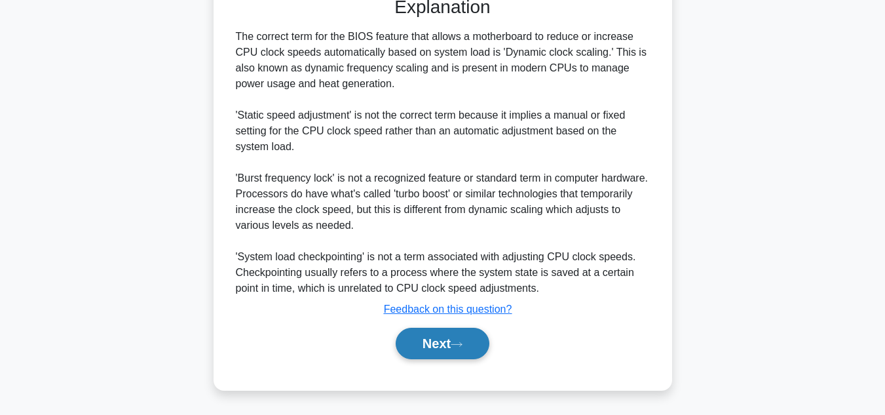
click at [457, 338] on button "Next" at bounding box center [443, 343] width 94 height 31
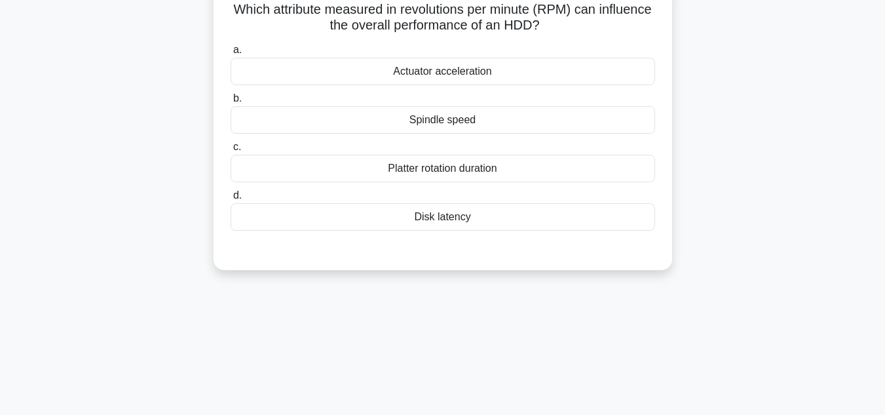
scroll to position [0, 0]
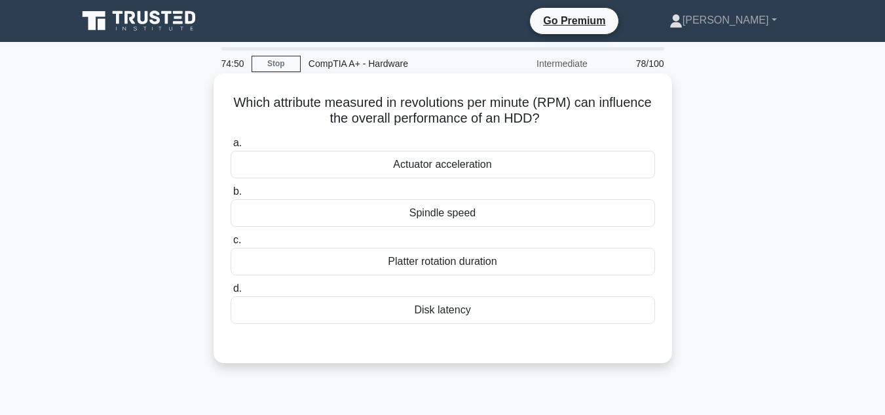
click at [528, 213] on div "Spindle speed" at bounding box center [443, 213] width 425 height 28
click at [231, 196] on input "b. Spindle speed" at bounding box center [231, 191] width 0 height 9
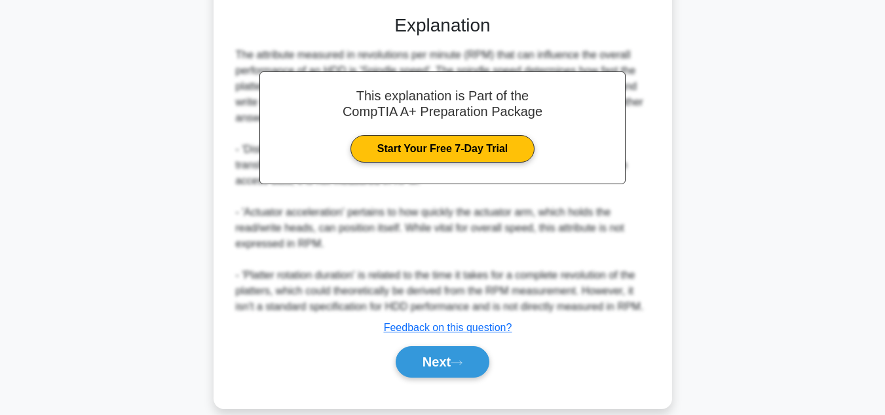
scroll to position [347, 0]
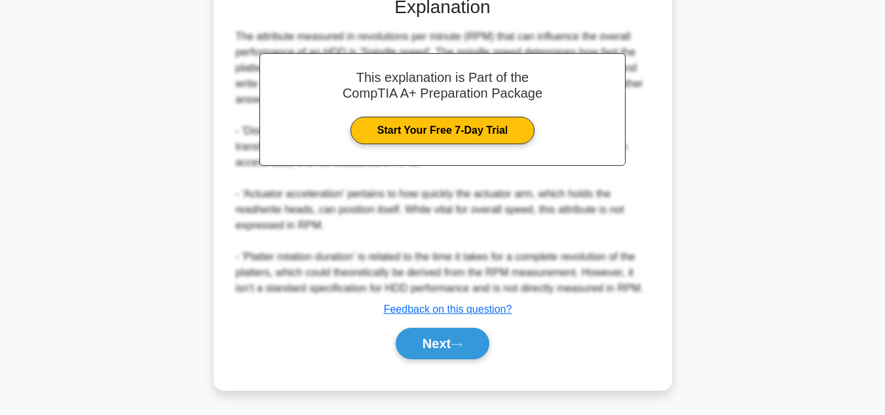
drag, startPoint x: 485, startPoint y: 337, endPoint x: 498, endPoint y: 337, distance: 12.4
click at [485, 337] on button "Next" at bounding box center [443, 343] width 94 height 31
click at [450, 339] on button "Next" at bounding box center [443, 343] width 94 height 31
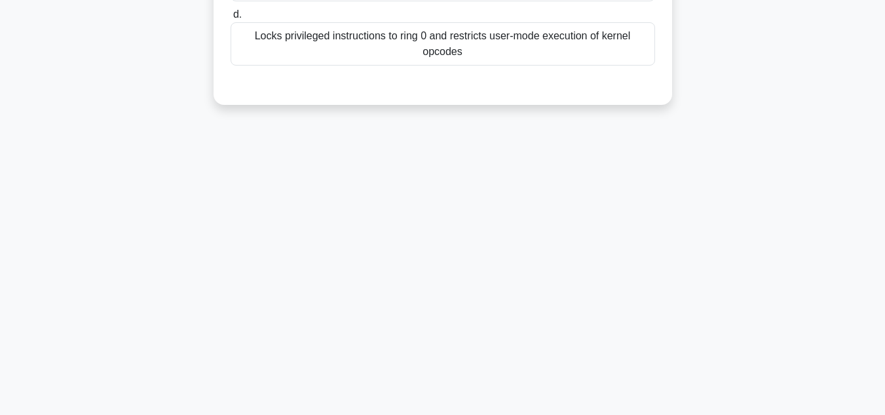
scroll to position [31, 0]
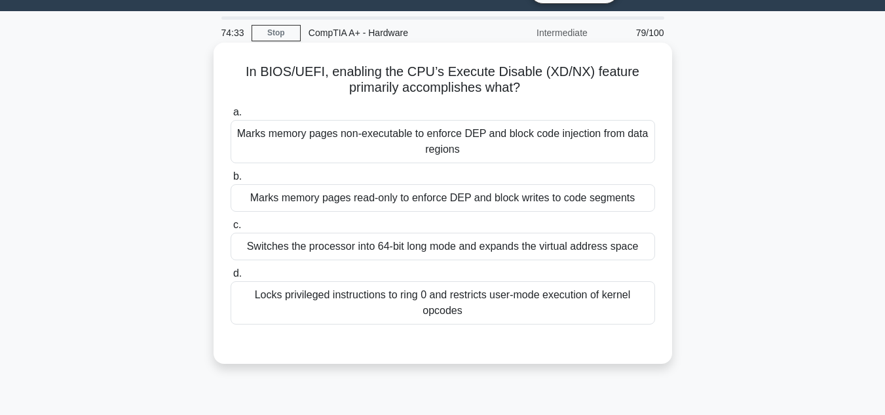
click at [355, 294] on div "Locks privileged instructions to ring 0 and restricts user-mode execution of ke…" at bounding box center [443, 302] width 425 height 43
click at [231, 278] on input "d. Locks privileged instructions to ring 0 and restricts user-mode execution of…" at bounding box center [231, 273] width 0 height 9
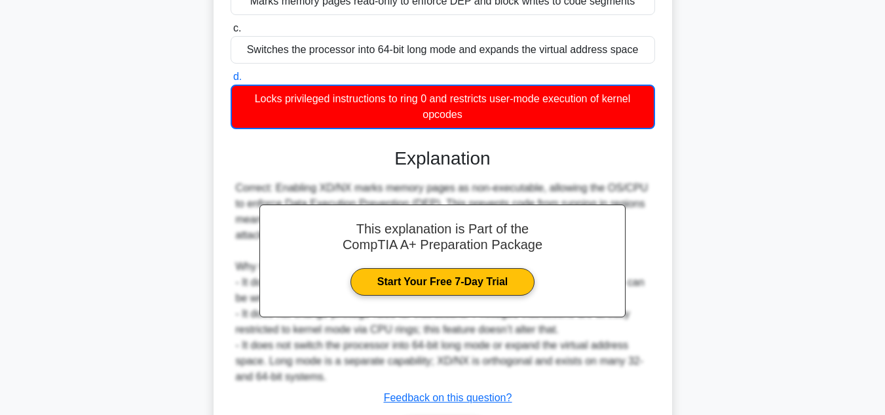
scroll to position [316, 0]
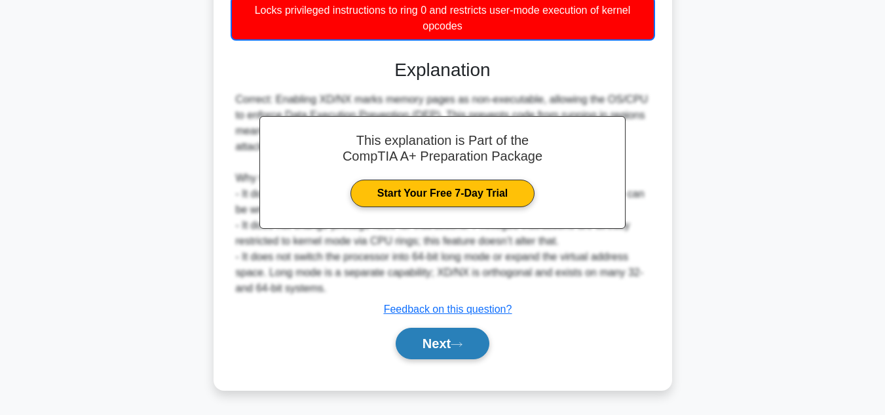
click at [459, 343] on icon at bounding box center [457, 344] width 12 height 7
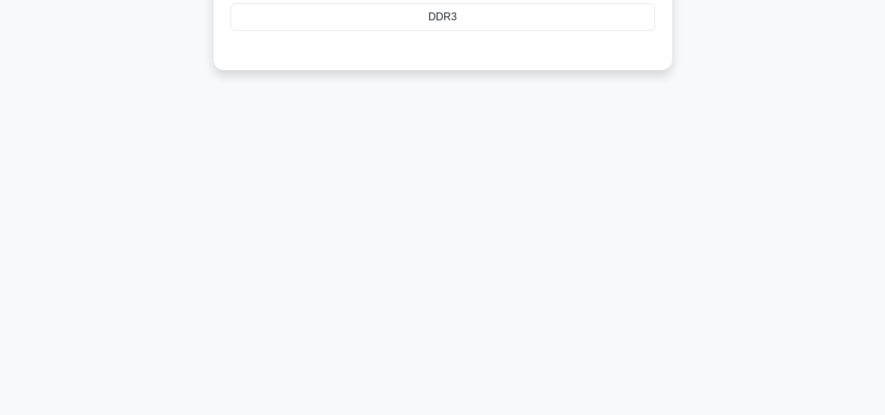
scroll to position [31, 0]
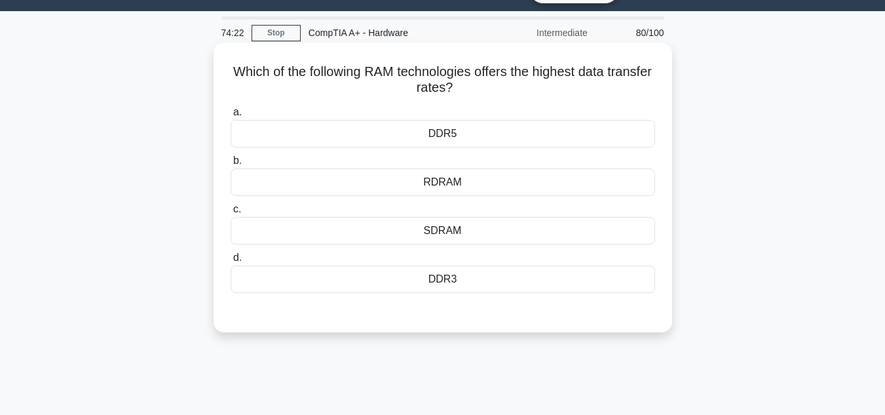
click at [472, 134] on div "DDR5" at bounding box center [443, 134] width 425 height 28
click at [231, 117] on input "a. DDR5" at bounding box center [231, 112] width 0 height 9
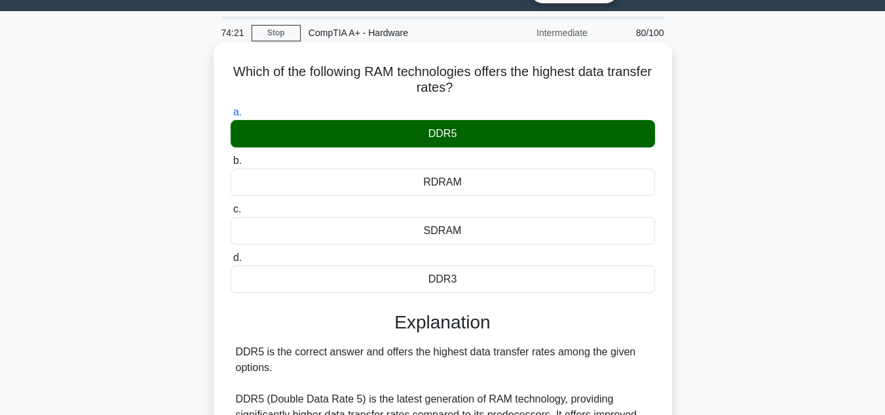
scroll to position [331, 0]
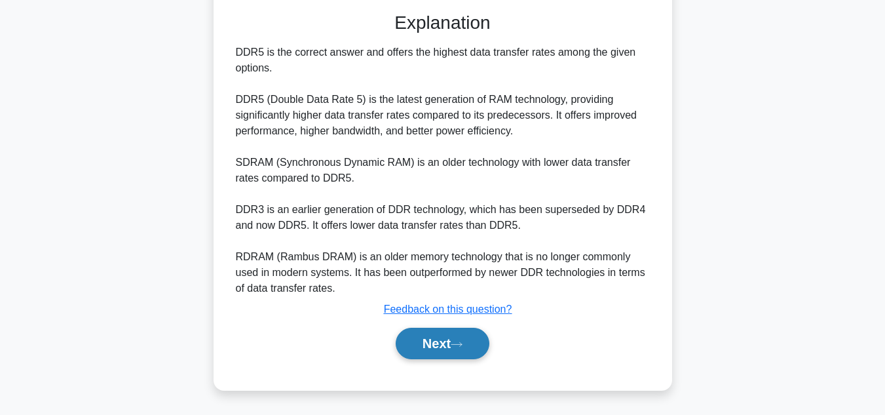
click at [430, 334] on button "Next" at bounding box center [443, 343] width 94 height 31
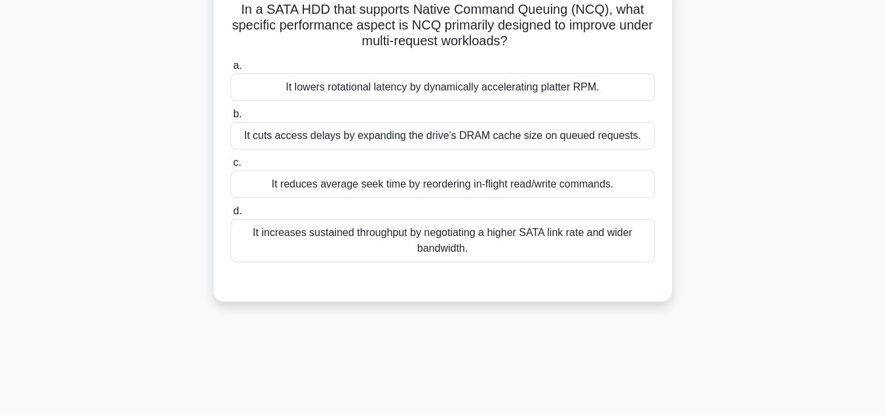
scroll to position [0, 0]
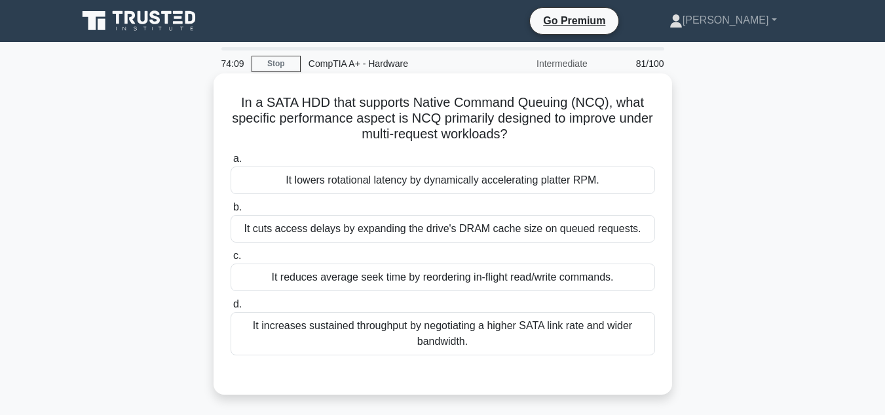
click at [553, 174] on div "It lowers rotational latency by dynamically accelerating platter RPM." at bounding box center [443, 180] width 425 height 28
click at [231, 163] on input "a. It lowers rotational latency by dynamically accelerating platter RPM." at bounding box center [231, 159] width 0 height 9
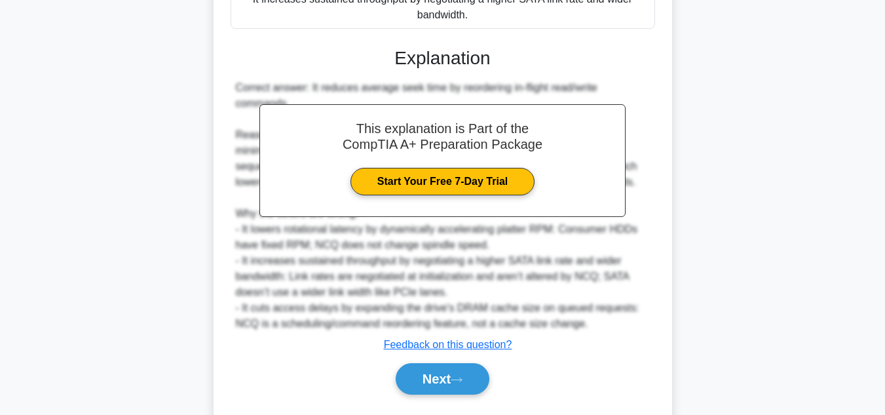
scroll to position [364, 0]
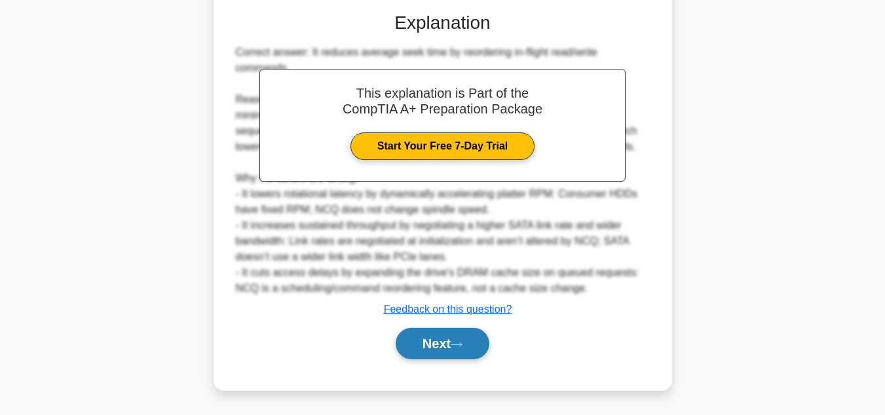
click at [436, 347] on button "Next" at bounding box center [443, 343] width 94 height 31
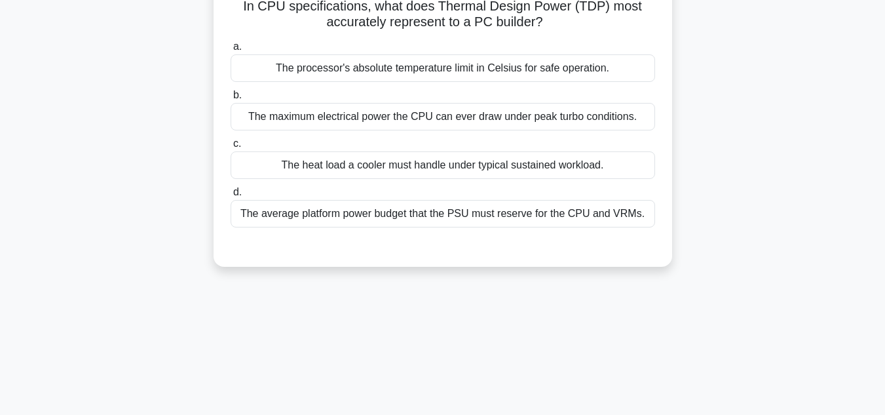
scroll to position [0, 0]
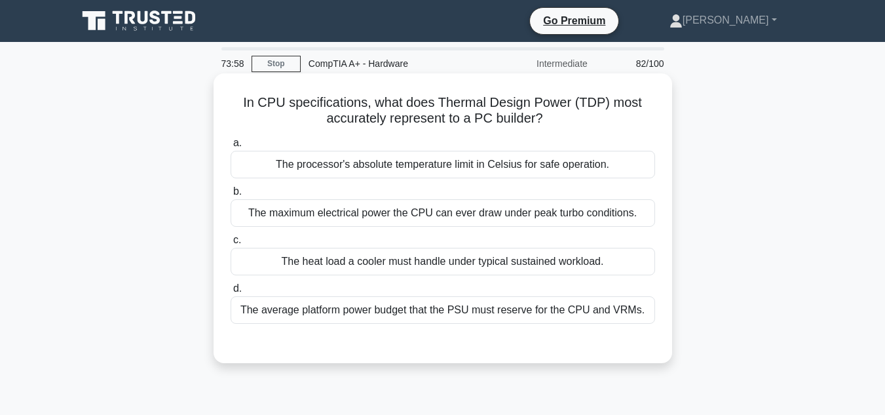
click at [507, 216] on div "The maximum electrical power the CPU can ever draw under peak turbo conditions." at bounding box center [443, 213] width 425 height 28
click at [231, 196] on input "b. The maximum electrical power the CPU can ever draw under peak turbo conditio…" at bounding box center [231, 191] width 0 height 9
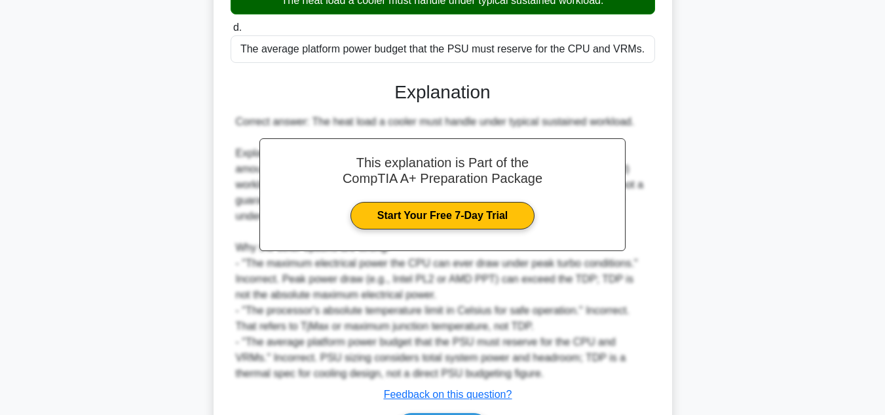
scroll to position [348, 0]
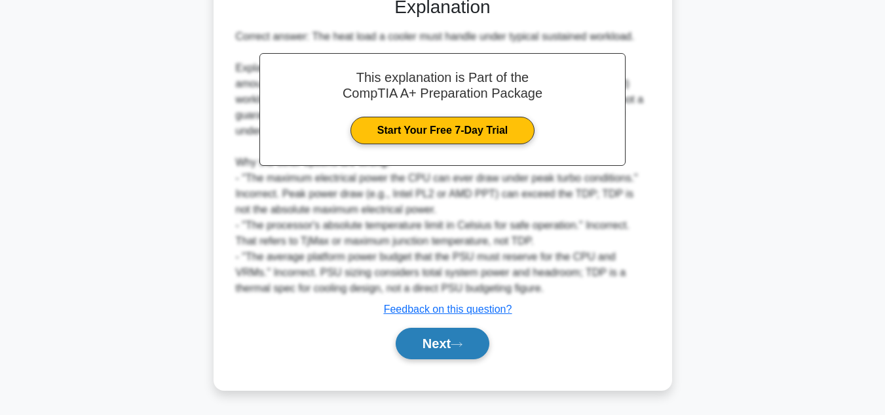
click at [455, 344] on button "Next" at bounding box center [443, 343] width 94 height 31
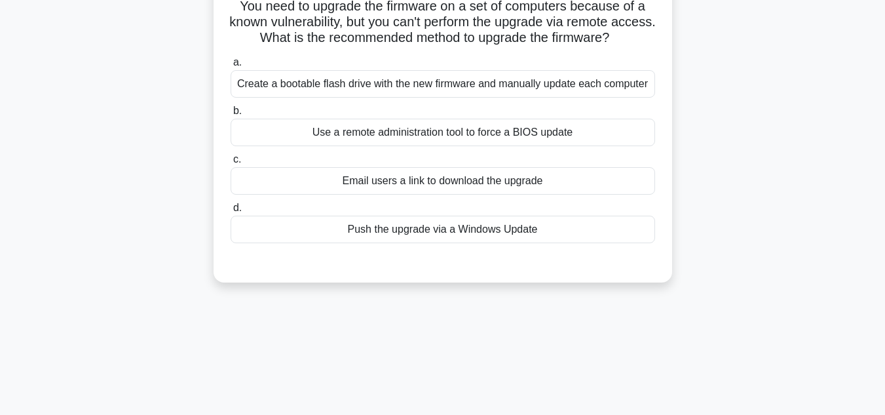
scroll to position [0, 0]
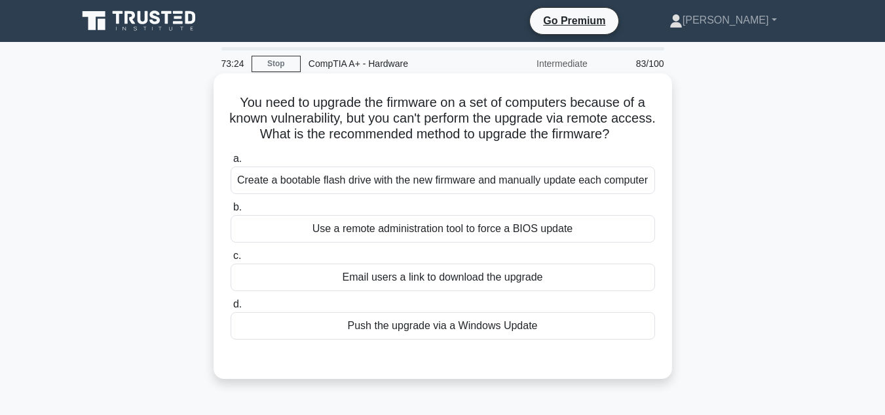
click at [437, 231] on div "Use a remote administration tool to force a BIOS update" at bounding box center [443, 229] width 425 height 28
click at [231, 212] on input "b. Use a remote administration tool to force a BIOS update" at bounding box center [231, 207] width 0 height 9
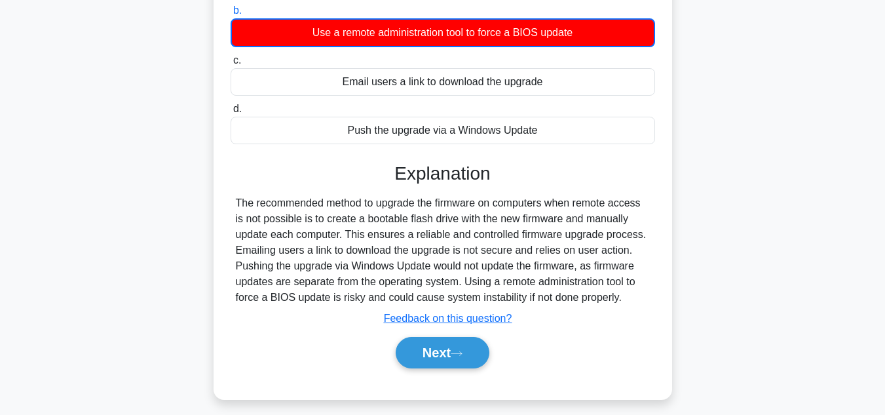
scroll to position [293, 0]
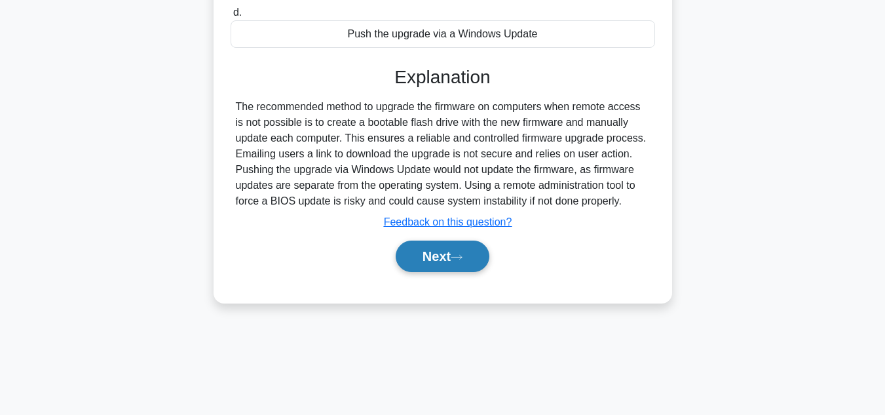
click at [474, 272] on button "Next" at bounding box center [443, 255] width 94 height 31
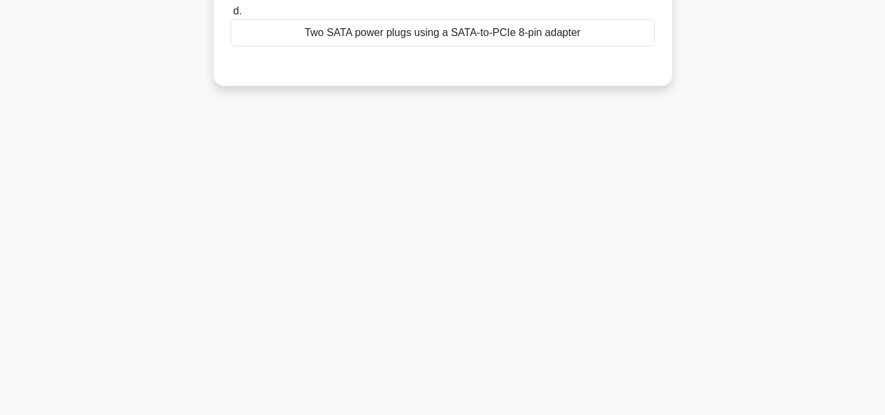
scroll to position [31, 0]
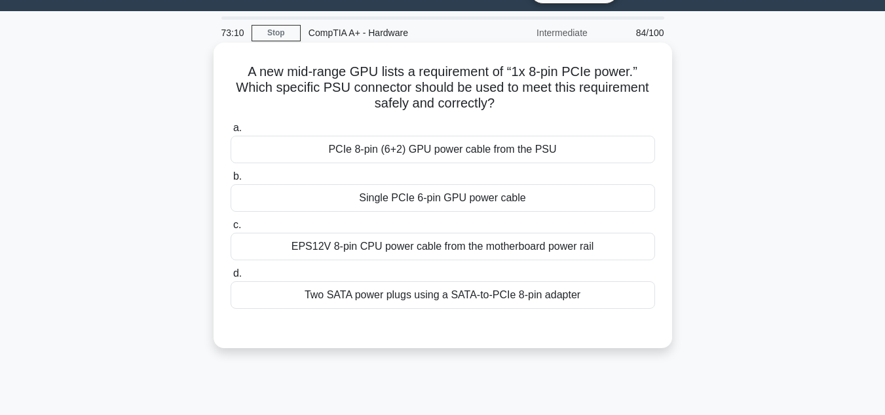
click at [381, 147] on div "PCIe 8-pin (6+2) GPU power cable from the PSU" at bounding box center [443, 150] width 425 height 28
click at [231, 132] on input "a. PCIe 8-pin (6+2) GPU power cable from the PSU" at bounding box center [231, 128] width 0 height 9
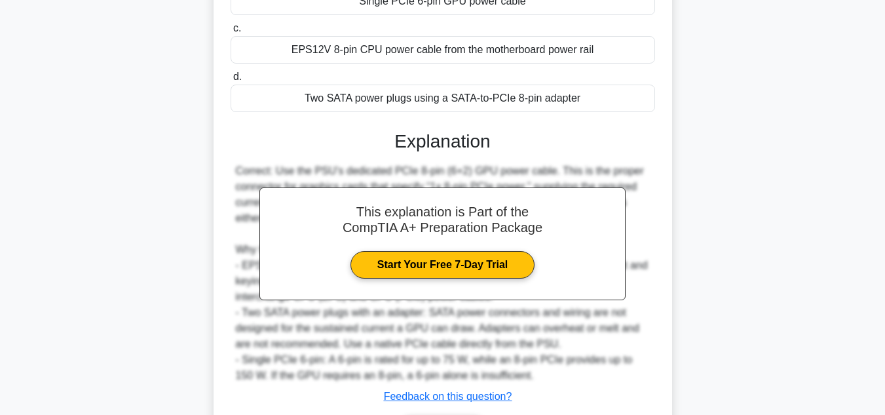
scroll to position [315, 0]
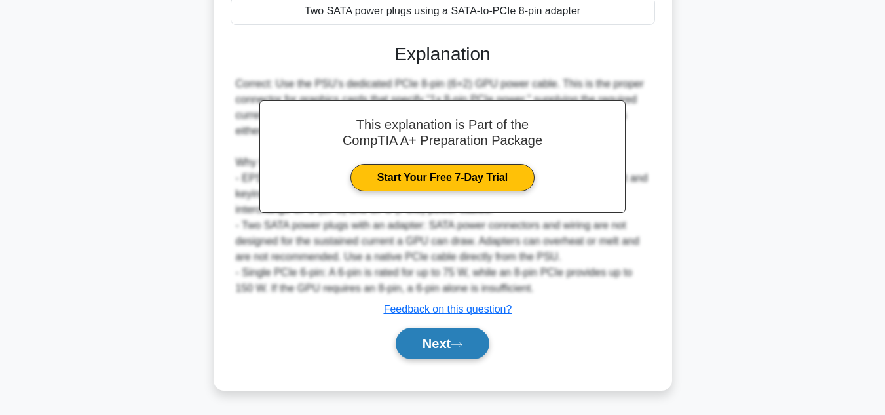
click at [472, 330] on button "Next" at bounding box center [443, 343] width 94 height 31
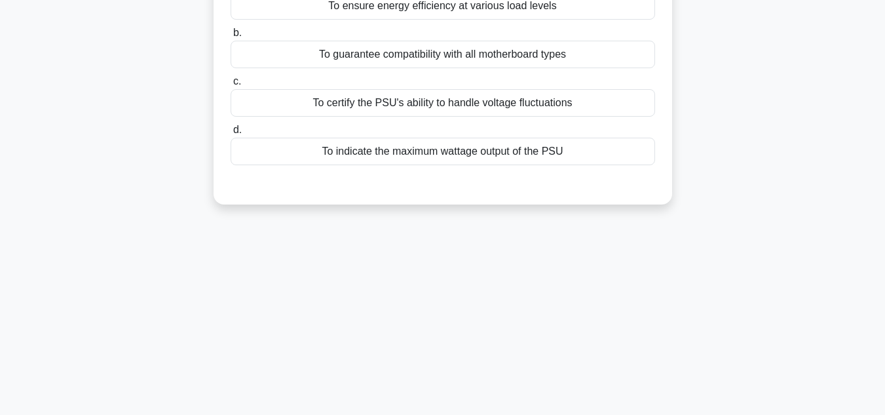
scroll to position [0, 0]
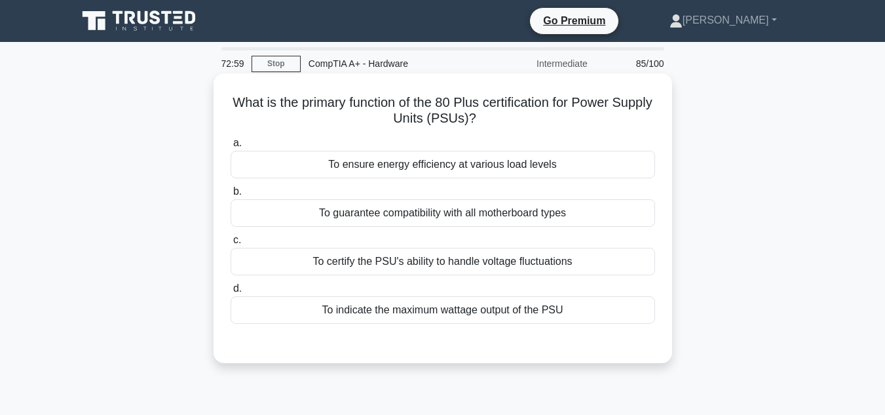
click at [564, 161] on div "To ensure energy efficiency at various load levels" at bounding box center [443, 165] width 425 height 28
click at [231, 147] on input "a. To ensure energy efficiency at various load levels" at bounding box center [231, 143] width 0 height 9
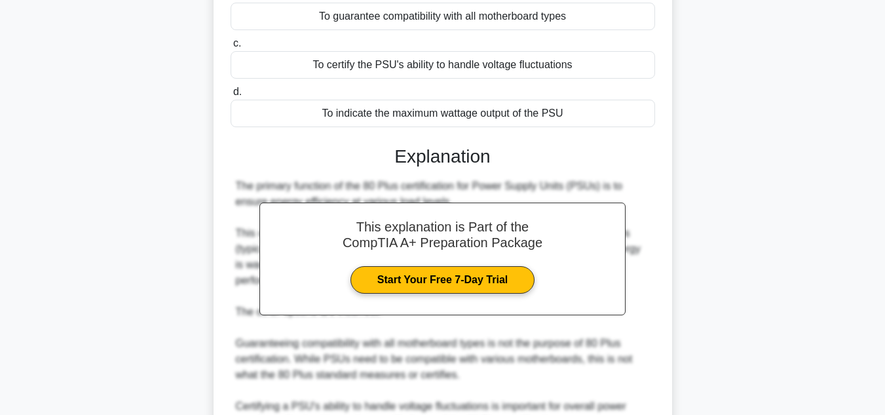
scroll to position [393, 0]
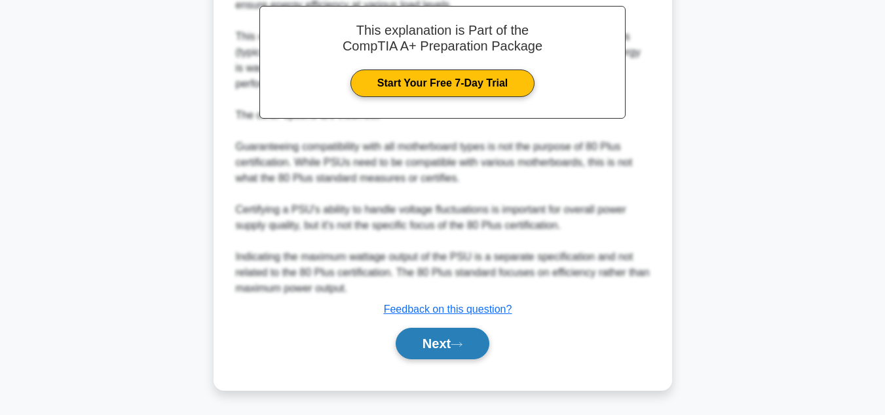
click at [475, 340] on button "Next" at bounding box center [443, 343] width 94 height 31
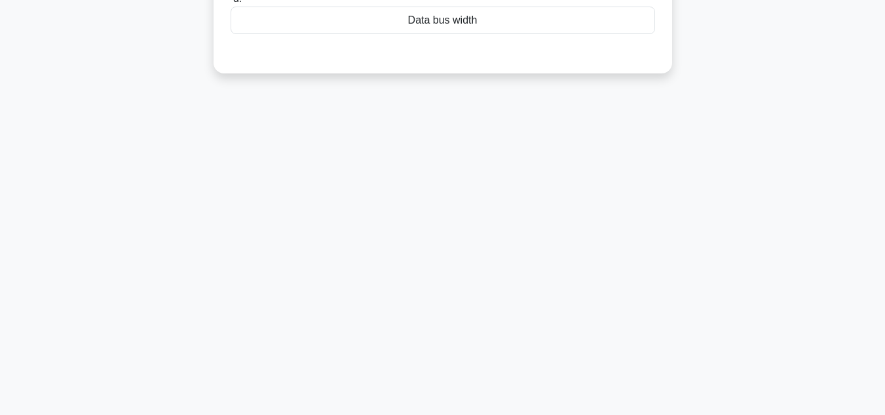
scroll to position [31, 0]
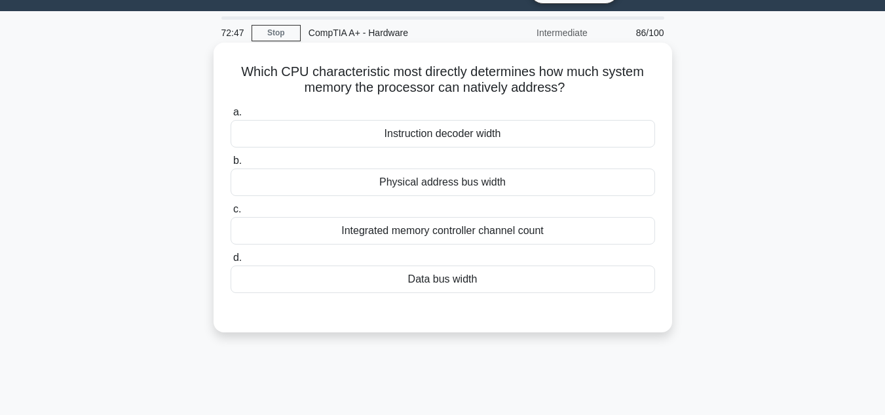
click at [560, 229] on div "Integrated memory controller channel count" at bounding box center [443, 231] width 425 height 28
click at [231, 214] on input "c. Integrated memory controller channel count" at bounding box center [231, 209] width 0 height 9
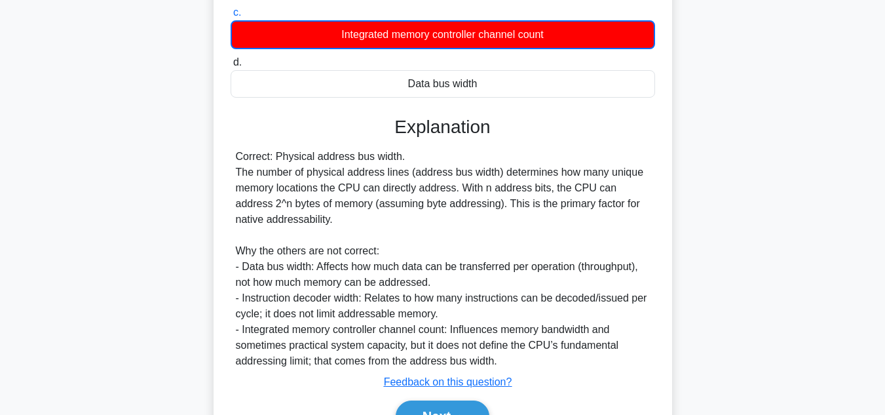
scroll to position [301, 0]
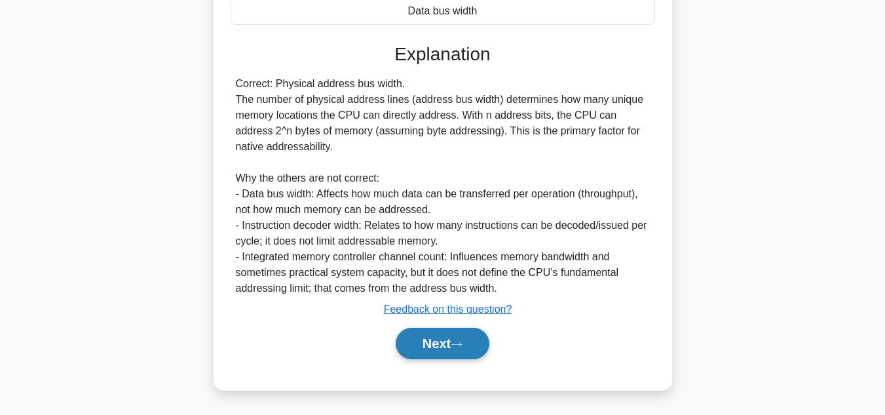
click at [470, 343] on button "Next" at bounding box center [443, 343] width 94 height 31
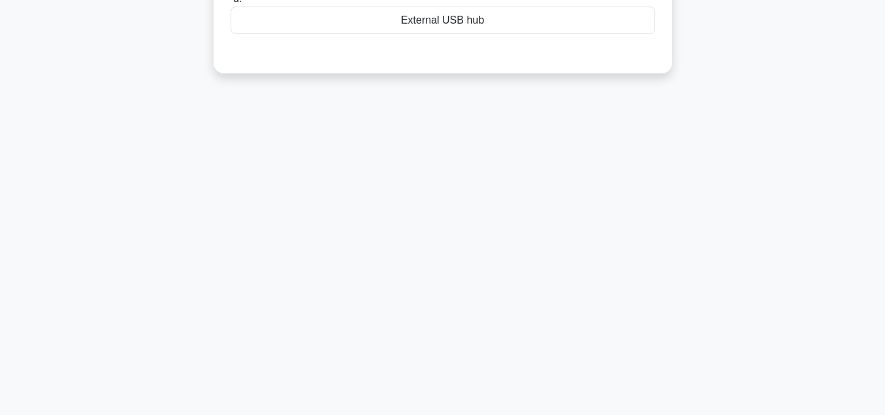
scroll to position [31, 0]
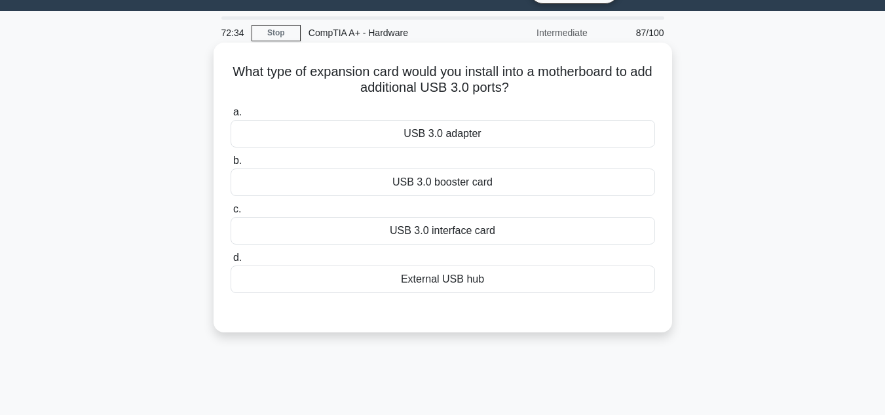
click at [552, 137] on div "USB 3.0 adapter" at bounding box center [443, 134] width 425 height 28
click at [231, 117] on input "a. USB 3.0 adapter" at bounding box center [231, 112] width 0 height 9
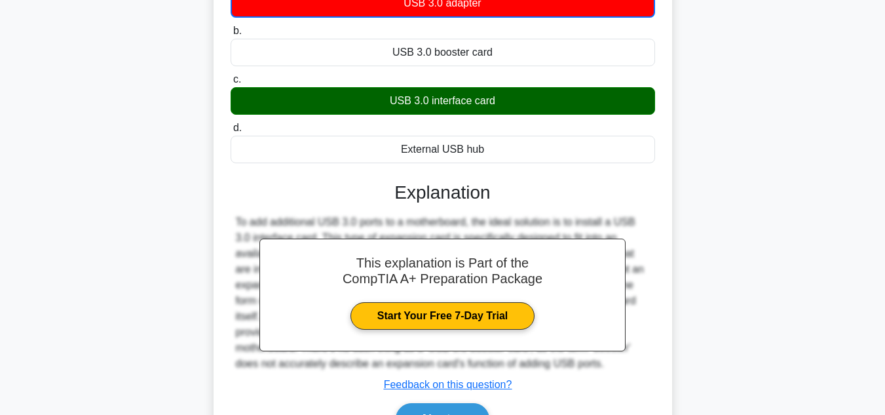
scroll to position [293, 0]
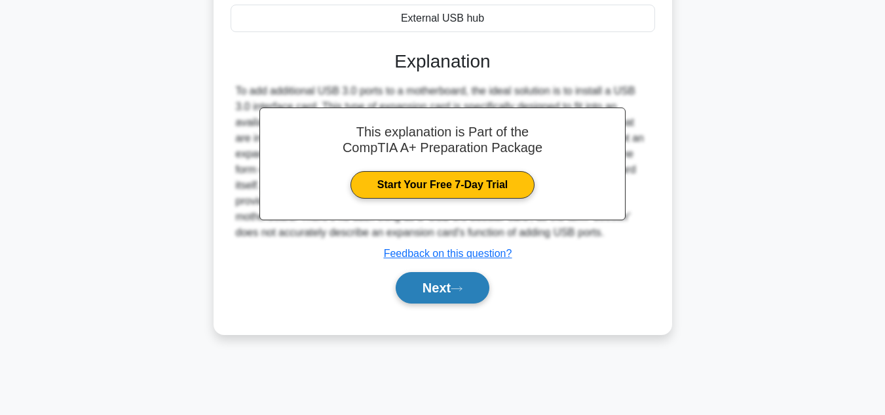
click at [472, 293] on button "Next" at bounding box center [443, 287] width 94 height 31
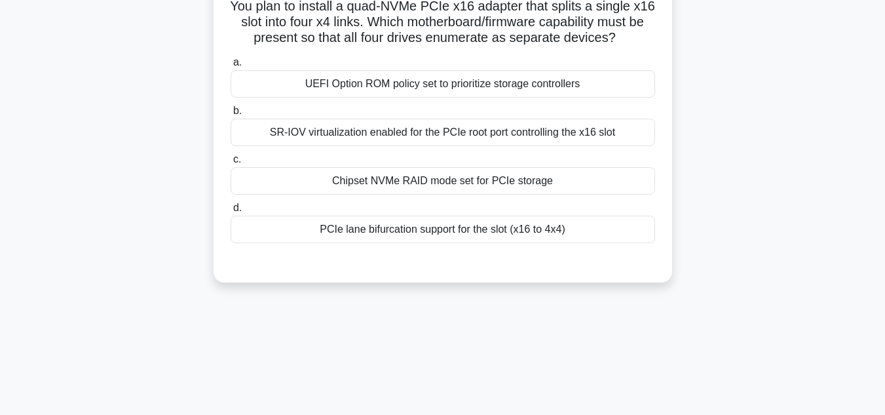
scroll to position [0, 0]
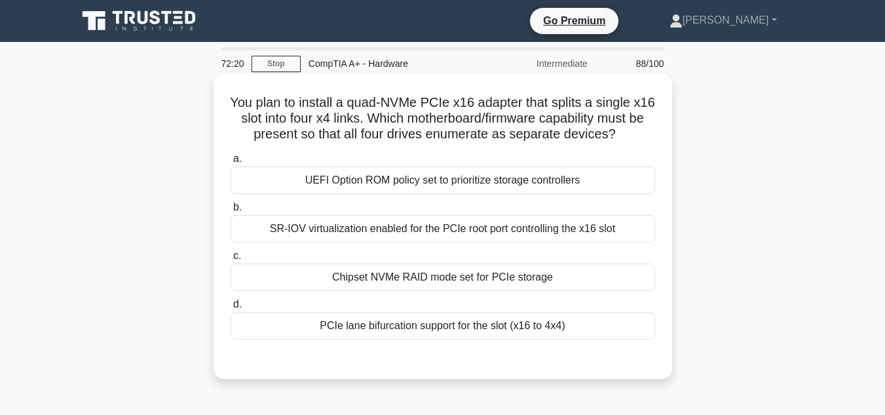
click at [560, 290] on div "Chipset NVMe RAID mode set for PCIe storage" at bounding box center [443, 277] width 425 height 28
click at [231, 260] on input "c. Chipset NVMe RAID mode set for PCIe storage" at bounding box center [231, 256] width 0 height 9
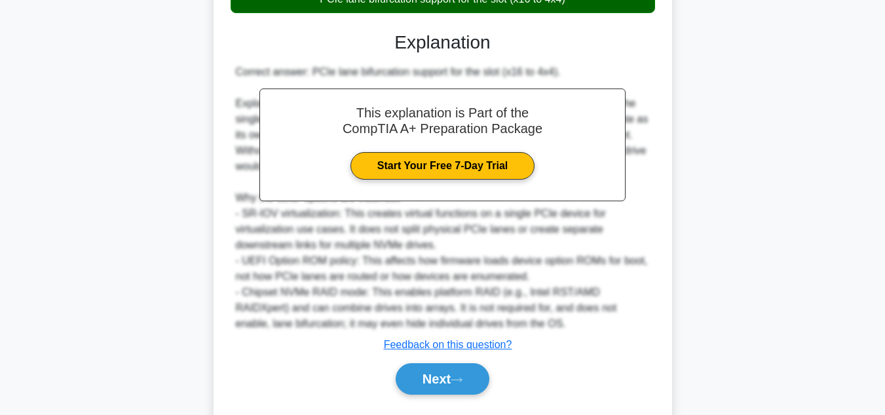
scroll to position [364, 0]
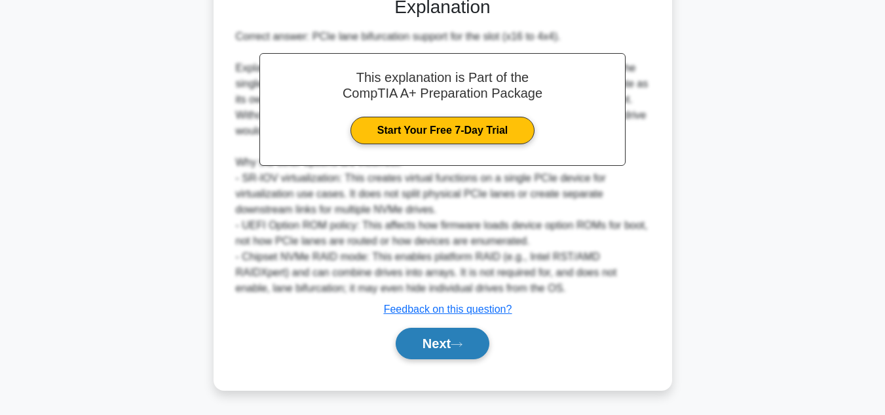
click at [476, 351] on button "Next" at bounding box center [443, 343] width 94 height 31
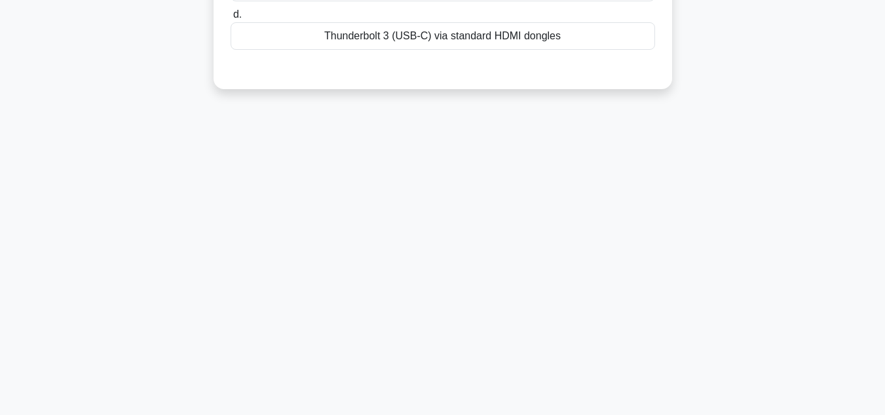
scroll to position [31, 0]
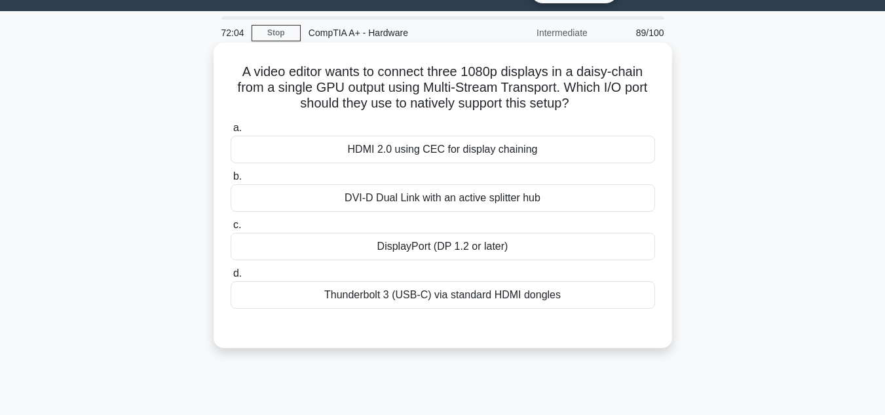
click at [525, 246] on div "DisplayPort (DP 1.2 or later)" at bounding box center [443, 247] width 425 height 28
click at [231, 229] on input "c. DisplayPort (DP 1.2 or later)" at bounding box center [231, 225] width 0 height 9
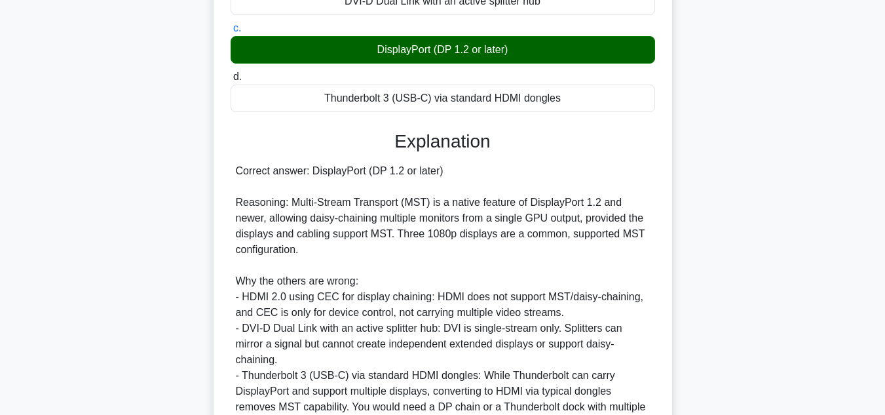
scroll to position [362, 0]
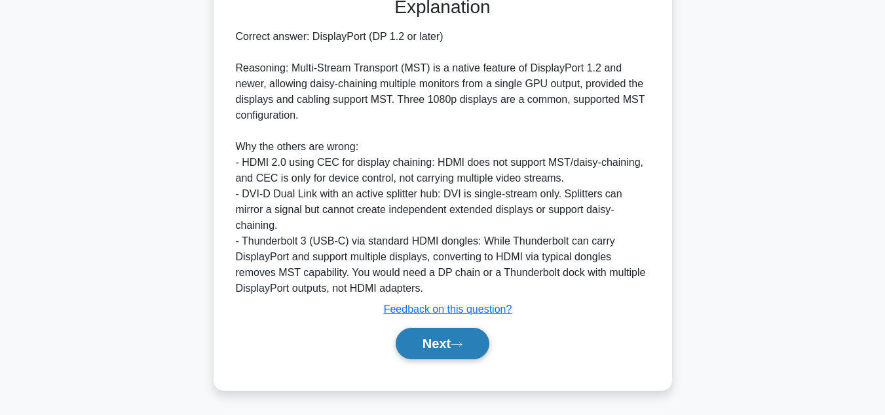
click at [465, 335] on button "Next" at bounding box center [443, 343] width 94 height 31
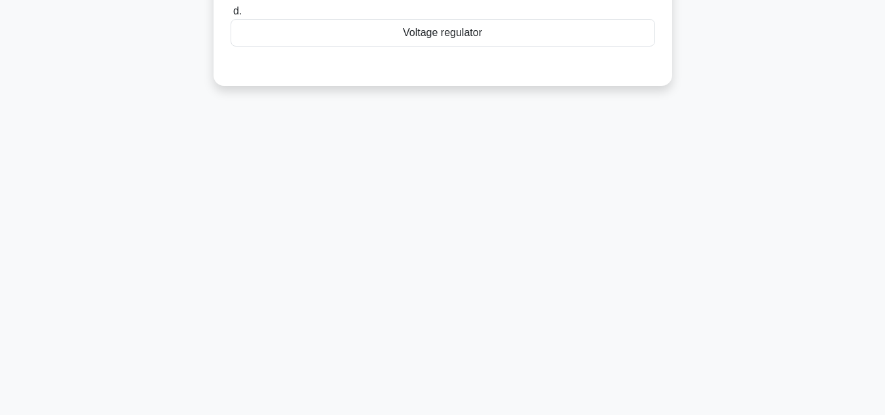
scroll to position [31, 0]
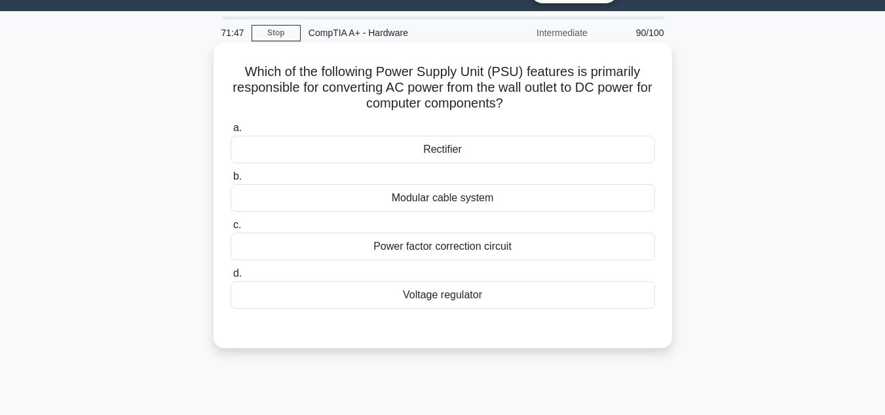
click at [542, 151] on div "Rectifier" at bounding box center [443, 150] width 425 height 28
click at [231, 132] on input "a. Rectifier" at bounding box center [231, 128] width 0 height 9
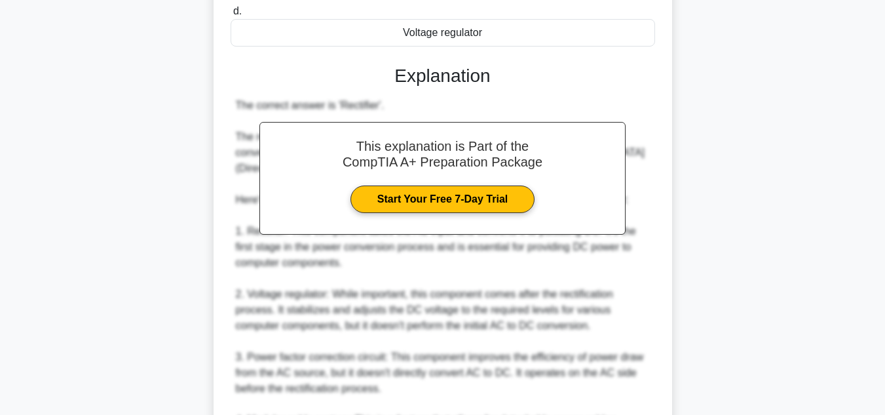
scroll to position [489, 0]
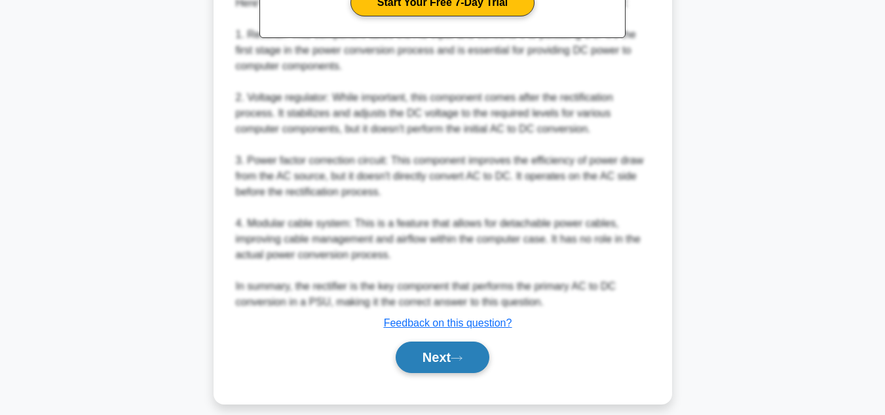
click at [489, 360] on button "Next" at bounding box center [443, 356] width 94 height 31
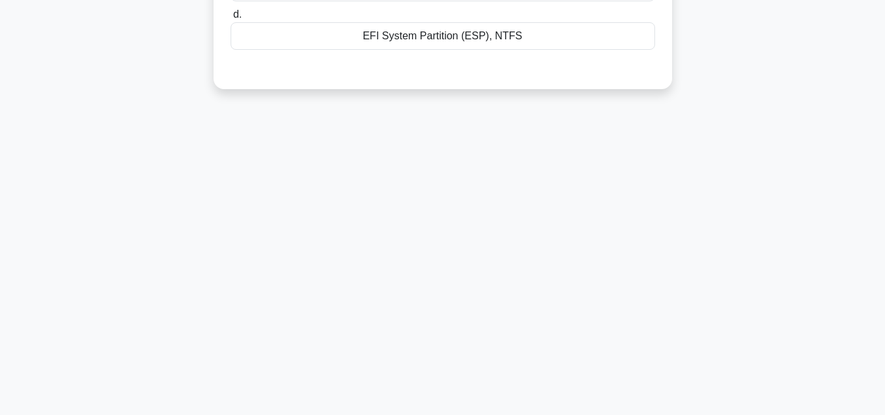
scroll to position [31, 0]
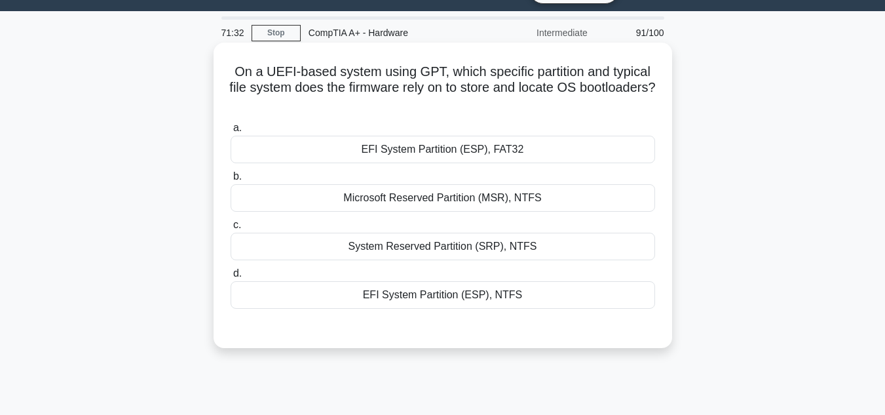
click at [474, 295] on div "EFI System Partition (ESP), NTFS" at bounding box center [443, 295] width 425 height 28
click at [231, 278] on input "d. EFI System Partition (ESP), NTFS" at bounding box center [231, 273] width 0 height 9
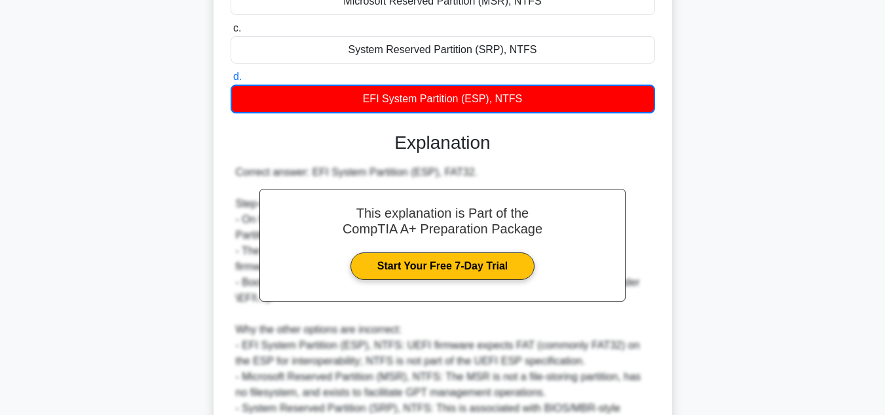
scroll to position [364, 0]
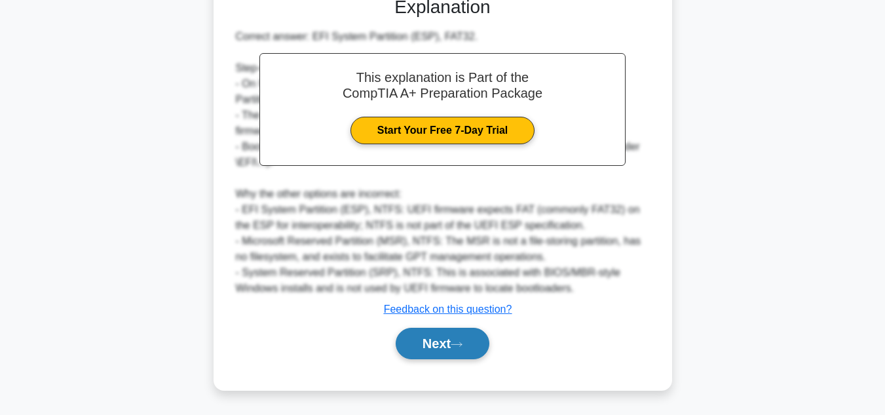
click at [441, 353] on button "Next" at bounding box center [443, 343] width 94 height 31
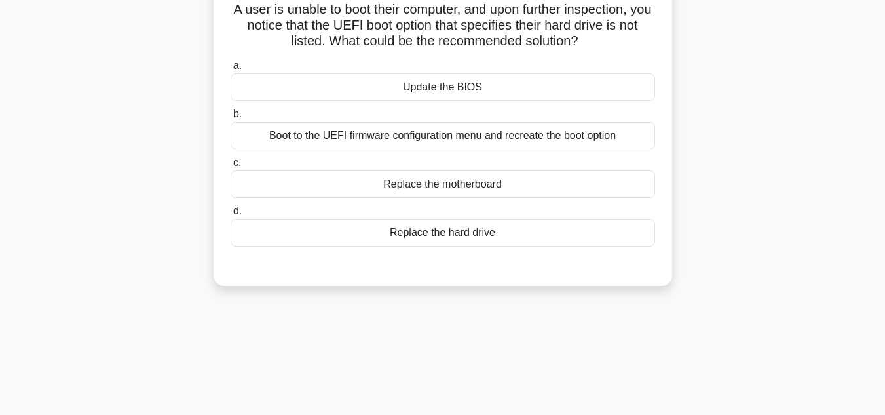
scroll to position [0, 0]
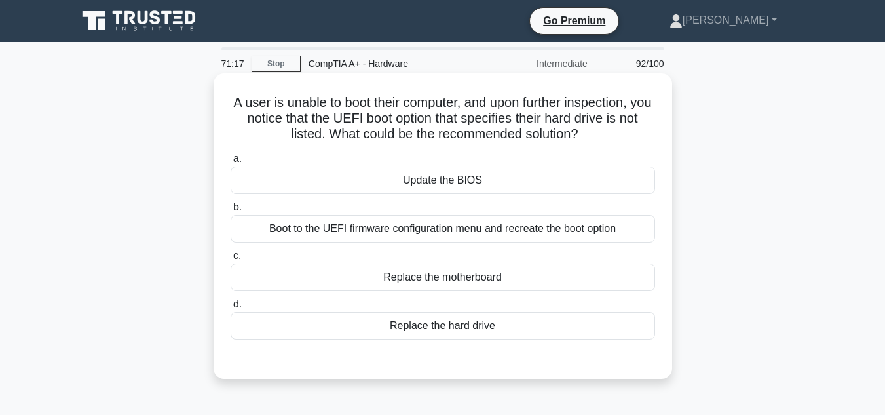
click at [362, 180] on div "Update the BIOS" at bounding box center [443, 180] width 425 height 28
click at [231, 163] on input "a. Update the BIOS" at bounding box center [231, 159] width 0 height 9
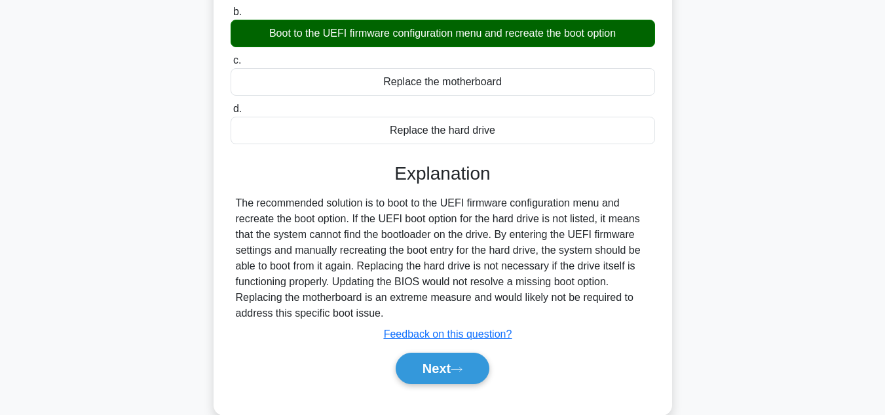
scroll to position [293, 0]
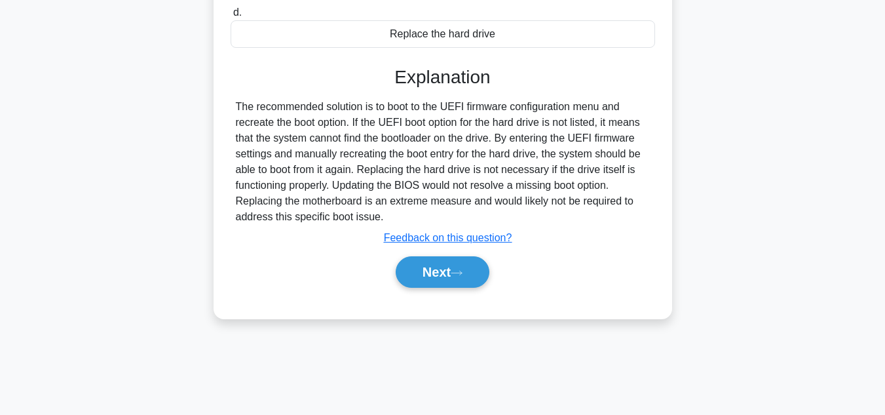
click at [387, 270] on div "Next" at bounding box center [443, 271] width 430 height 31
click at [423, 270] on button "Next" at bounding box center [443, 271] width 94 height 31
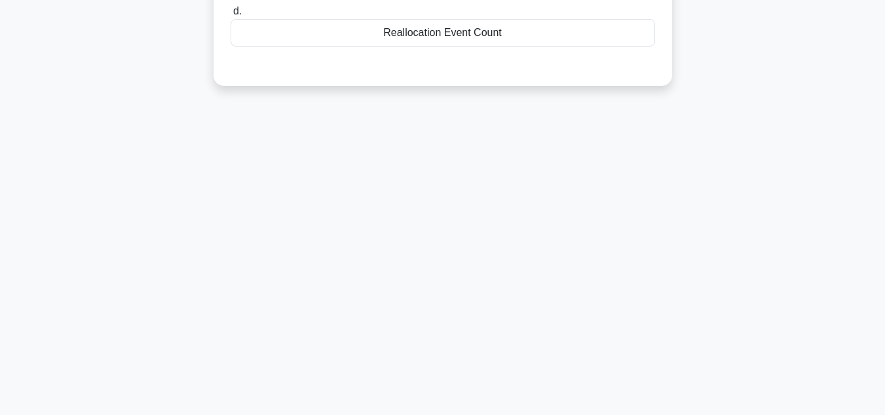
scroll to position [31, 0]
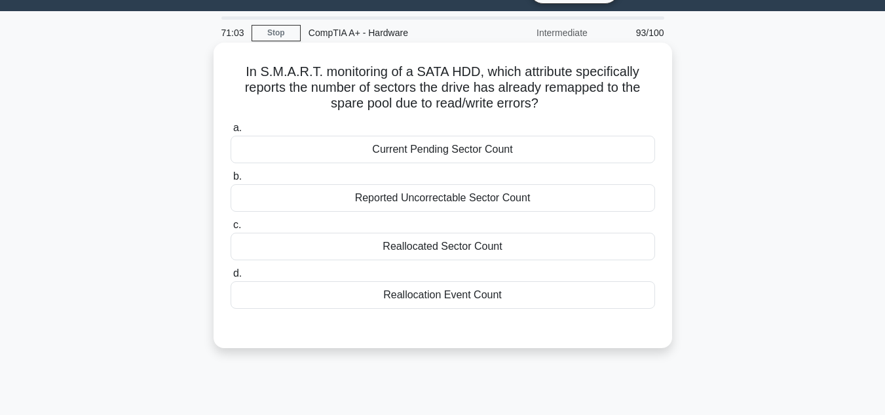
click at [605, 162] on div "Current Pending Sector Count" at bounding box center [443, 150] width 425 height 28
click at [231, 132] on input "a. Current Pending Sector Count" at bounding box center [231, 128] width 0 height 9
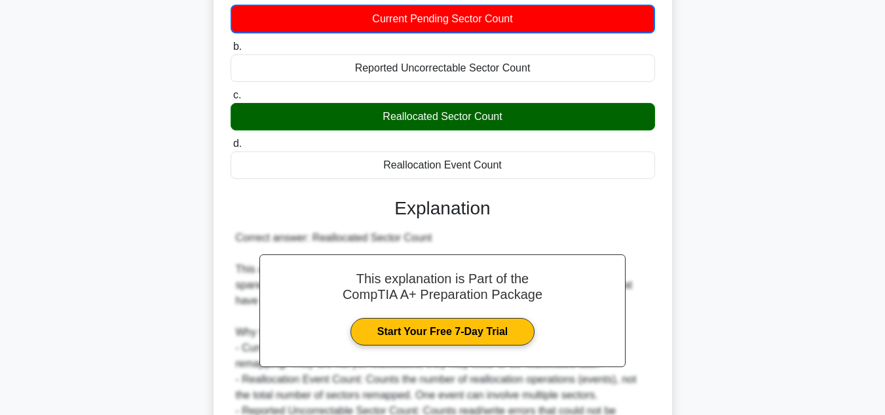
scroll to position [301, 0]
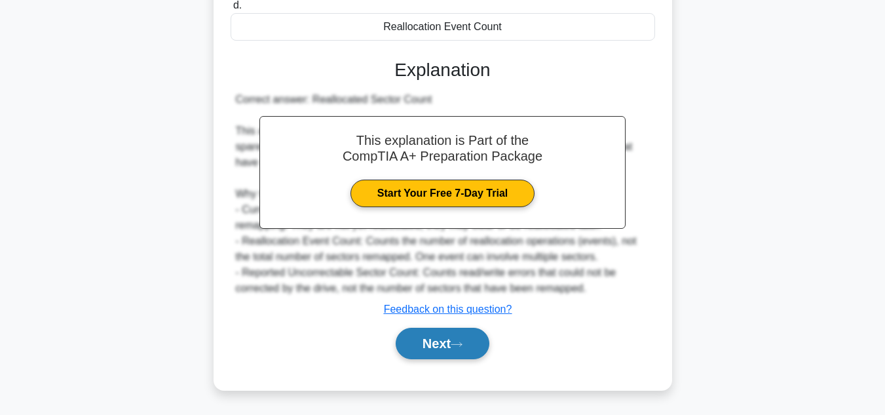
click at [474, 352] on button "Next" at bounding box center [443, 343] width 94 height 31
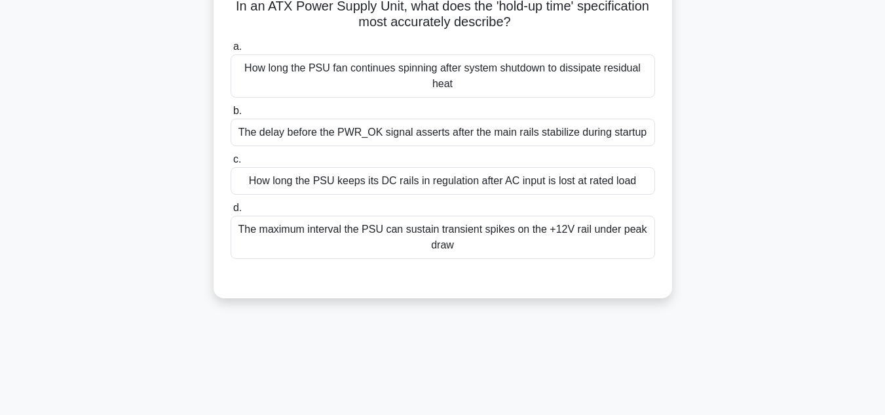
scroll to position [0, 0]
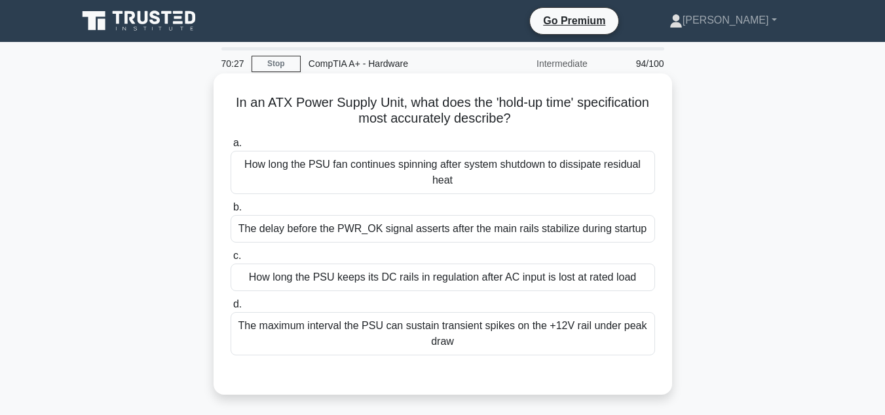
click at [266, 184] on div "How long the PSU fan continues spinning after system shutdown to dissipate resi…" at bounding box center [443, 172] width 425 height 43
click at [231, 147] on input "a. How long the PSU fan continues spinning after system shutdown to dissipate r…" at bounding box center [231, 143] width 0 height 9
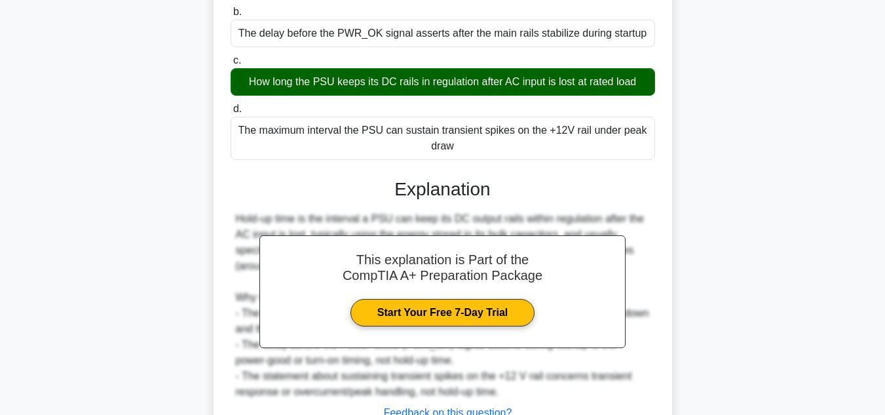
scroll to position [301, 0]
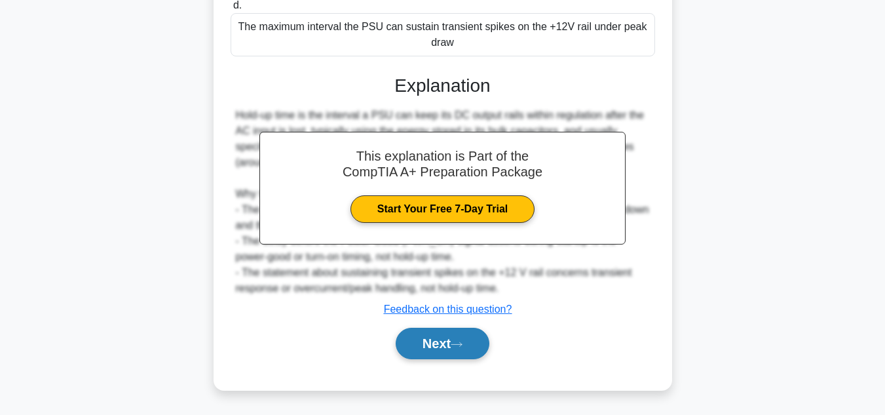
click at [425, 344] on button "Next" at bounding box center [443, 343] width 94 height 31
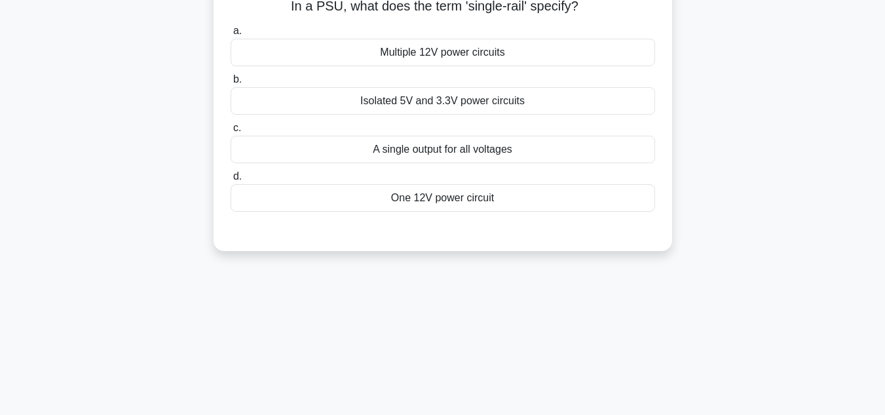
scroll to position [0, 0]
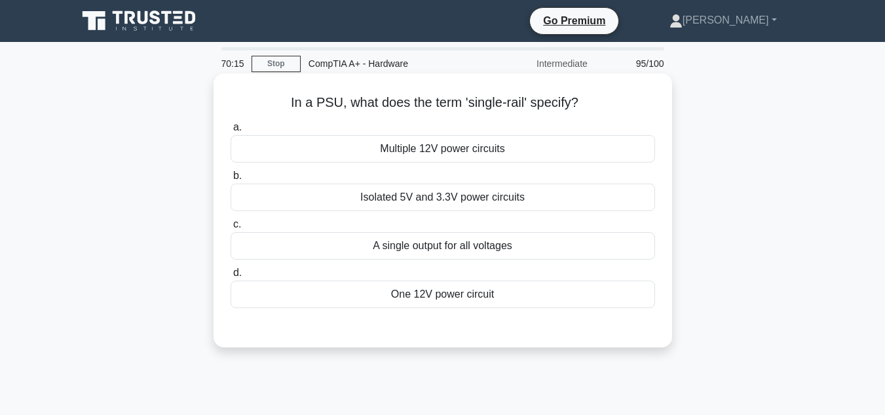
click at [280, 149] on div "Multiple 12V power circuits" at bounding box center [443, 149] width 425 height 28
click at [231, 132] on input "a. Multiple 12V power circuits" at bounding box center [231, 127] width 0 height 9
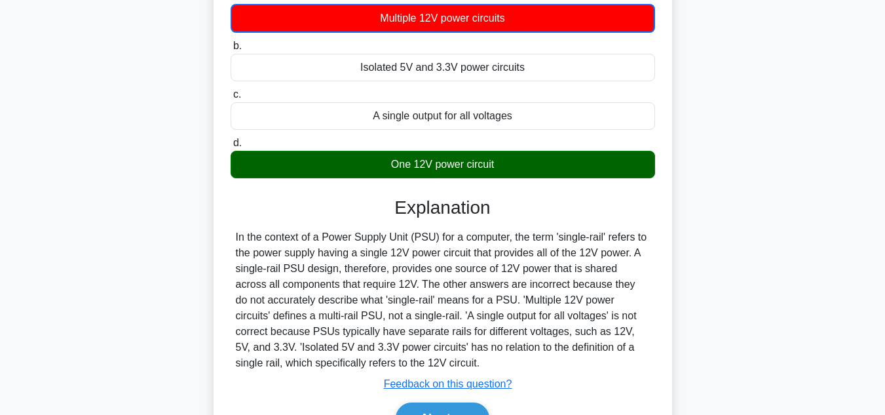
scroll to position [293, 0]
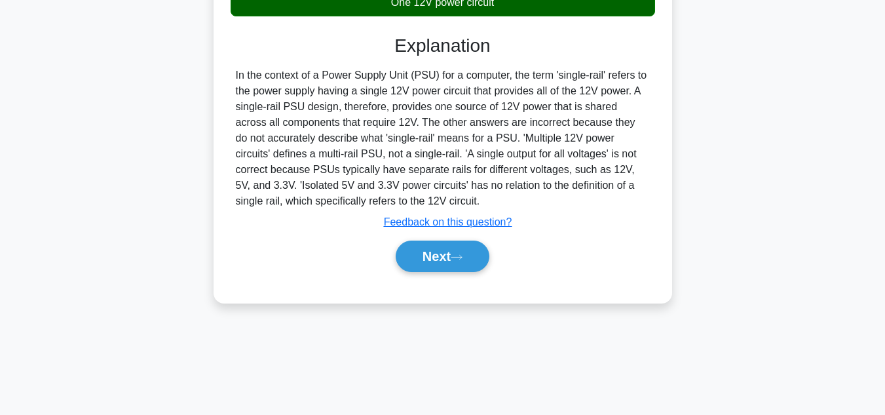
click at [386, 257] on div "Next" at bounding box center [443, 255] width 430 height 31
click at [452, 253] on button "Next" at bounding box center [443, 255] width 94 height 31
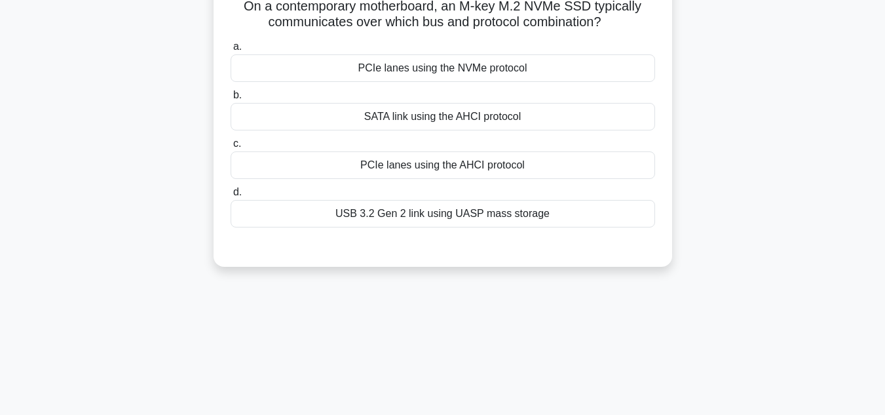
scroll to position [0, 0]
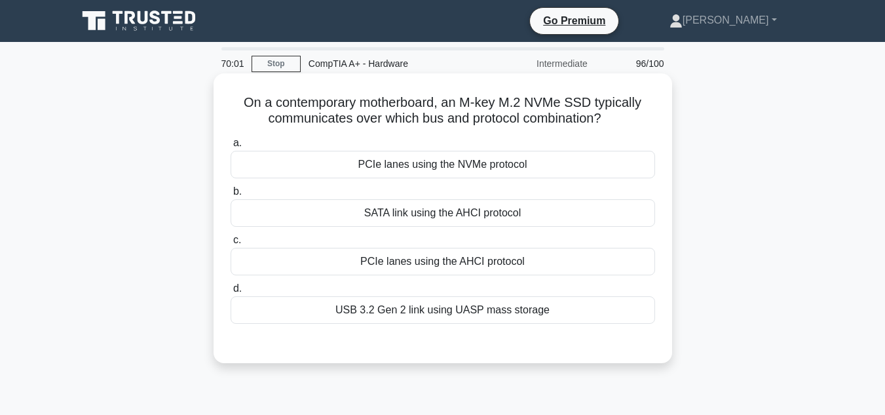
click at [430, 210] on div "SATA link using the AHCI protocol" at bounding box center [443, 213] width 425 height 28
click at [231, 196] on input "b. SATA link using the AHCI protocol" at bounding box center [231, 191] width 0 height 9
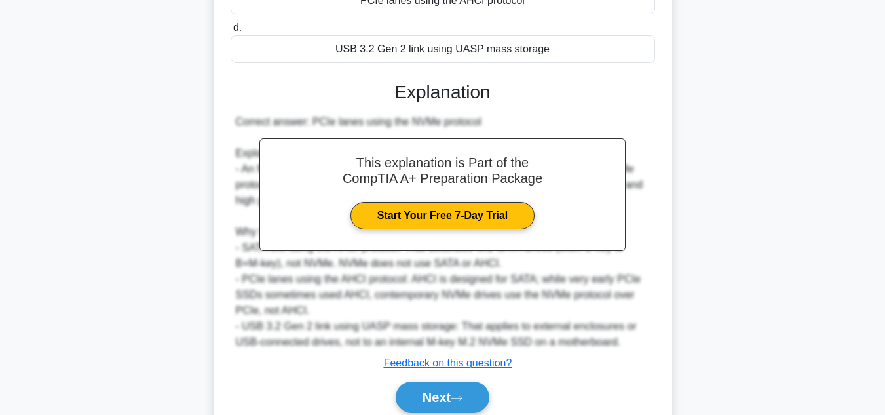
scroll to position [316, 0]
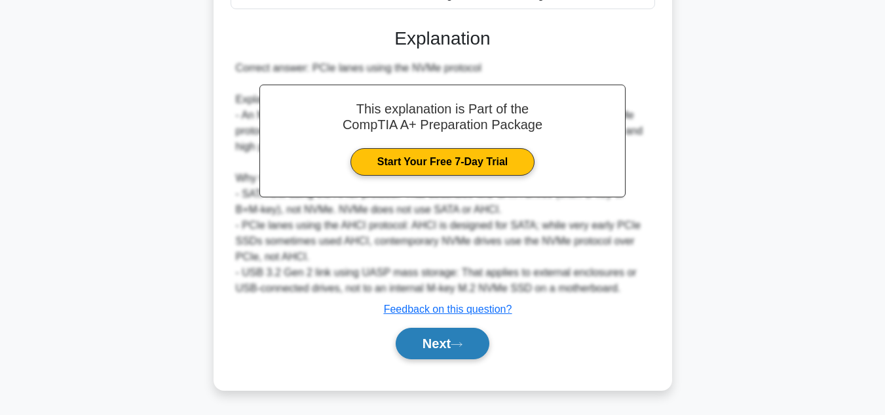
click at [431, 336] on button "Next" at bounding box center [443, 343] width 94 height 31
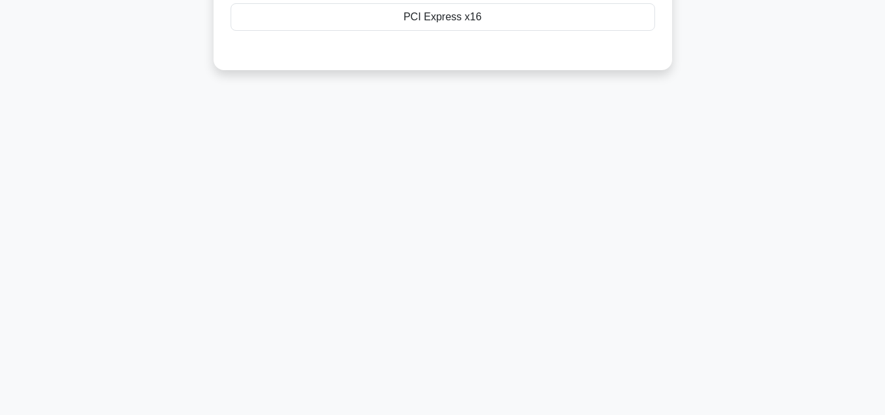
scroll to position [31, 0]
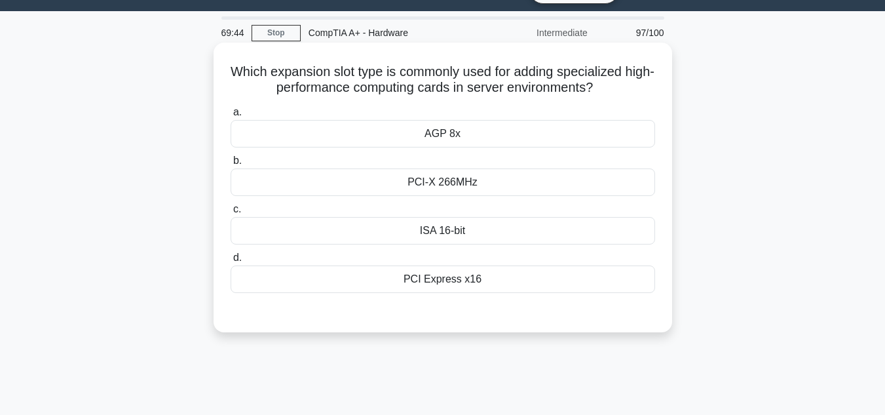
click at [379, 227] on div "ISA 16-bit" at bounding box center [443, 231] width 425 height 28
click at [231, 214] on input "c. ISA 16-bit" at bounding box center [231, 209] width 0 height 9
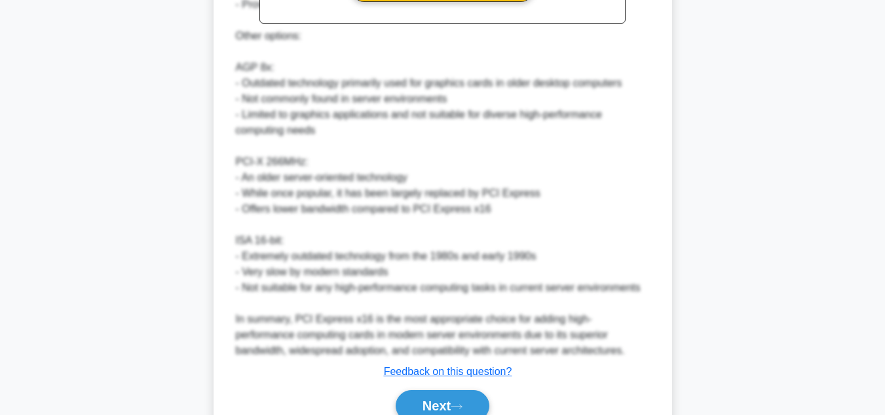
scroll to position [552, 0]
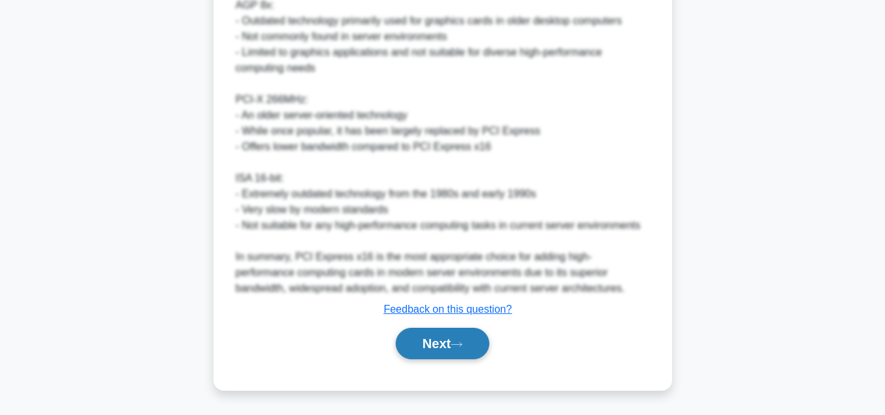
click at [431, 339] on button "Next" at bounding box center [443, 343] width 94 height 31
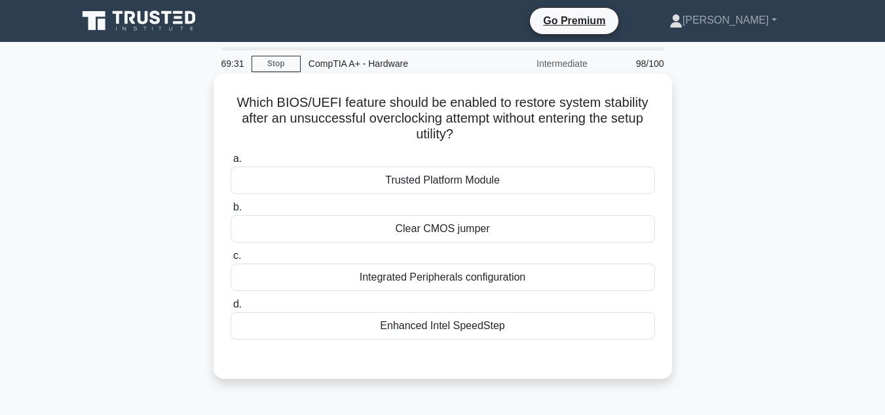
scroll to position [131, 0]
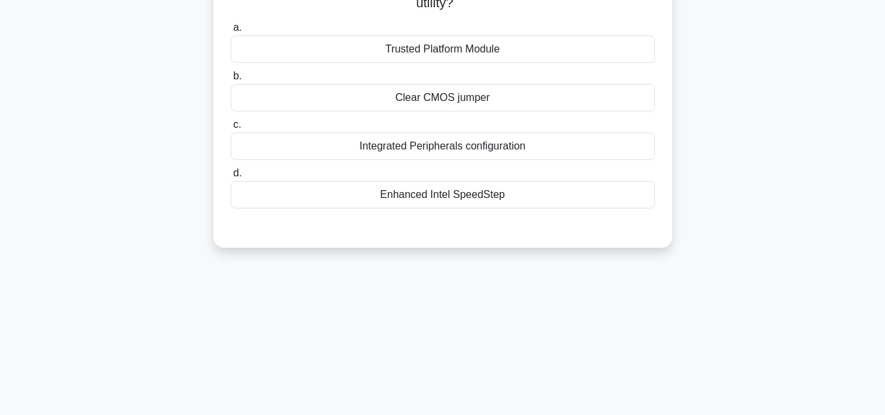
click at [327, 102] on div "Clear CMOS jumper" at bounding box center [443, 98] width 425 height 28
click at [231, 81] on input "b. Clear CMOS jumper" at bounding box center [231, 76] width 0 height 9
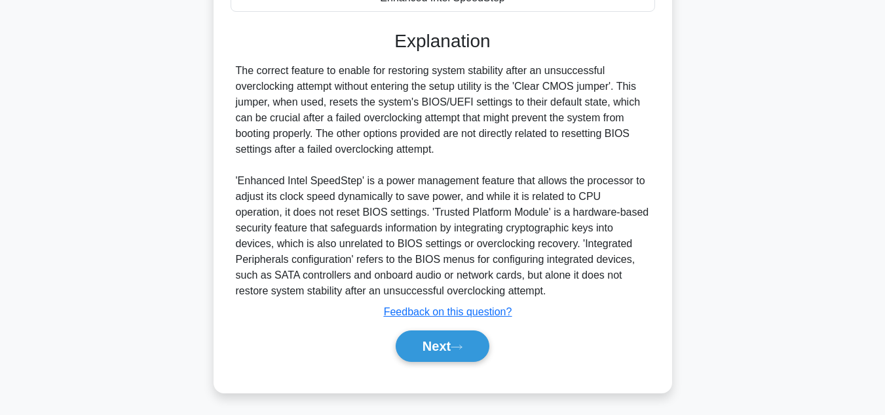
scroll to position [331, 0]
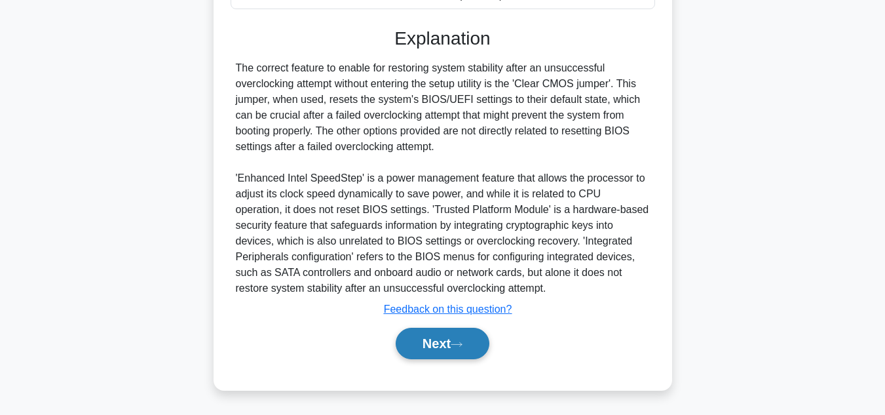
click at [408, 333] on button "Next" at bounding box center [443, 343] width 94 height 31
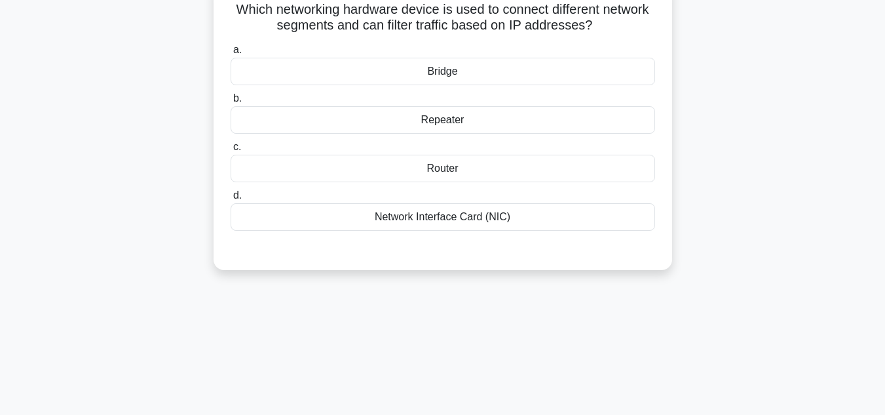
scroll to position [0, 0]
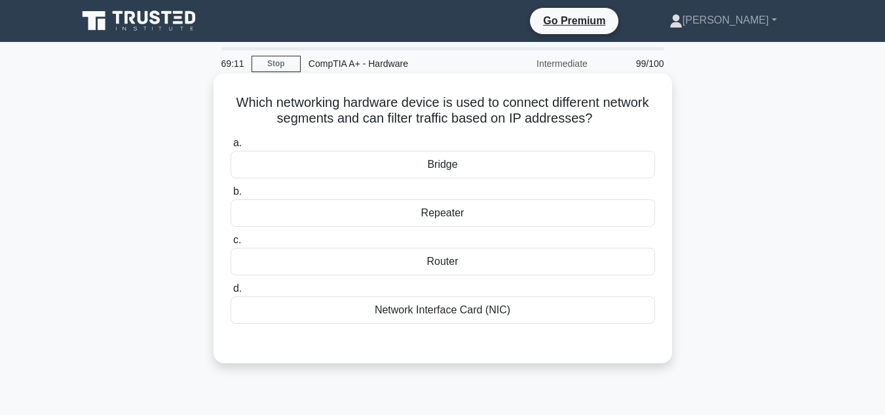
click at [420, 219] on div "Repeater" at bounding box center [443, 213] width 425 height 28
click at [231, 196] on input "b. Repeater" at bounding box center [231, 191] width 0 height 9
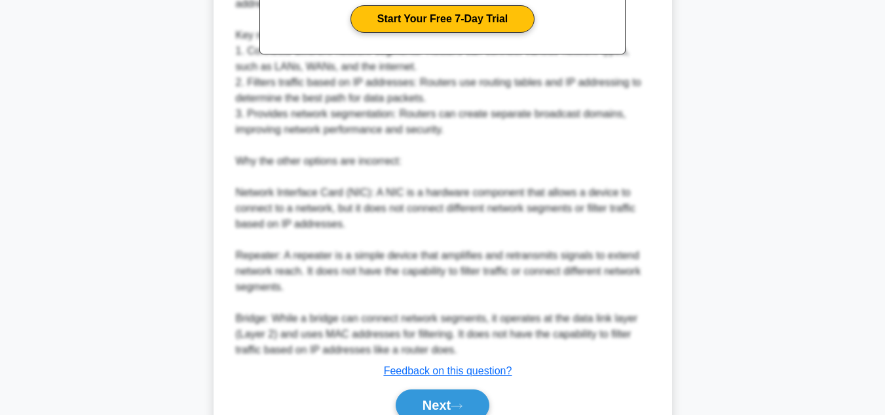
scroll to position [521, 0]
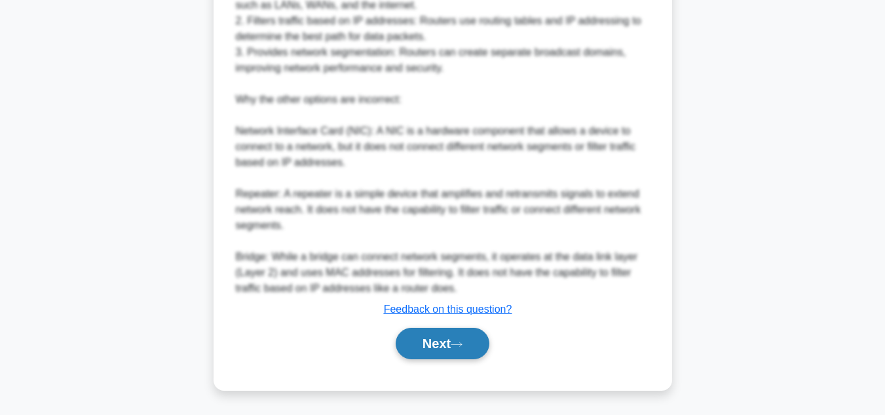
click at [432, 342] on button "Next" at bounding box center [443, 343] width 94 height 31
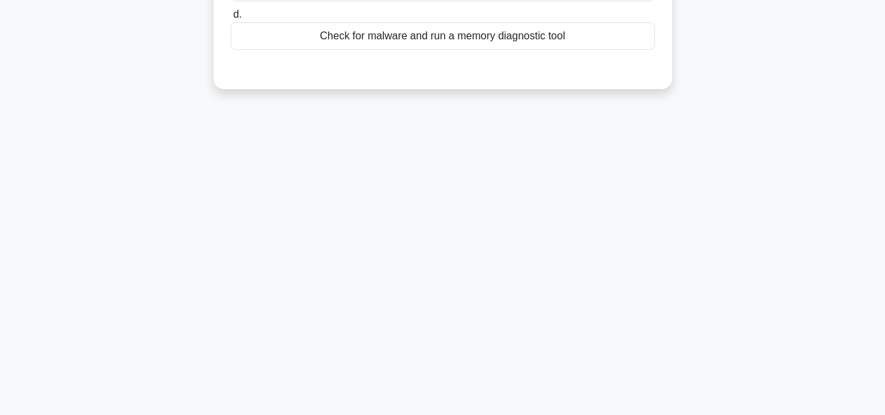
scroll to position [31, 0]
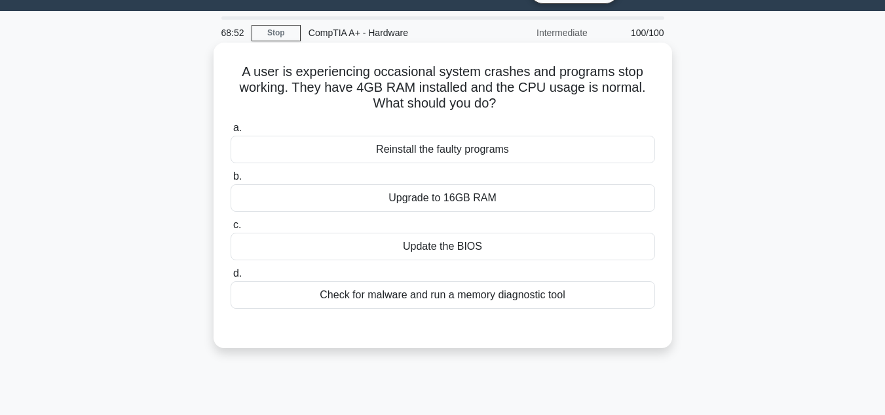
click at [558, 296] on div "Check for malware and run a memory diagnostic tool" at bounding box center [443, 295] width 425 height 28
click at [231, 278] on input "d. Check for malware and run a memory diagnostic tool" at bounding box center [231, 273] width 0 height 9
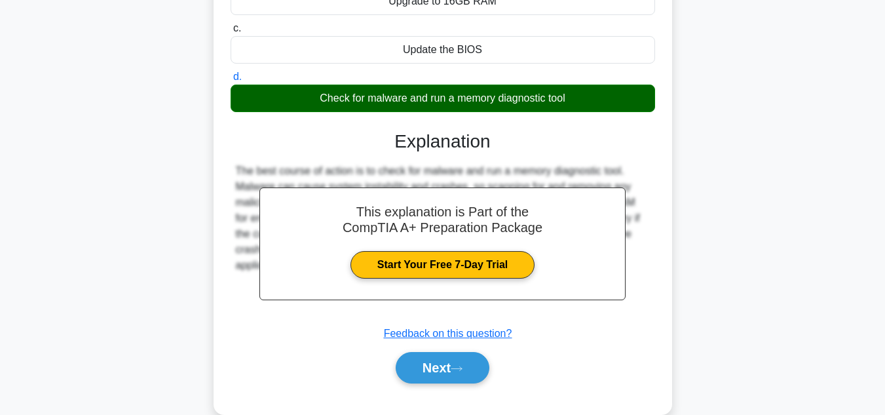
scroll to position [293, 0]
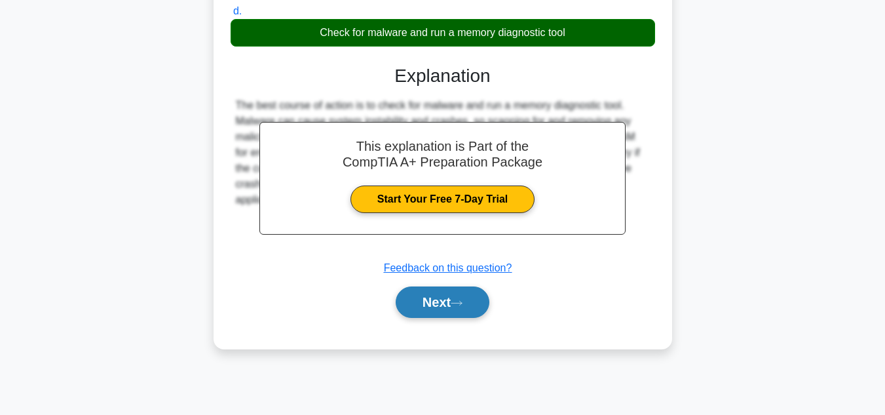
click at [455, 316] on button "Next" at bounding box center [443, 301] width 94 height 31
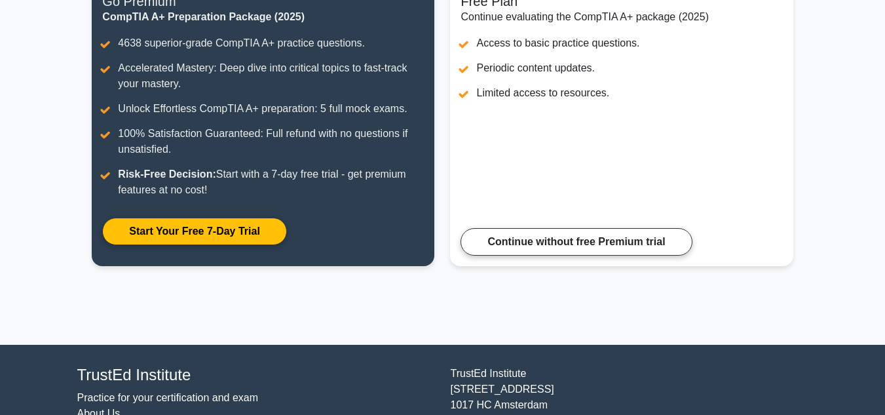
scroll to position [131, 0]
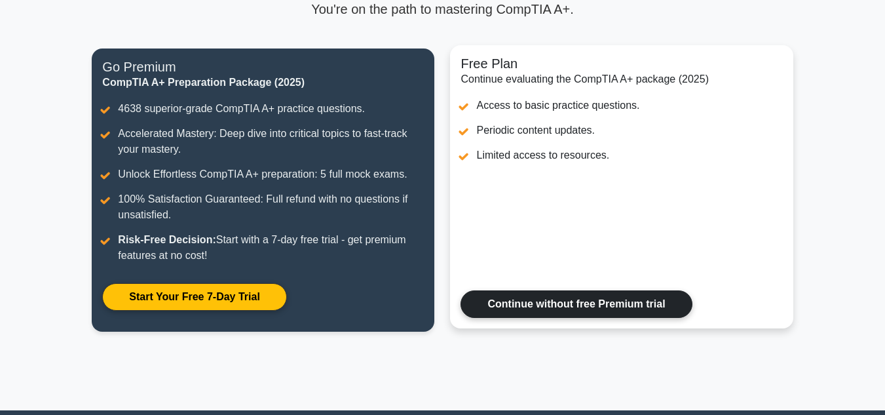
click at [664, 303] on link "Continue without free Premium trial" at bounding box center [576, 304] width 231 height 28
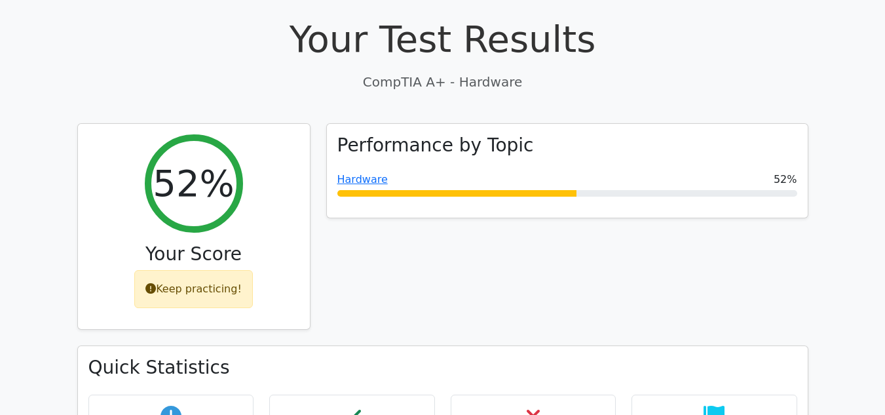
scroll to position [459, 0]
